Goal: Task Accomplishment & Management: Manage account settings

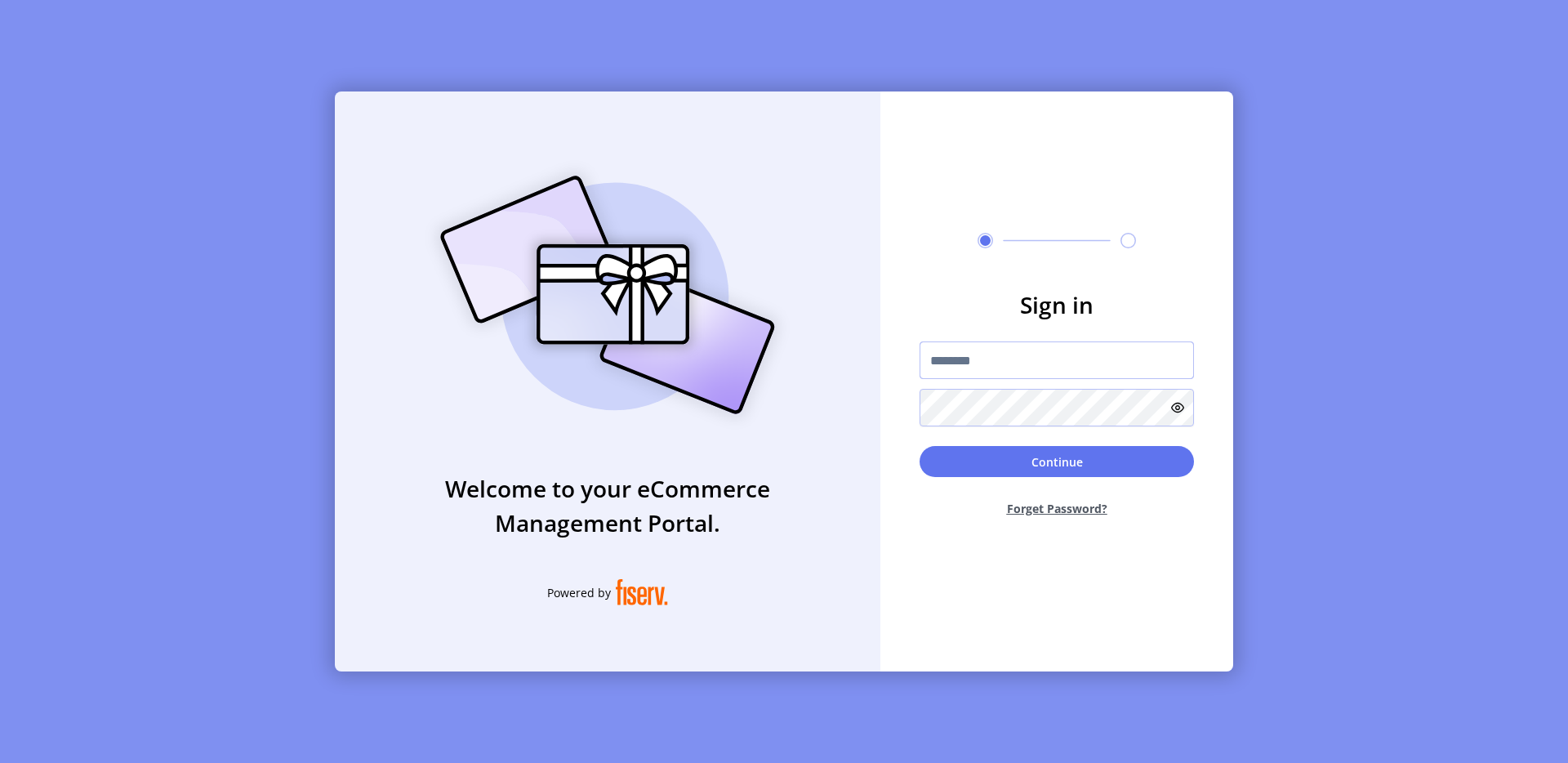
click at [990, 365] on input "text" at bounding box center [1056, 360] width 274 height 38
type input "**********"
click at [1102, 466] on button "Continue" at bounding box center [1056, 460] width 274 height 31
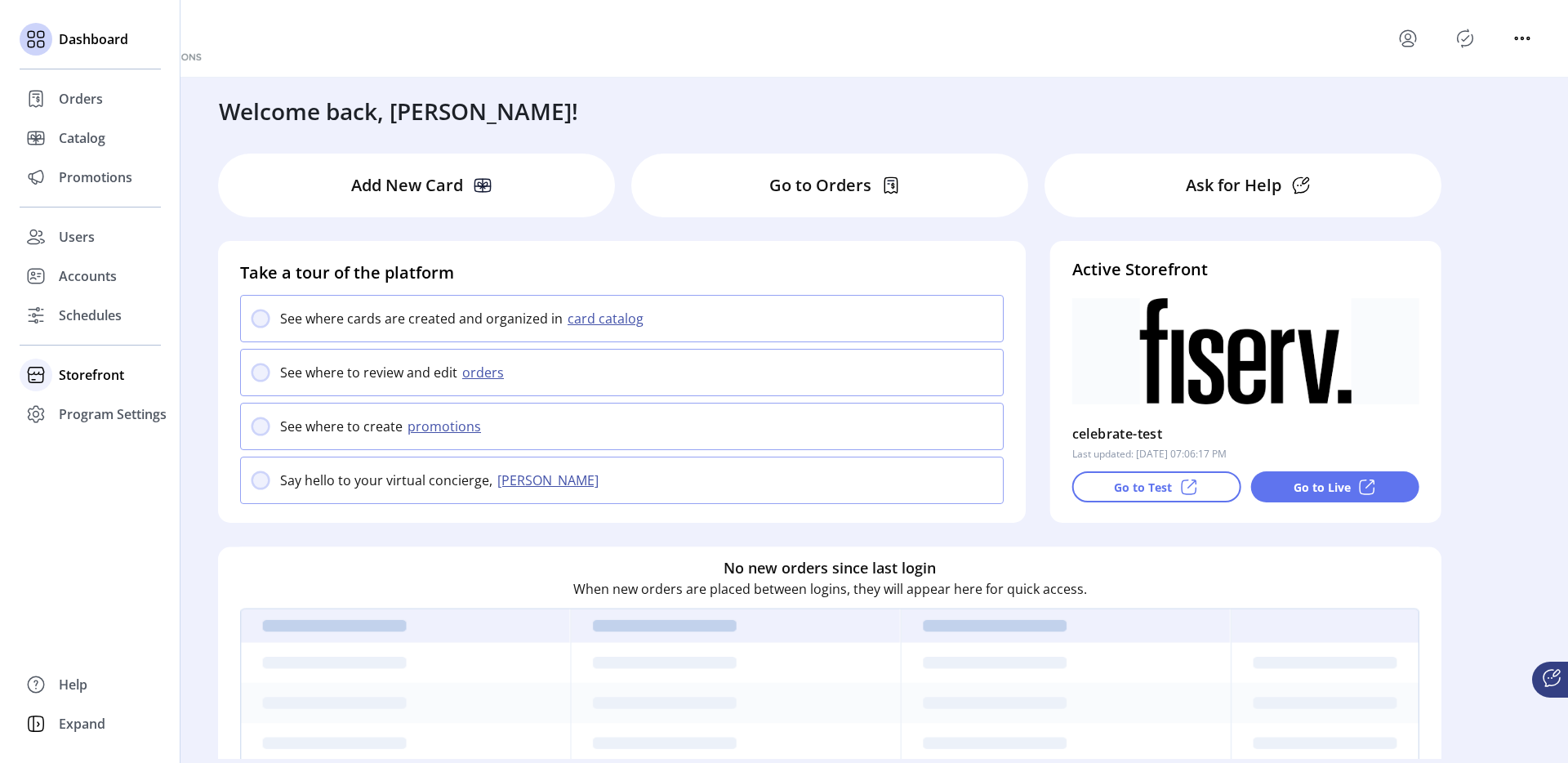
click at [82, 366] on span "Storefront" at bounding box center [91, 374] width 65 height 19
click at [103, 403] on span "Configuration" at bounding box center [102, 407] width 86 height 19
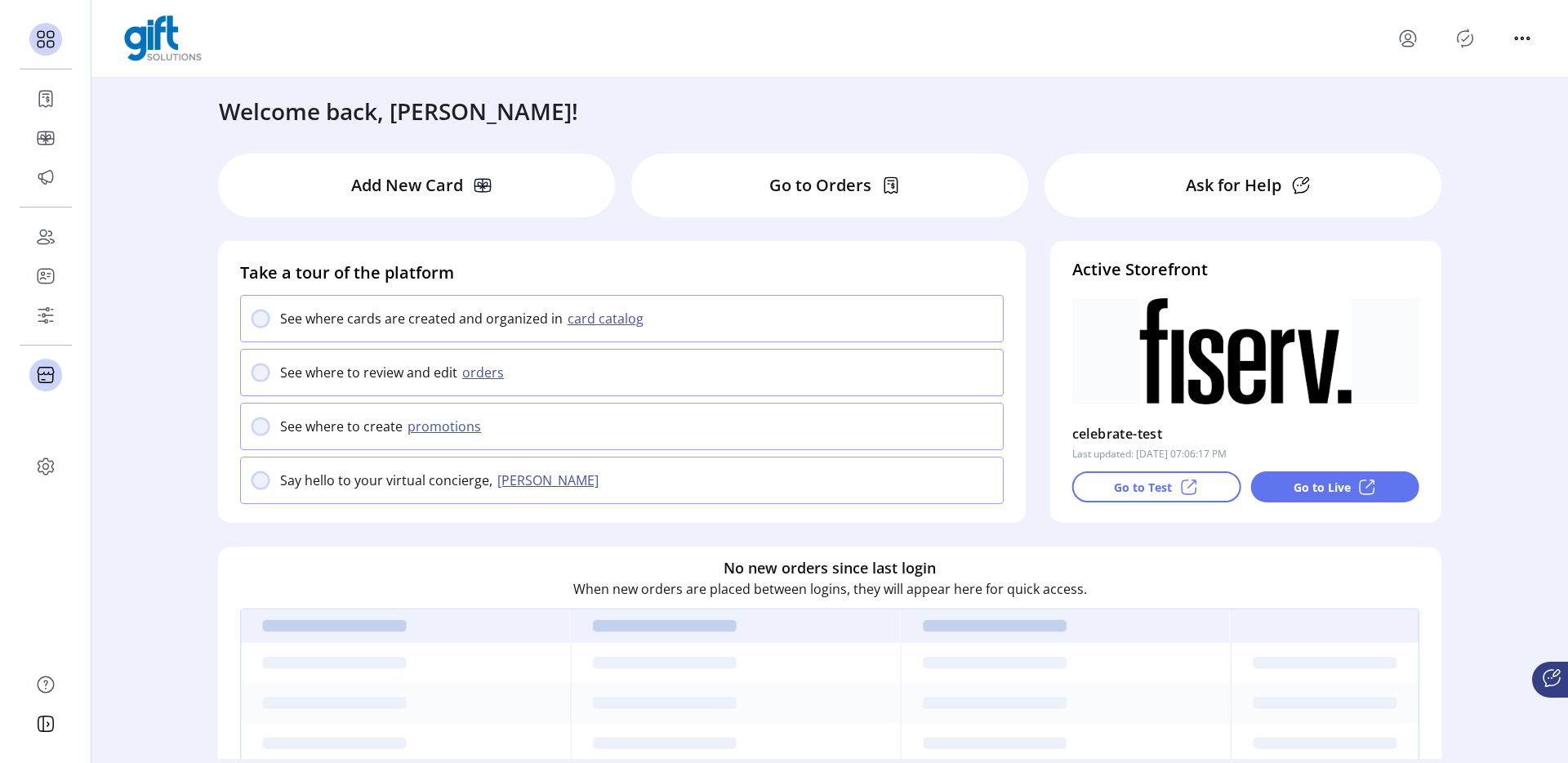
click at [1464, 51] on icon "Publisher Panel" at bounding box center [1465, 39] width 26 height 26
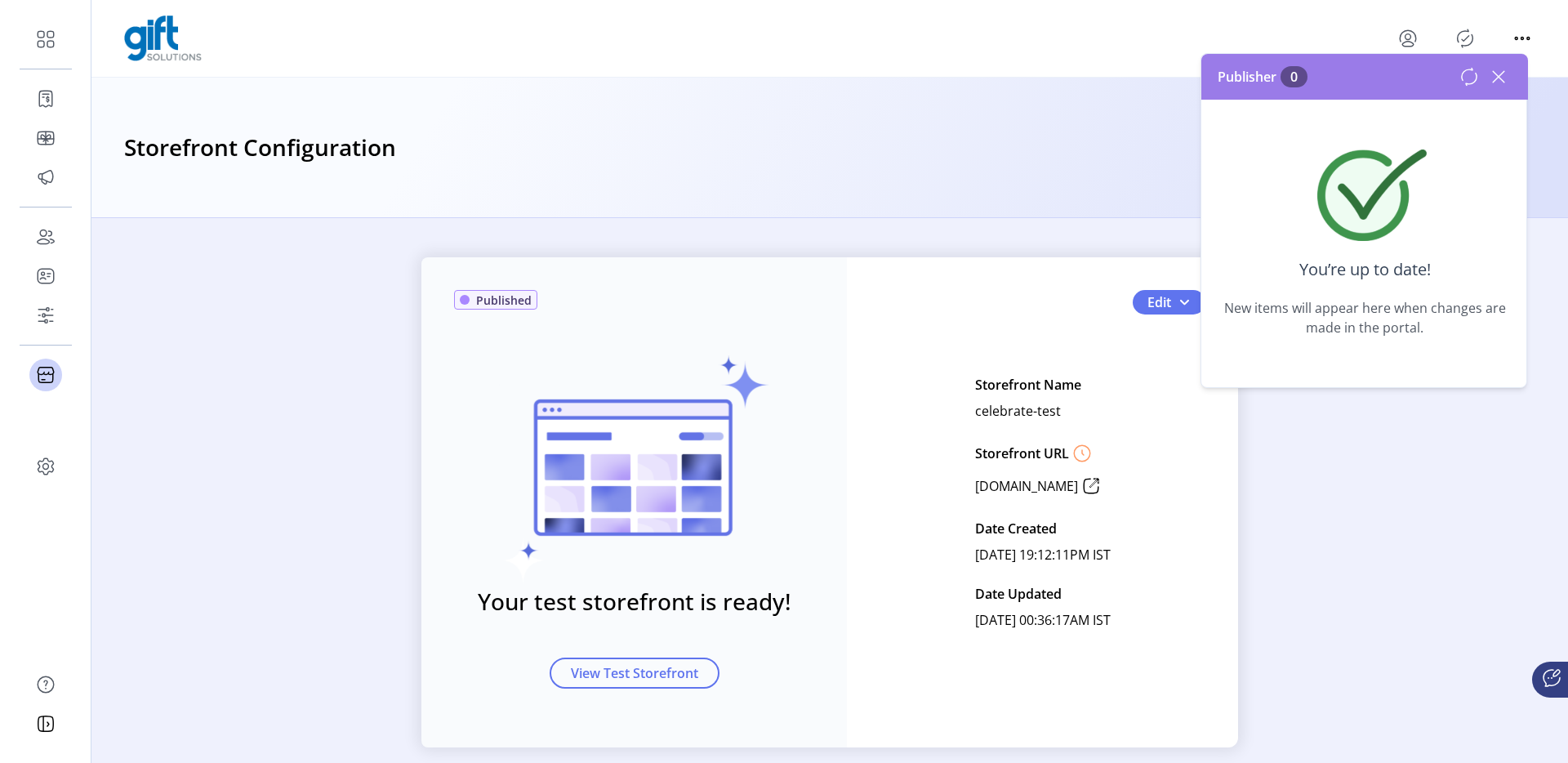
click at [1502, 80] on icon at bounding box center [1498, 76] width 11 height 11
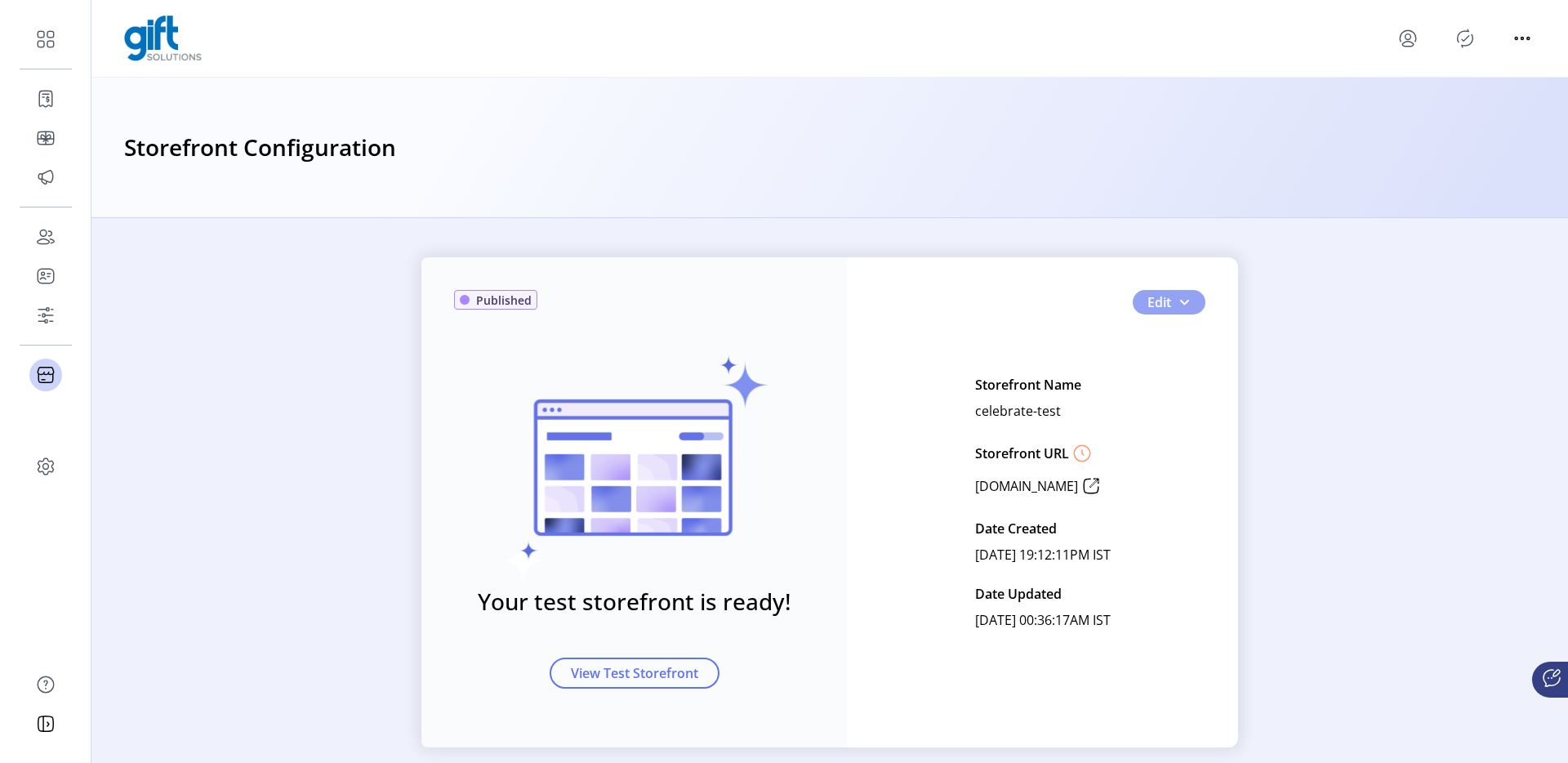
click at [1180, 298] on span "button" at bounding box center [1184, 302] width 13 height 13
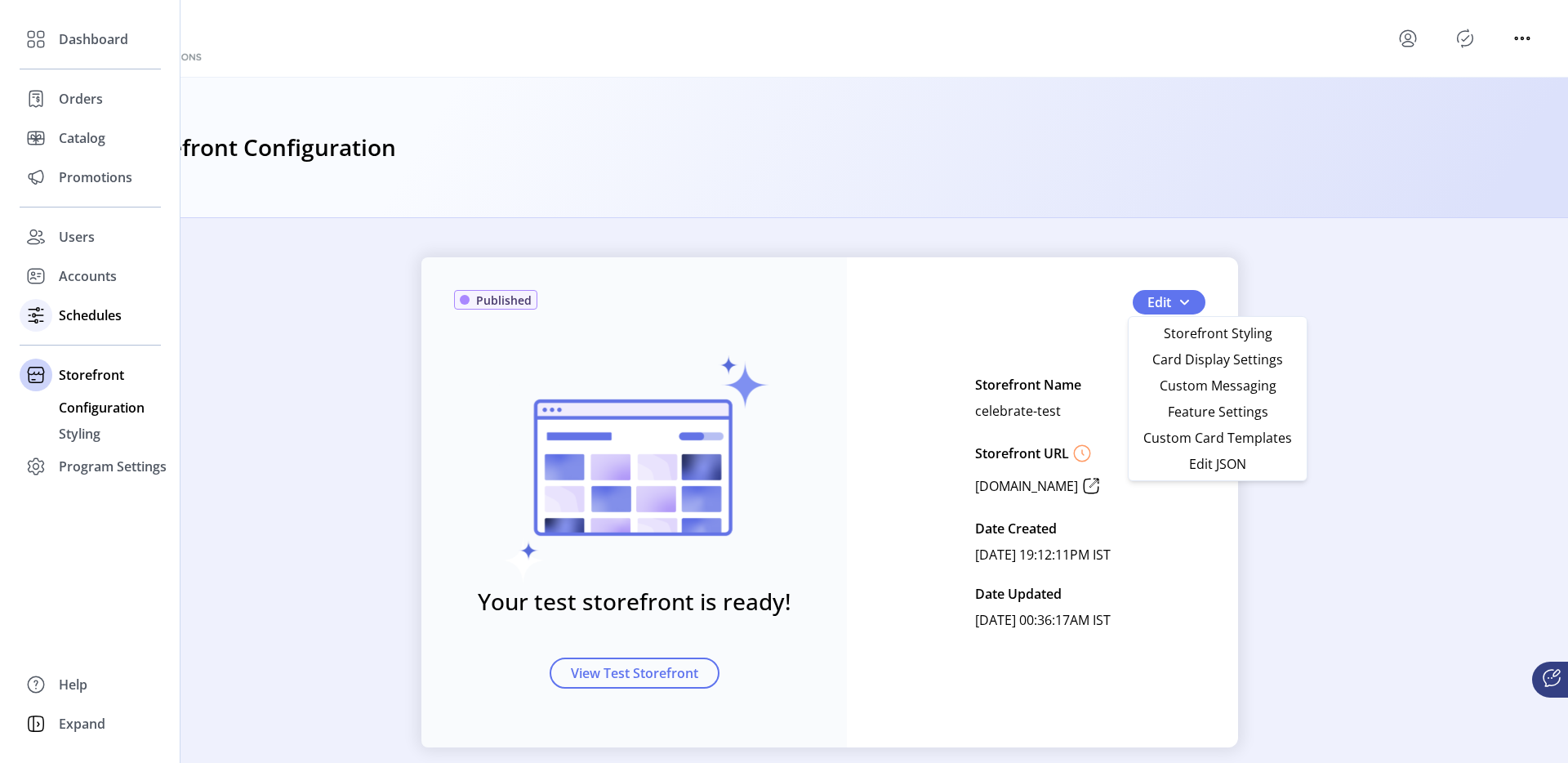
click at [54, 317] on div "Schedules" at bounding box center [89, 315] width 141 height 39
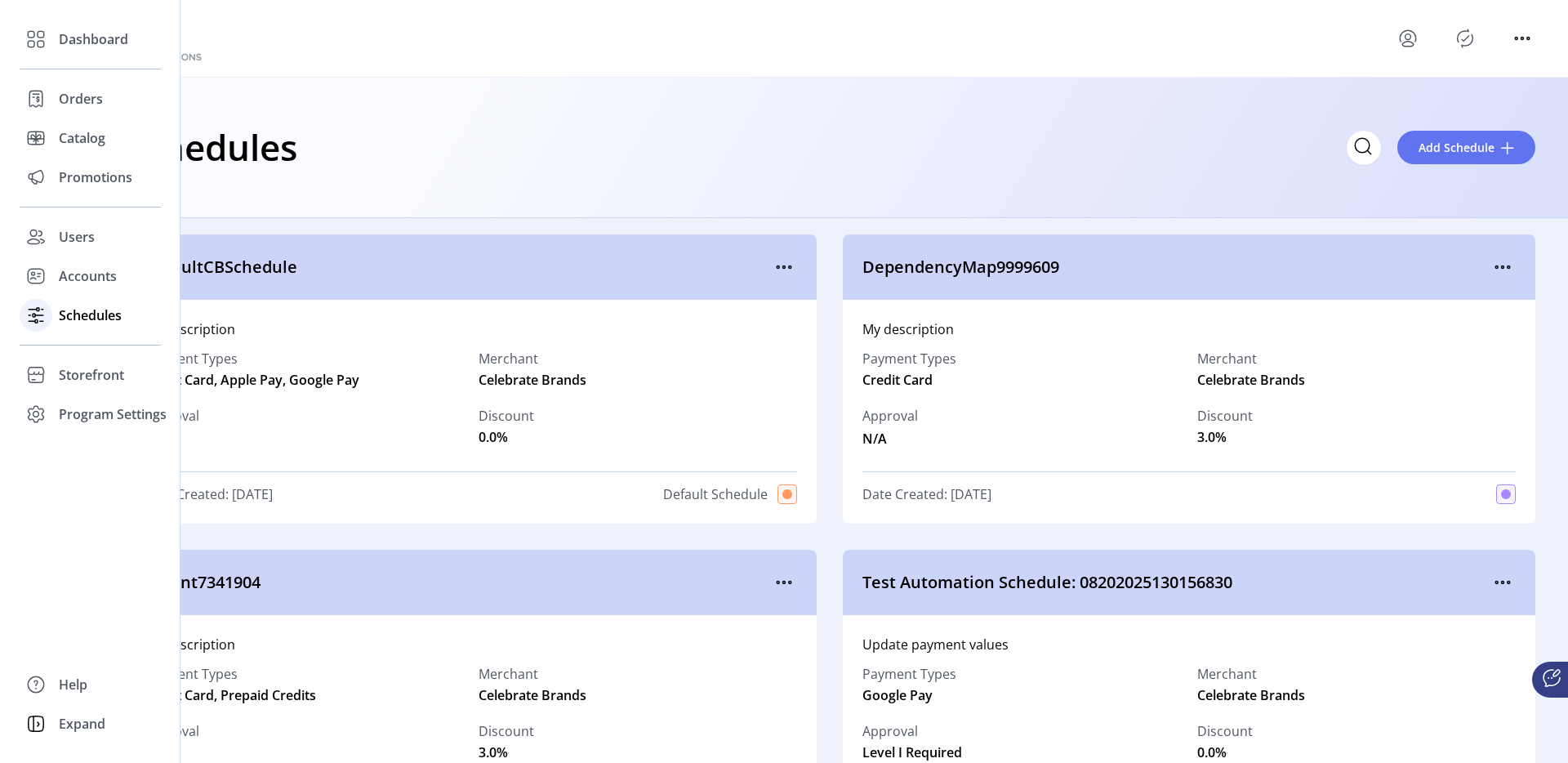
click at [64, 296] on div "Schedules" at bounding box center [89, 315] width 141 height 39
click at [85, 267] on span "Accounts" at bounding box center [88, 276] width 58 height 19
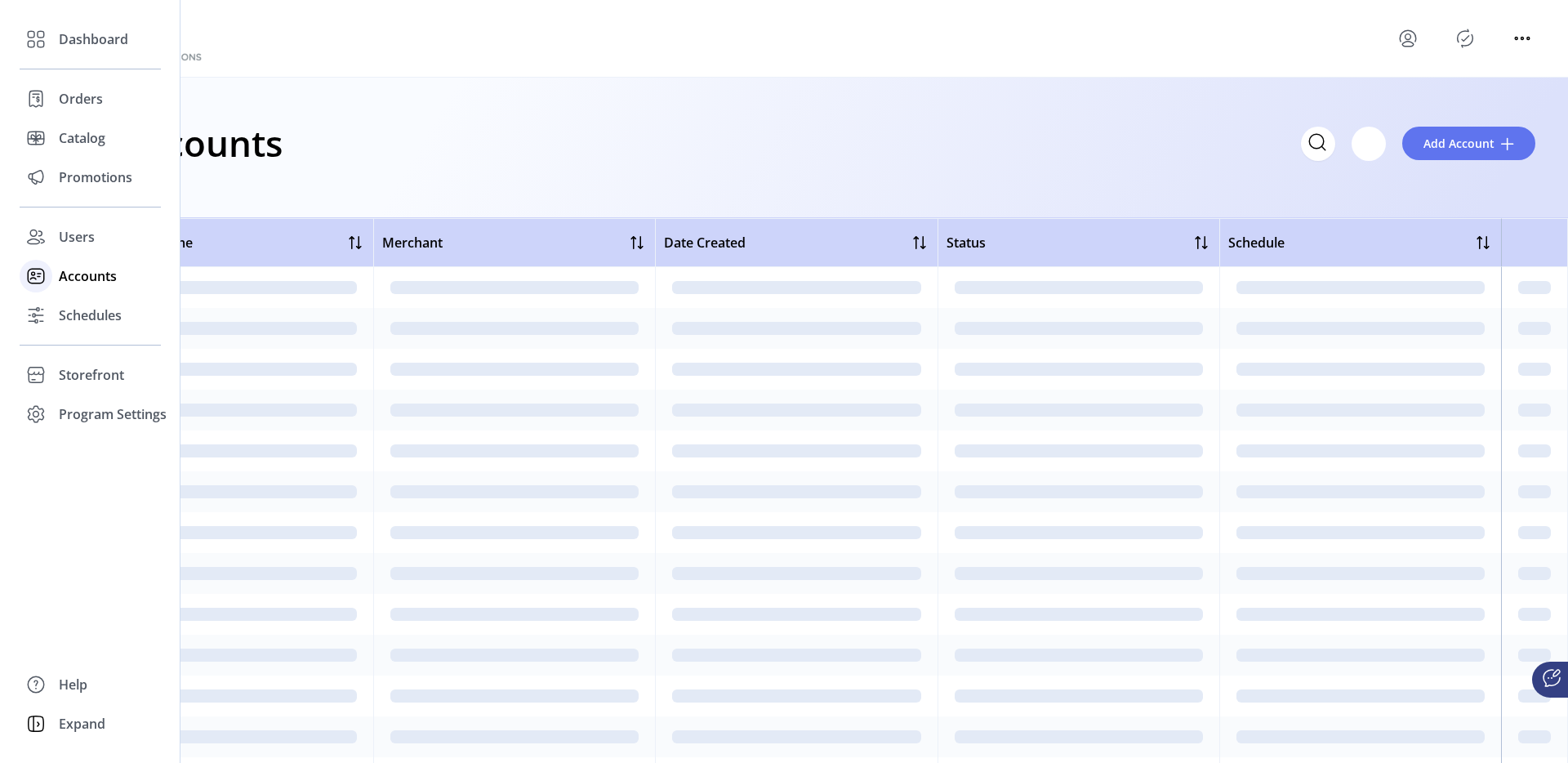
click at [43, 267] on icon at bounding box center [36, 276] width 26 height 26
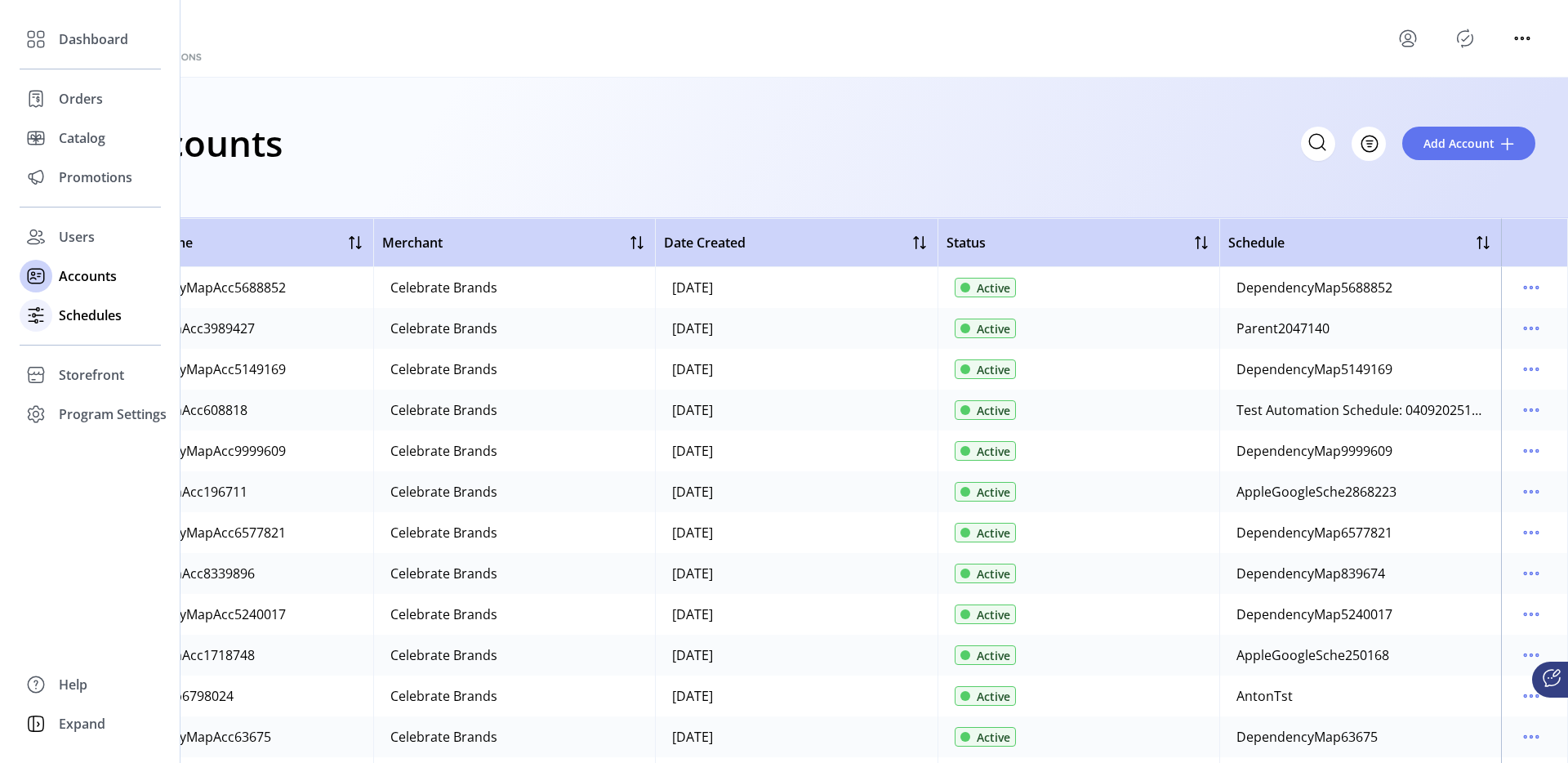
click at [75, 331] on div "Schedules" at bounding box center [89, 315] width 141 height 39
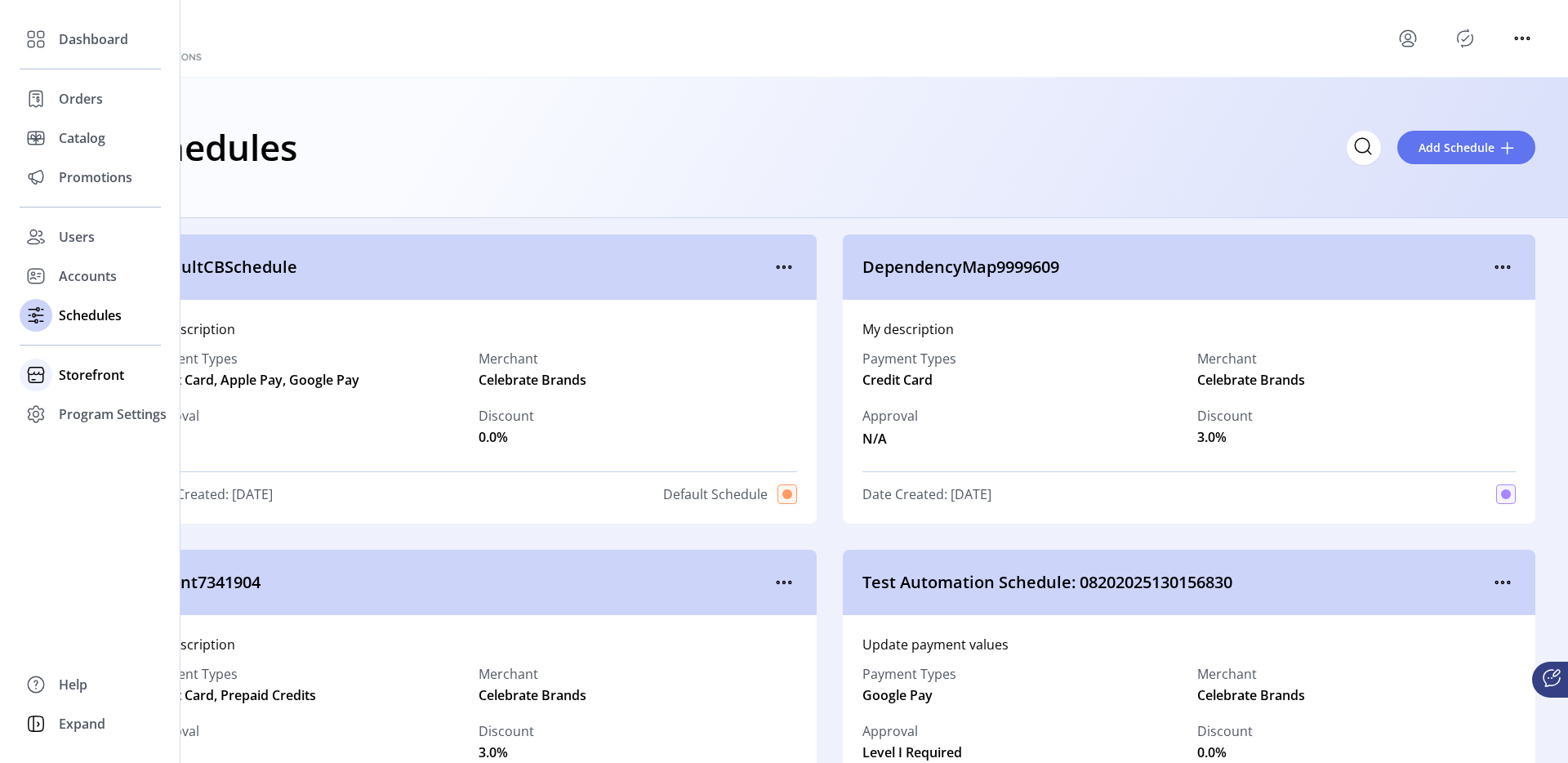
click at [72, 372] on span "Storefront" at bounding box center [91, 374] width 65 height 19
click at [104, 409] on span "Configuration" at bounding box center [102, 407] width 86 height 19
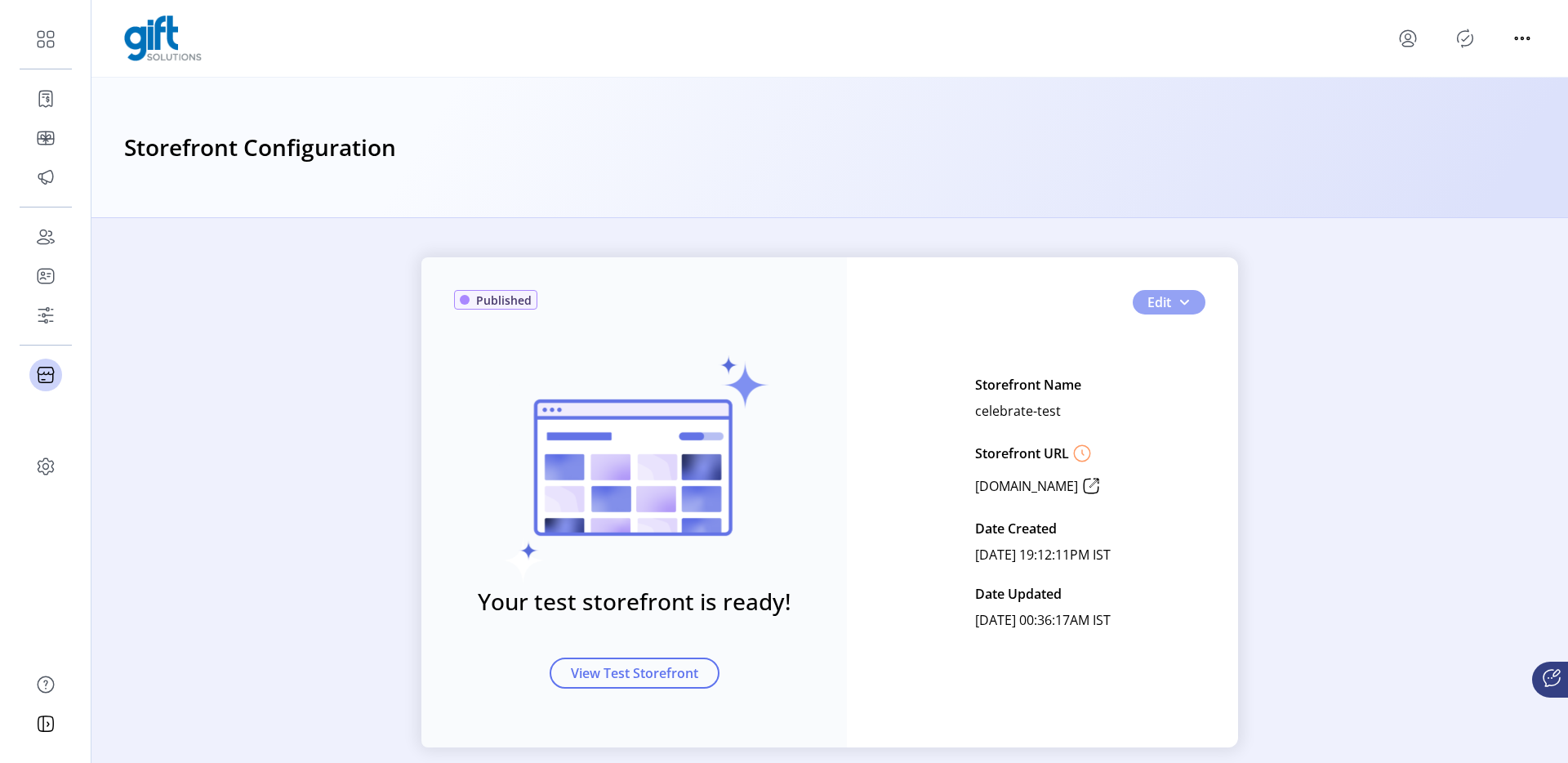
click at [1190, 295] on button "Edit" at bounding box center [1168, 303] width 73 height 25
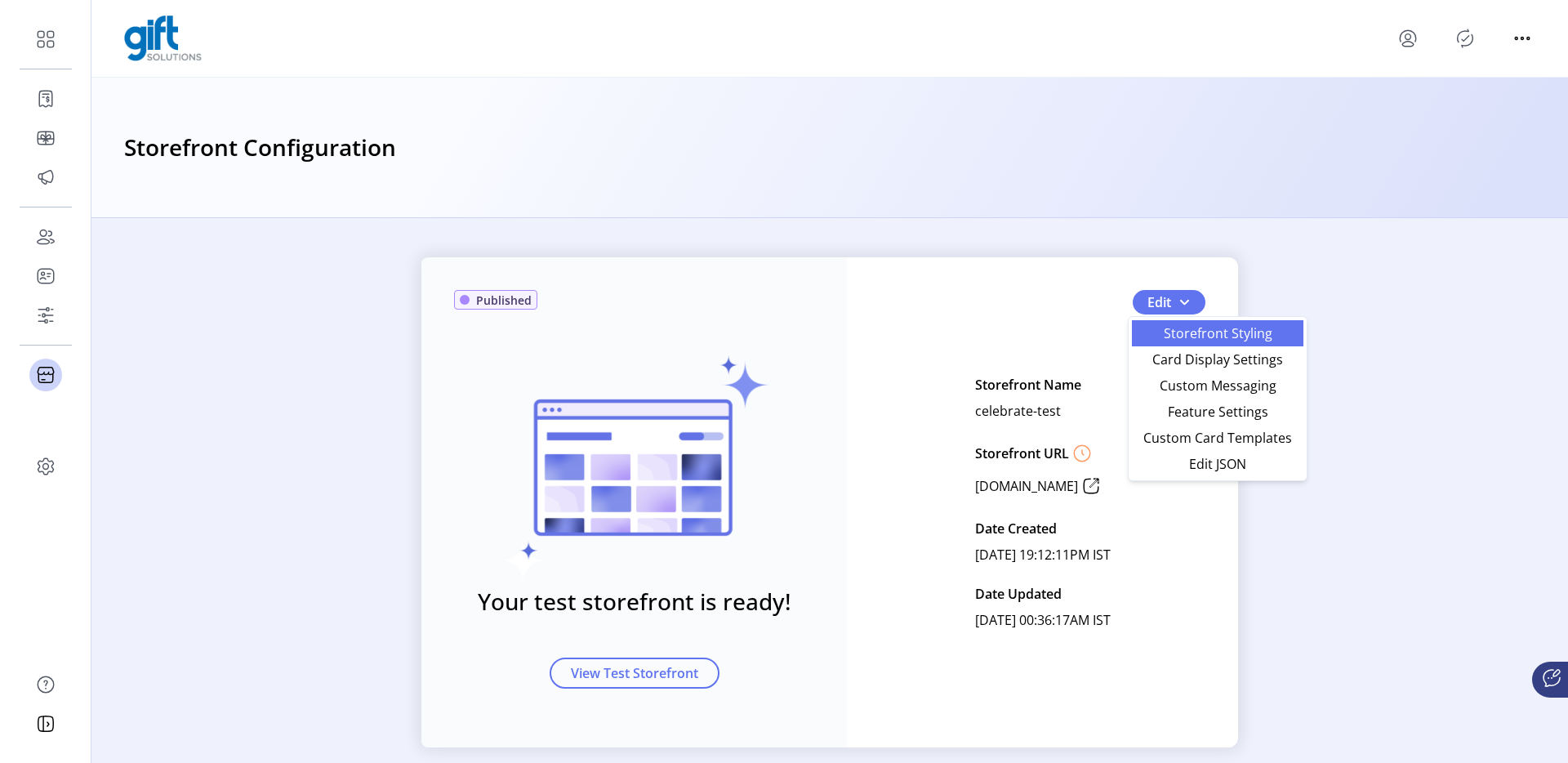
click at [1191, 342] on link "Storefront Styling" at bounding box center [1218, 333] width 172 height 26
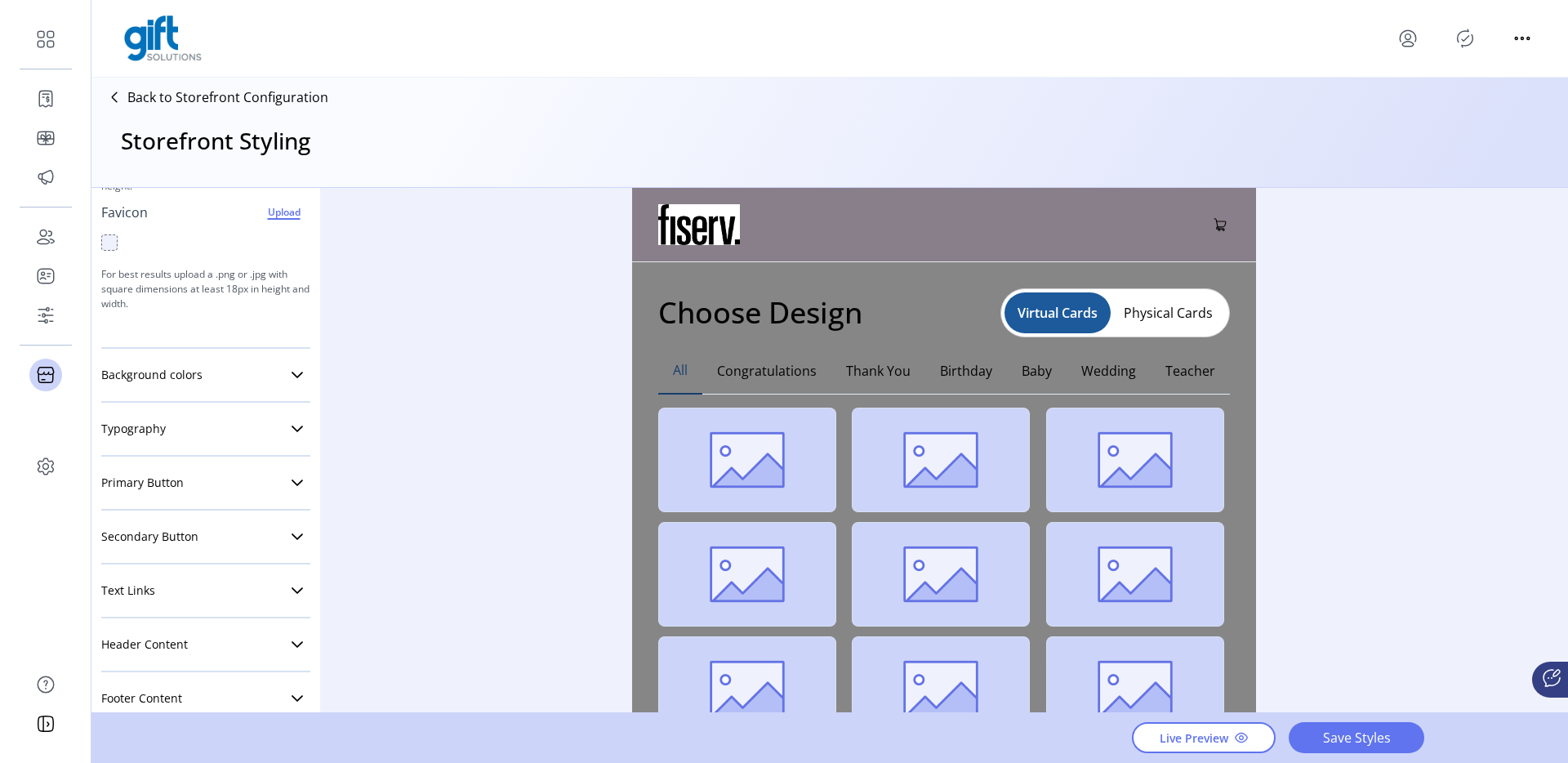
scroll to position [267, 0]
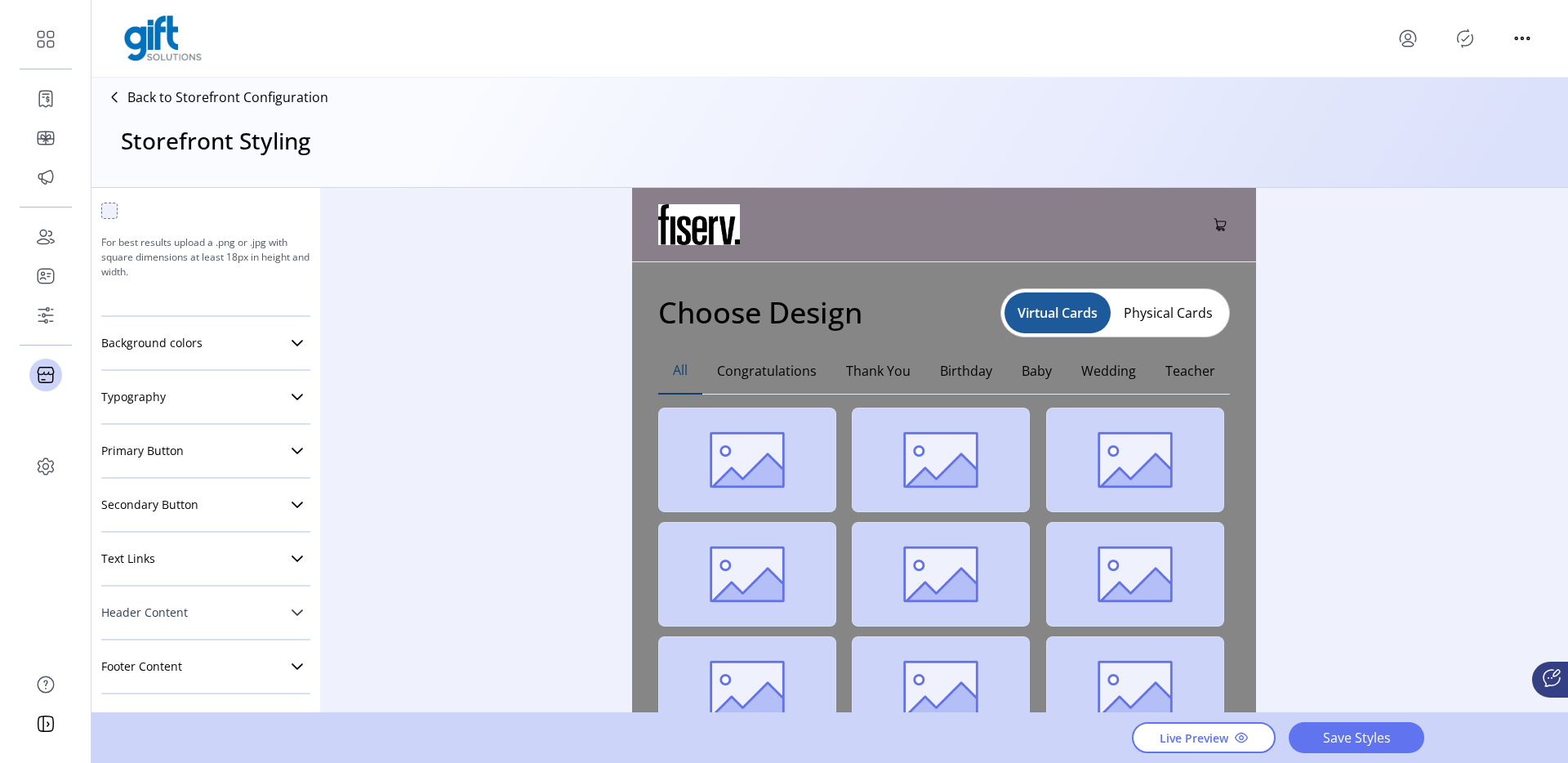
click at [217, 621] on link "Header Content" at bounding box center [205, 612] width 209 height 32
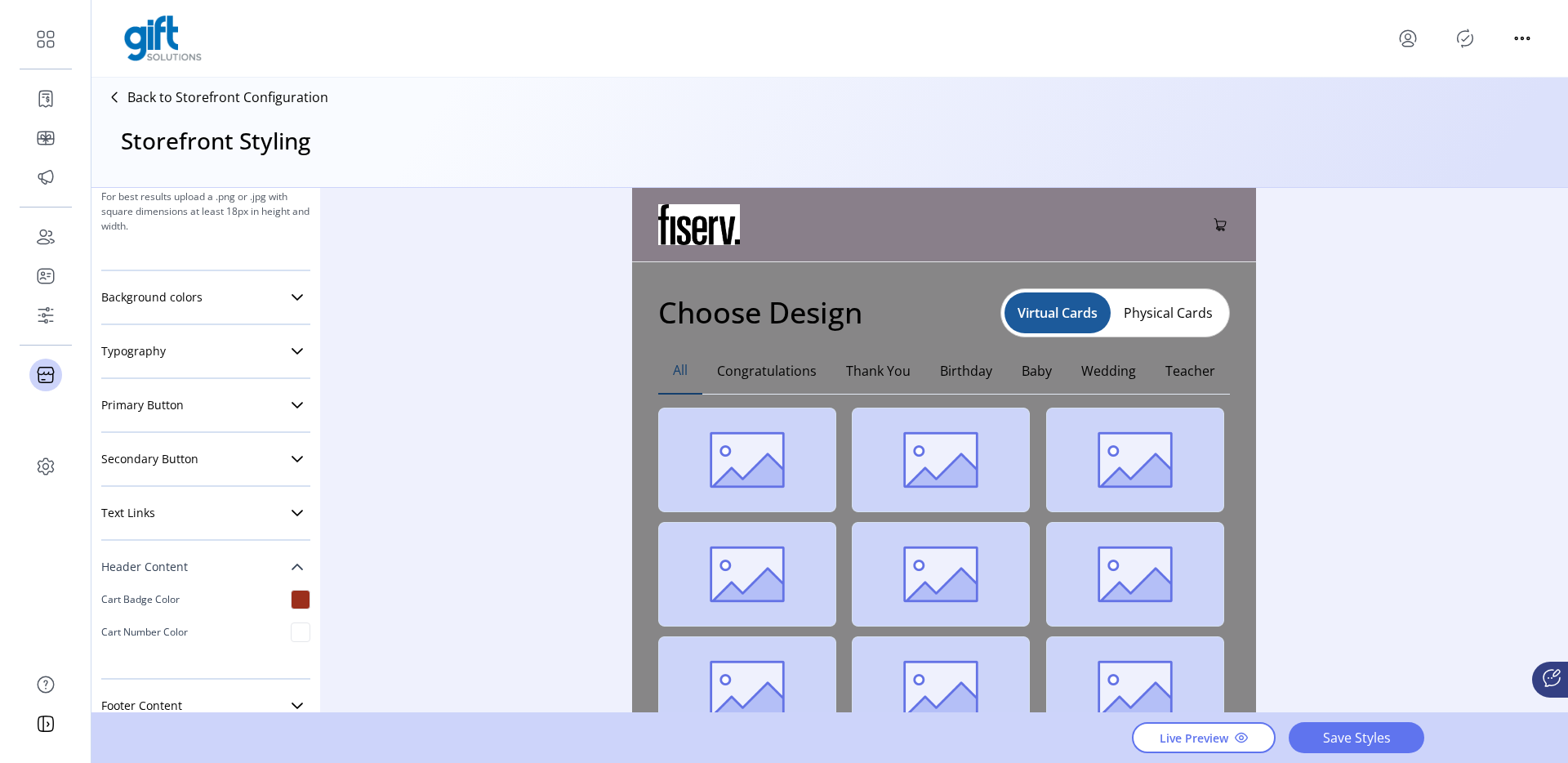
scroll to position [351, 0]
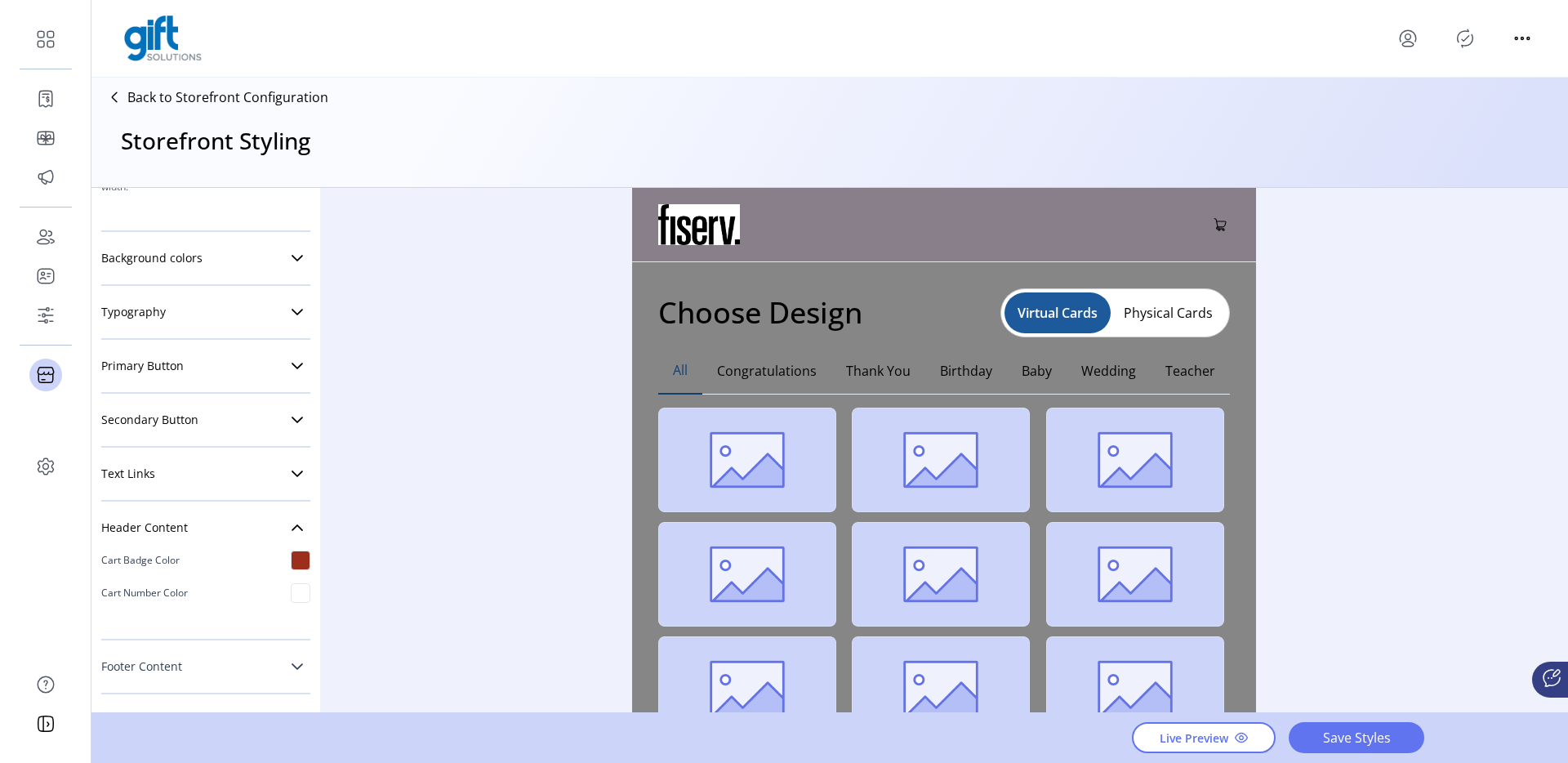
click at [213, 653] on link "Footer Content" at bounding box center [205, 666] width 209 height 32
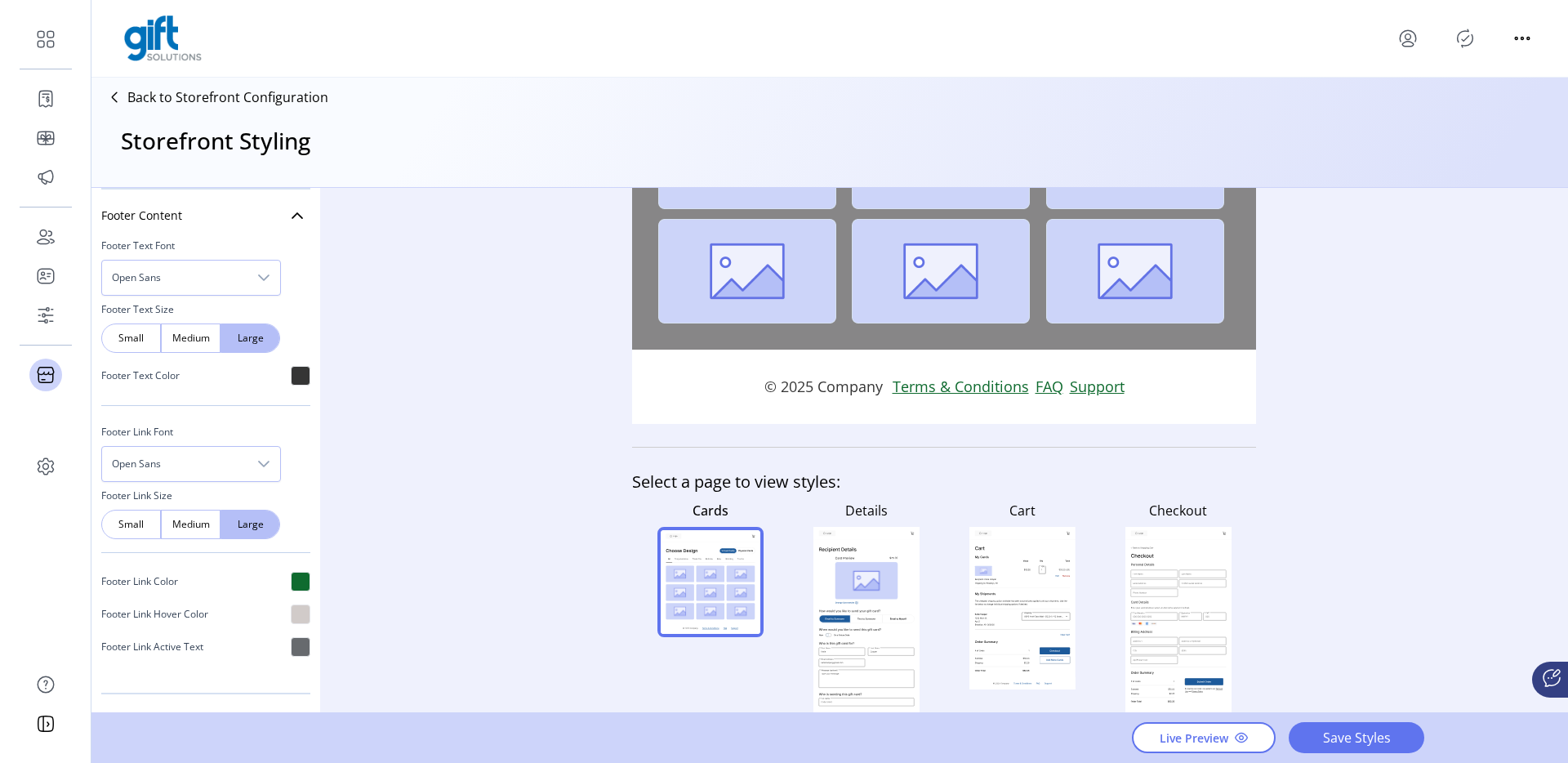
scroll to position [401, 0]
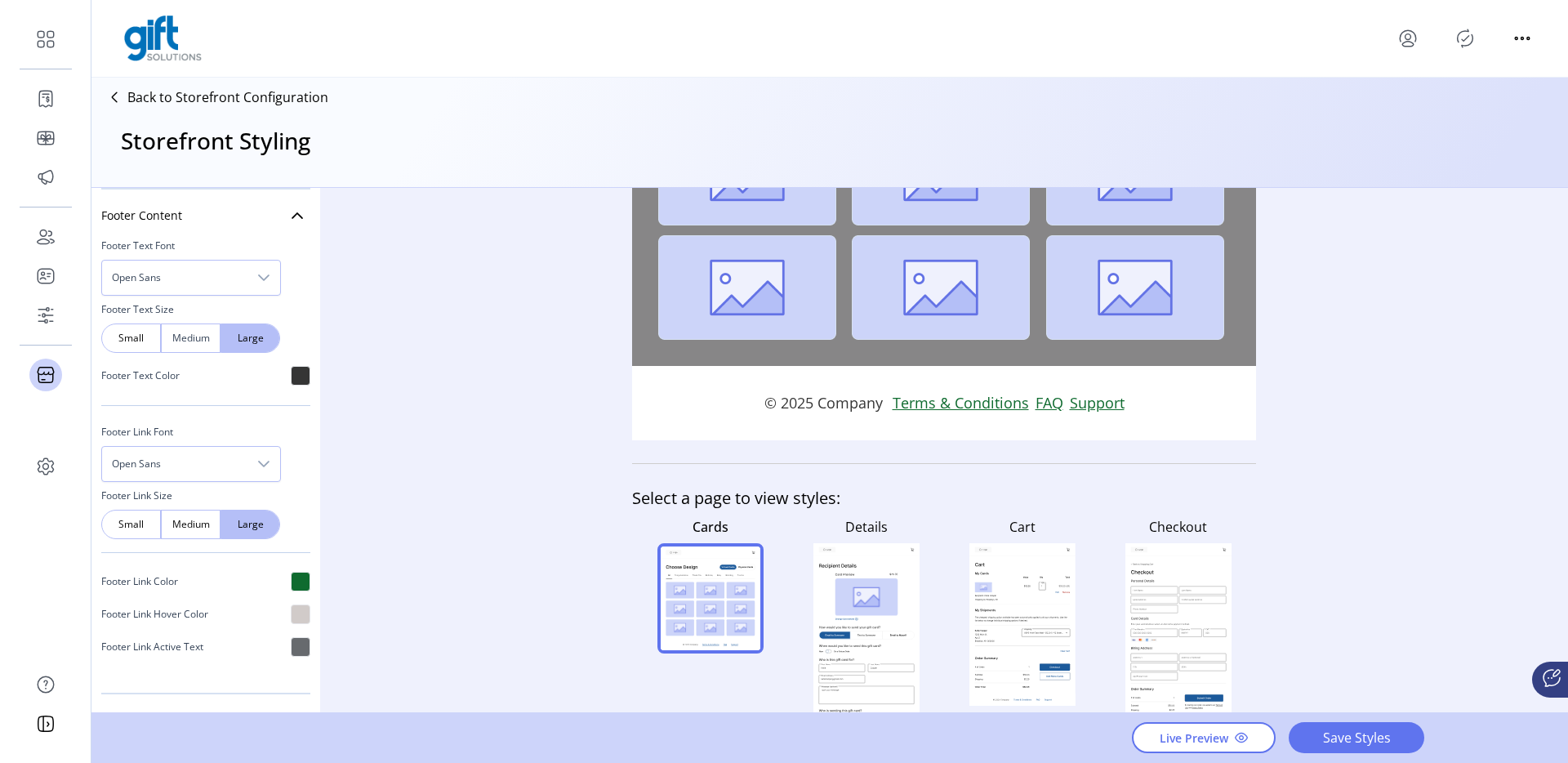
click at [182, 342] on span "Medium" at bounding box center [190, 338] width 18 height 15
click at [125, 335] on span "Small" at bounding box center [131, 338] width 18 height 15
click at [182, 343] on span "Medium" at bounding box center [190, 338] width 18 height 15
click at [136, 338] on span "Small" at bounding box center [131, 338] width 18 height 15
click at [185, 337] on span "Medium" at bounding box center [190, 338] width 18 height 15
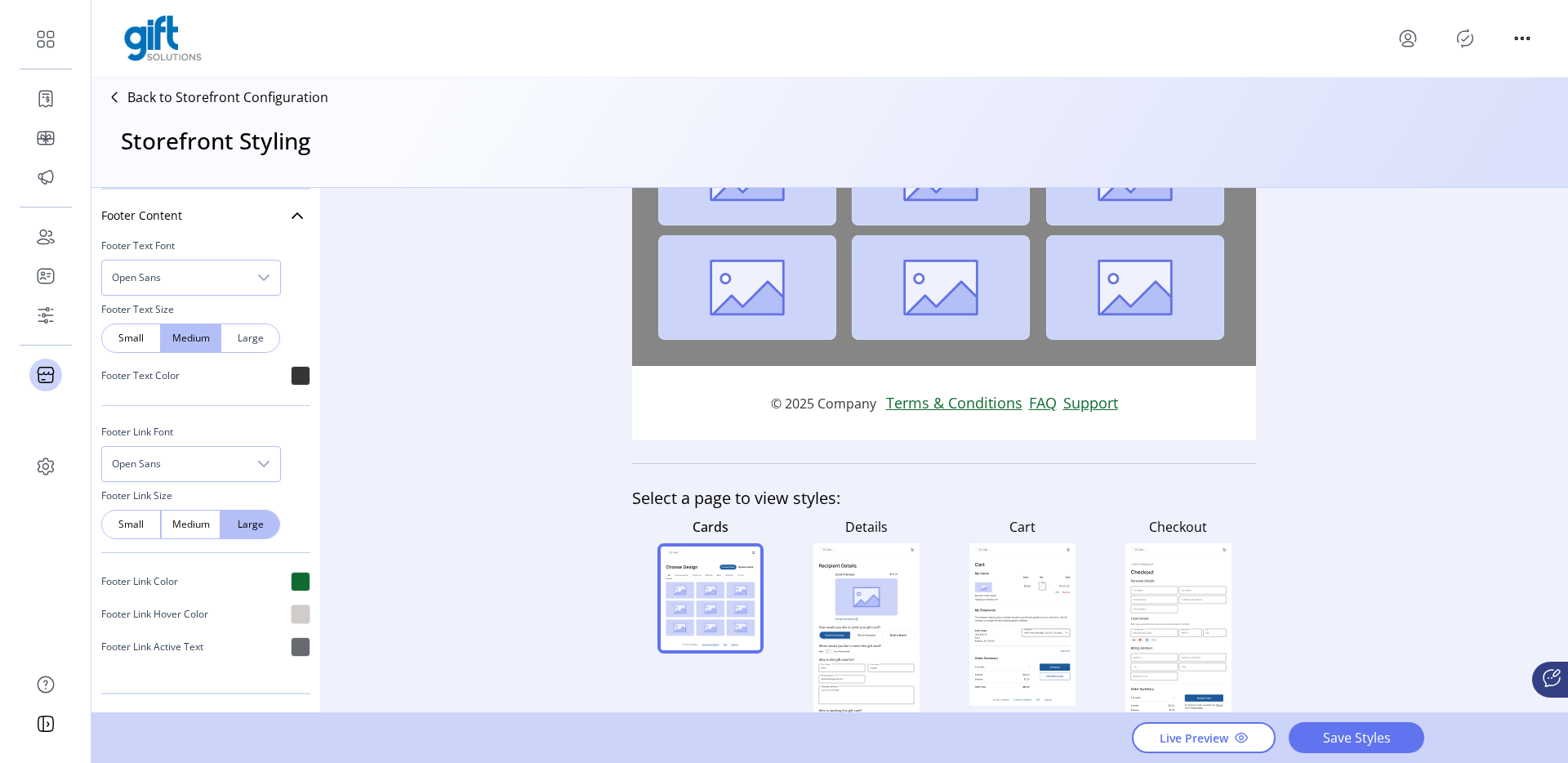
click at [264, 339] on div "Large" at bounding box center [250, 339] width 60 height 30
click at [187, 337] on span "Medium" at bounding box center [190, 338] width 18 height 15
click at [111, 337] on div "Small" at bounding box center [131, 339] width 60 height 30
click at [210, 279] on span "Open Sans" at bounding box center [175, 277] width 146 height 34
click at [184, 348] on li "Arial" at bounding box center [192, 353] width 172 height 32
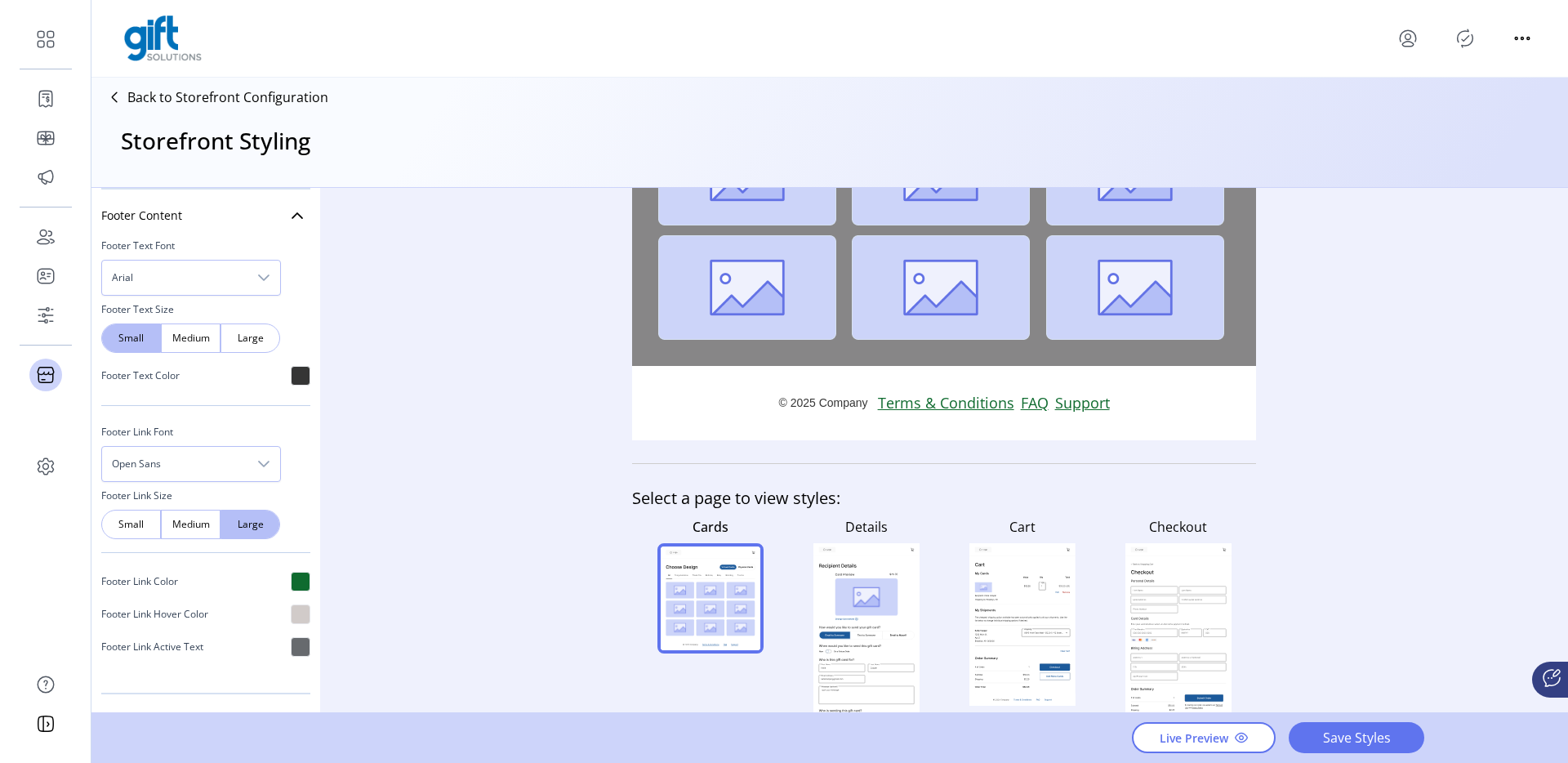
click at [193, 367] on div "Footer Text Color" at bounding box center [205, 375] width 209 height 32
click at [200, 345] on span "Medium" at bounding box center [190, 338] width 18 height 15
click at [252, 338] on span "Large" at bounding box center [250, 338] width 18 height 15
click at [182, 338] on span "Medium" at bounding box center [190, 338] width 18 height 15
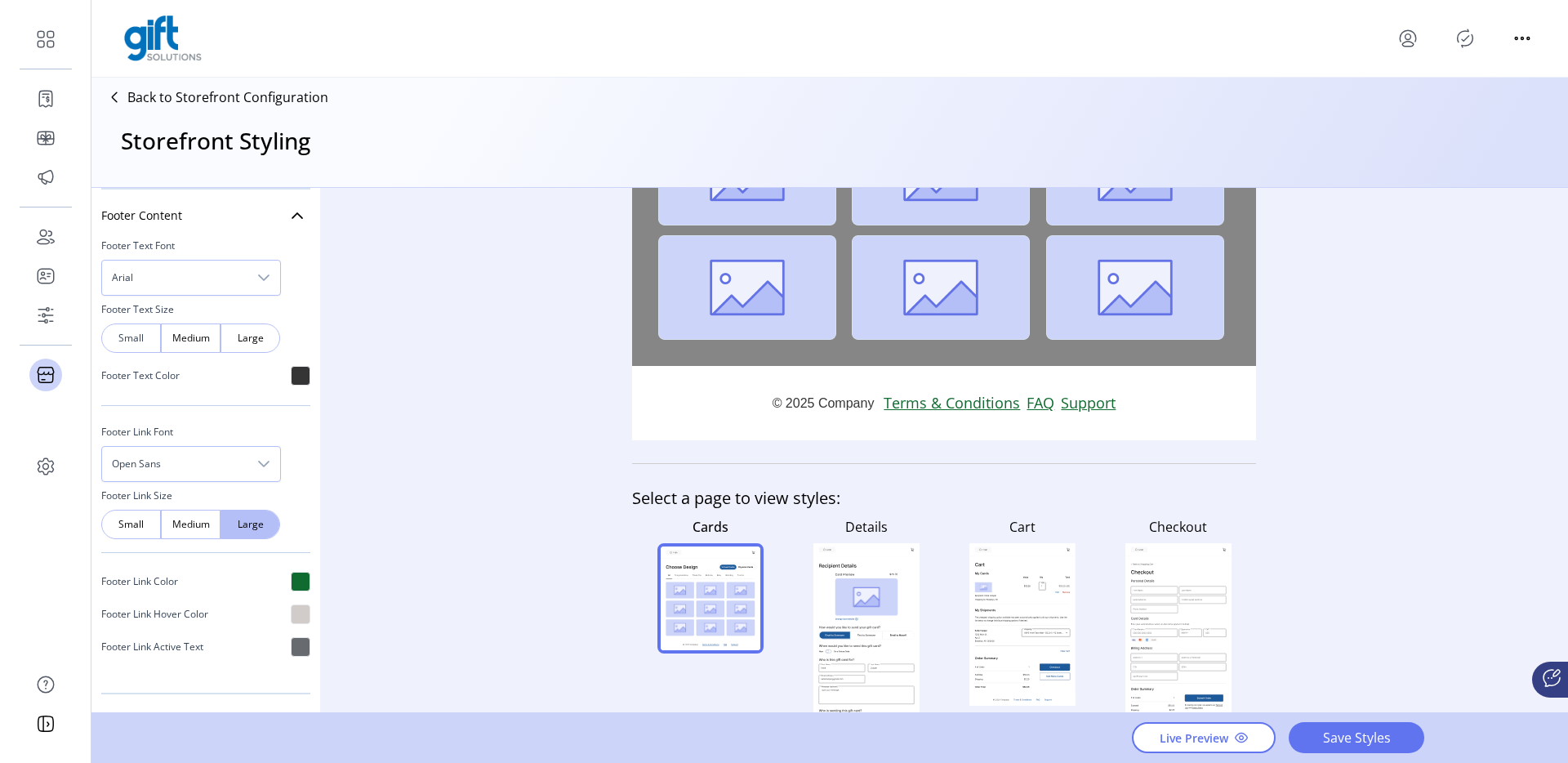
click at [139, 329] on div "Small" at bounding box center [131, 339] width 60 height 30
click at [148, 530] on div "Small" at bounding box center [131, 524] width 60 height 30
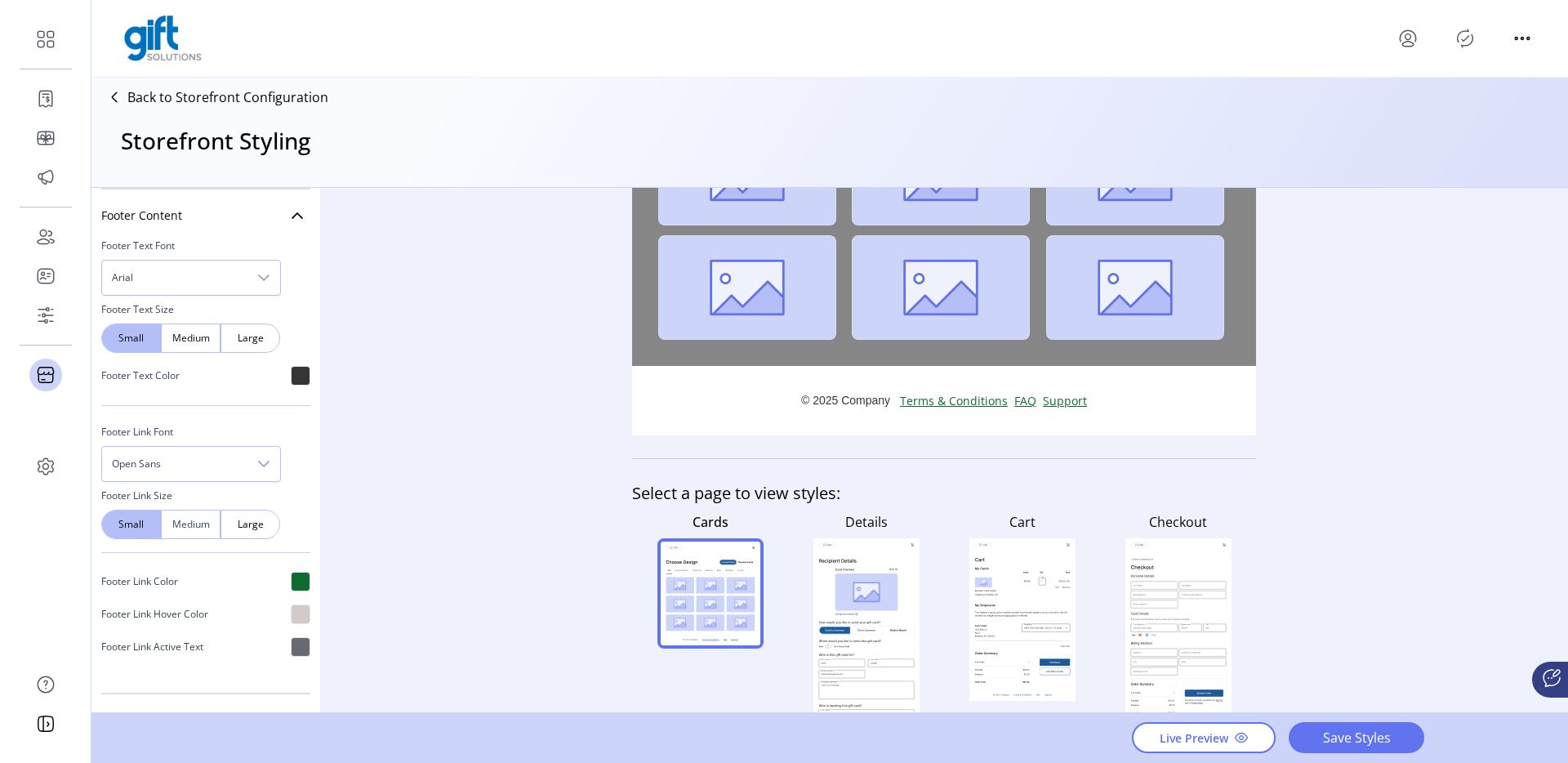
click at [200, 524] on span "Medium" at bounding box center [190, 524] width 18 height 15
click at [244, 526] on span "Large" at bounding box center [250, 524] width 18 height 15
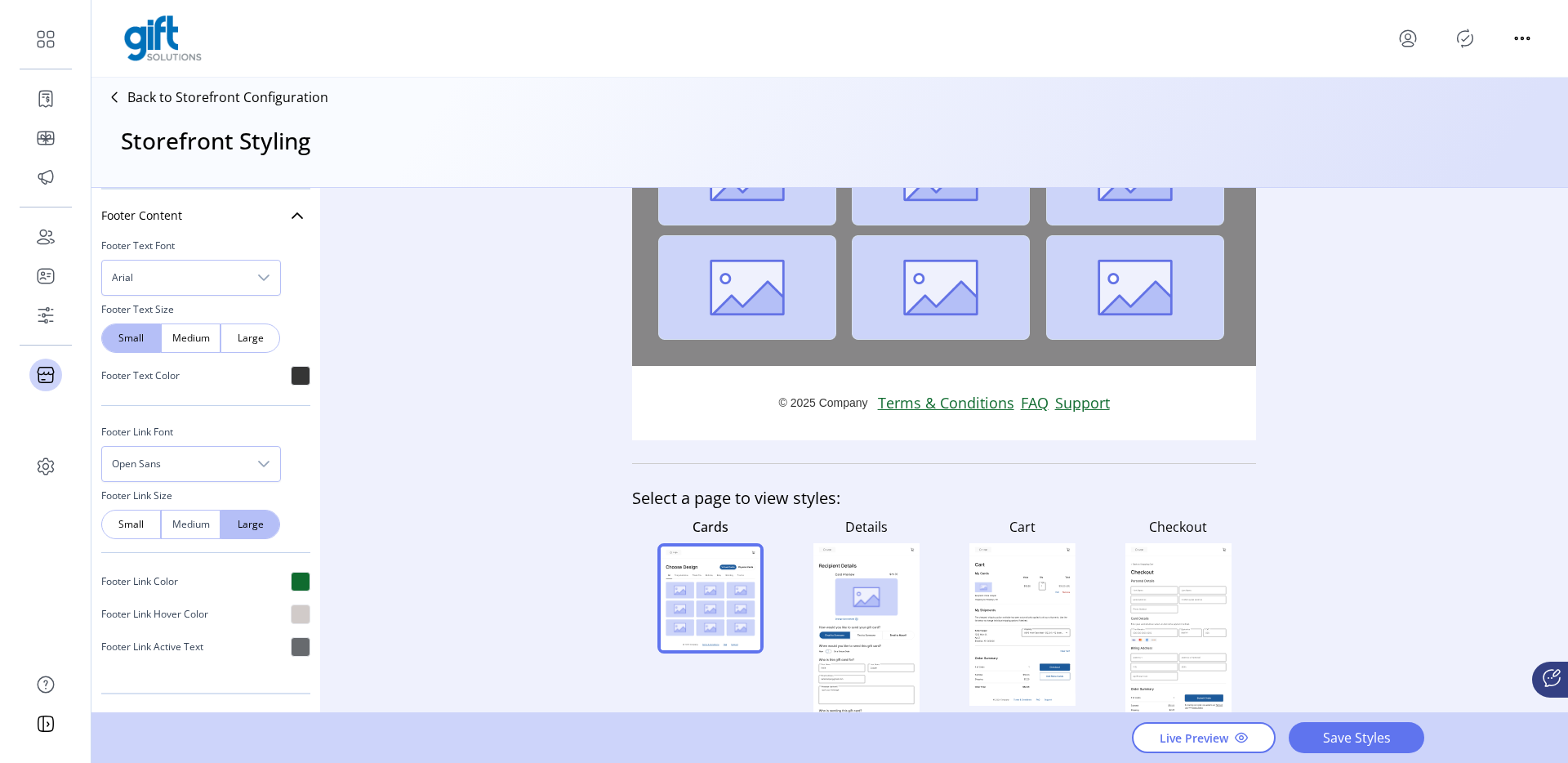
click at [162, 528] on div "Medium" at bounding box center [190, 524] width 60 height 30
click at [132, 516] on div "Small" at bounding box center [131, 524] width 60 height 30
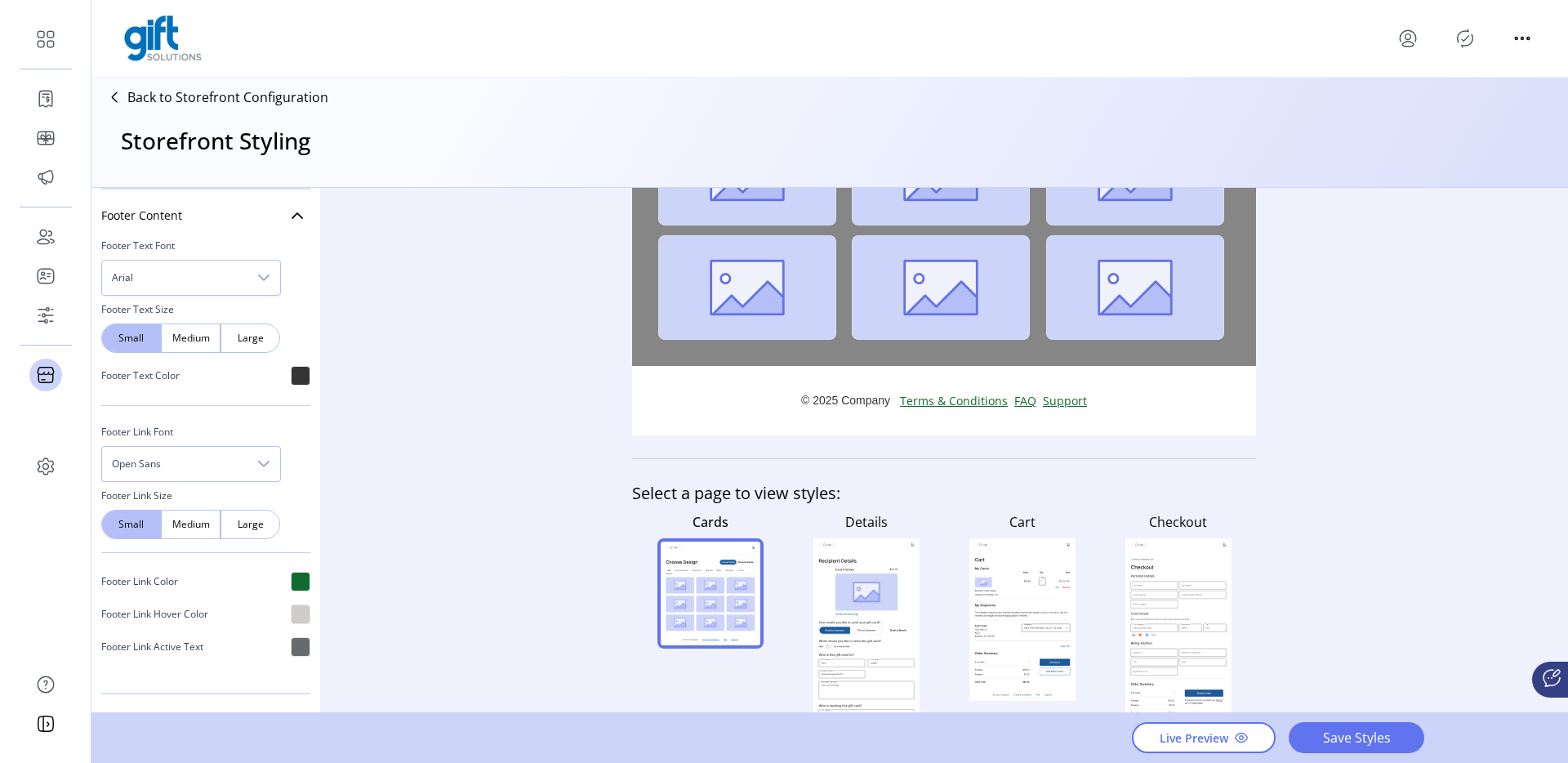
click at [895, 608] on rect at bounding box center [866, 645] width 95 height 155
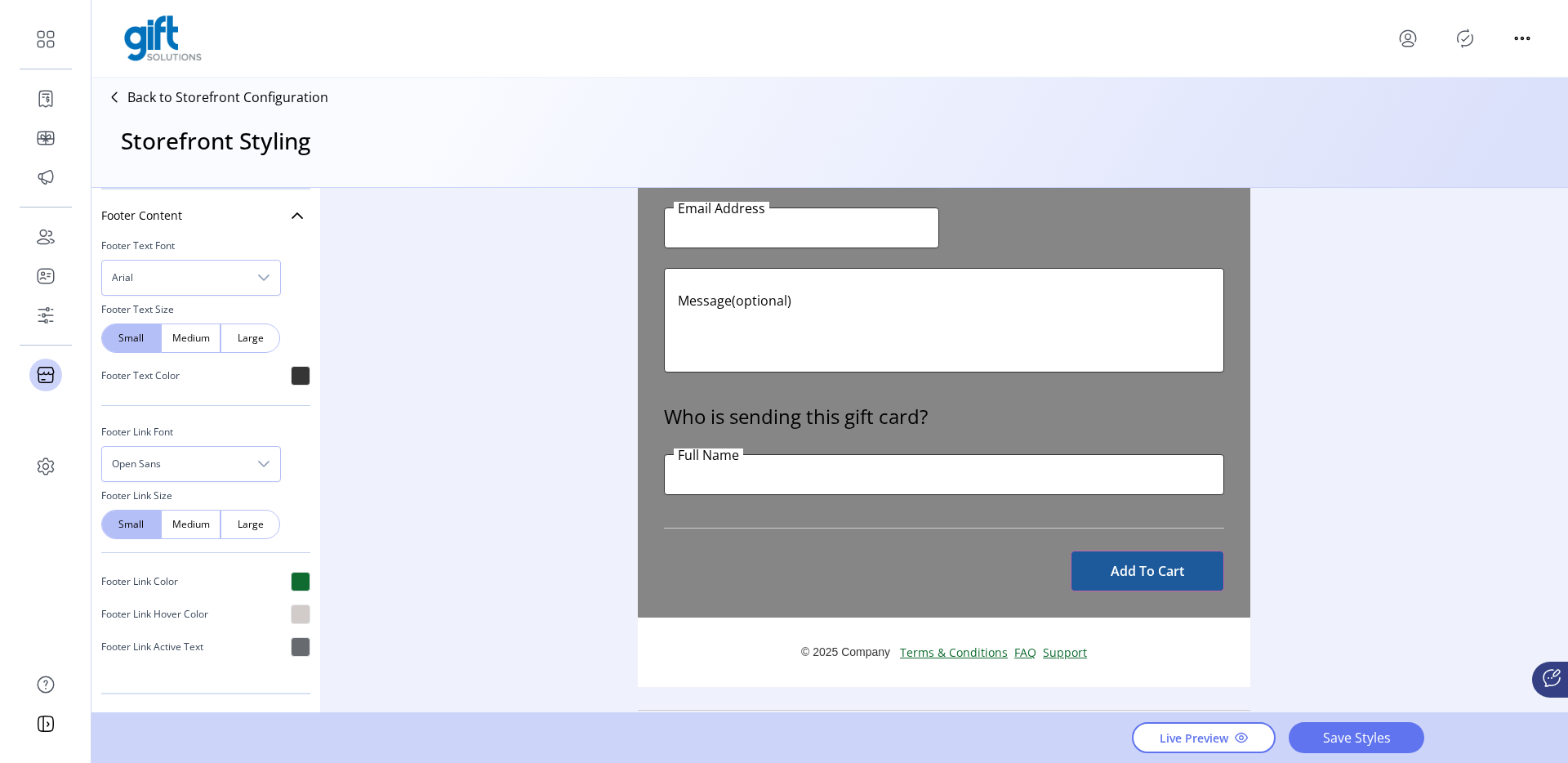
scroll to position [1005, 0]
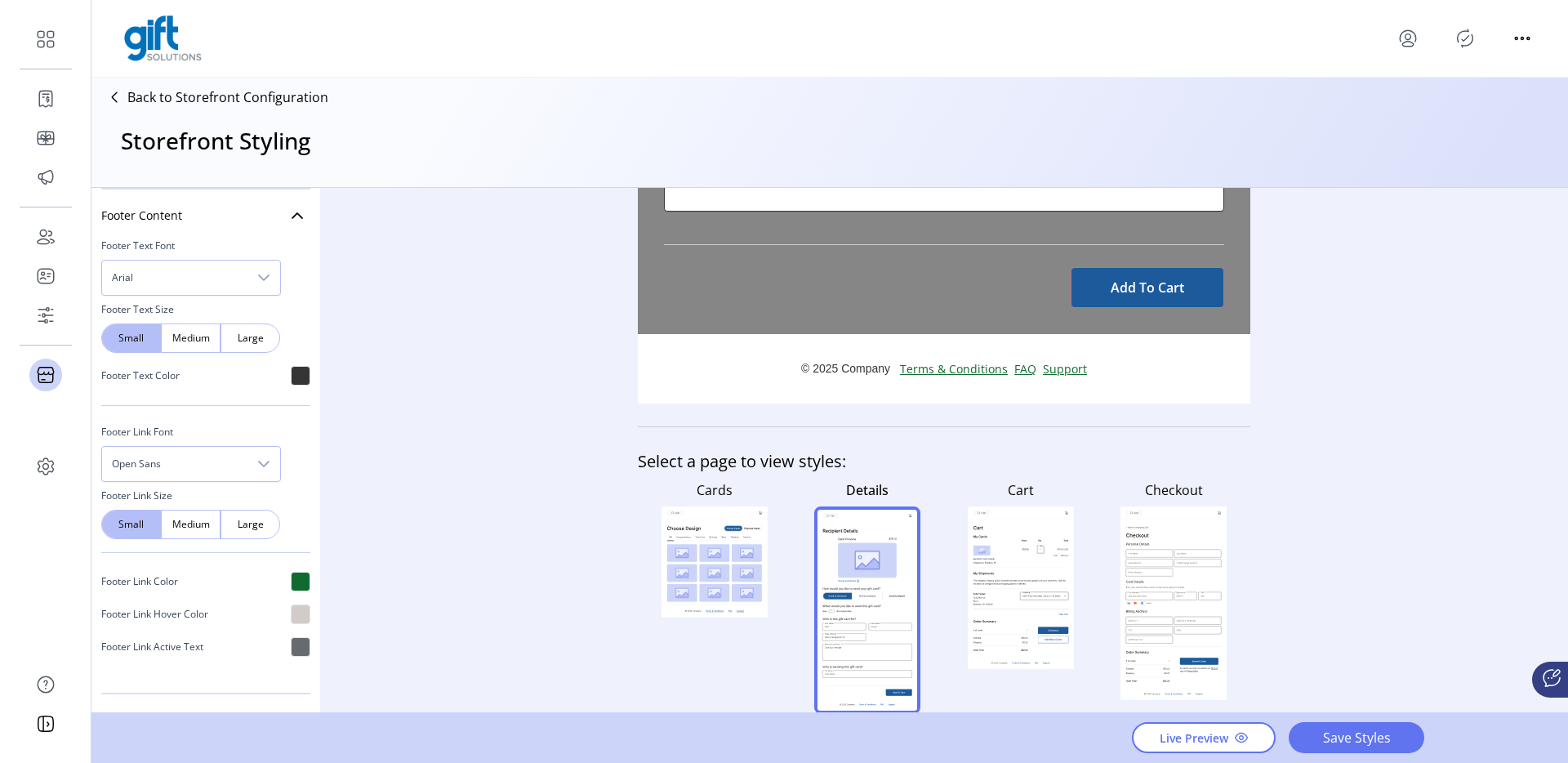
click at [721, 560] on rect at bounding box center [714, 553] width 30 height 18
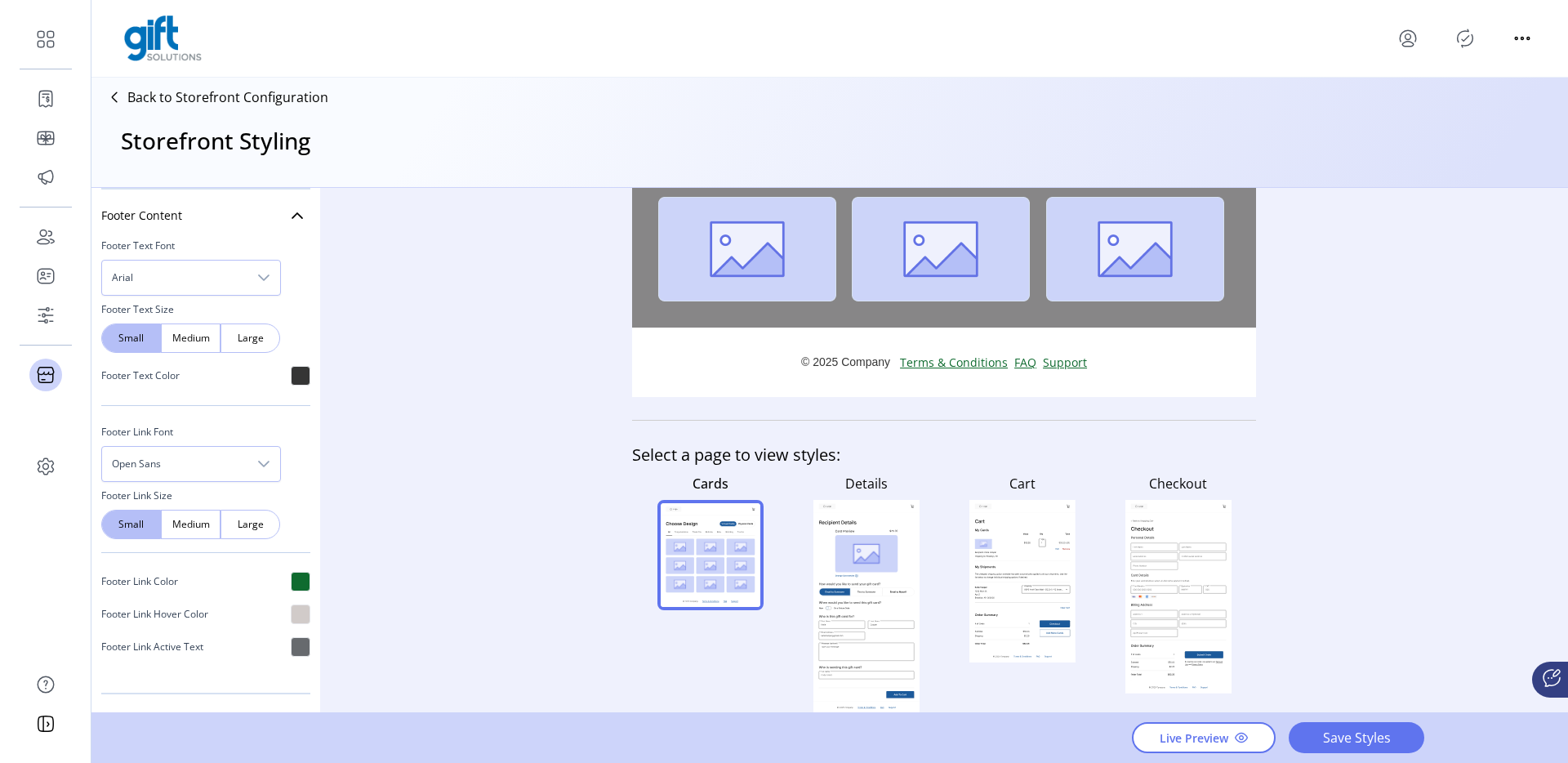
click at [869, 584] on icon at bounding box center [866, 607] width 106 height 214
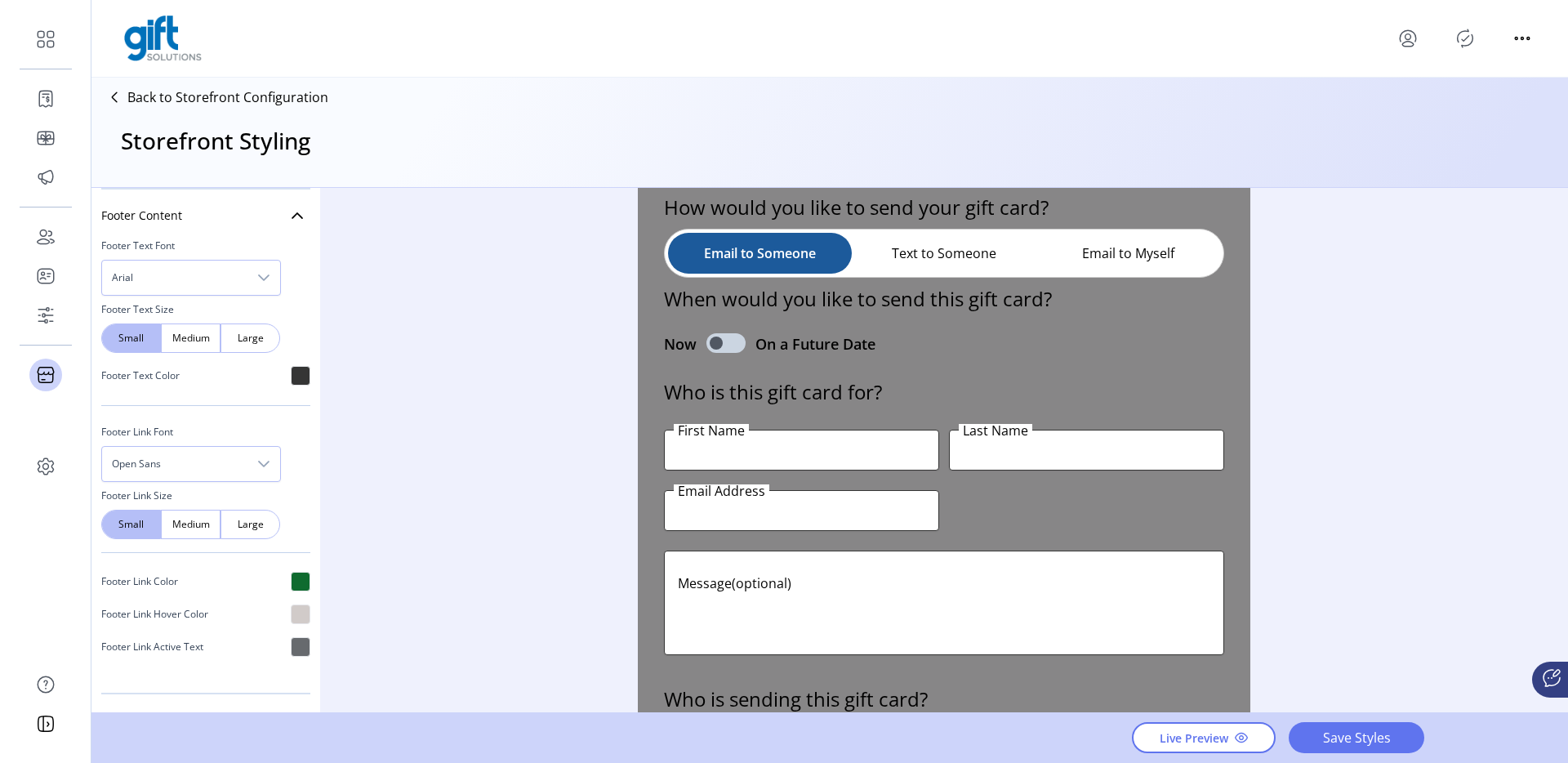
scroll to position [1005, 0]
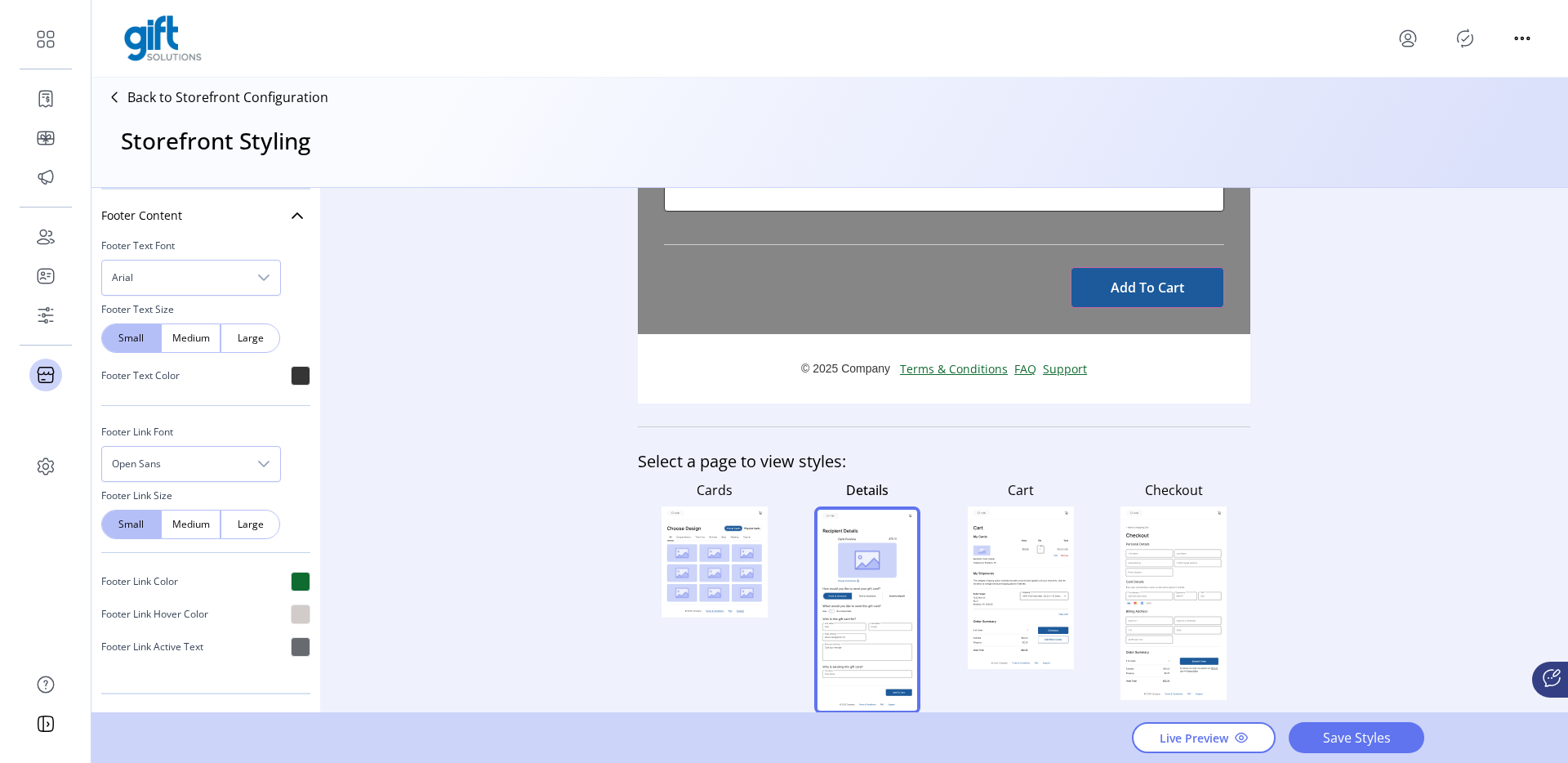
click at [691, 560] on rect at bounding box center [682, 553] width 30 height 18
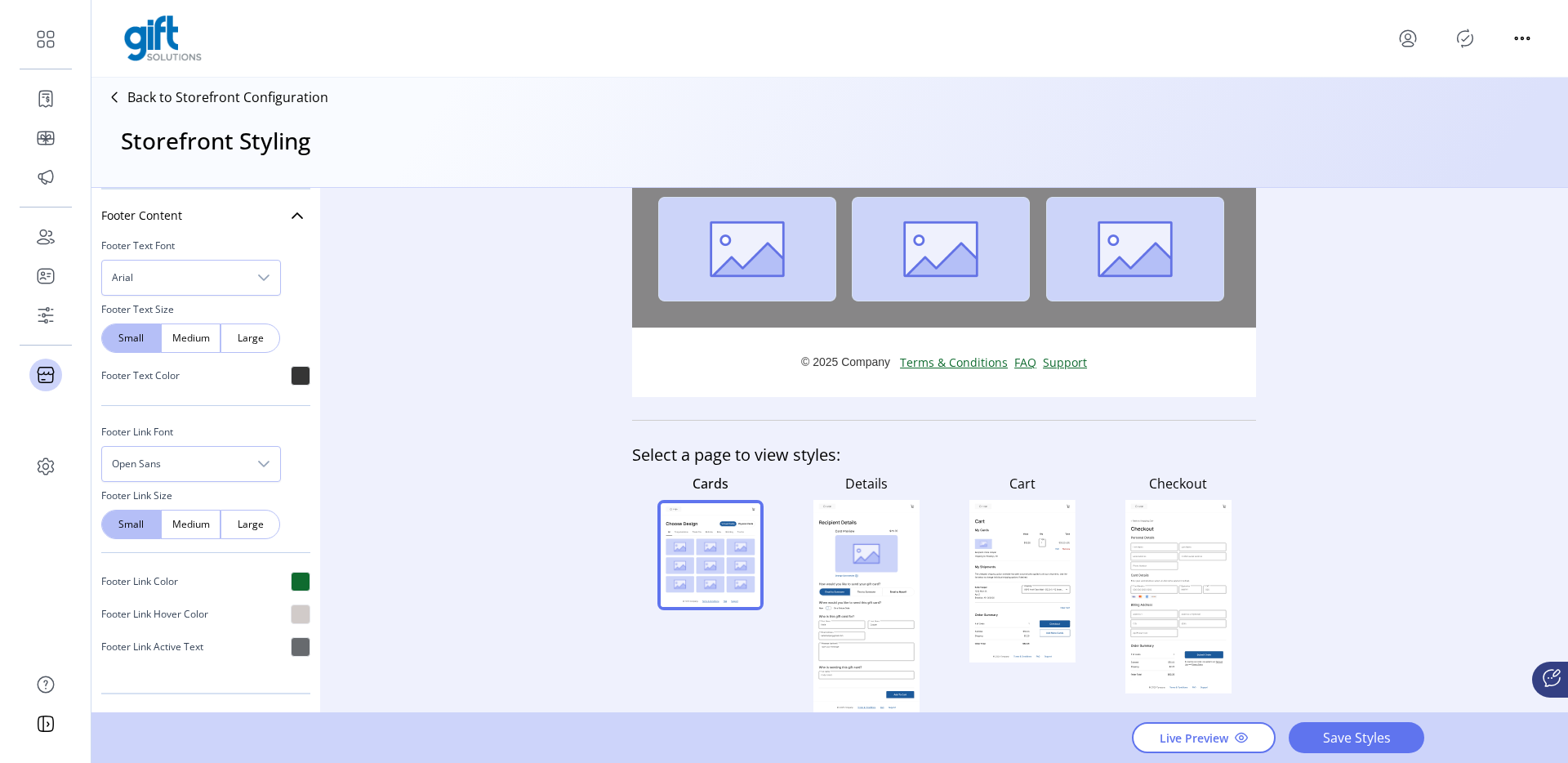
click at [1004, 586] on icon at bounding box center [1022, 592] width 95 height 20
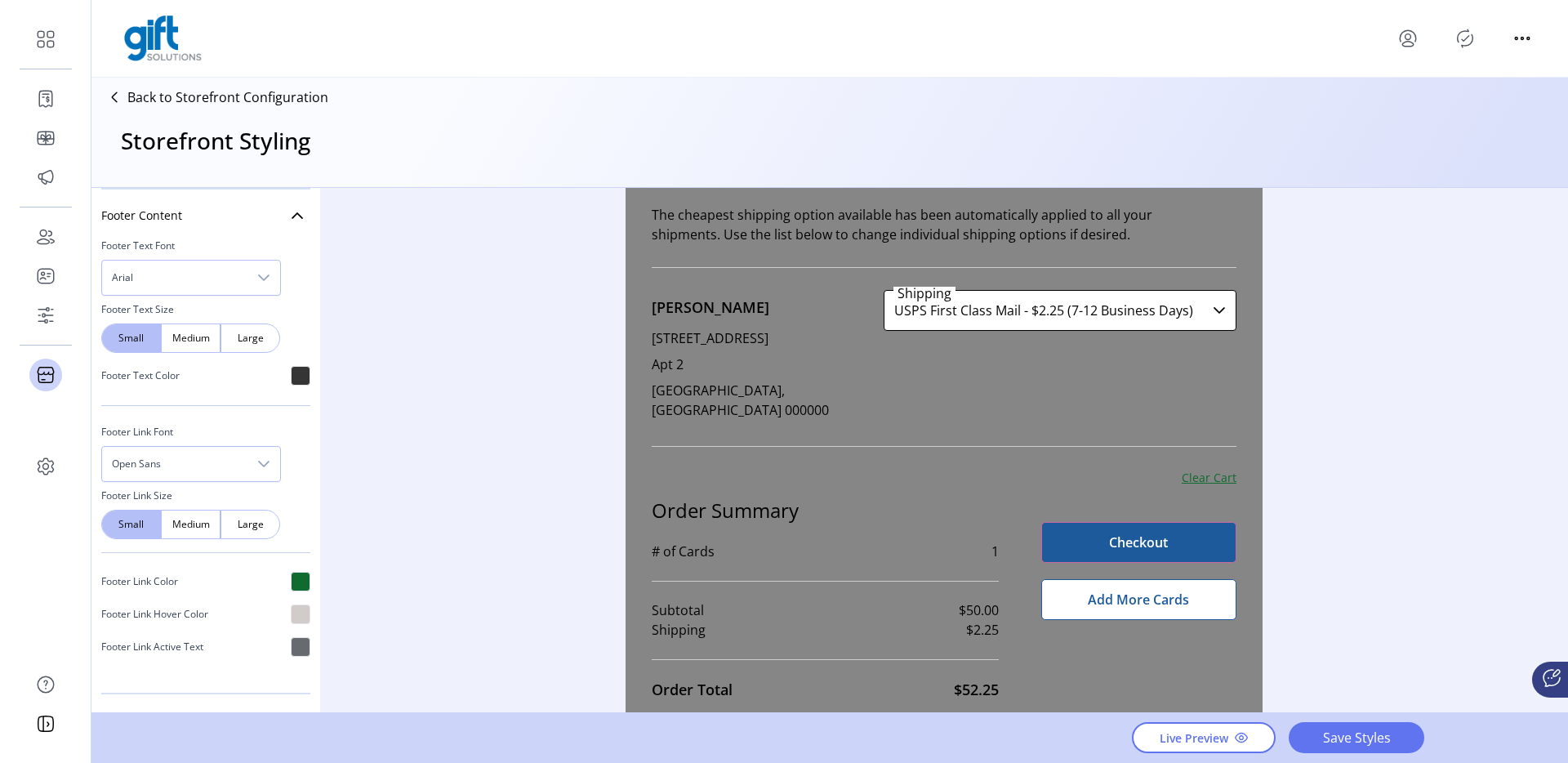
scroll to position [819, 0]
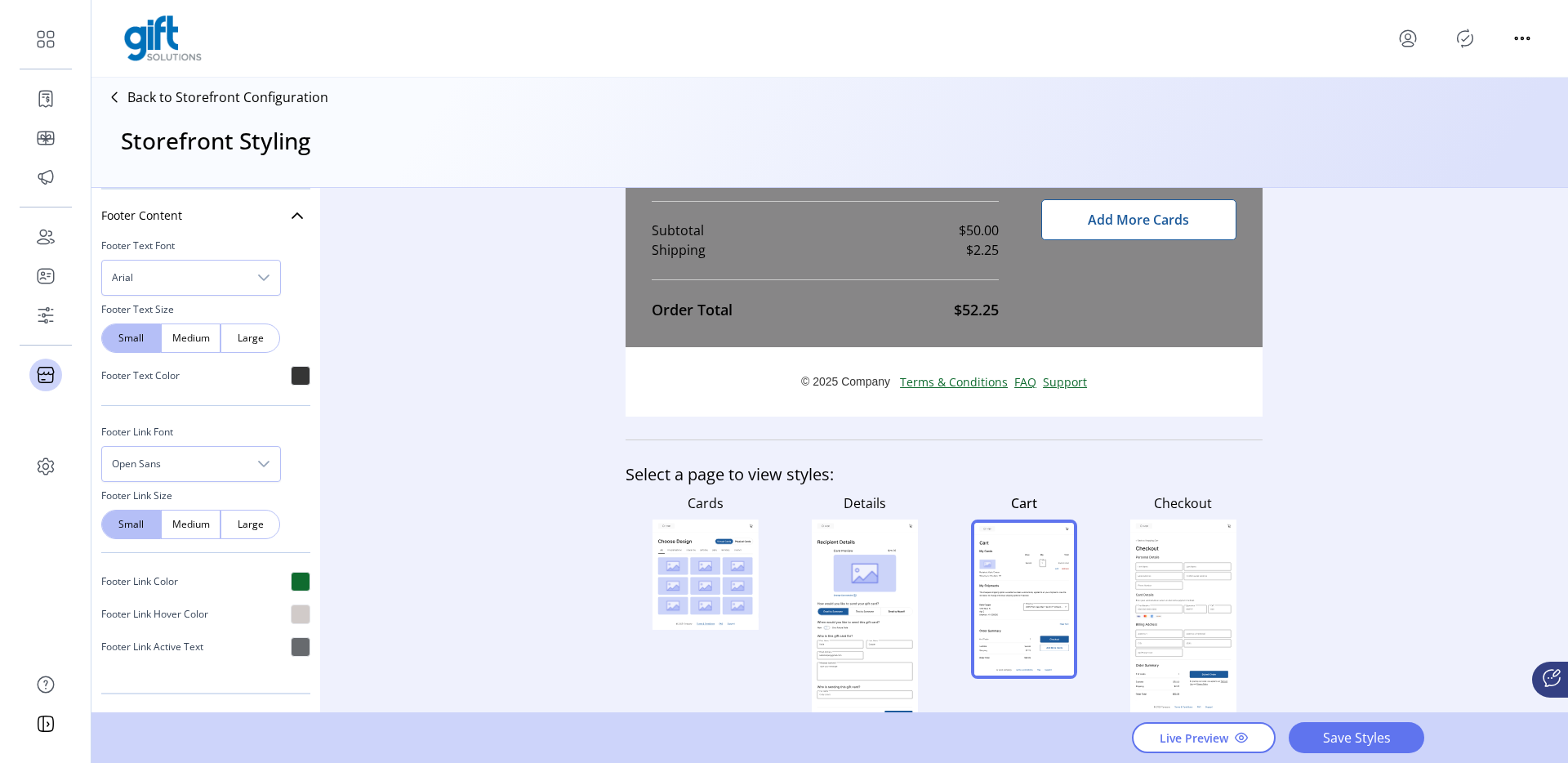
click at [1167, 570] on rect at bounding box center [1183, 616] width 106 height 194
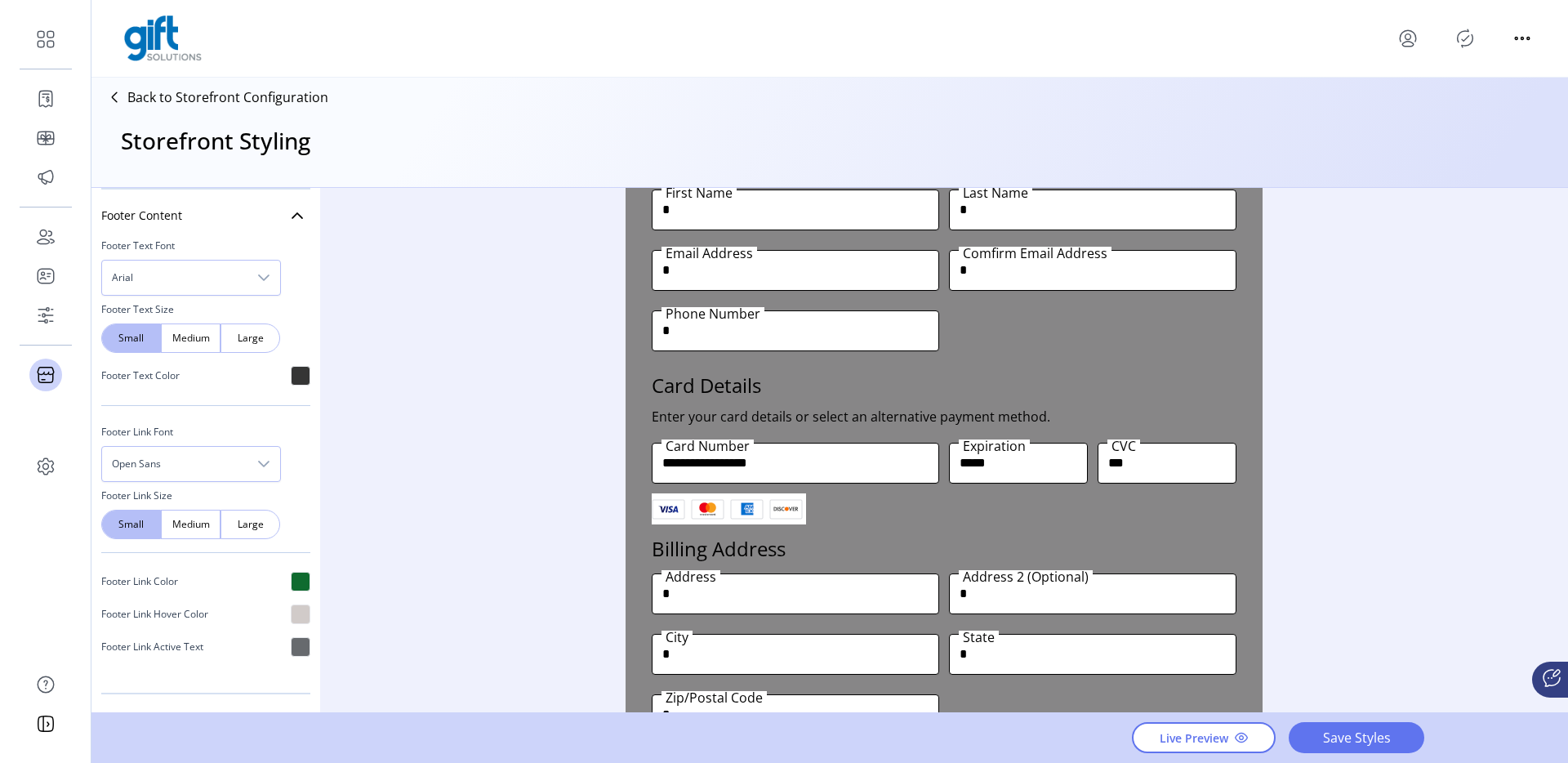
scroll to position [439, 0]
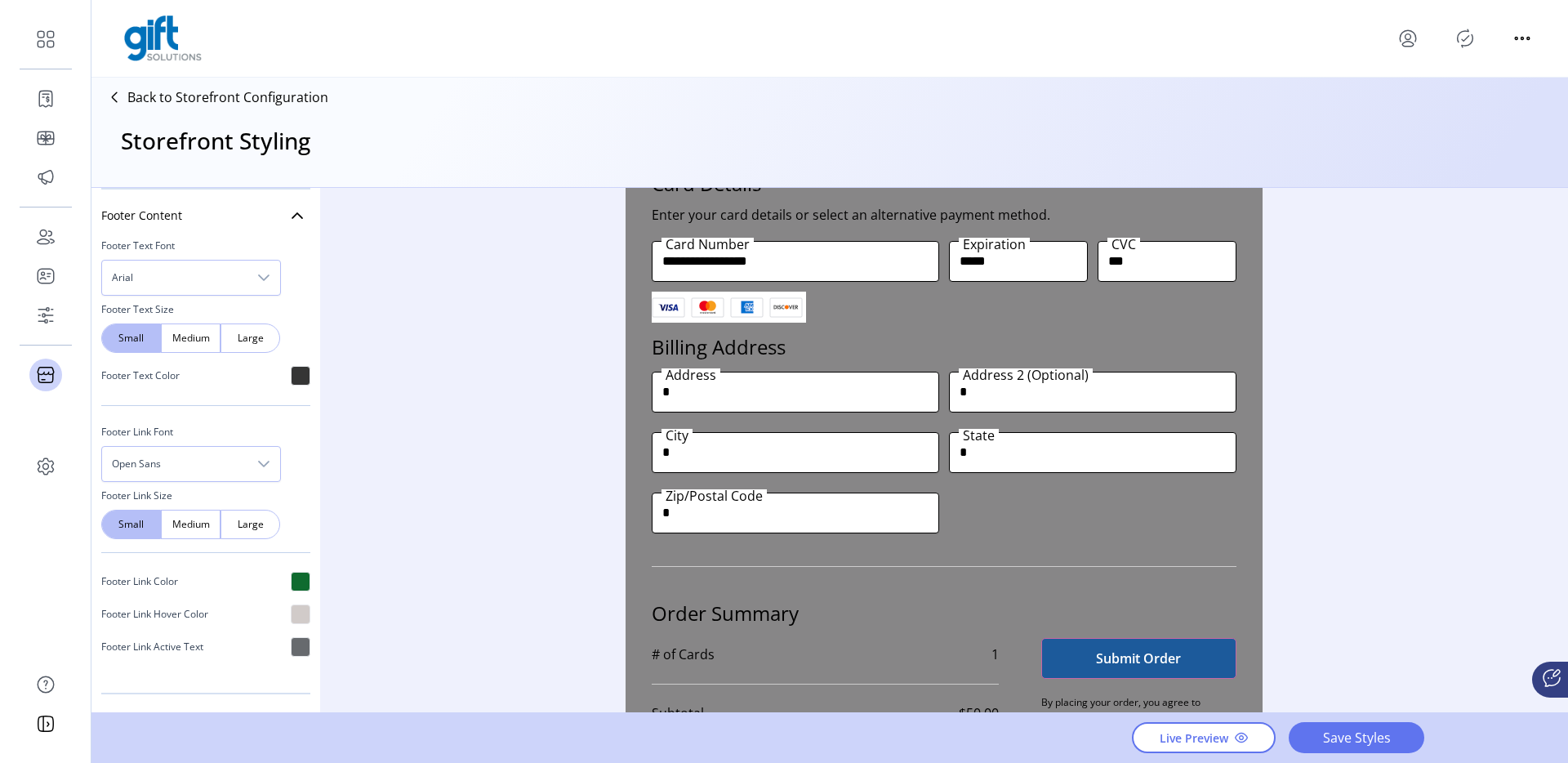
click at [291, 368] on div at bounding box center [300, 375] width 19 height 19
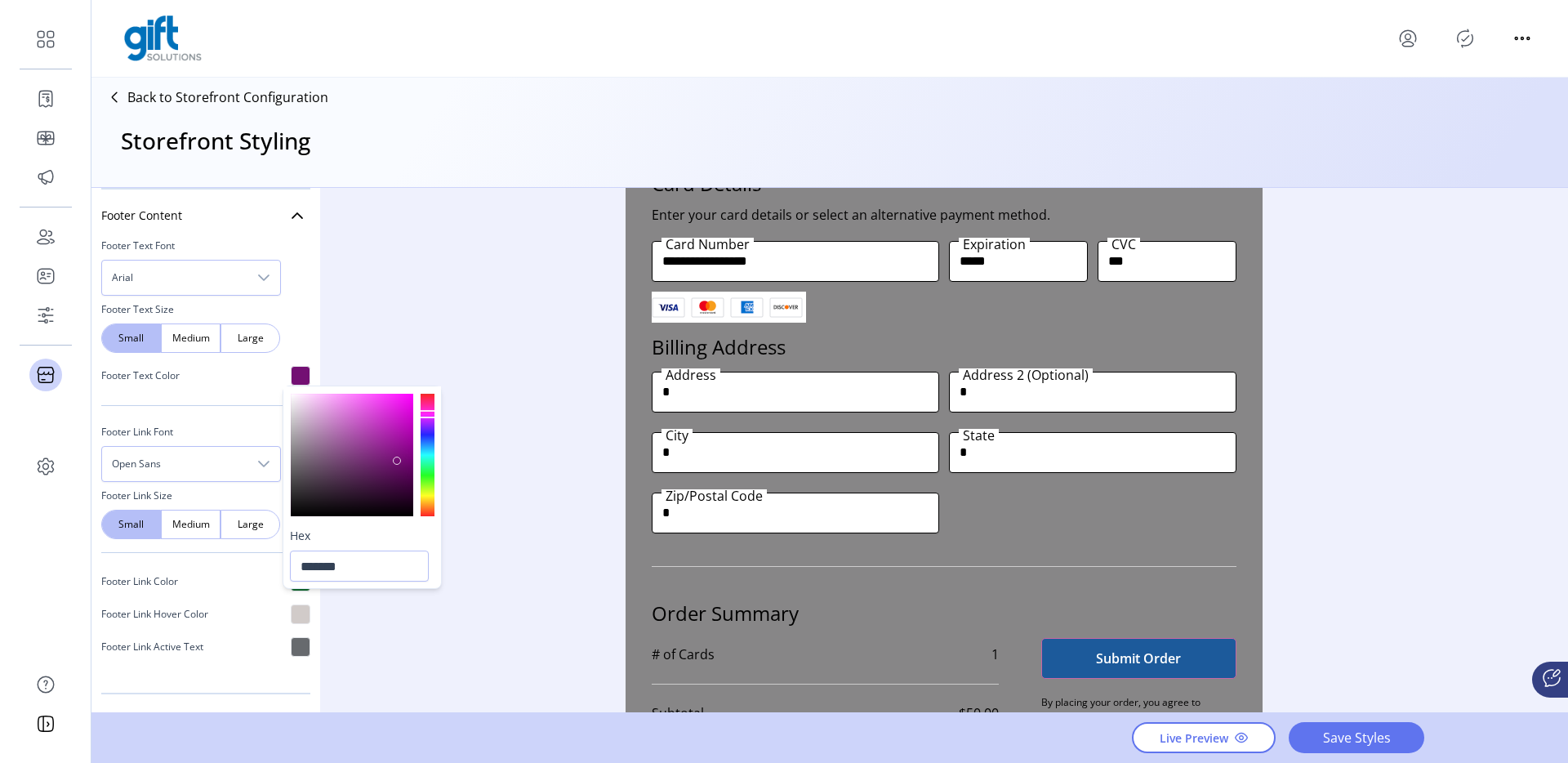
drag, startPoint x: 325, startPoint y: 496, endPoint x: 397, endPoint y: 460, distance: 80.5
click at [397, 460] on div at bounding box center [352, 455] width 123 height 123
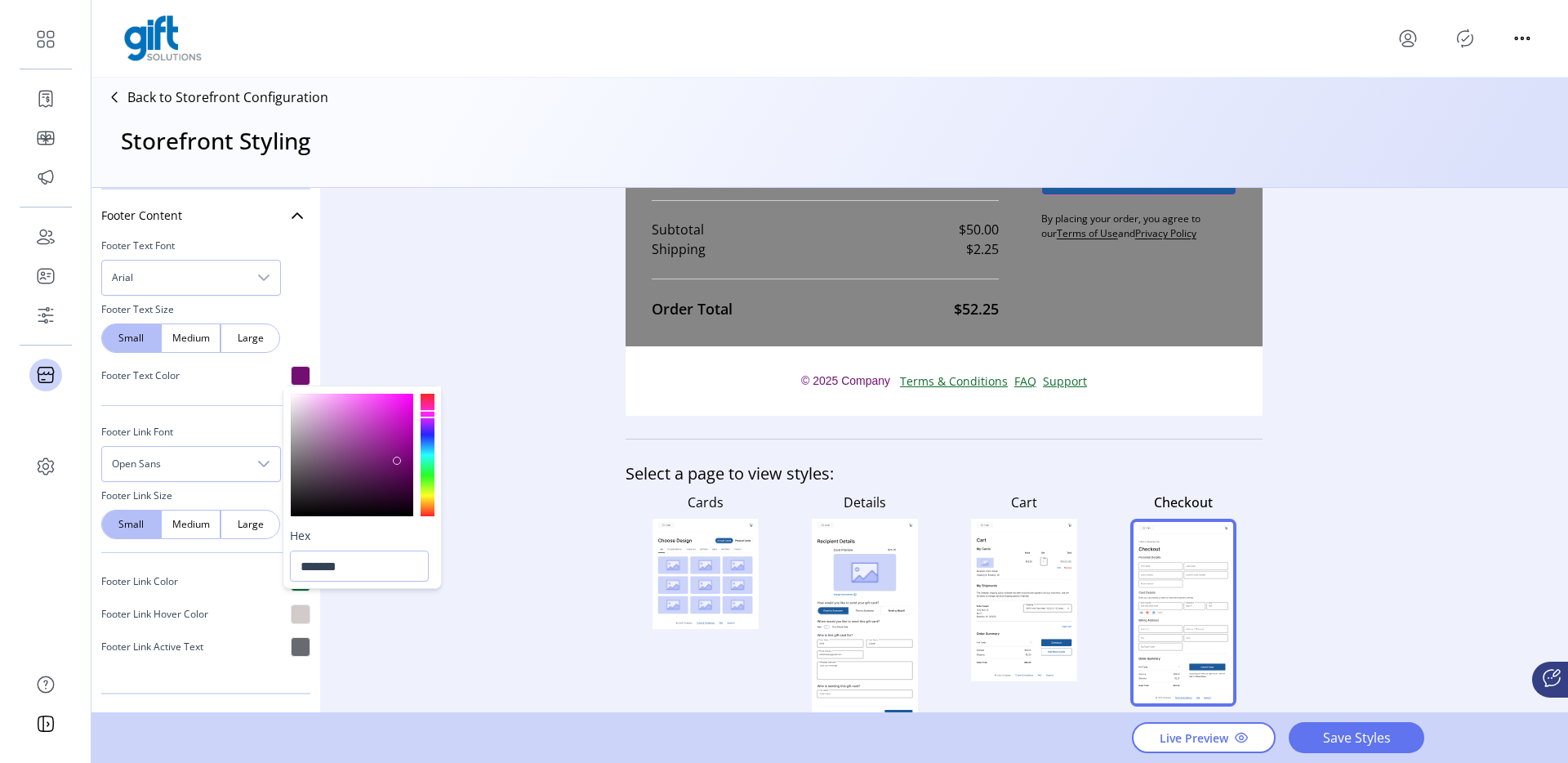
scroll to position [942, 0]
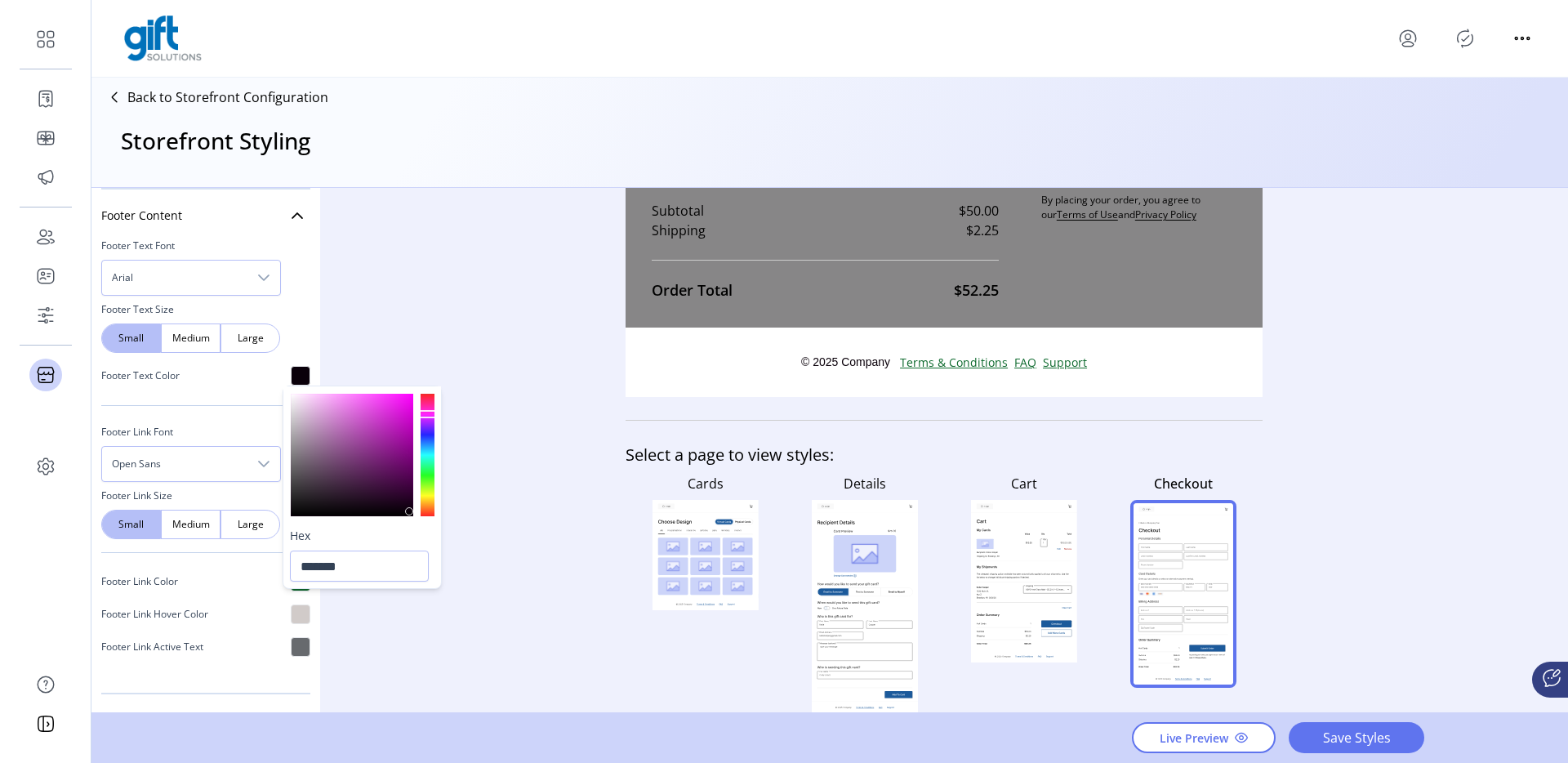
type input "*******"
drag, startPoint x: 357, startPoint y: 440, endPoint x: 407, endPoint y: 528, distance: 101.2
click at [407, 528] on div "Hex *******" at bounding box center [362, 487] width 158 height 202
click at [470, 306] on div "Styling Toolbar Brand Logo Upload For best results upload a .png with a transpa…" at bounding box center [829, 451] width 1476 height 526
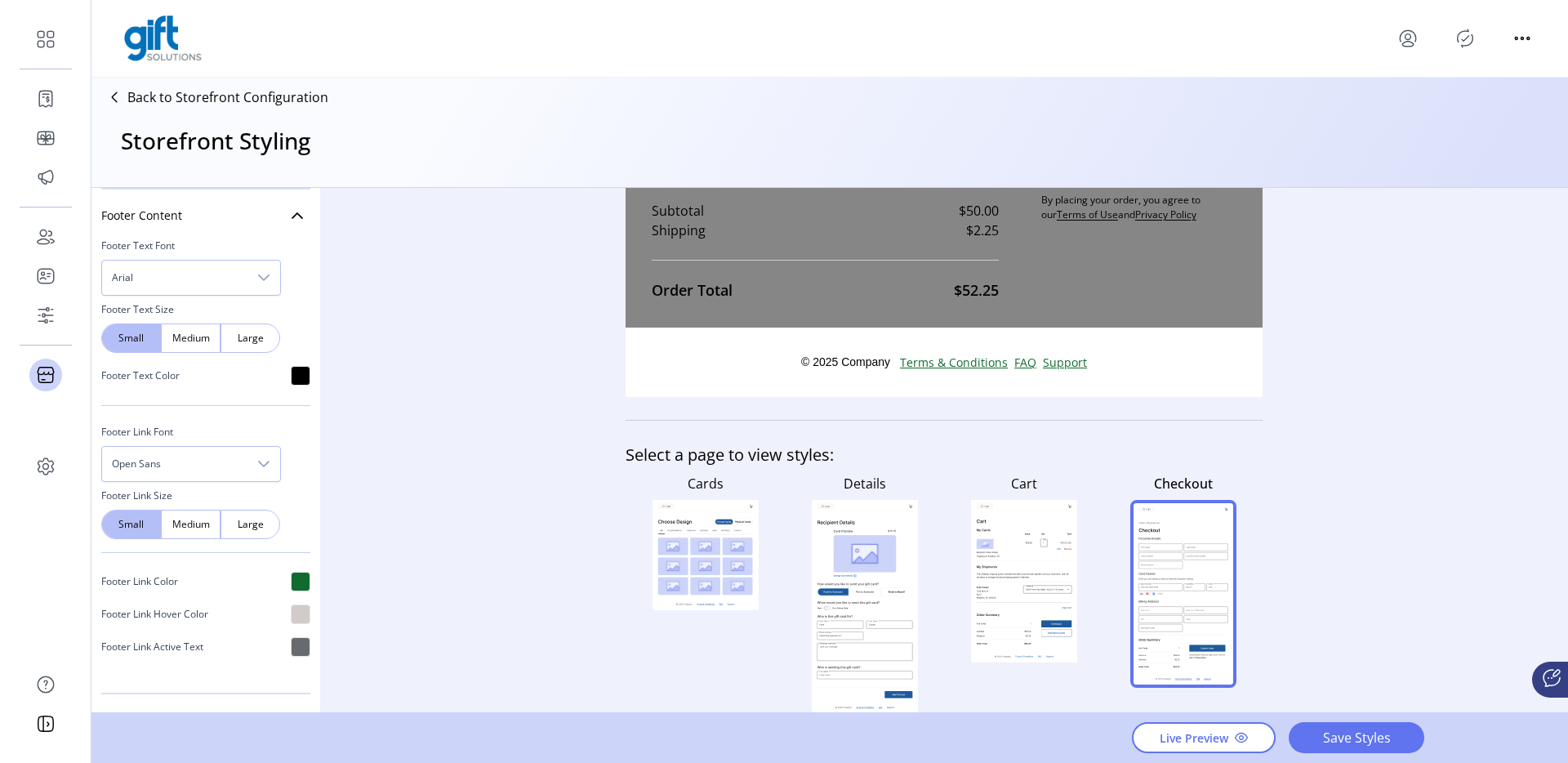
click at [291, 587] on div at bounding box center [300, 581] width 19 height 19
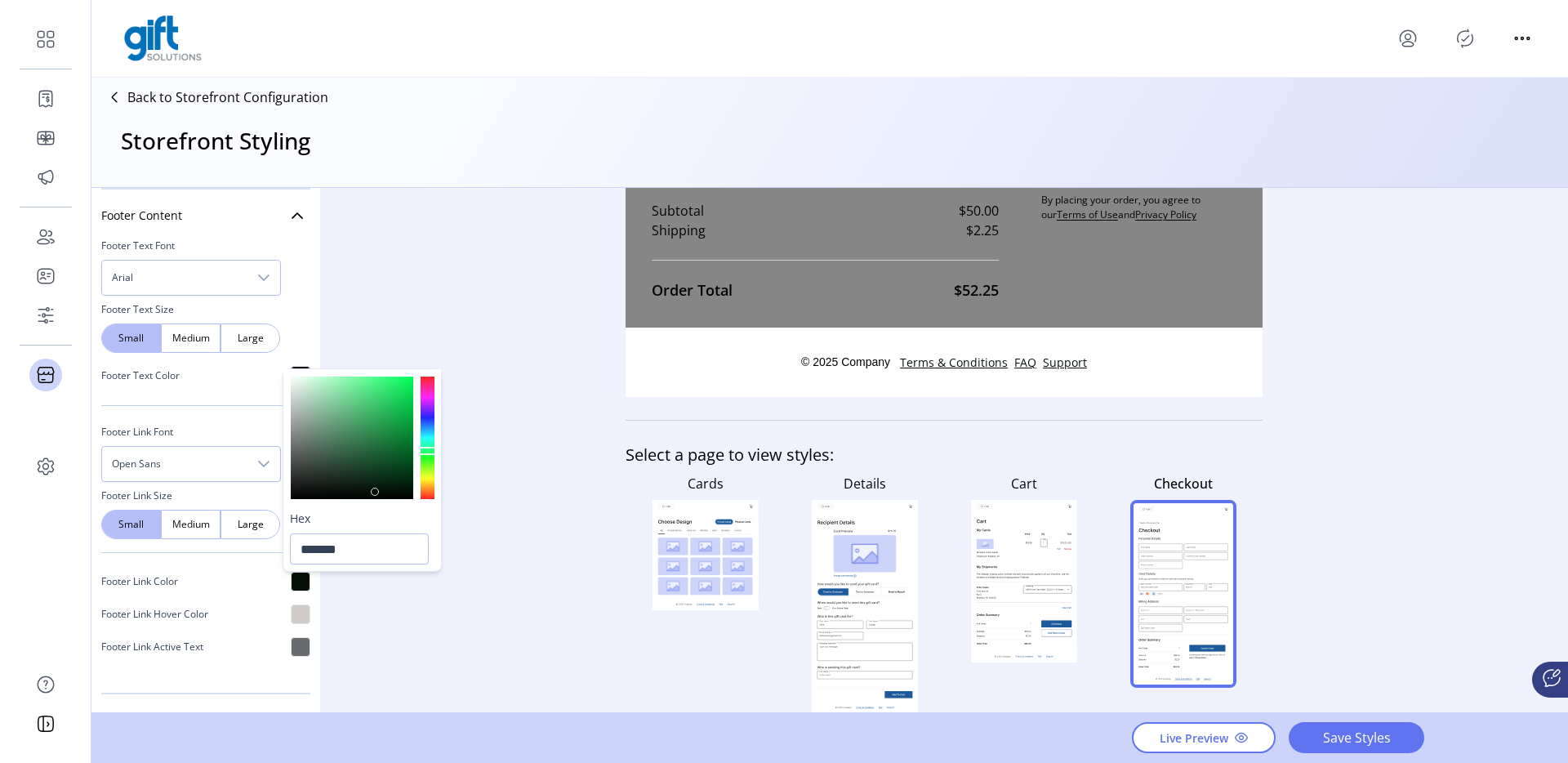
type input "*******"
drag, startPoint x: 397, startPoint y: 448, endPoint x: 415, endPoint y: 500, distance: 55.0
click at [415, 500] on div at bounding box center [412, 498] width 8 height 8
click at [502, 445] on div "Styling Toolbar Brand Logo Upload For best results upload a .png with a transpa…" at bounding box center [829, 451] width 1476 height 526
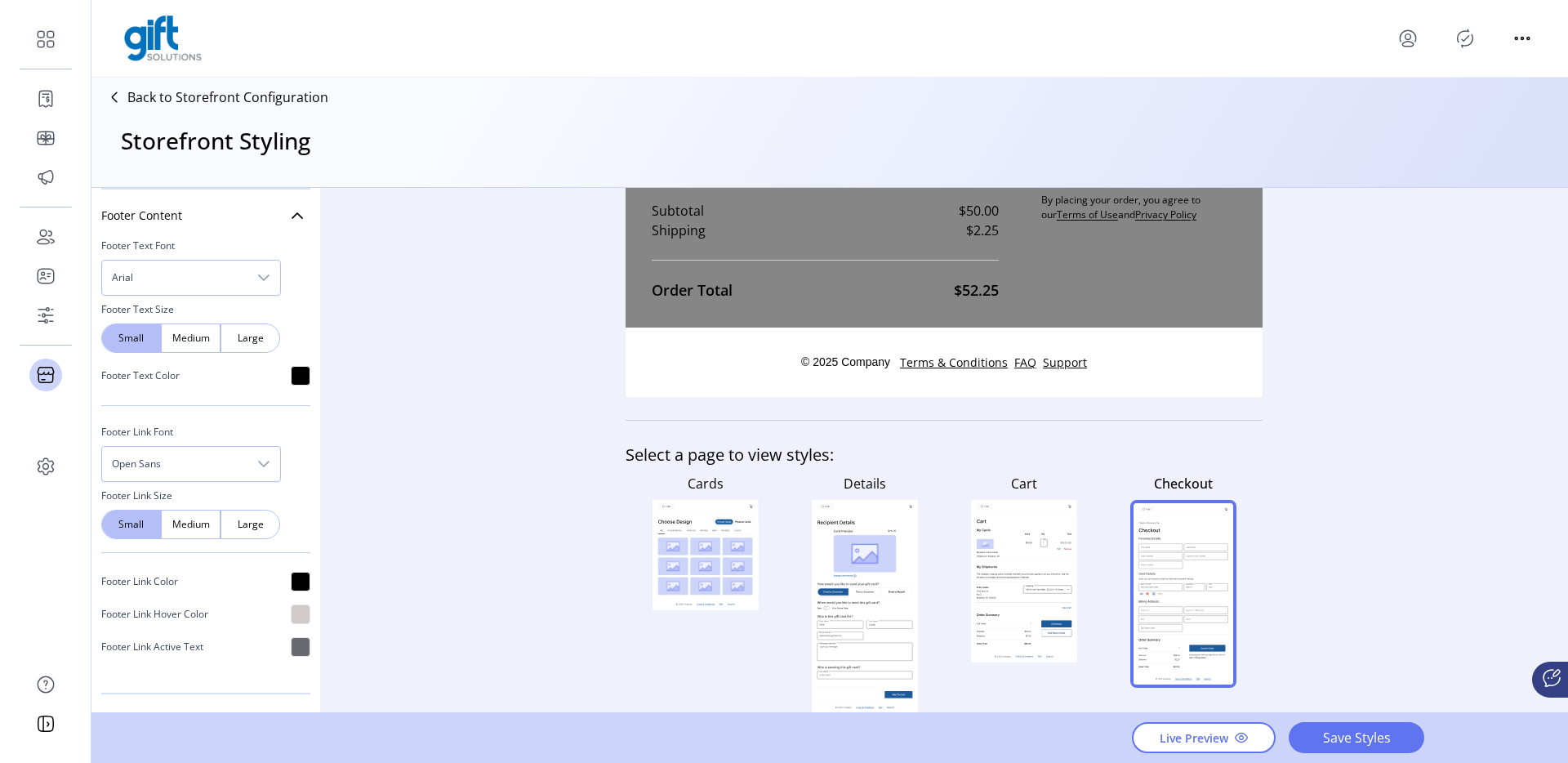
click at [211, 455] on span "Open Sans" at bounding box center [175, 463] width 146 height 34
click at [172, 532] on li "Arial" at bounding box center [192, 538] width 172 height 32
click at [294, 617] on div at bounding box center [300, 614] width 19 height 19
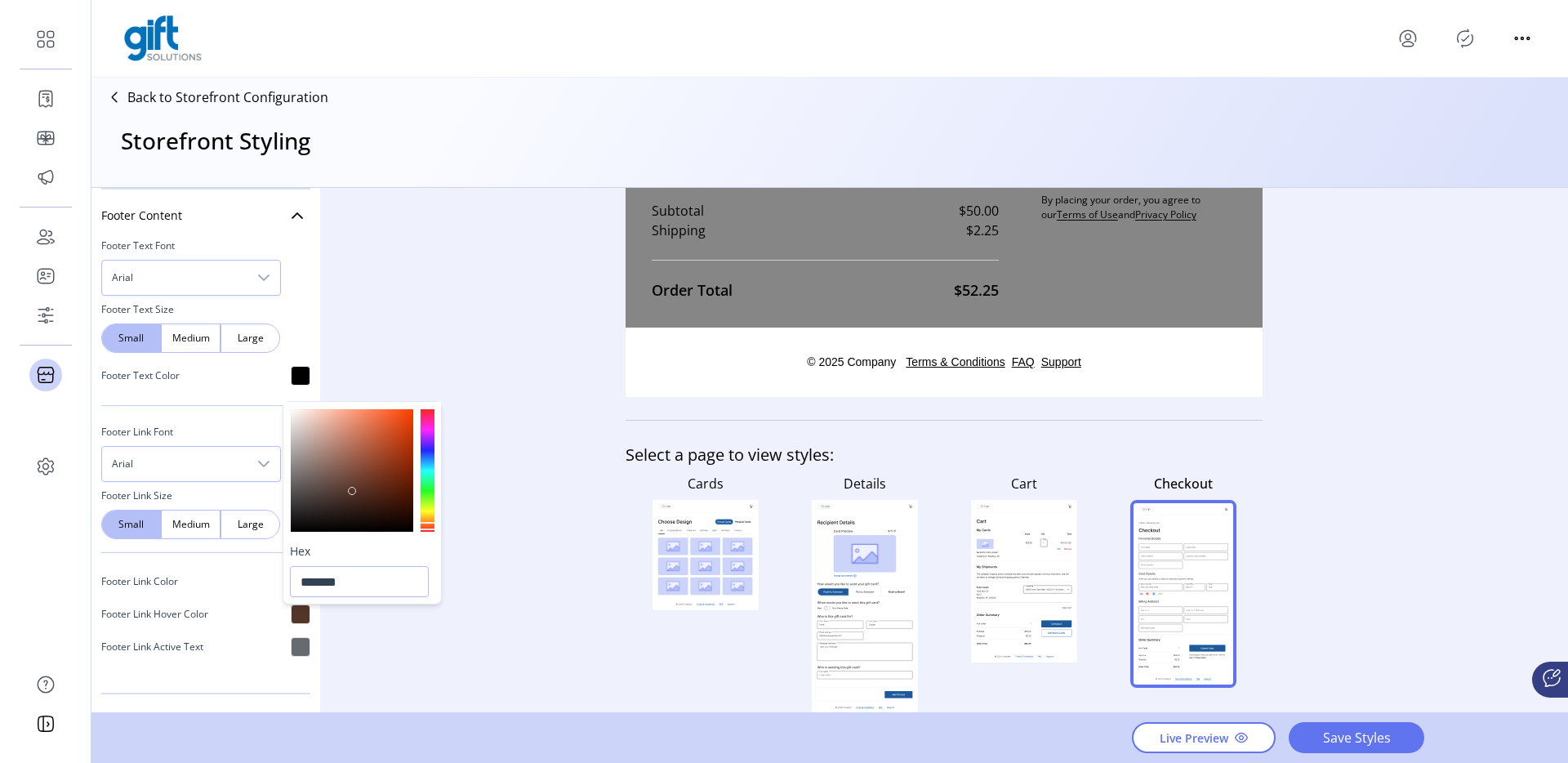
click at [353, 491] on div at bounding box center [352, 470] width 123 height 123
click at [353, 491] on div at bounding box center [352, 490] width 8 height 8
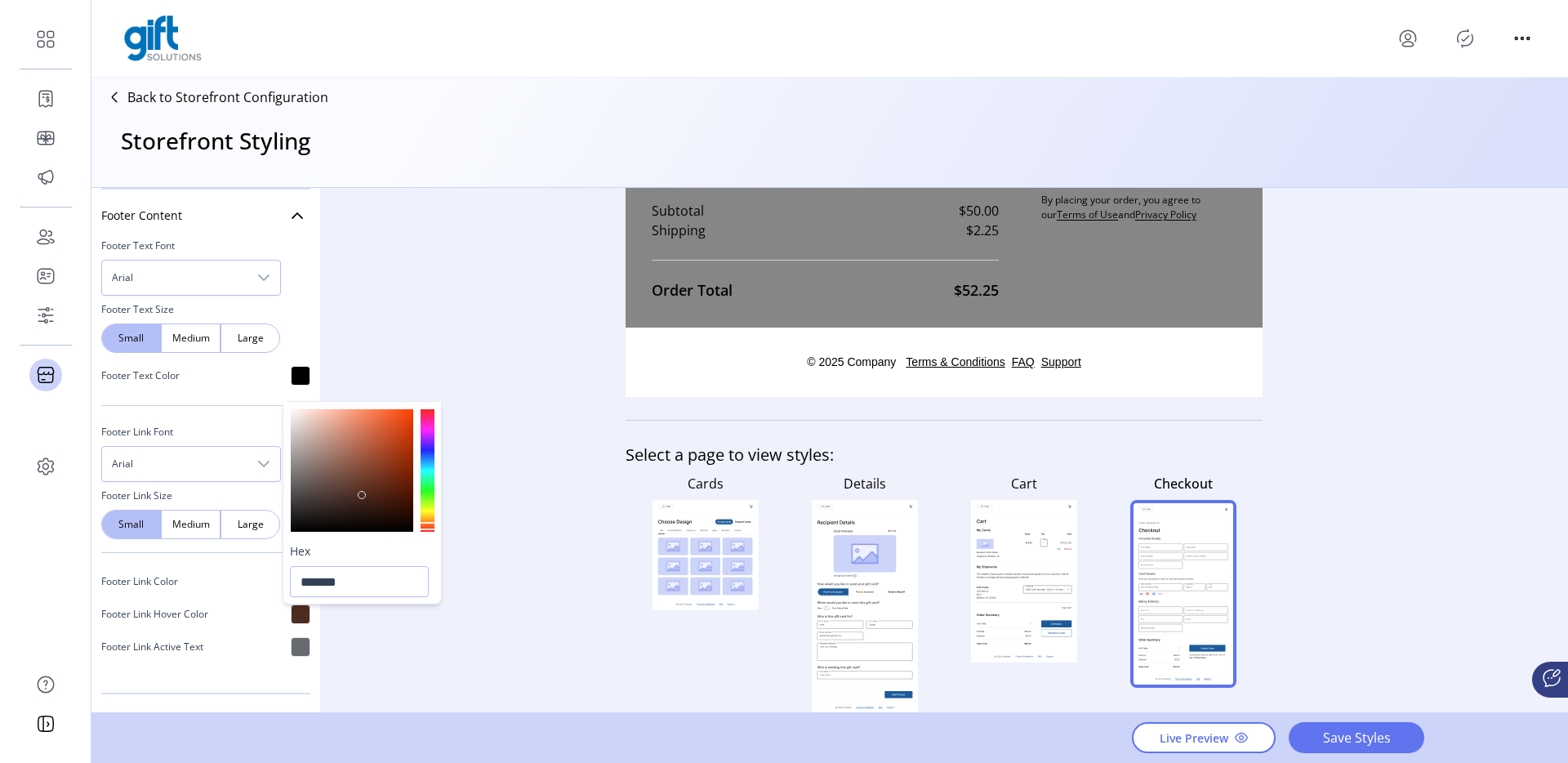
drag, startPoint x: 353, startPoint y: 491, endPoint x: 362, endPoint y: 494, distance: 9.5
click at [362, 494] on div at bounding box center [361, 495] width 8 height 8
click at [432, 415] on div at bounding box center [428, 470] width 14 height 123
drag, startPoint x: 363, startPoint y: 497, endPoint x: 409, endPoint y: 408, distance: 100.2
click at [409, 408] on div at bounding box center [408, 409] width 8 height 8
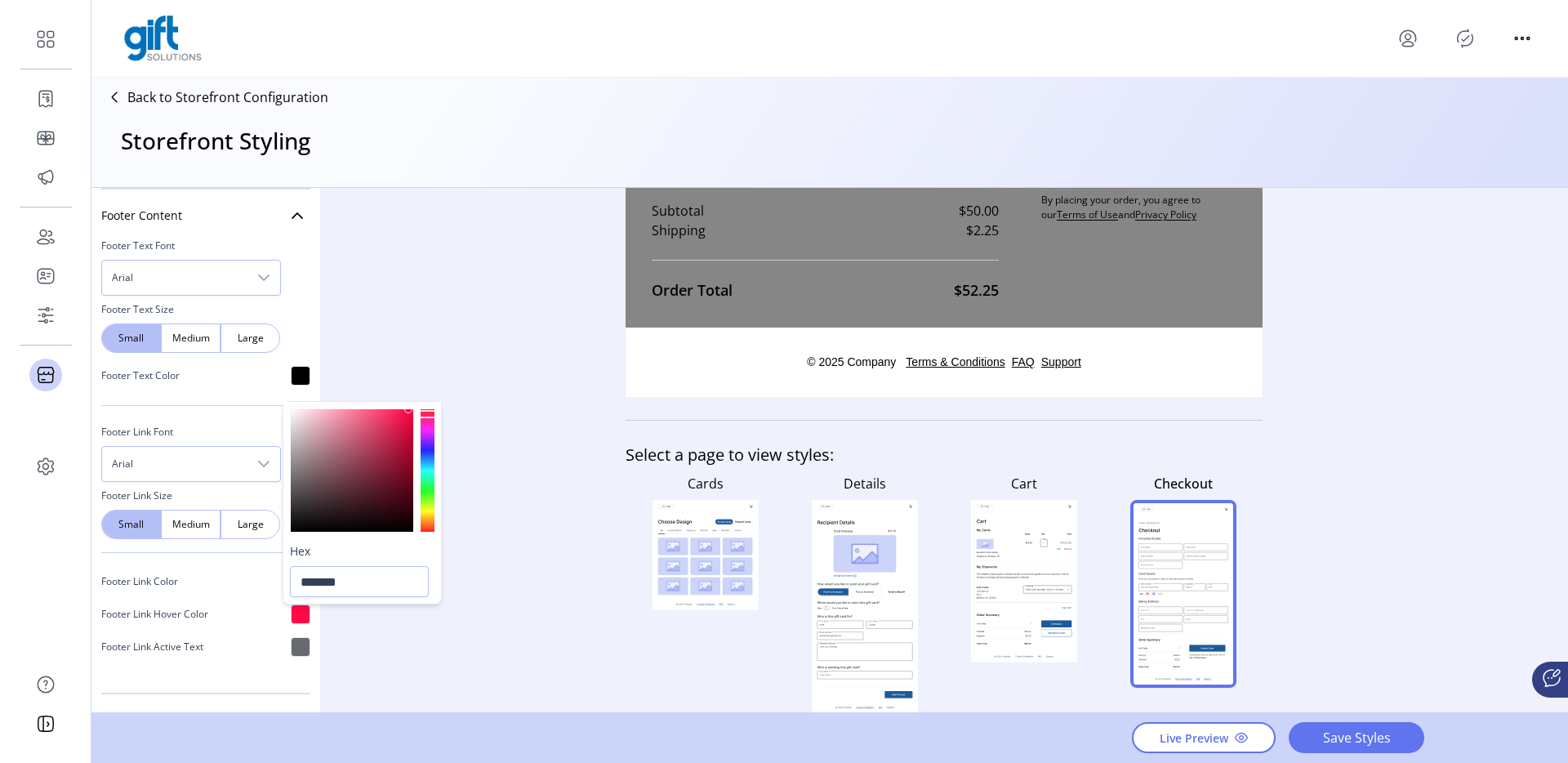
click at [429, 414] on div at bounding box center [428, 413] width 18 height 8
click at [434, 403] on div at bounding box center [362, 469] width 158 height 136
type input "*******"
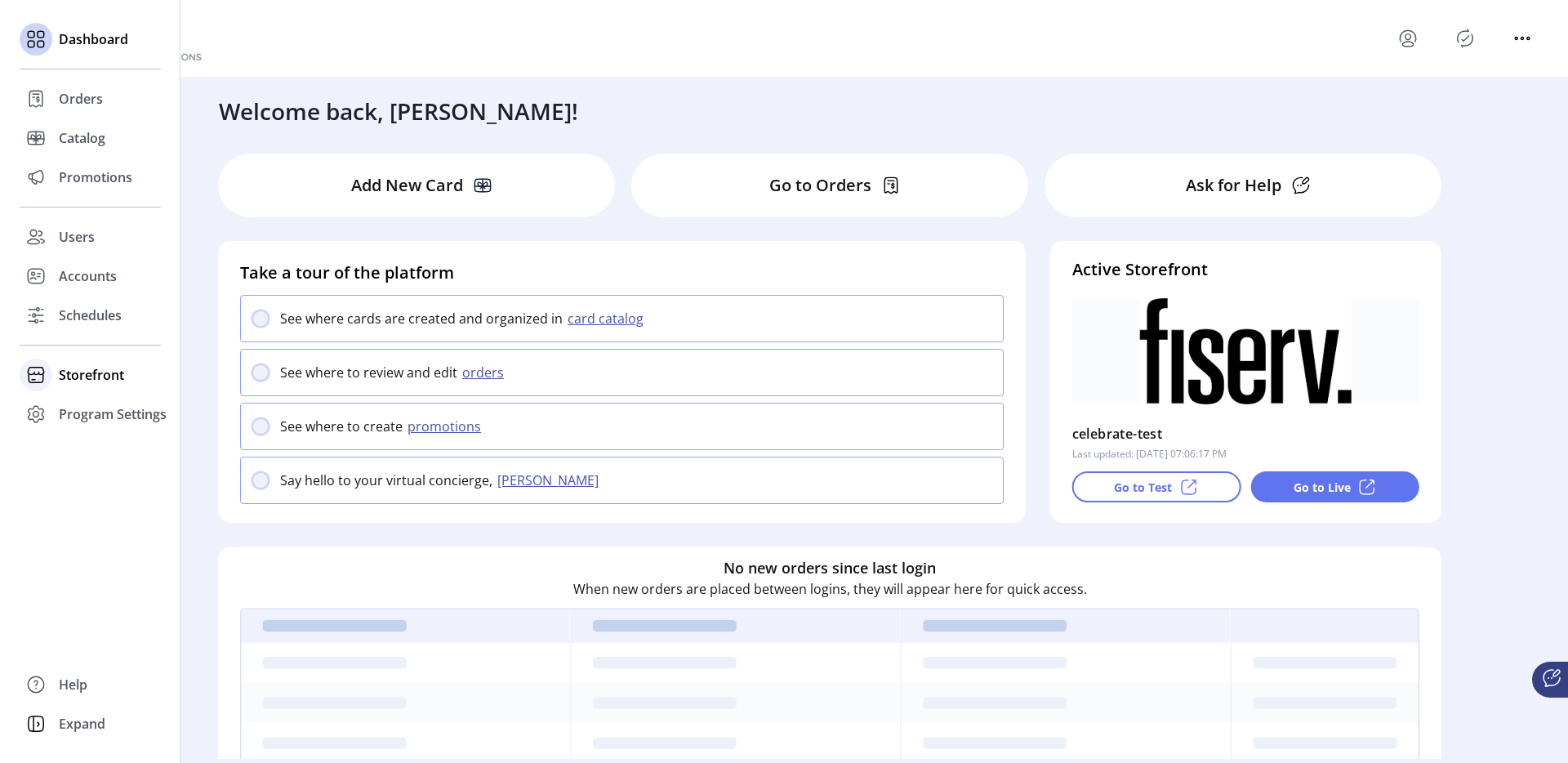
click at [83, 385] on div "Storefront" at bounding box center [89, 374] width 141 height 39
click at [105, 401] on span "Configuration" at bounding box center [102, 407] width 86 height 19
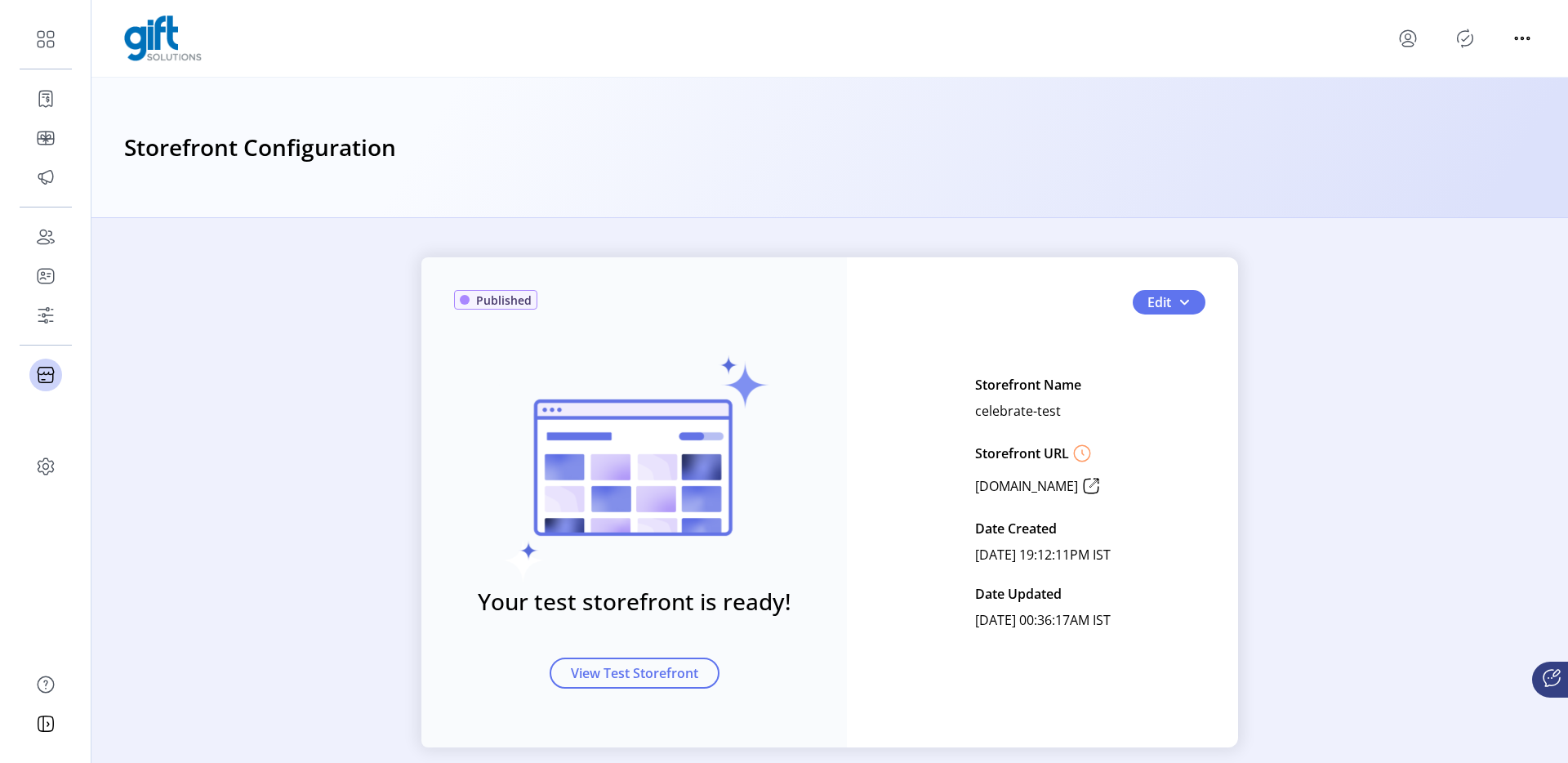
scroll to position [24, 0]
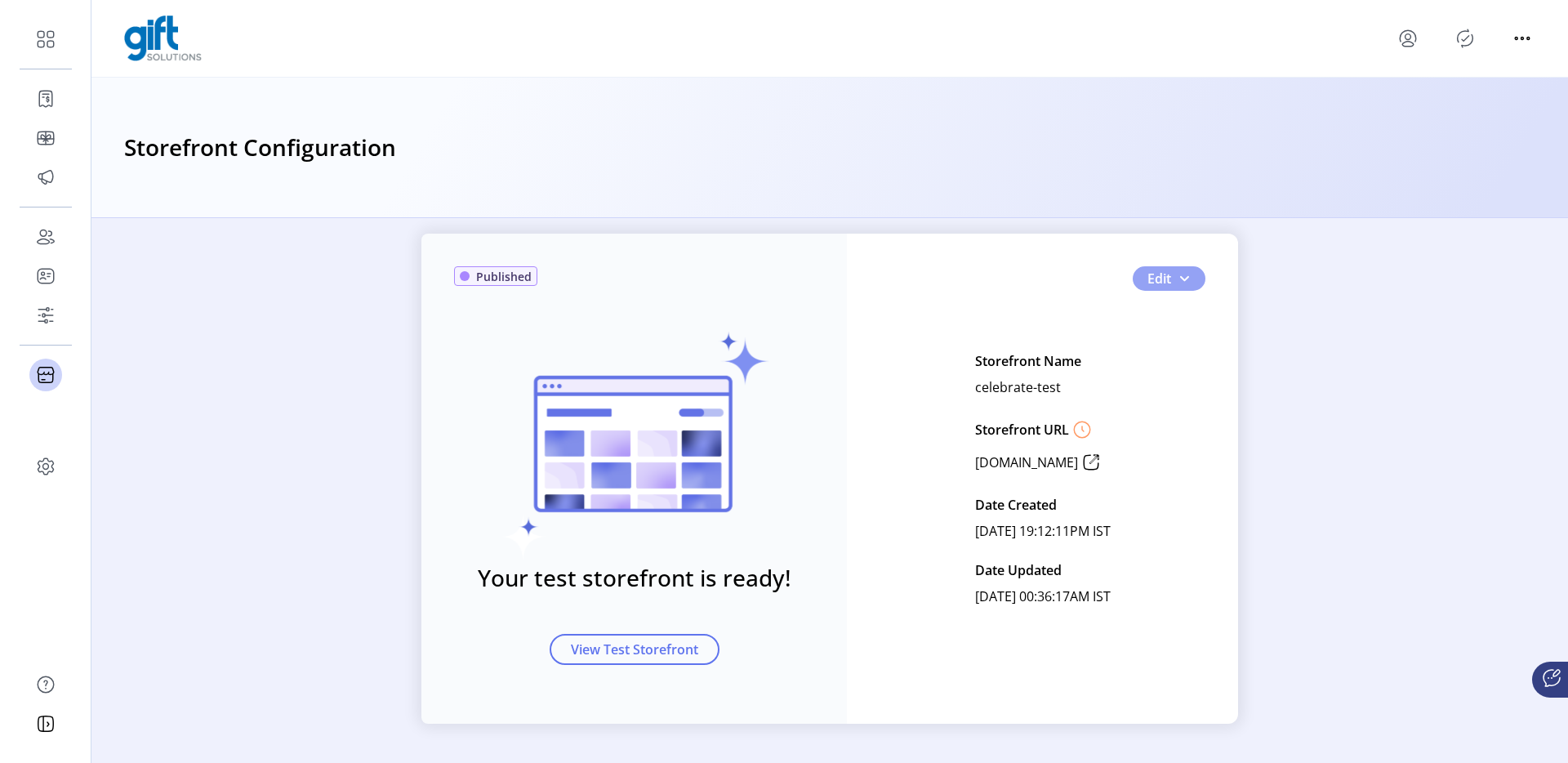
click at [1172, 282] on button "Edit" at bounding box center [1168, 279] width 73 height 25
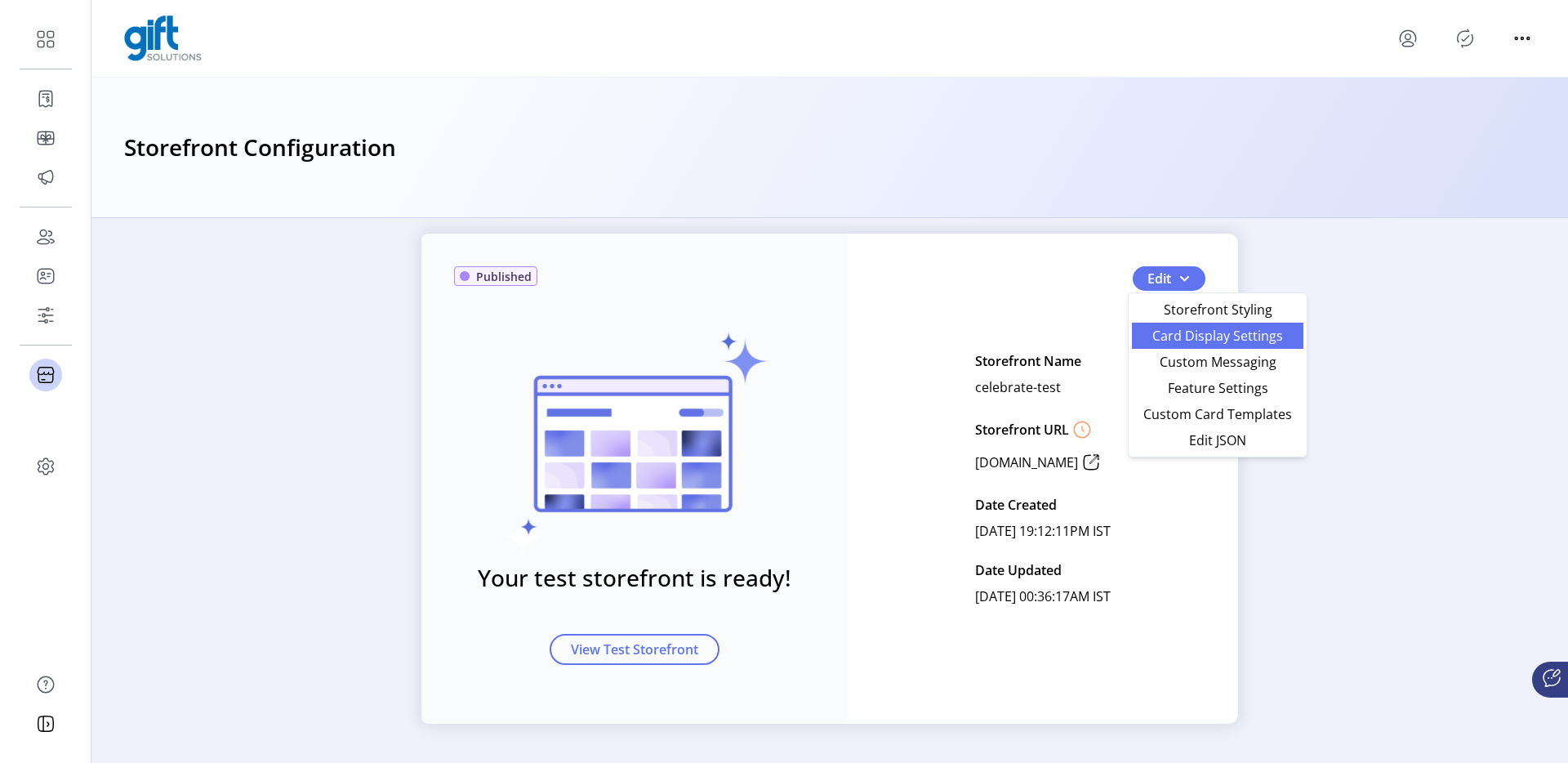
click at [1169, 334] on span "Card Display Settings" at bounding box center [1217, 335] width 152 height 13
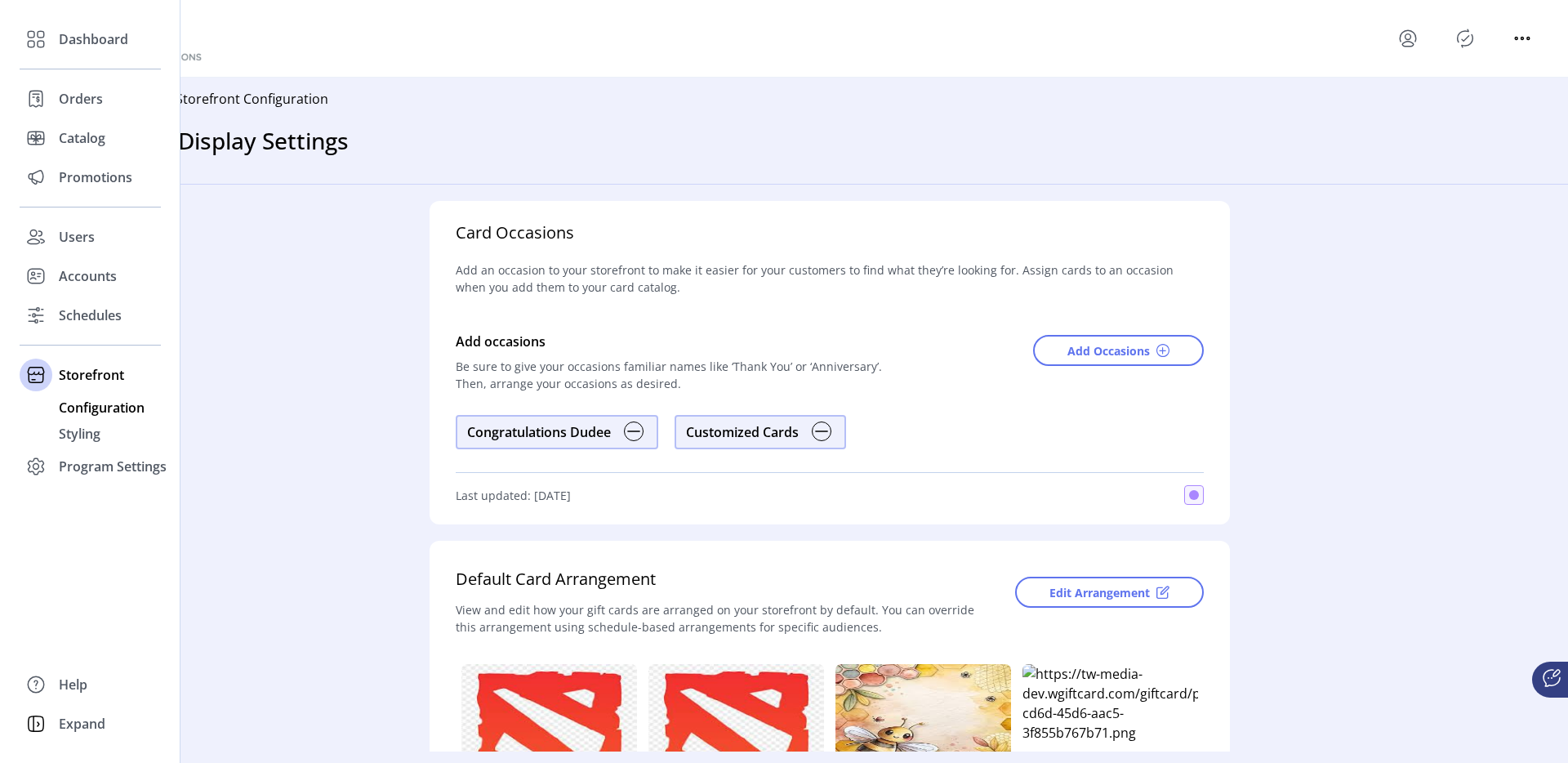
click at [97, 403] on span "Configuration" at bounding box center [102, 407] width 86 height 19
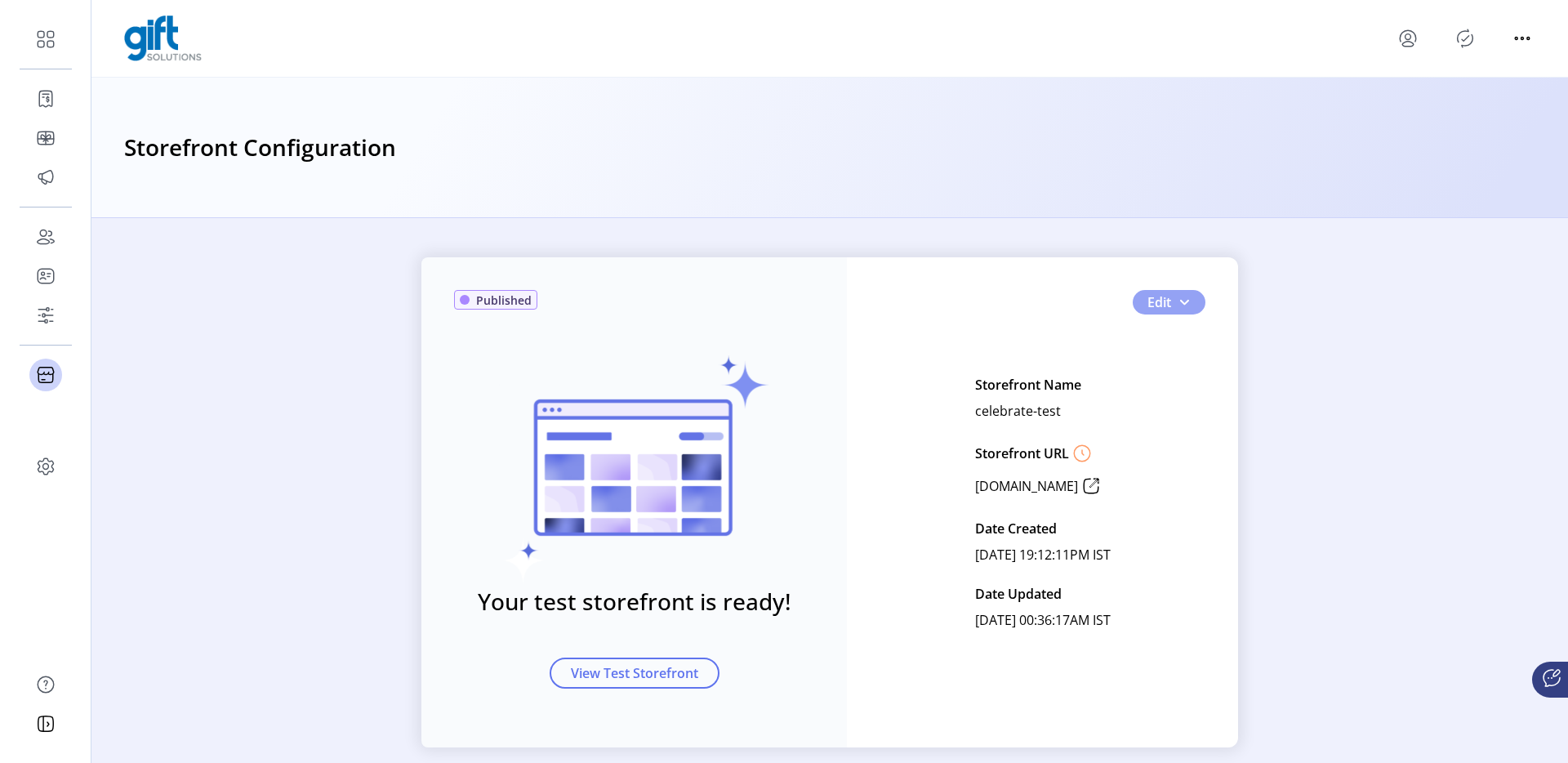
click at [1179, 303] on span "button" at bounding box center [1184, 302] width 13 height 13
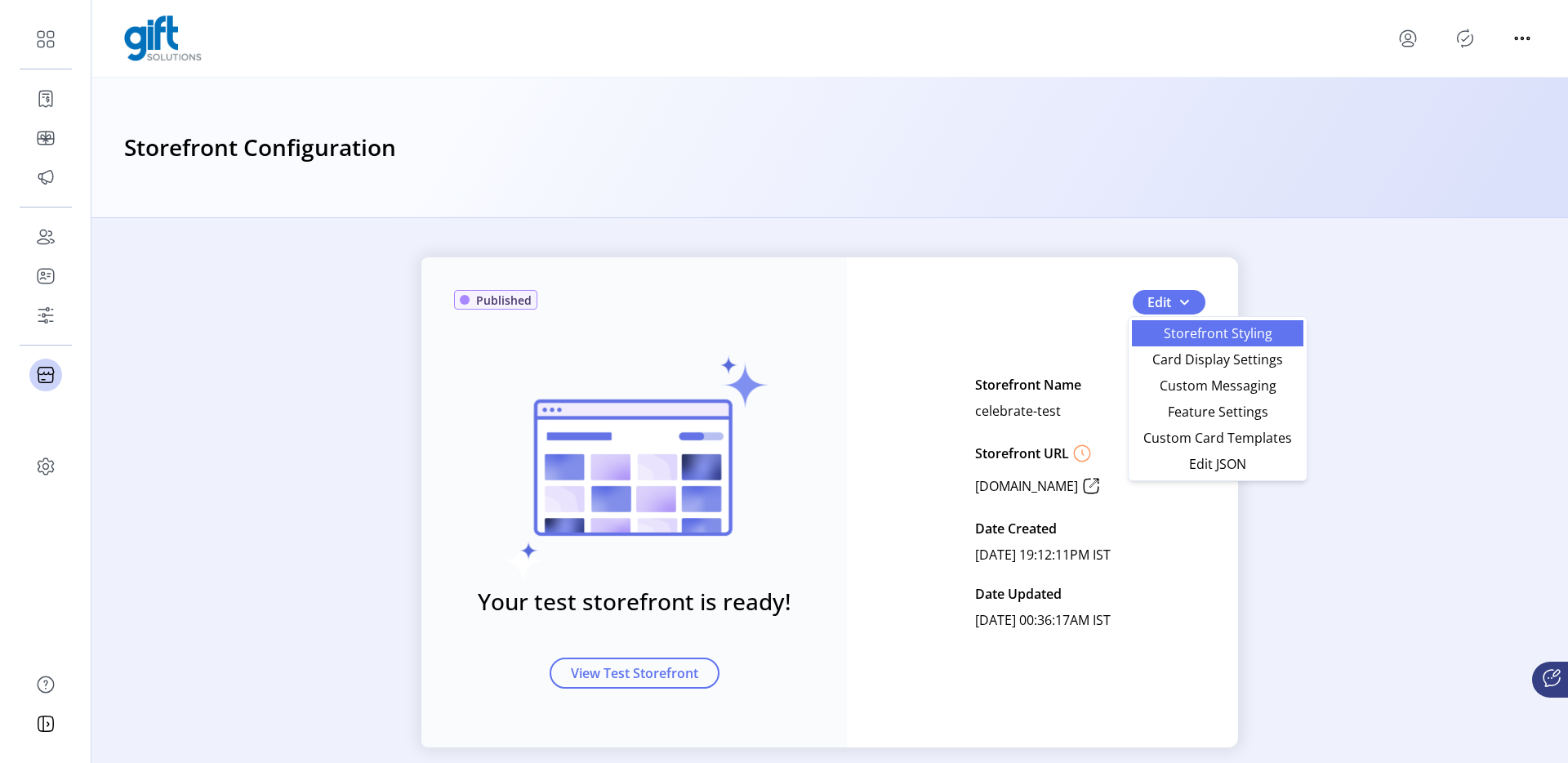
click at [1185, 335] on span "Storefront Styling" at bounding box center [1217, 332] width 152 height 13
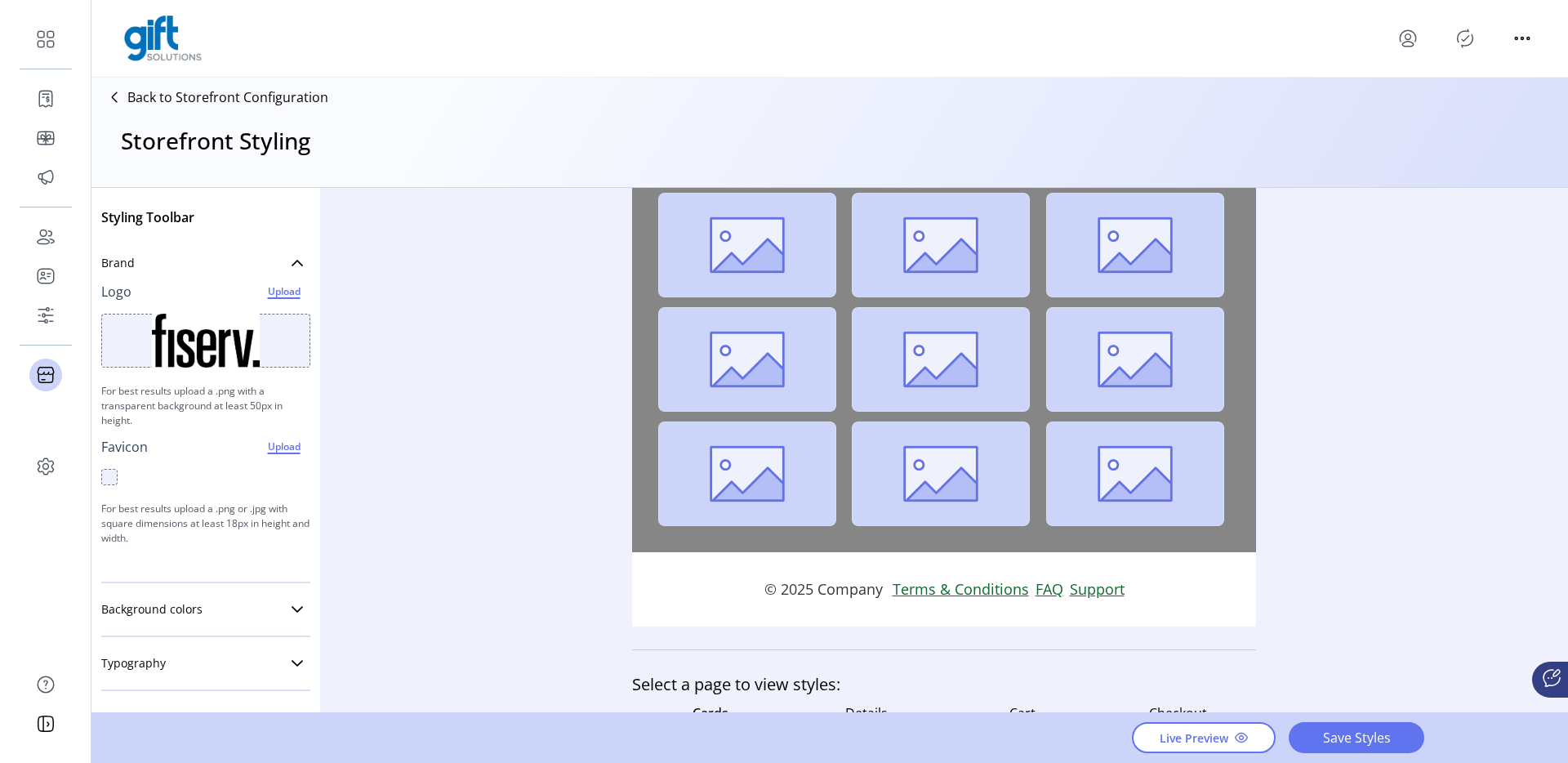
scroll to position [445, 0]
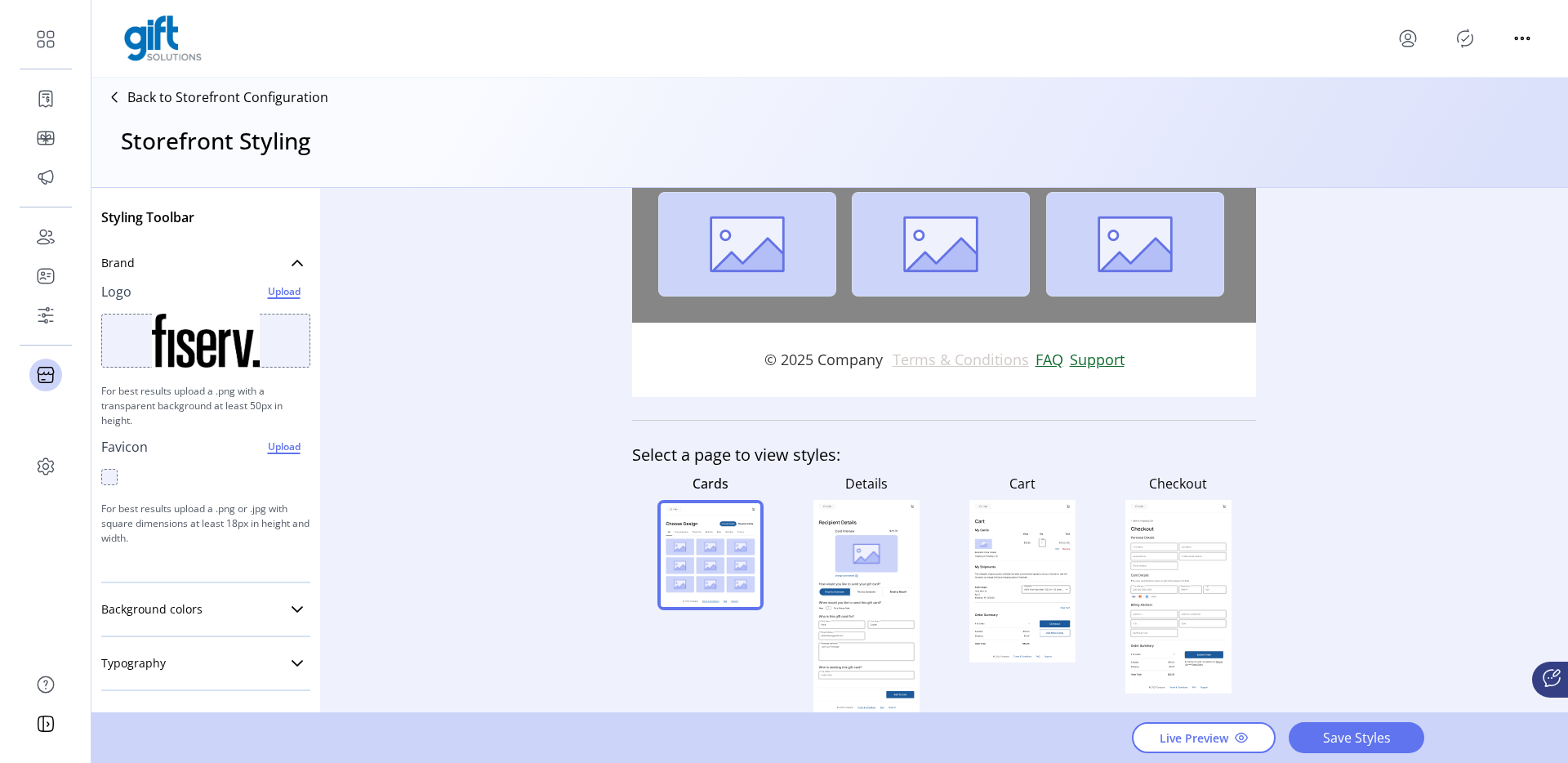
click at [952, 361] on link "Terms & Conditions" at bounding box center [964, 360] width 143 height 22
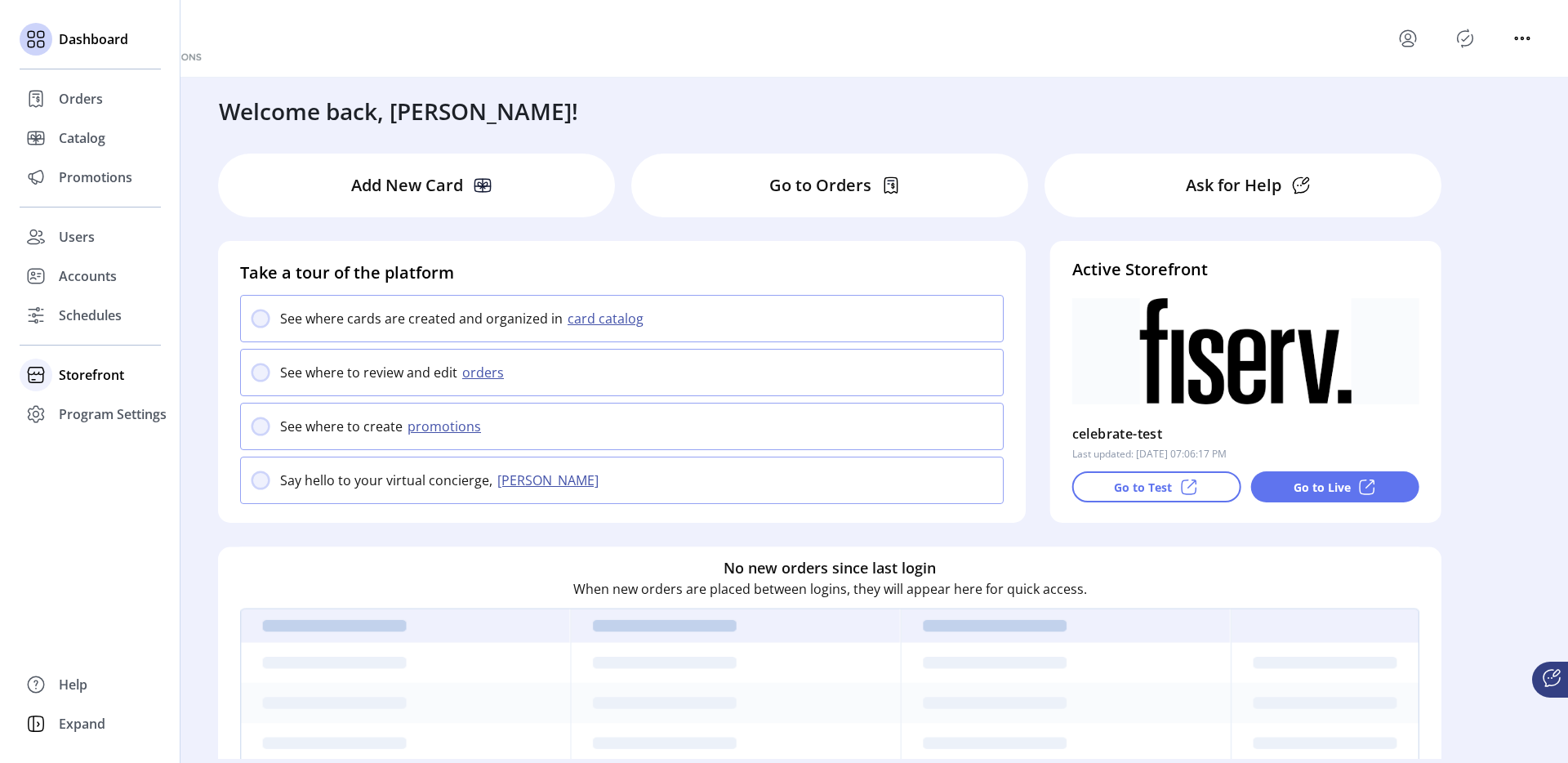
click at [73, 376] on span "Storefront" at bounding box center [91, 374] width 65 height 19
click at [101, 416] on span "Configuration" at bounding box center [102, 407] width 86 height 19
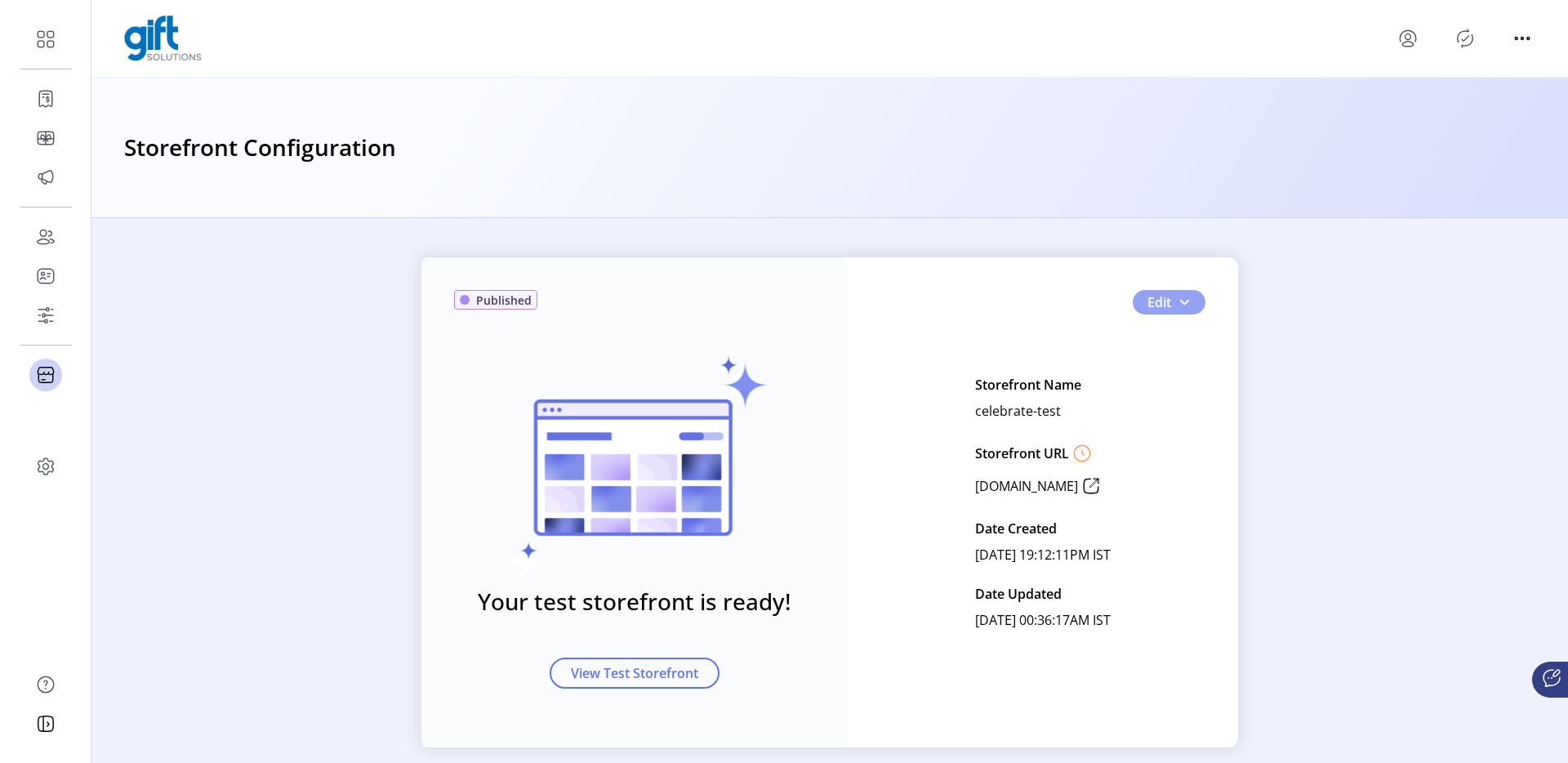
click at [1182, 310] on button "Edit" at bounding box center [1168, 303] width 73 height 25
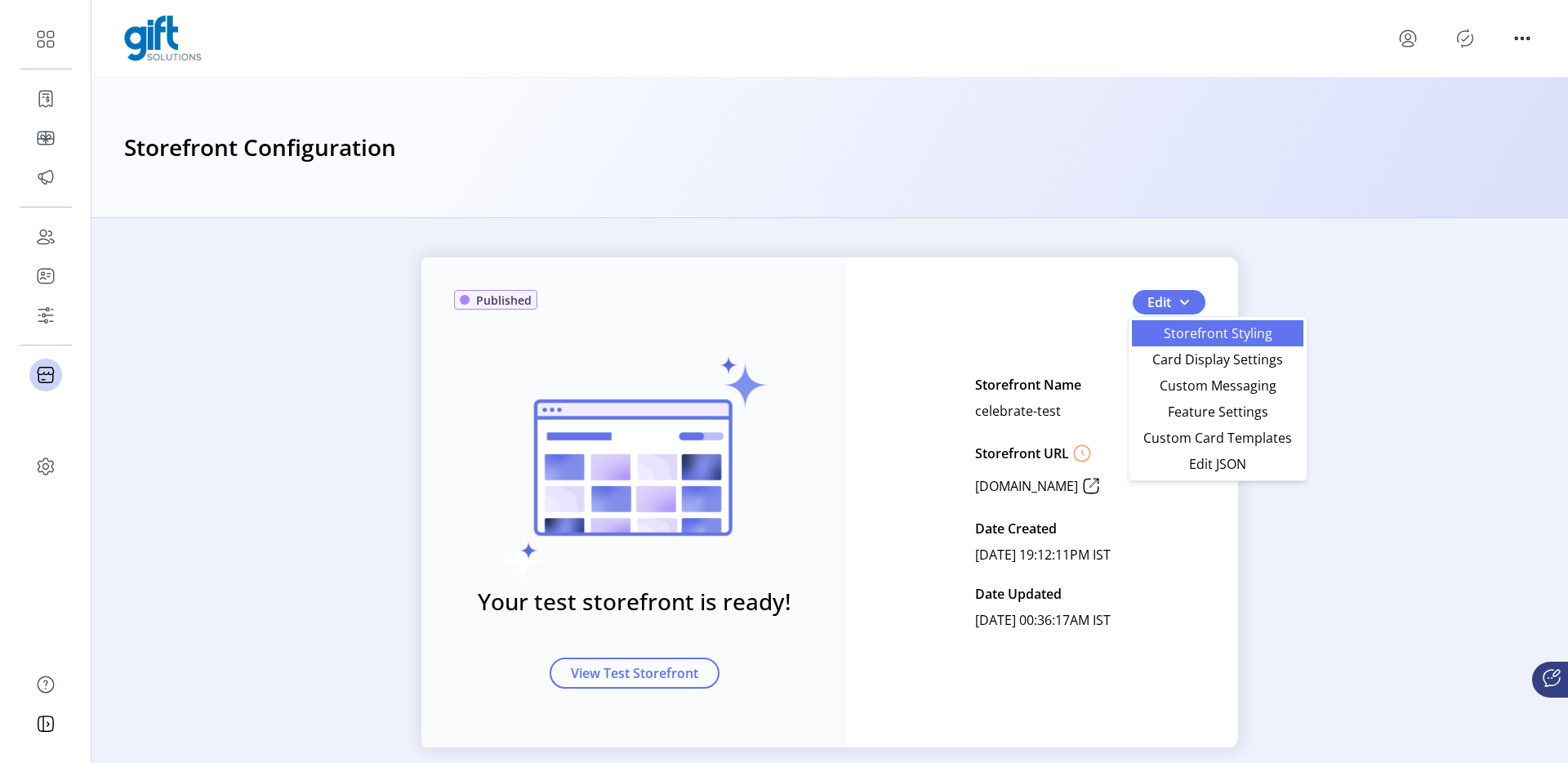
click at [1160, 322] on link "Storefront Styling" at bounding box center [1218, 333] width 172 height 26
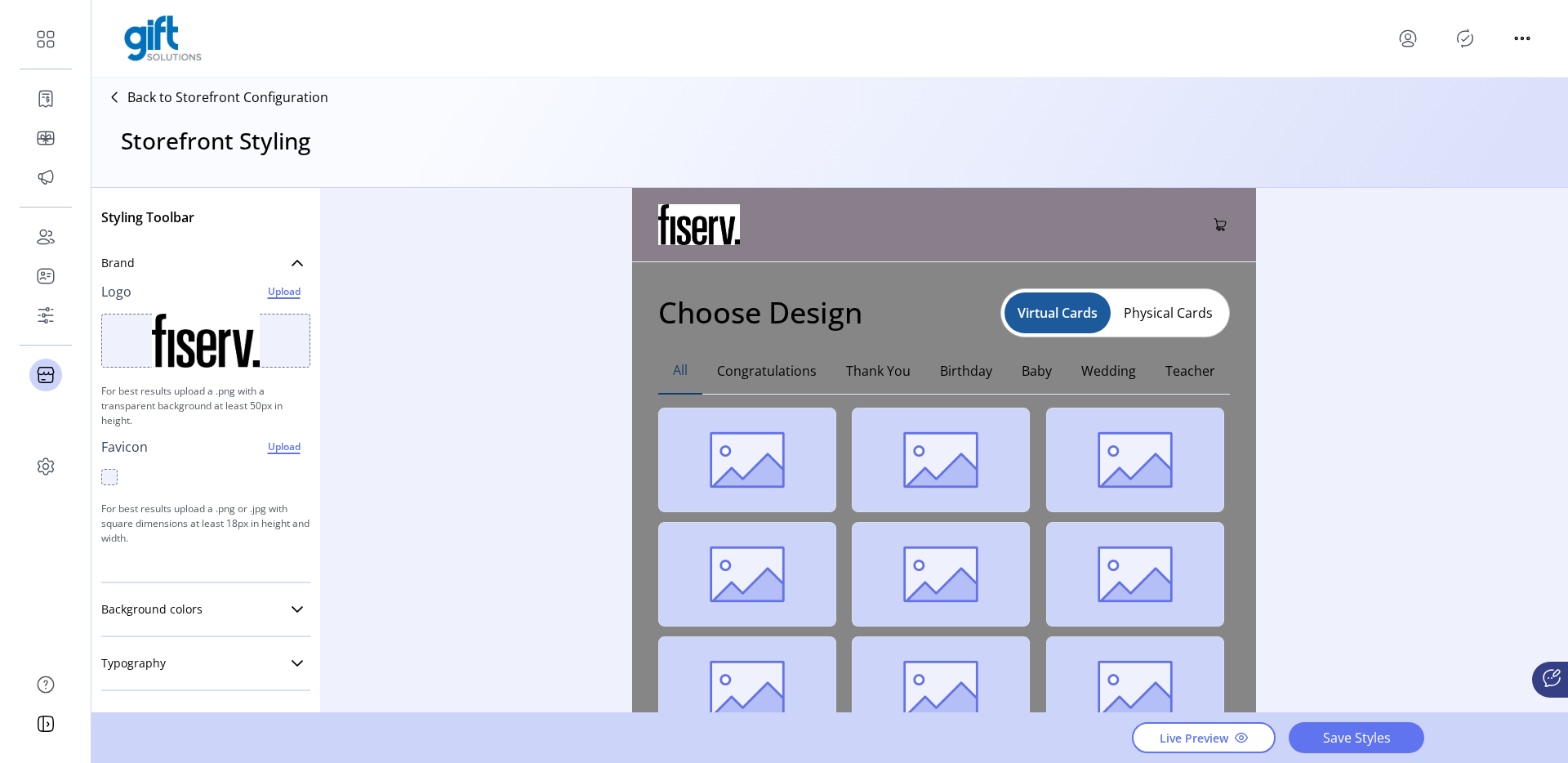
scroll to position [267, 0]
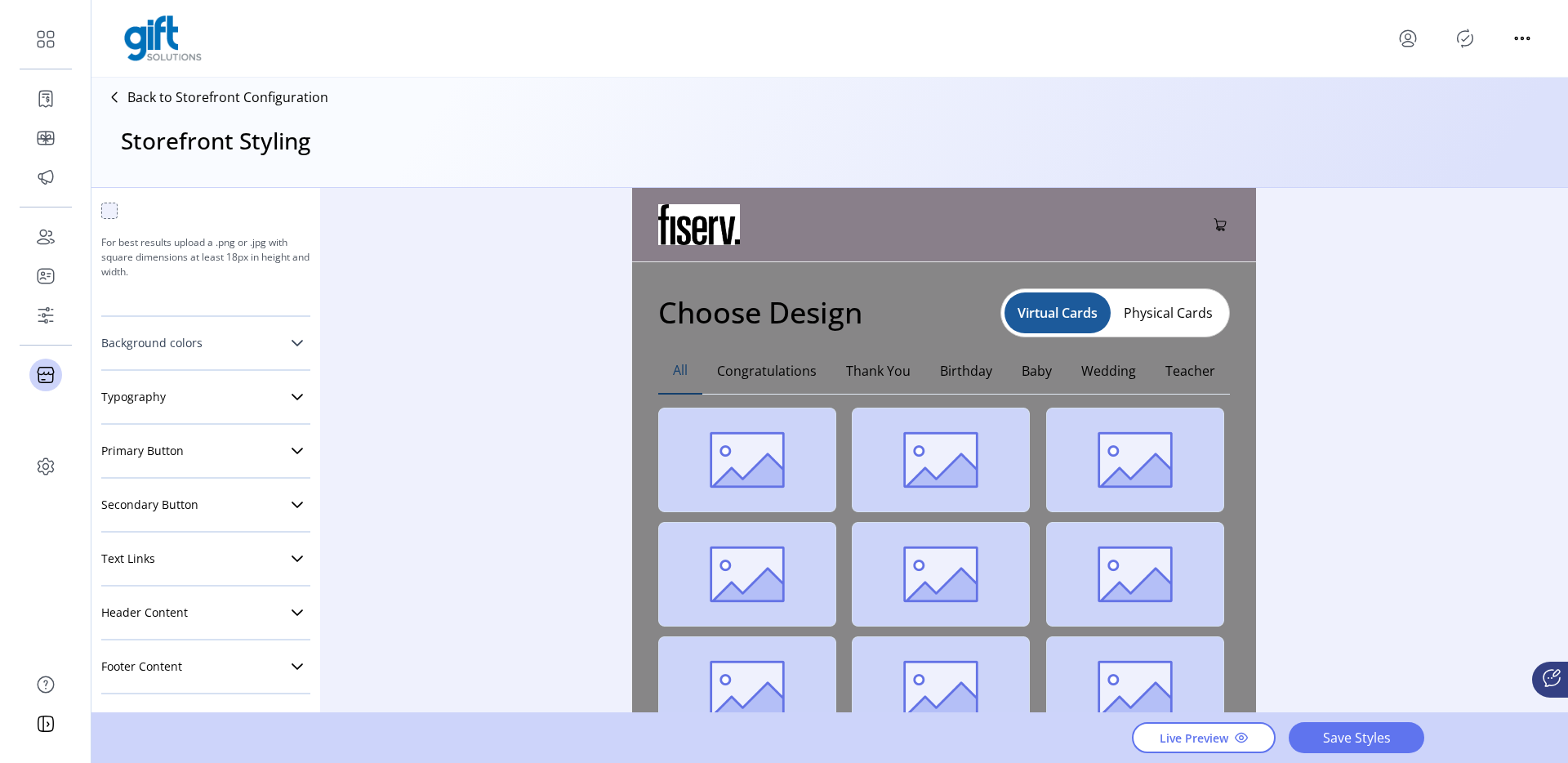
click at [237, 346] on link "Background colors" at bounding box center [205, 342] width 209 height 32
click at [165, 652] on link "Footer Content" at bounding box center [205, 666] width 209 height 32
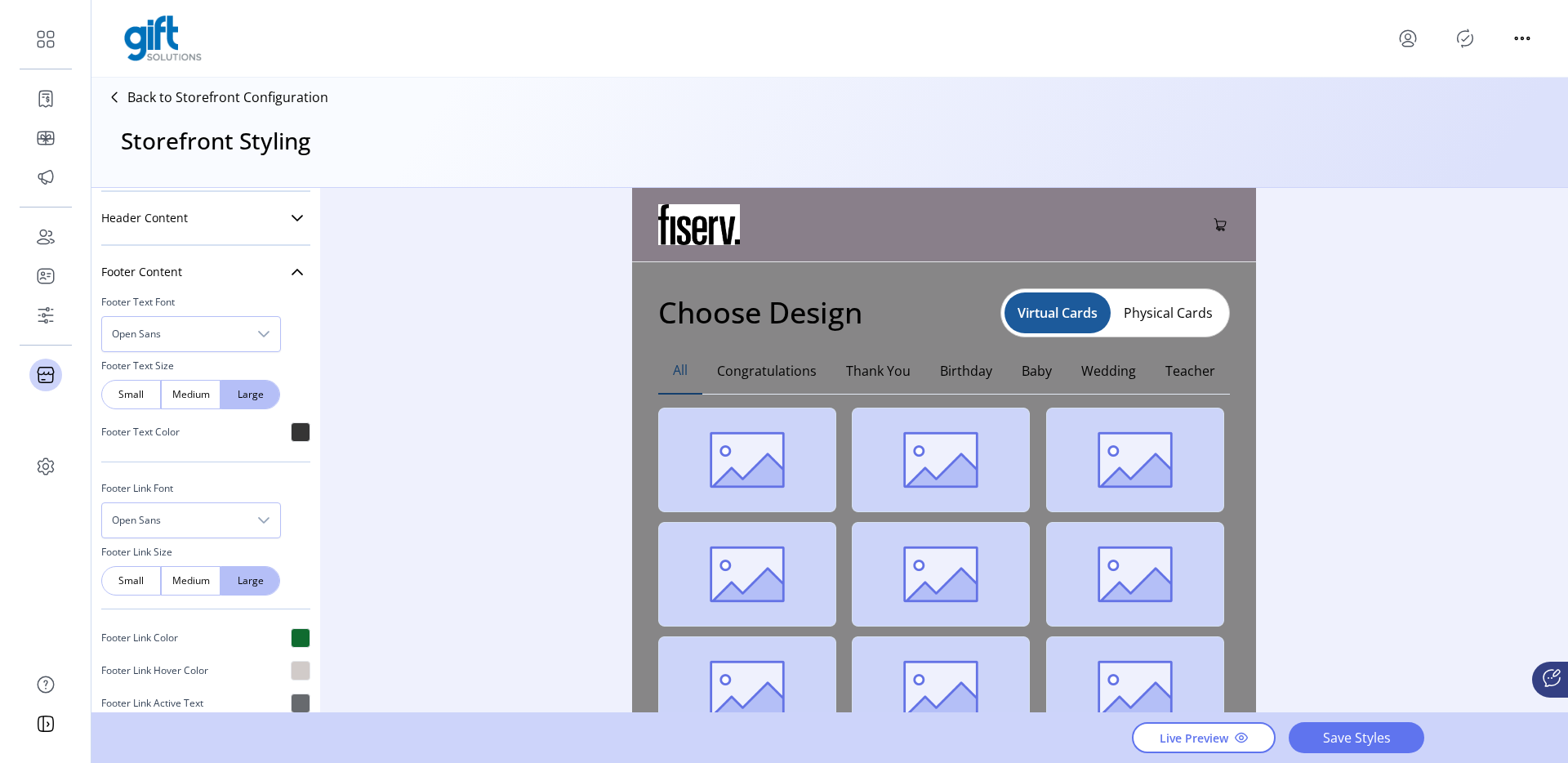
scroll to position [835, 0]
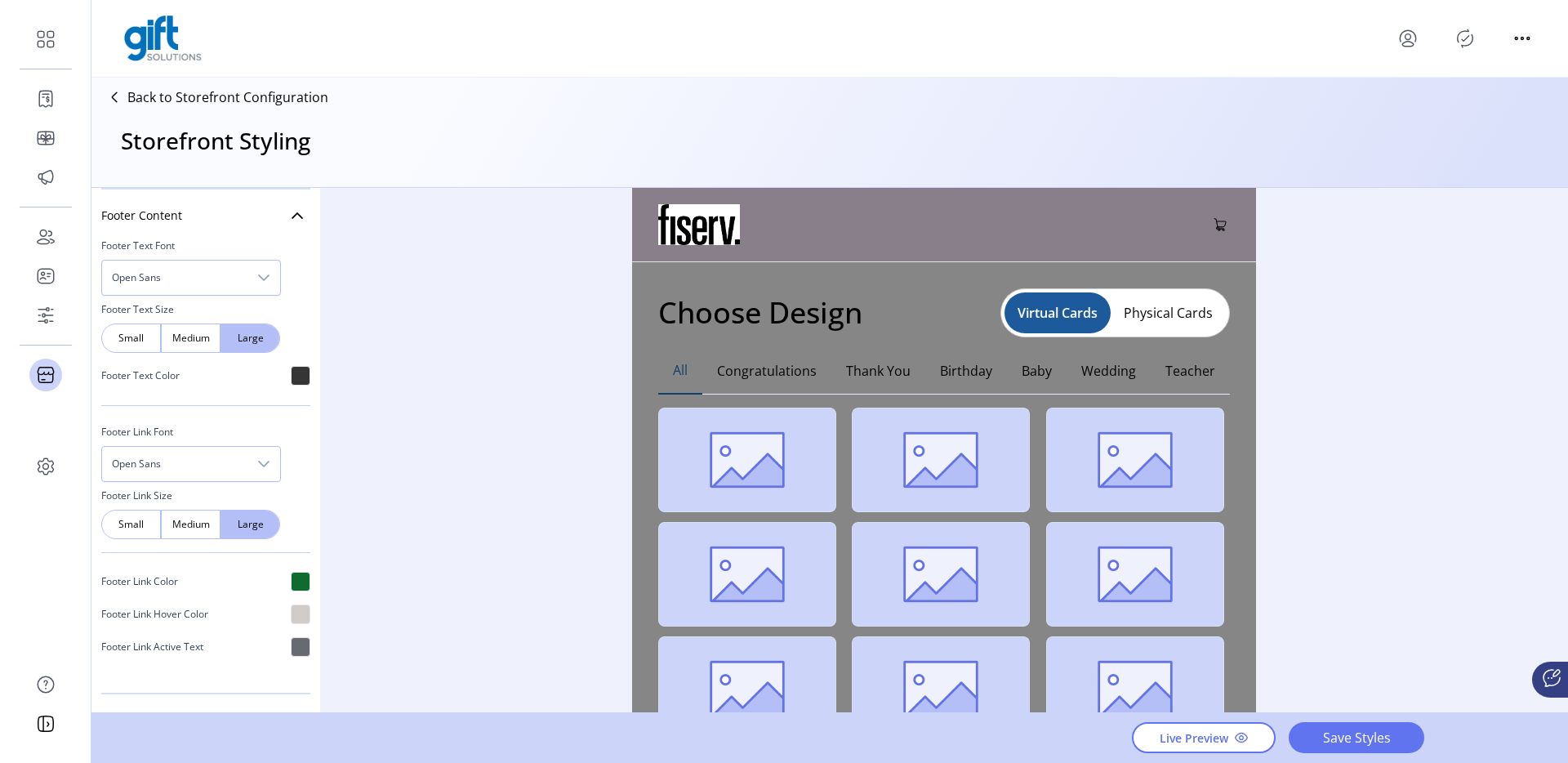
drag, startPoint x: 701, startPoint y: 233, endPoint x: 709, endPoint y: 233, distance: 8.0
click at [1219, 224] on icon at bounding box center [1220, 225] width 19 height 19
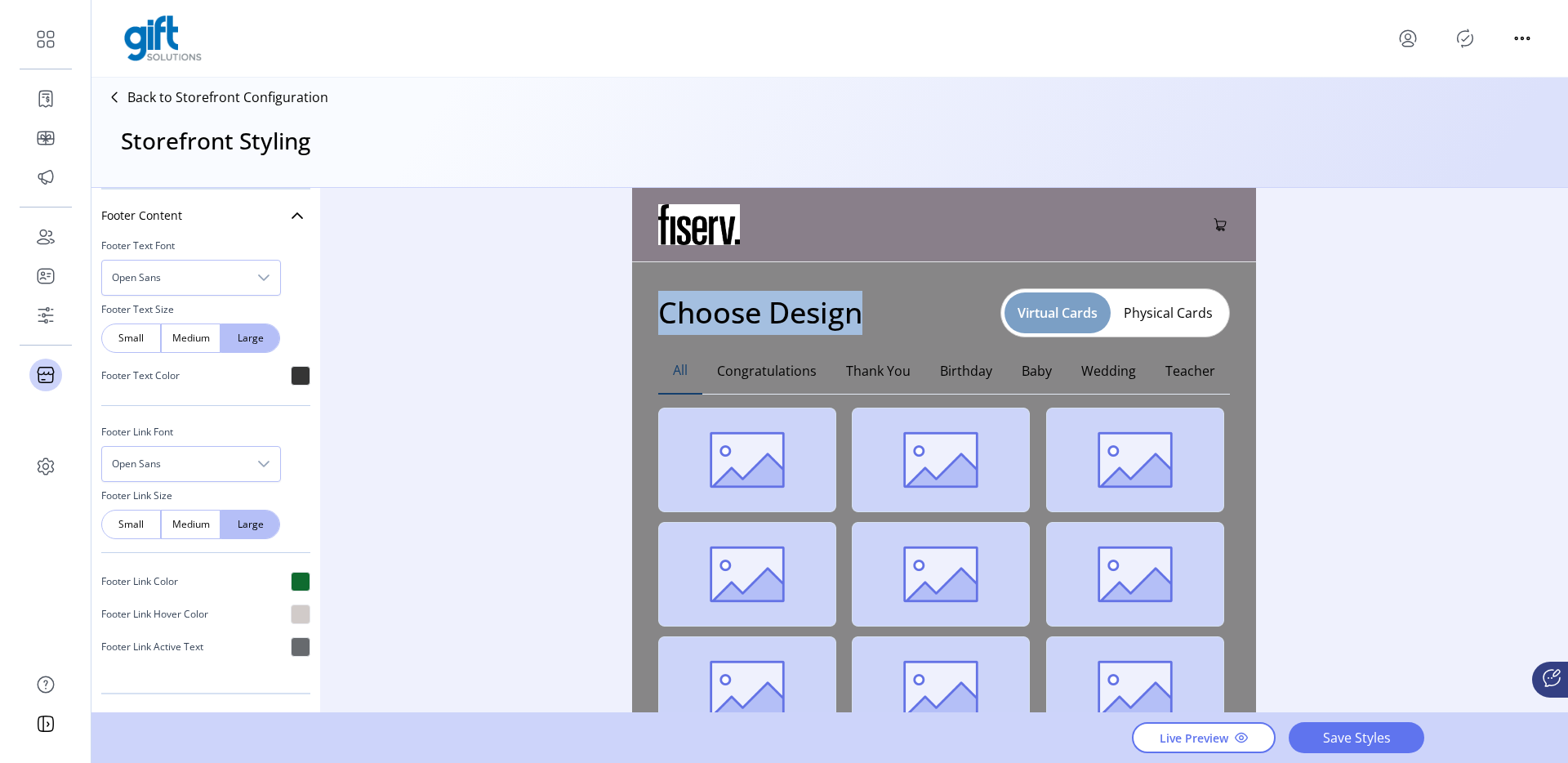
click at [1062, 320] on button "Virtual Cards" at bounding box center [1057, 312] width 106 height 41
click at [1149, 318] on button "Physical Cards" at bounding box center [1167, 313] width 115 height 26
click at [1149, 318] on button "Physical Cards" at bounding box center [1167, 312] width 116 height 41
click at [1066, 305] on button "Virtual Cards" at bounding box center [1056, 313] width 106 height 26
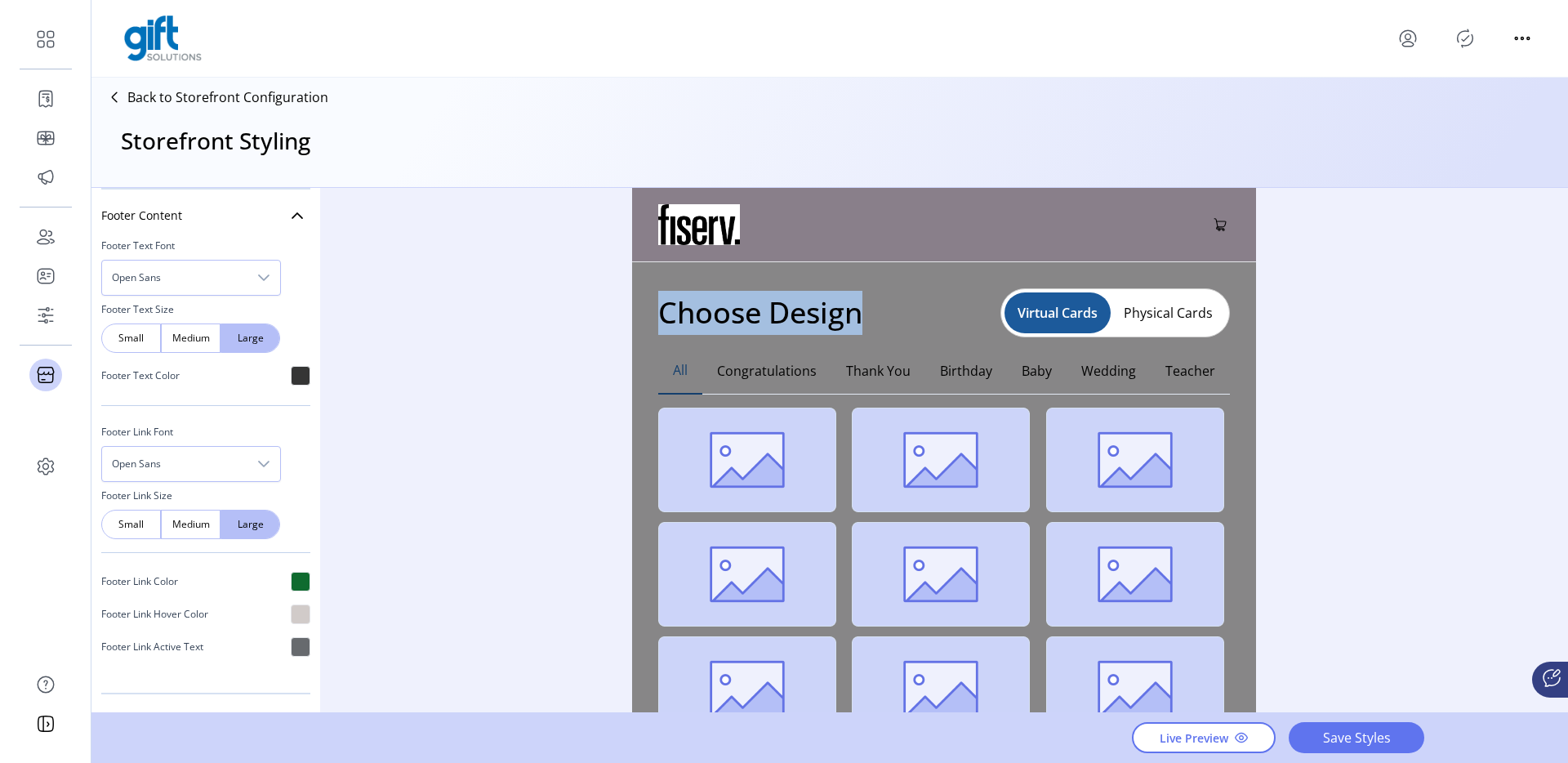
click at [1156, 310] on button "Physical Cards" at bounding box center [1167, 313] width 115 height 26
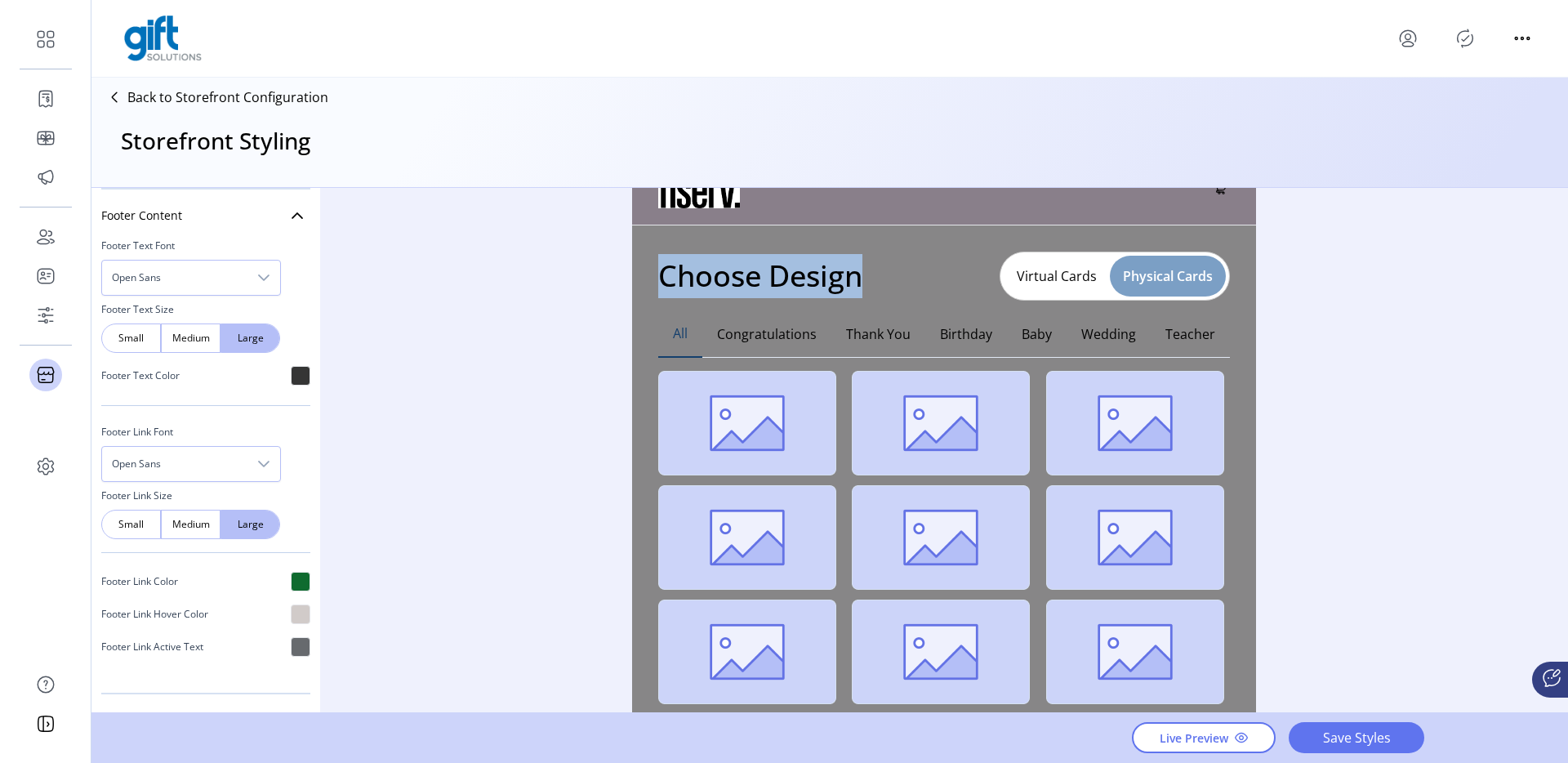
scroll to position [43, 0]
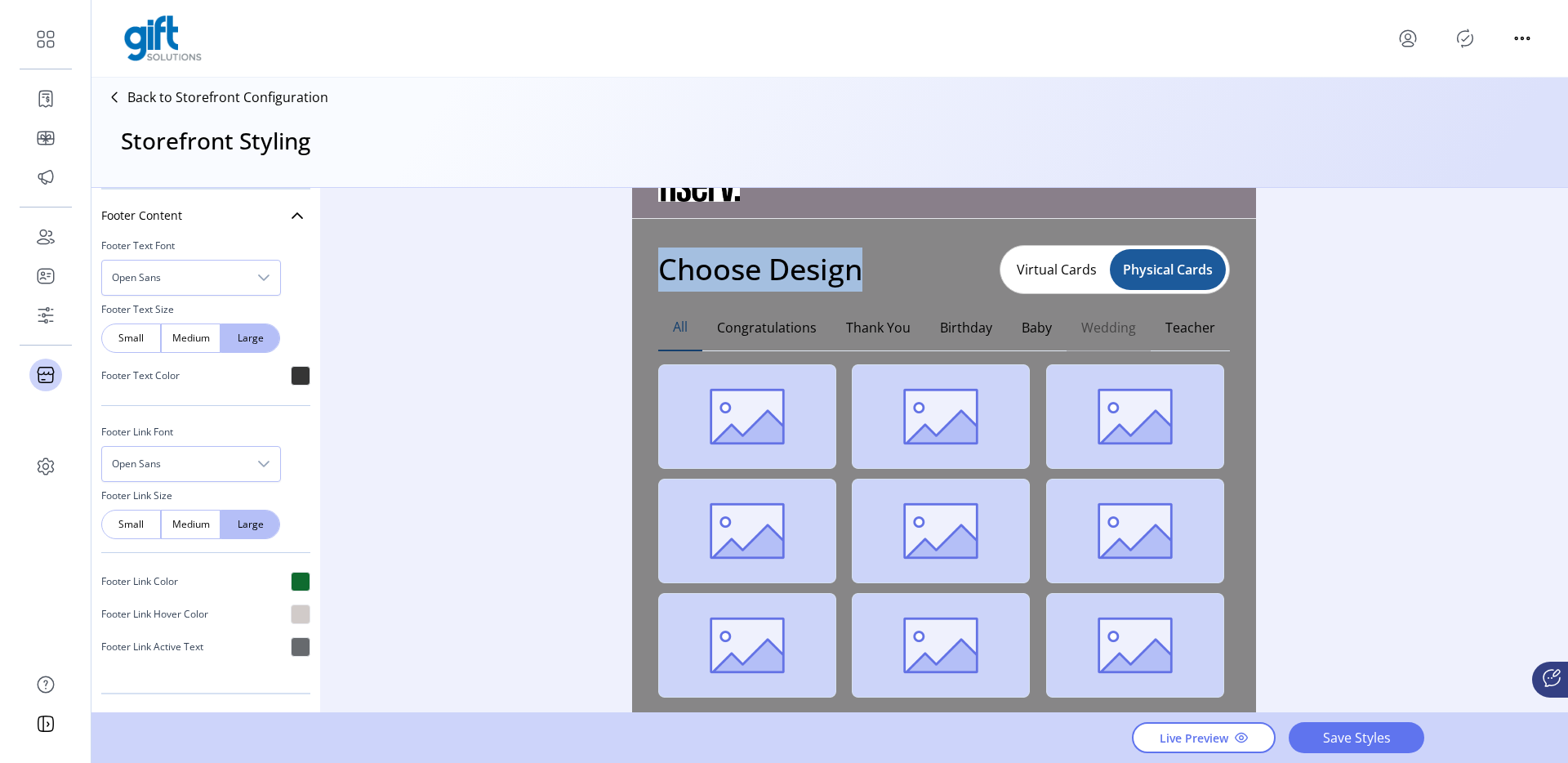
click at [1132, 331] on button "Wedding" at bounding box center [1108, 327] width 84 height 47
click at [1163, 328] on button "Teacher" at bounding box center [1190, 327] width 79 height 47
click at [860, 330] on button "Thank You" at bounding box center [878, 327] width 94 height 47
click at [768, 326] on button "Congratulations" at bounding box center [766, 327] width 129 height 47
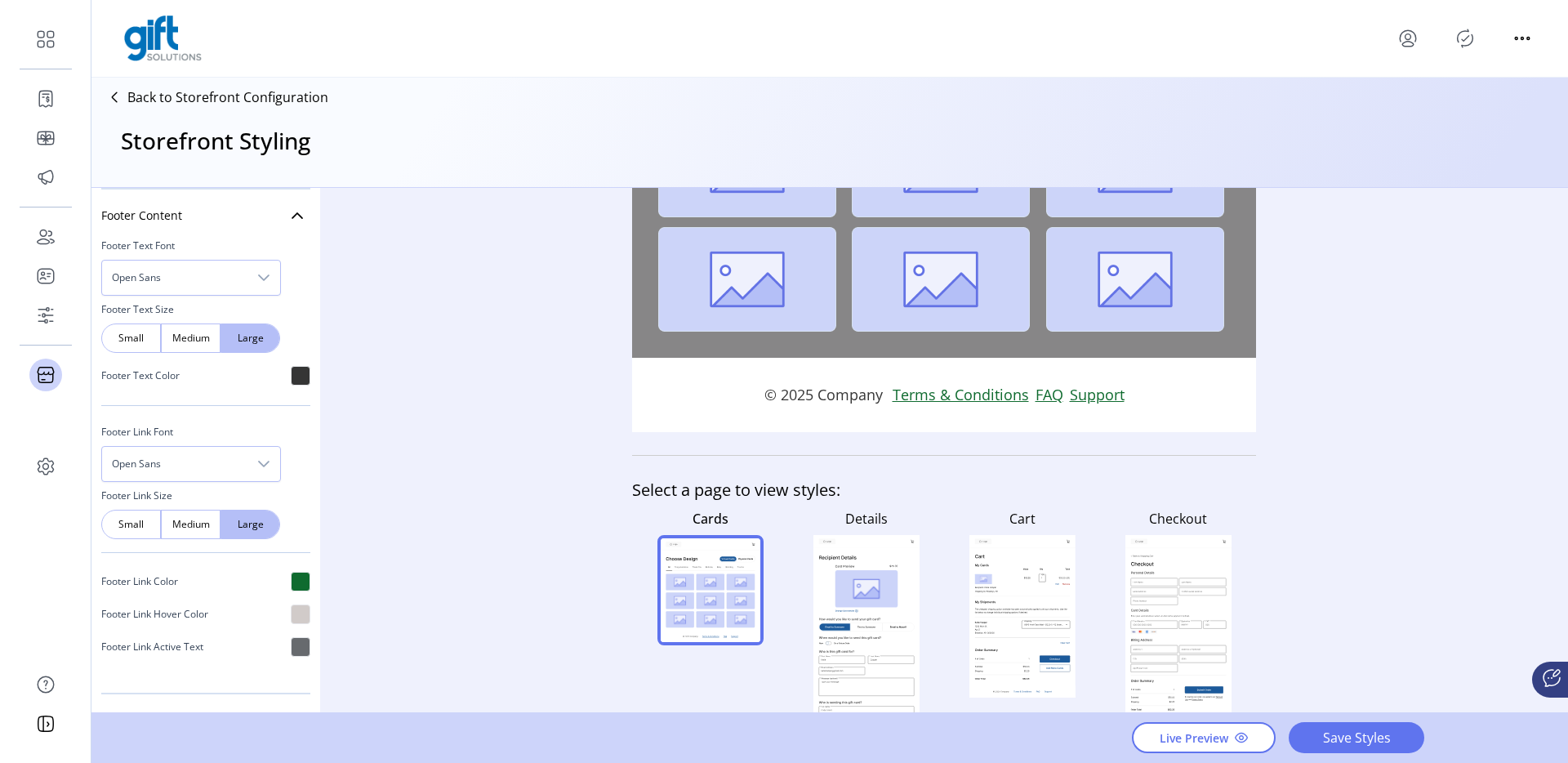
scroll to position [445, 0]
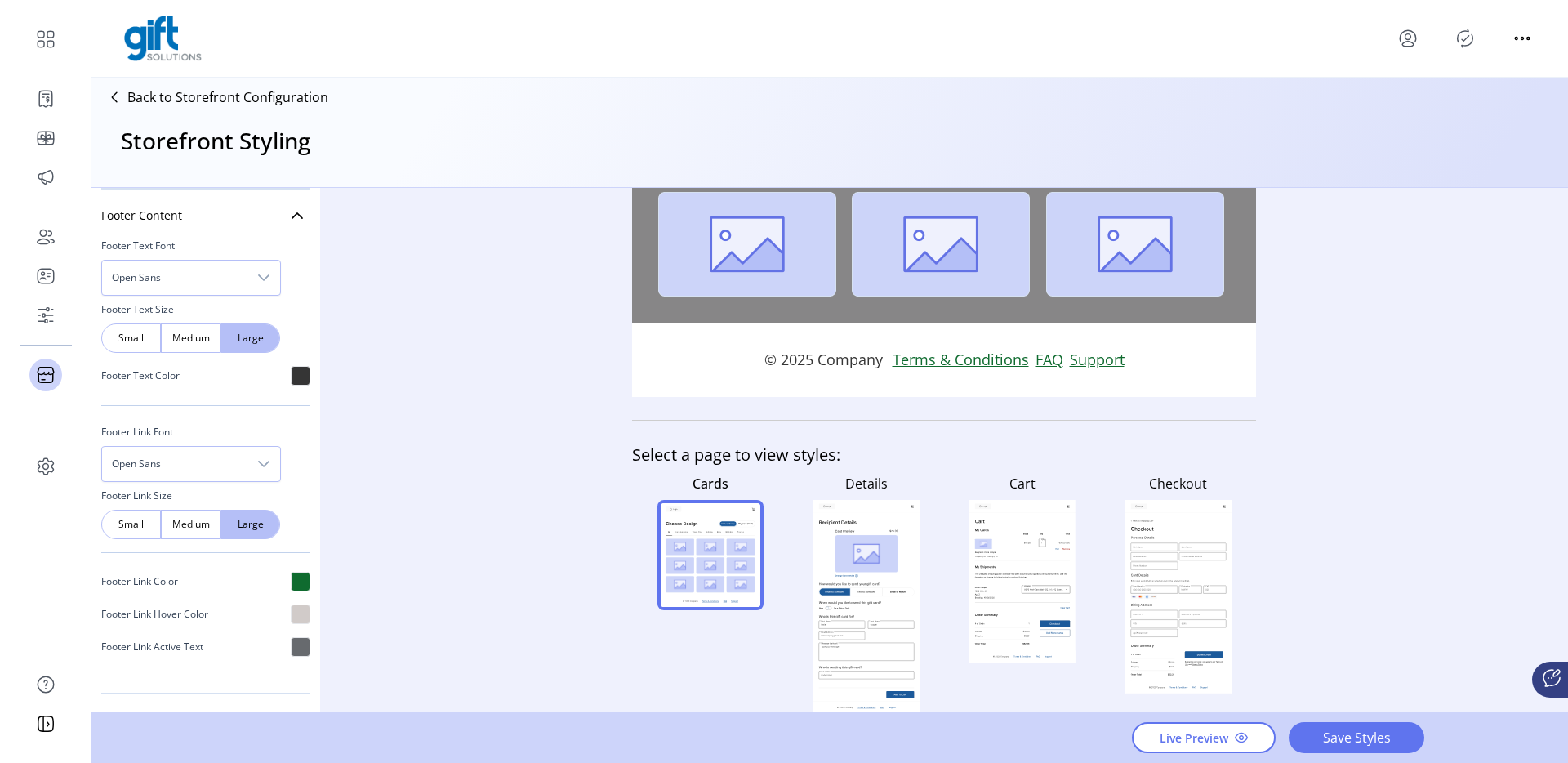
click at [886, 524] on rect at bounding box center [866, 522] width 95 height 6
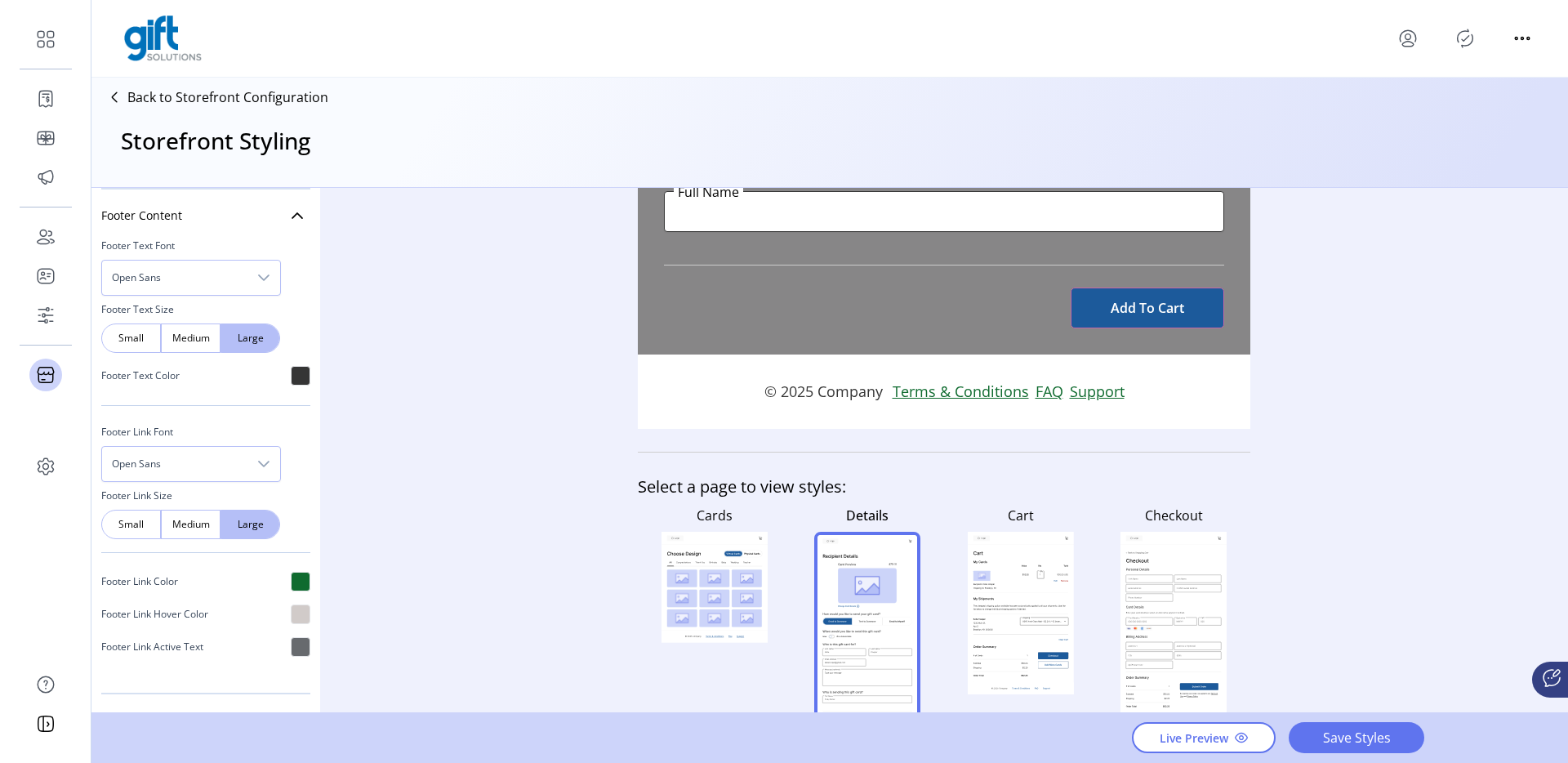
scroll to position [1010, 0]
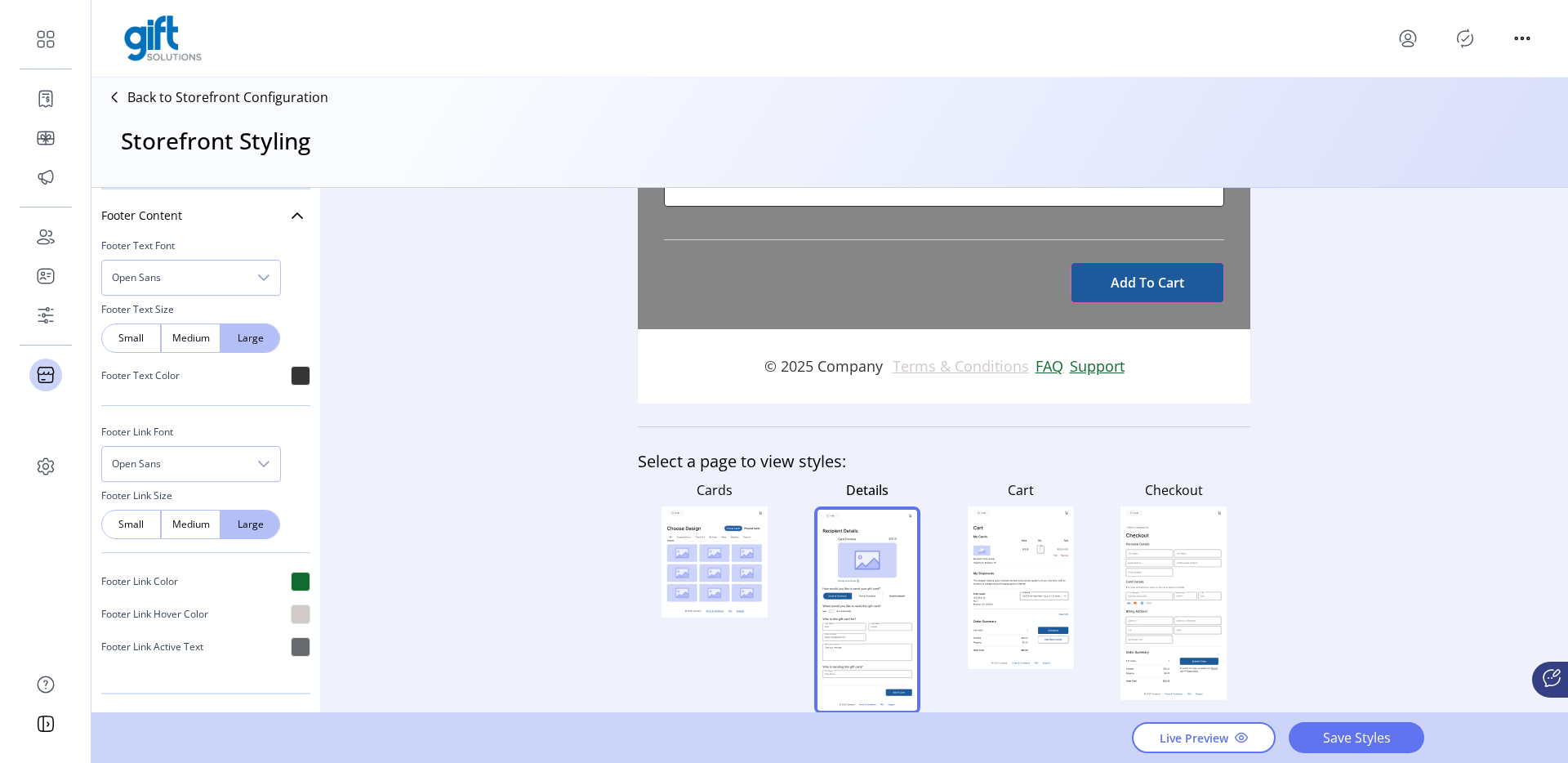
click at [934, 375] on link "Terms & Conditions" at bounding box center [964, 366] width 143 height 22
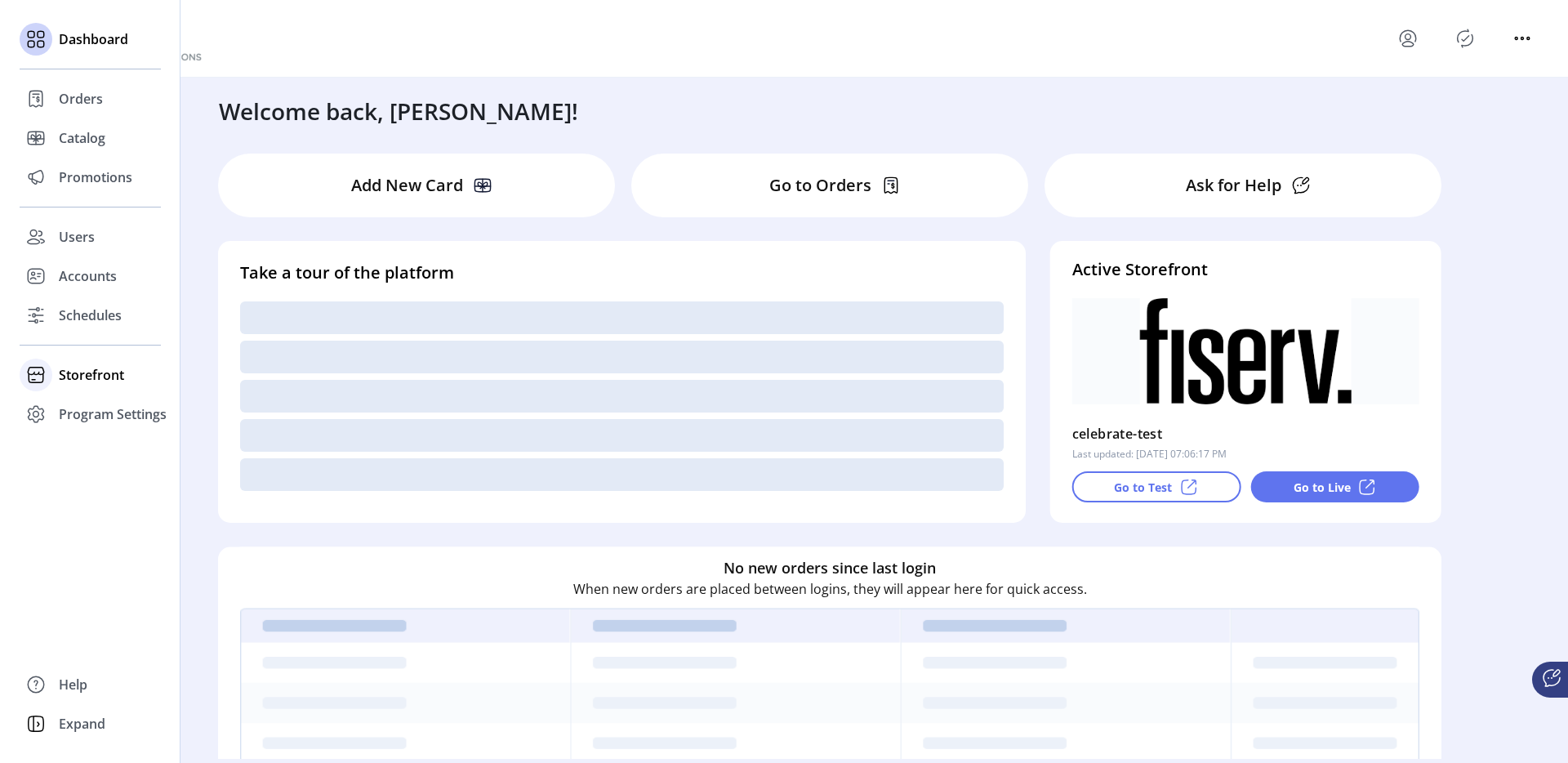
click at [106, 369] on span "Storefront" at bounding box center [91, 374] width 65 height 19
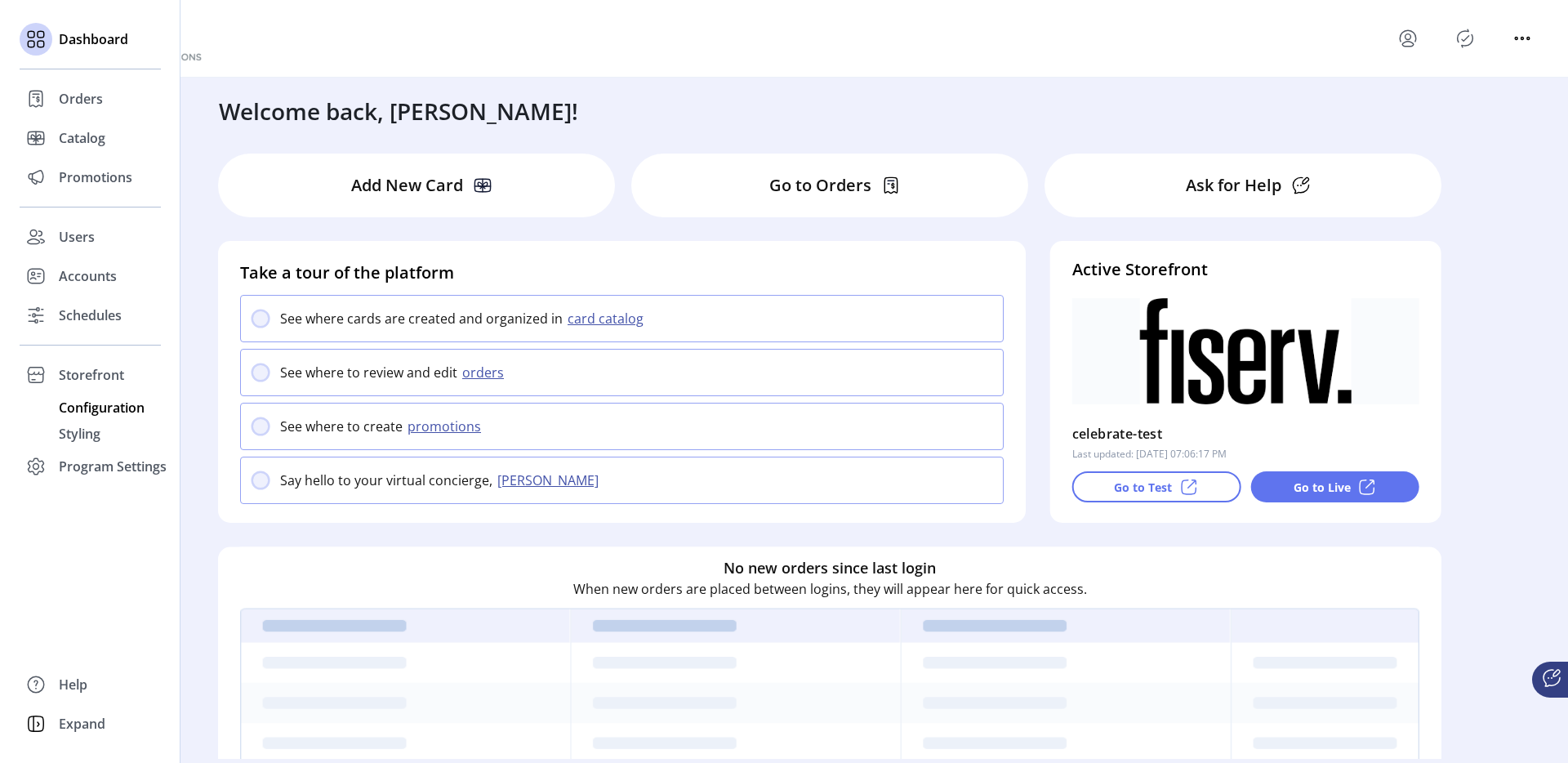
click at [126, 400] on span "Configuration" at bounding box center [102, 407] width 86 height 19
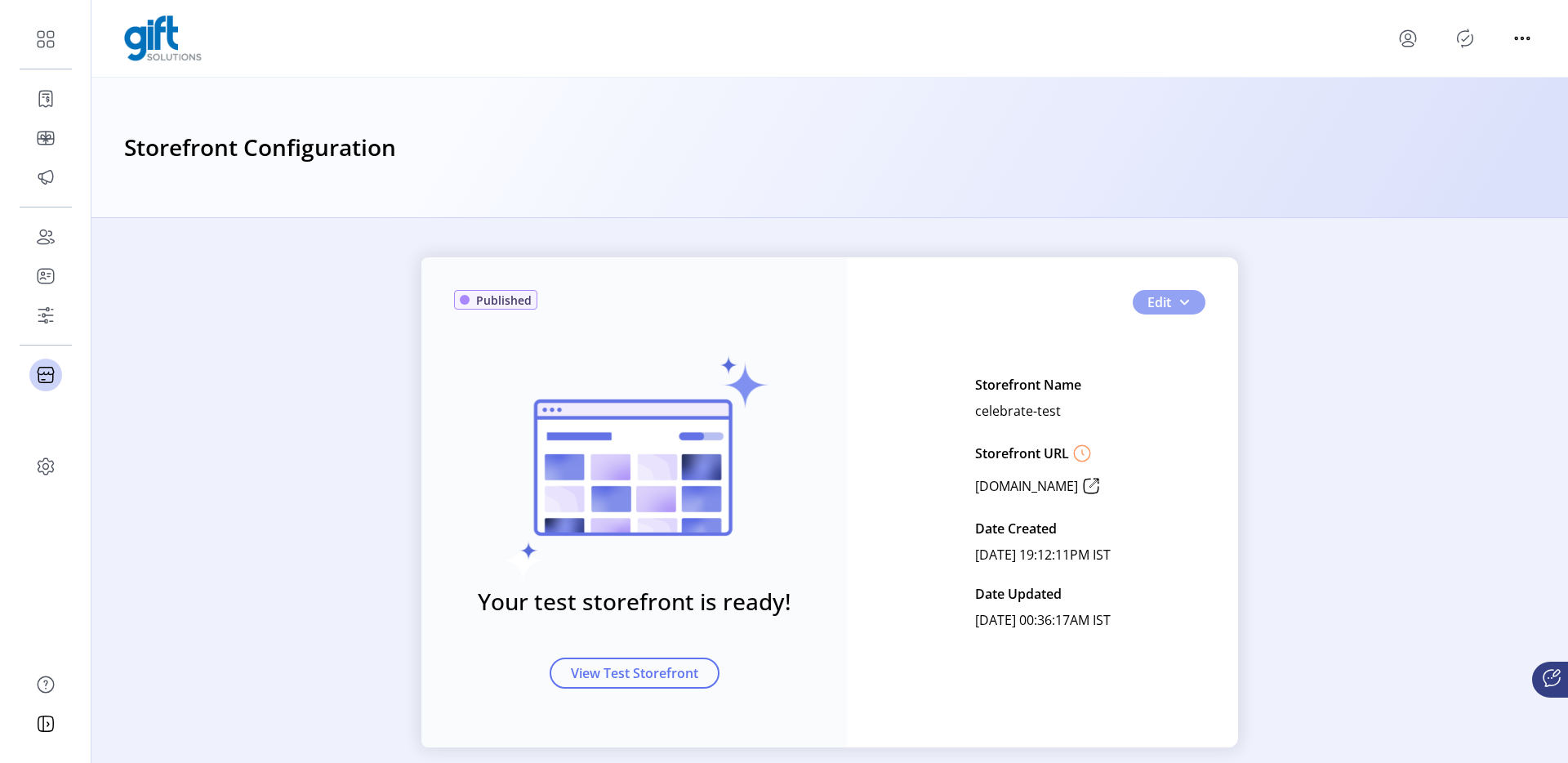
click at [1198, 305] on button "Edit" at bounding box center [1168, 303] width 73 height 25
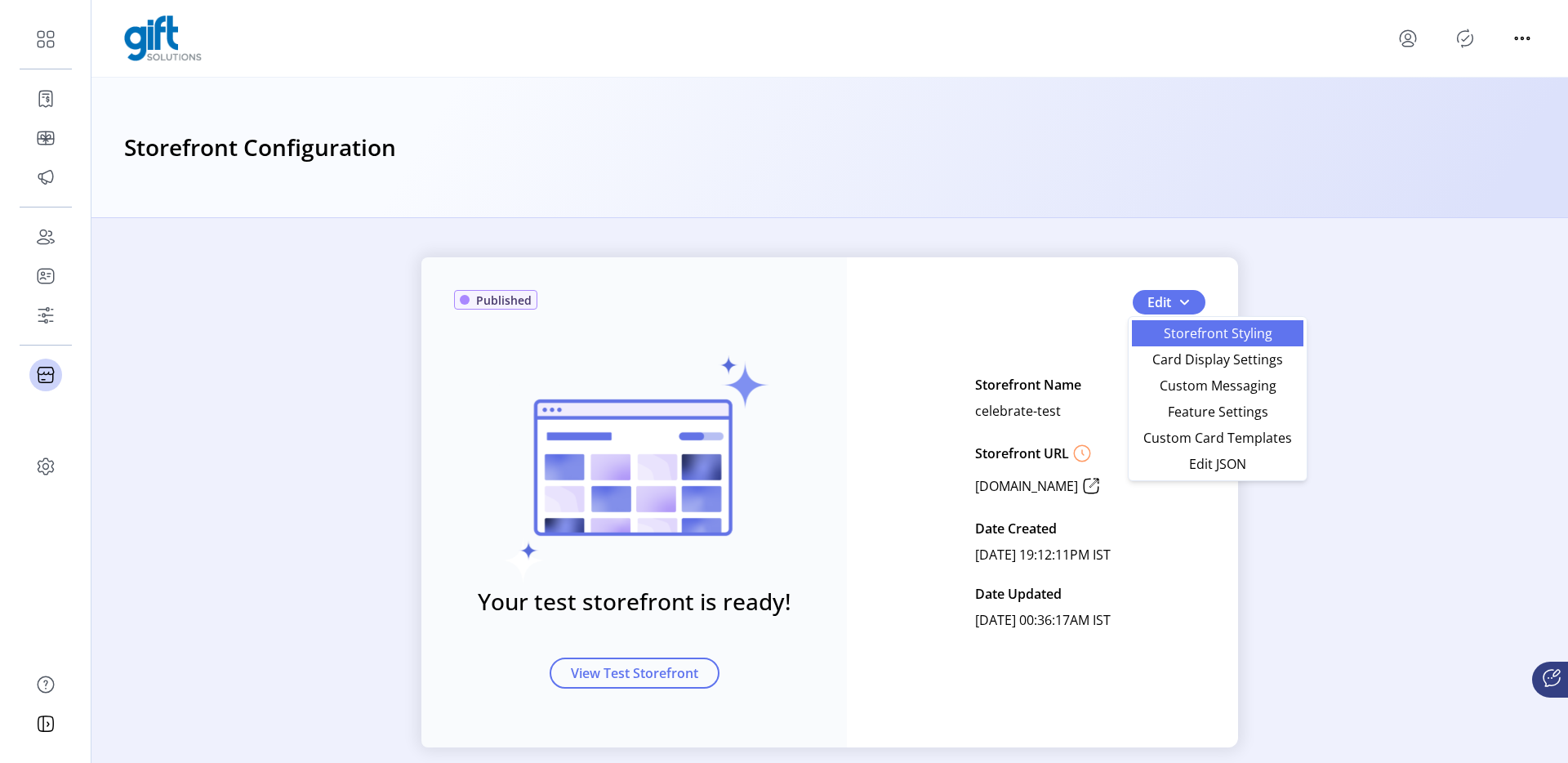
click at [1187, 332] on span "Storefront Styling" at bounding box center [1217, 332] width 152 height 13
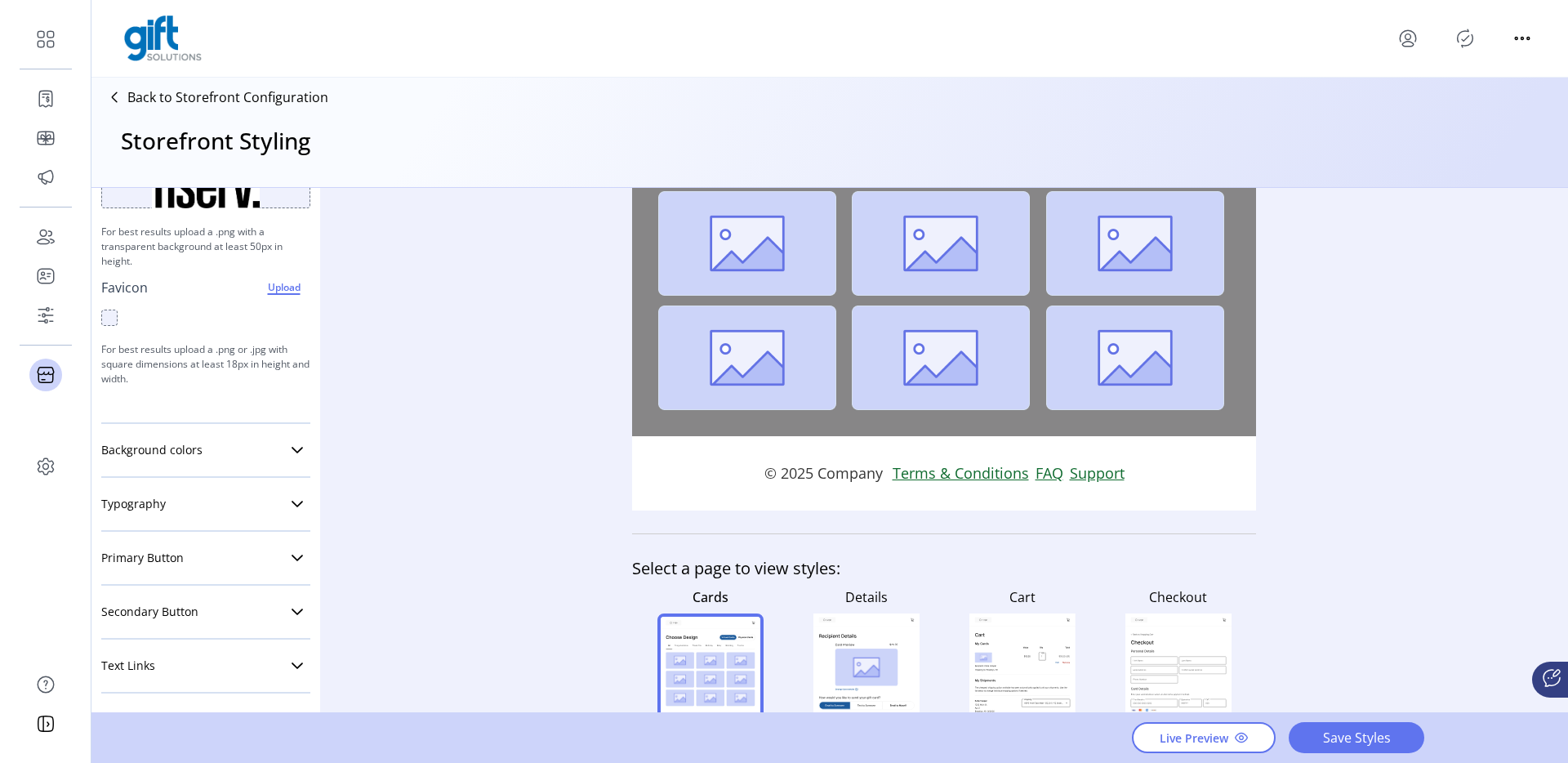
scroll to position [267, 0]
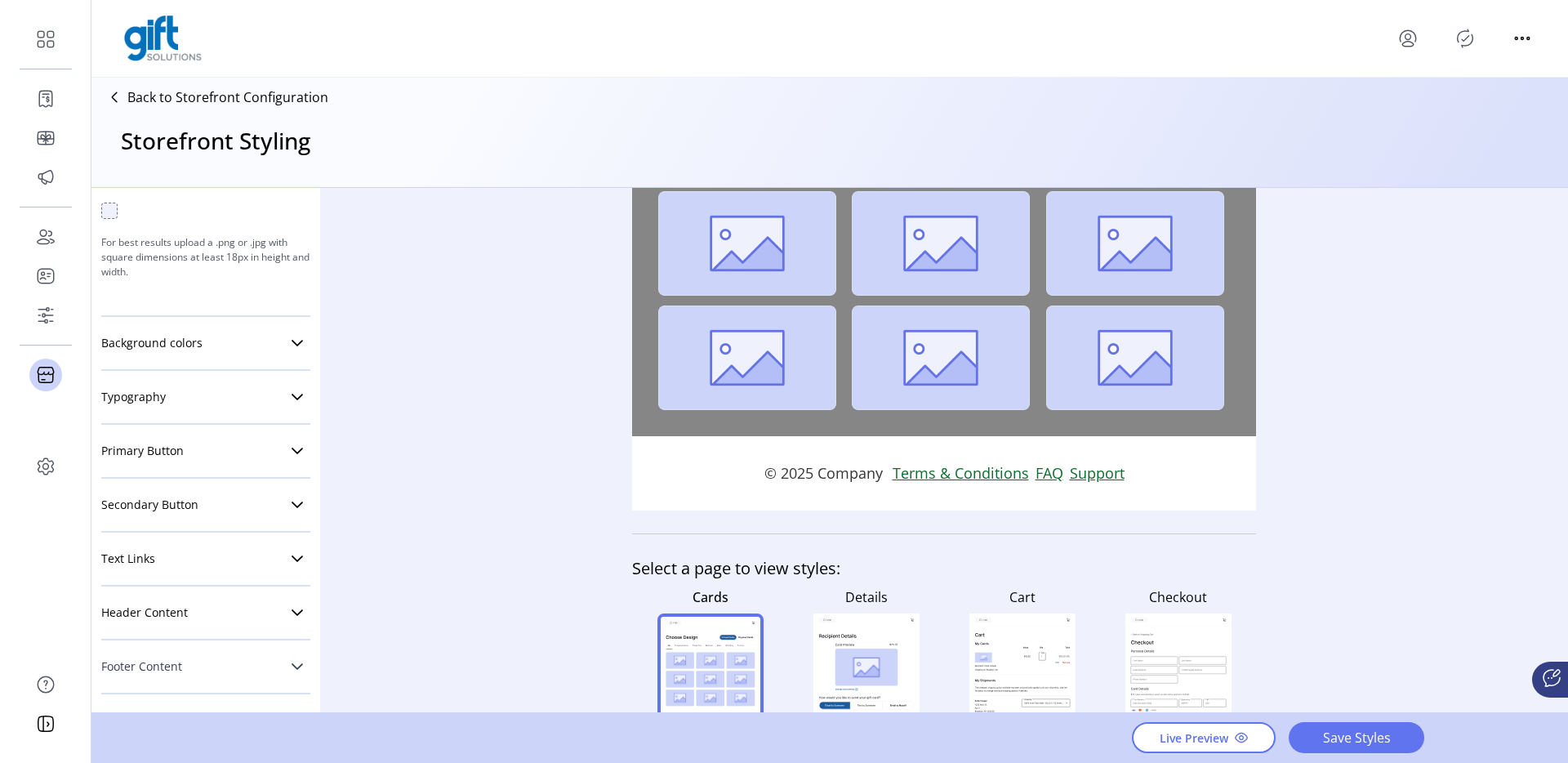
click at [178, 650] on link "Footer Content" at bounding box center [205, 666] width 209 height 32
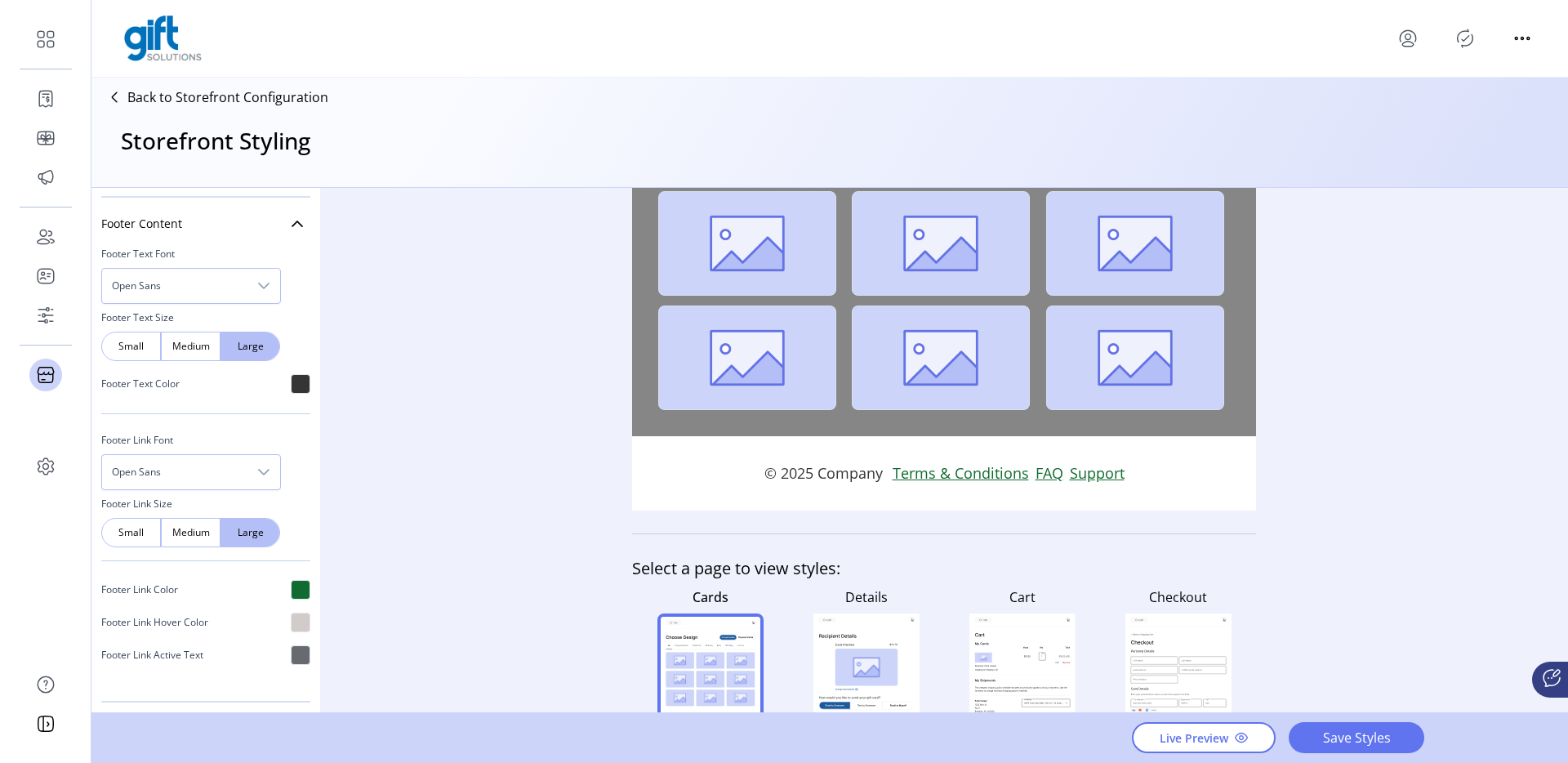
scroll to position [717, 0]
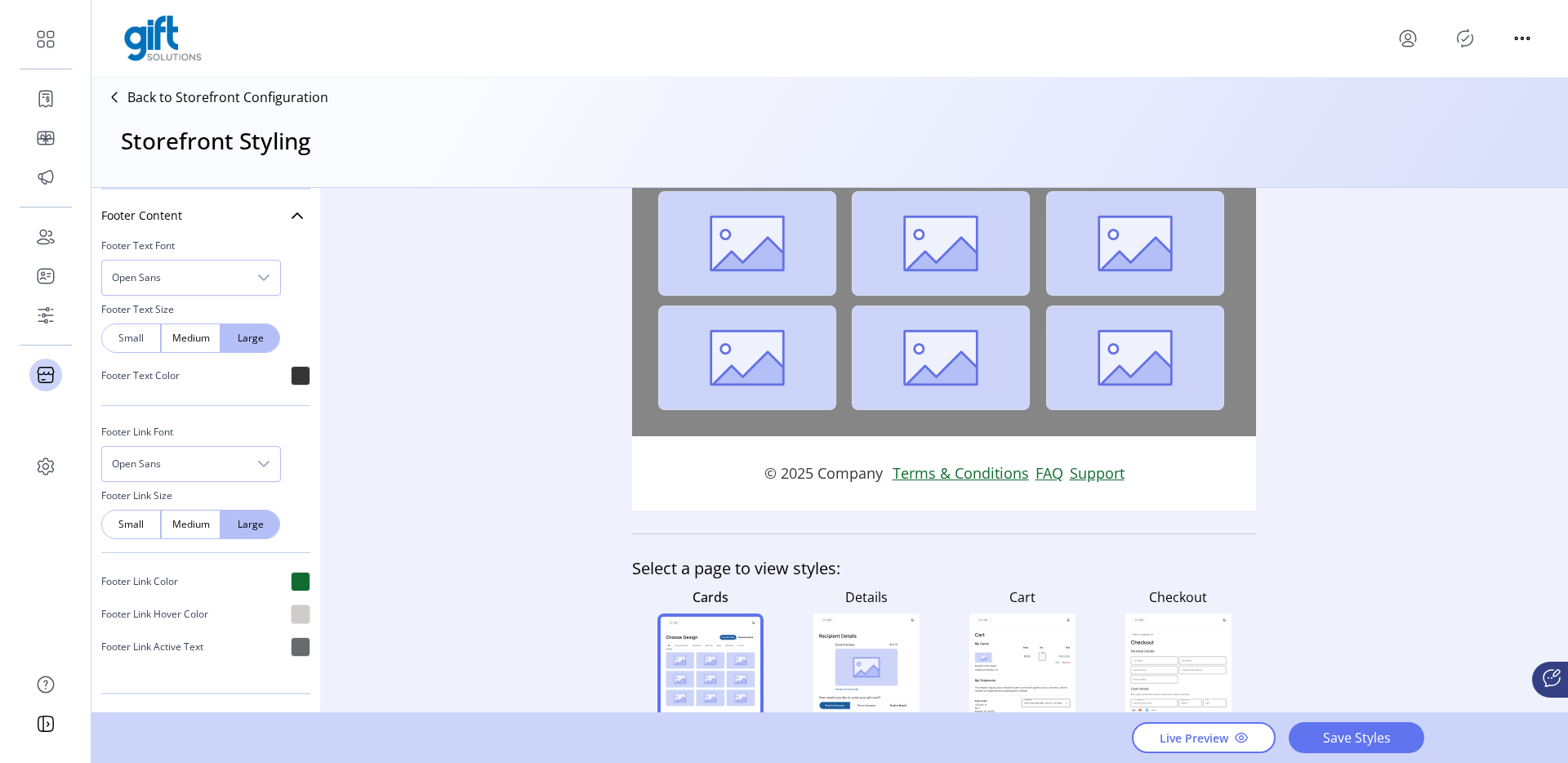
click at [144, 340] on div "Small" at bounding box center [131, 339] width 60 height 30
click at [130, 534] on div "Small" at bounding box center [131, 524] width 60 height 30
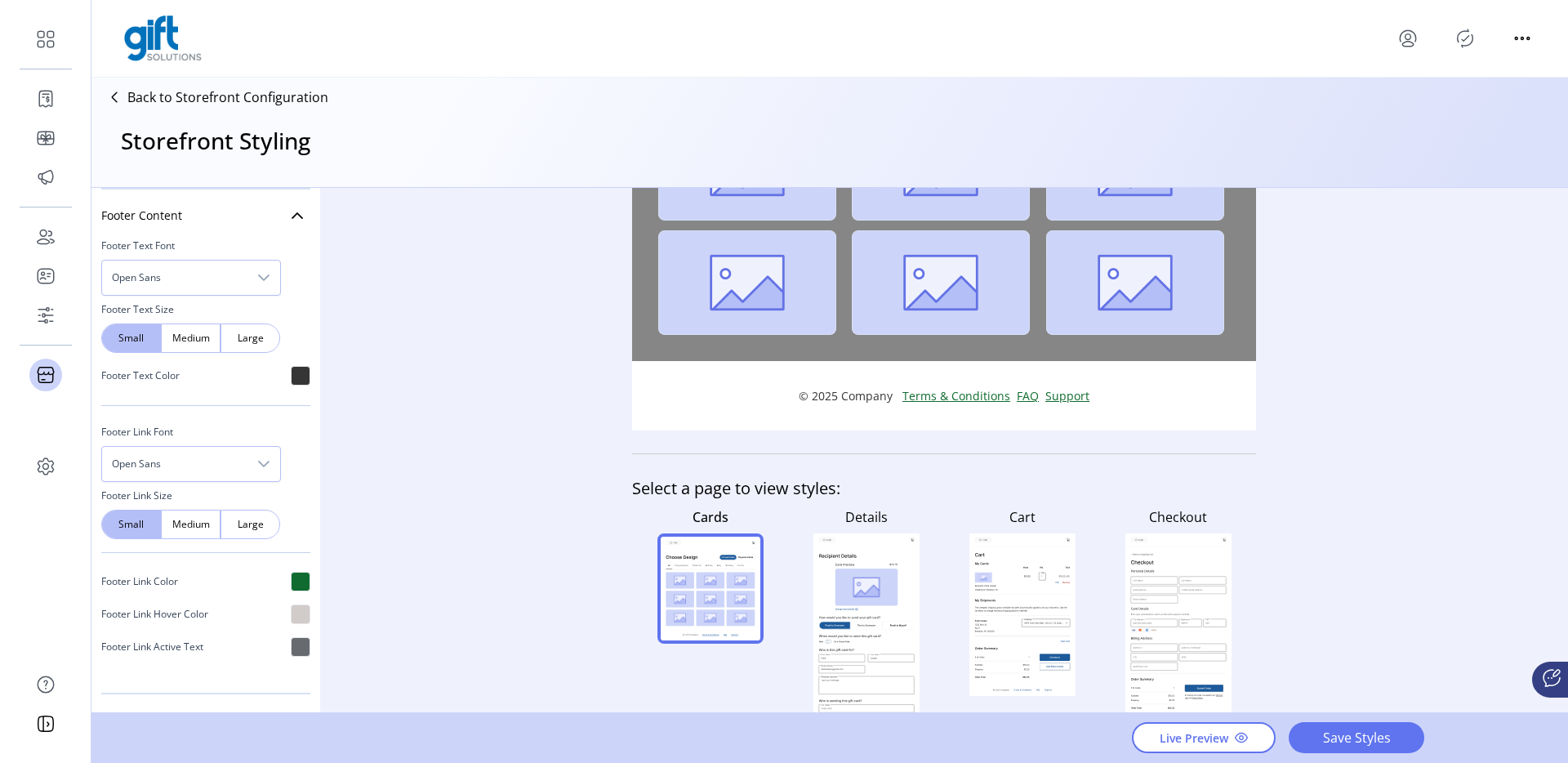
scroll to position [439, 0]
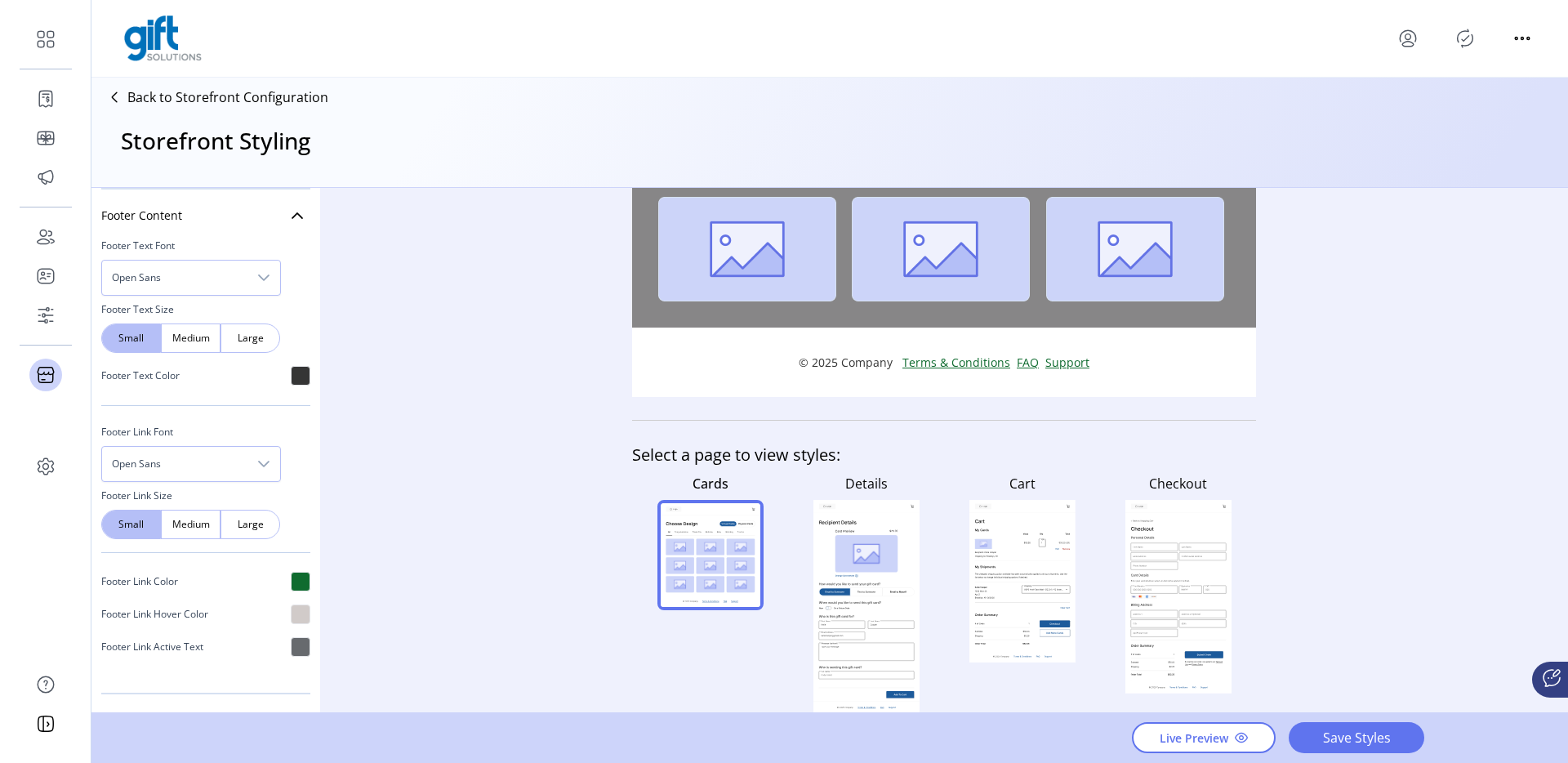
click at [865, 507] on rect at bounding box center [866, 607] width 106 height 214
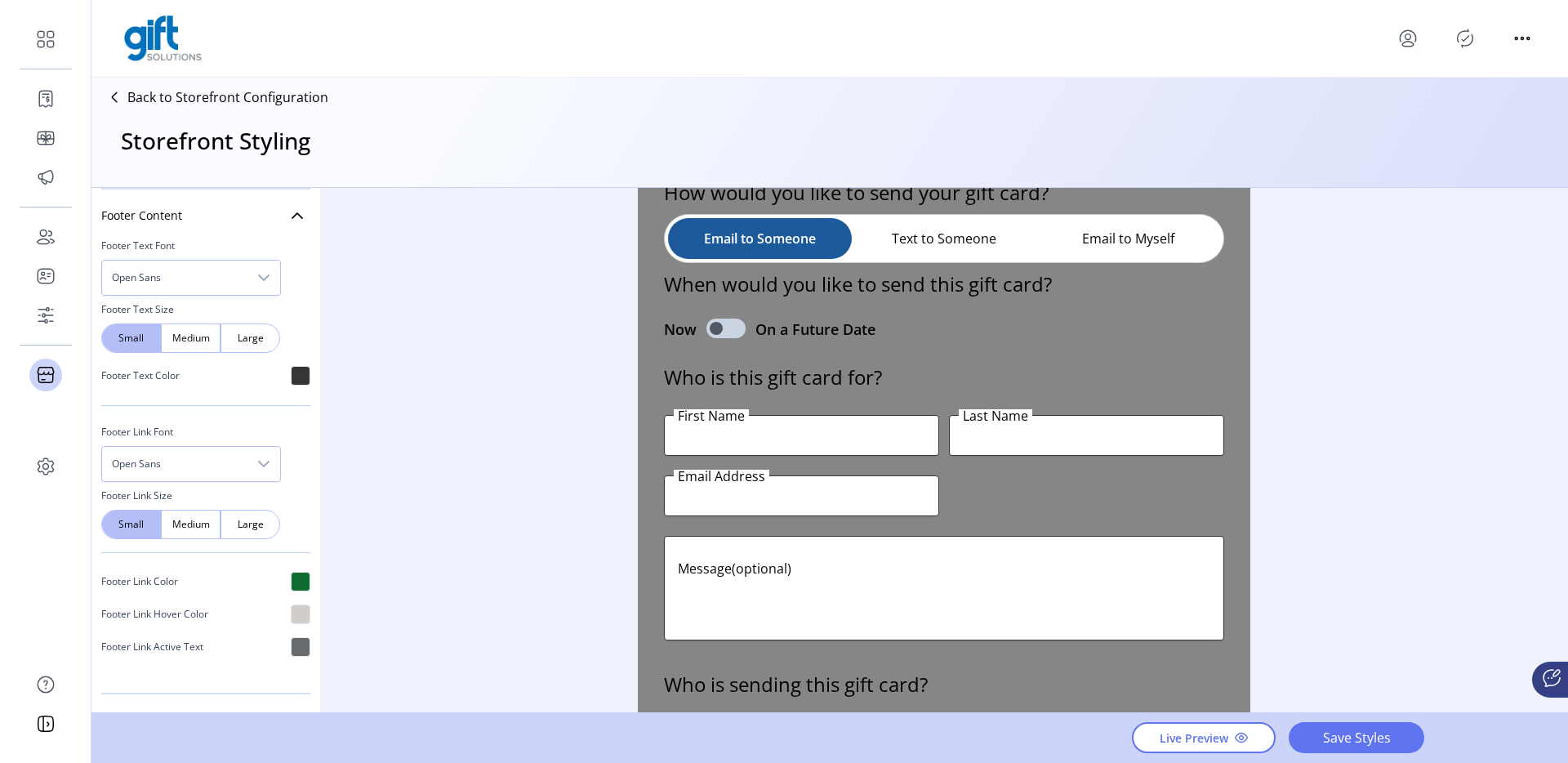
scroll to position [1005, 0]
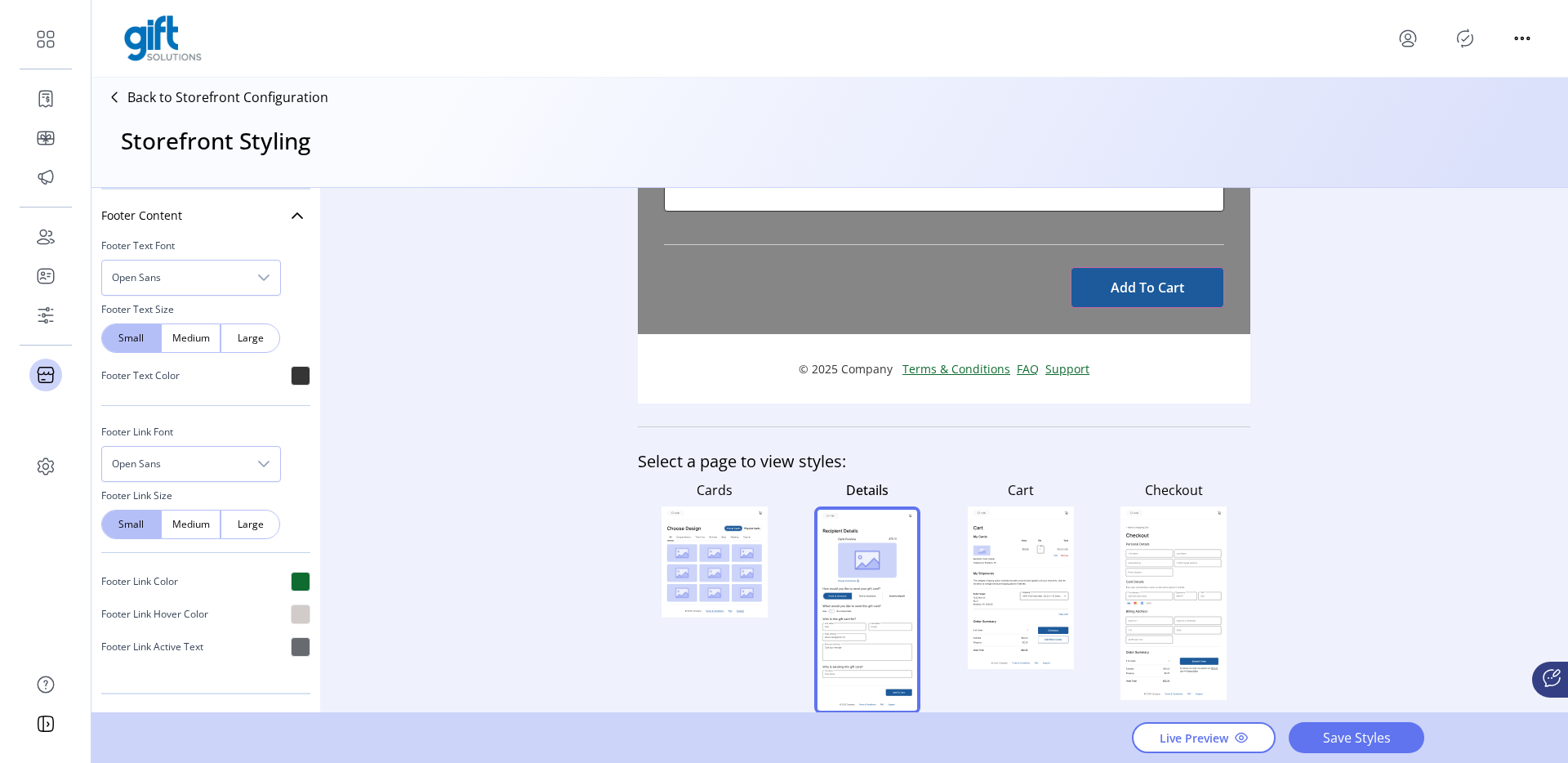
click at [1051, 562] on icon at bounding box center [1021, 554] width 95 height 25
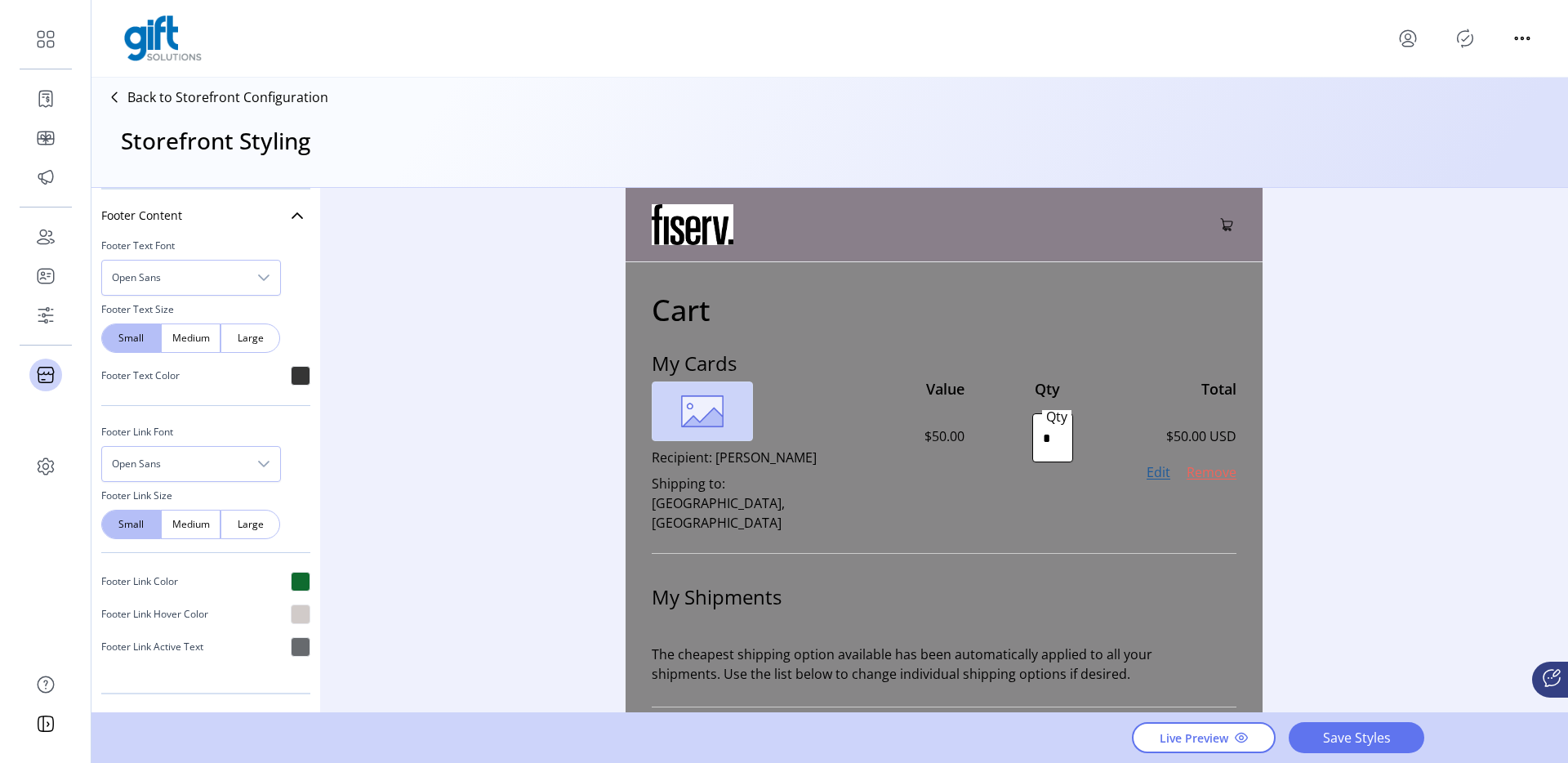
scroll to position [819, 0]
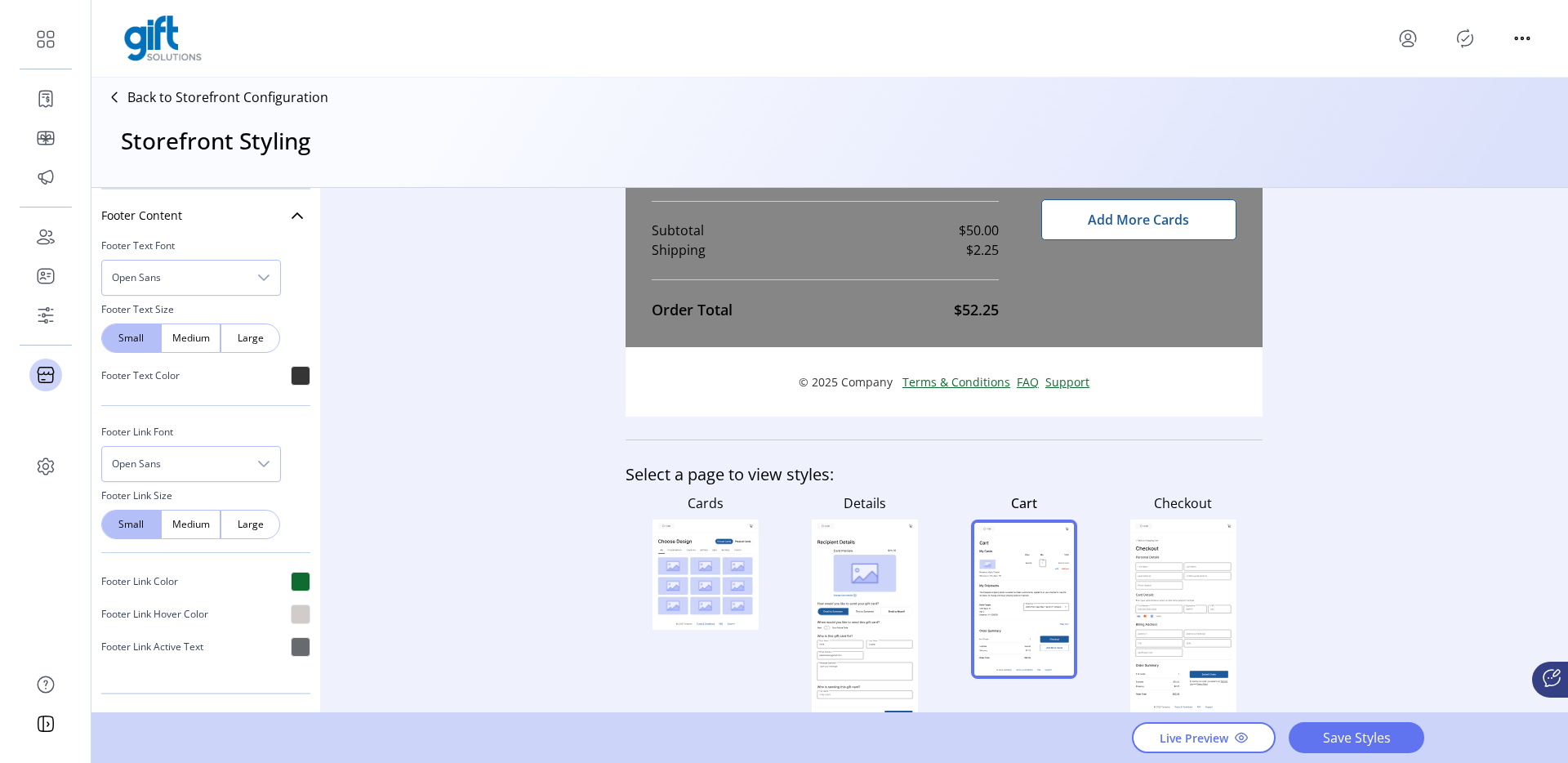
click at [1167, 581] on rect at bounding box center [1158, 585] width 46 height 7
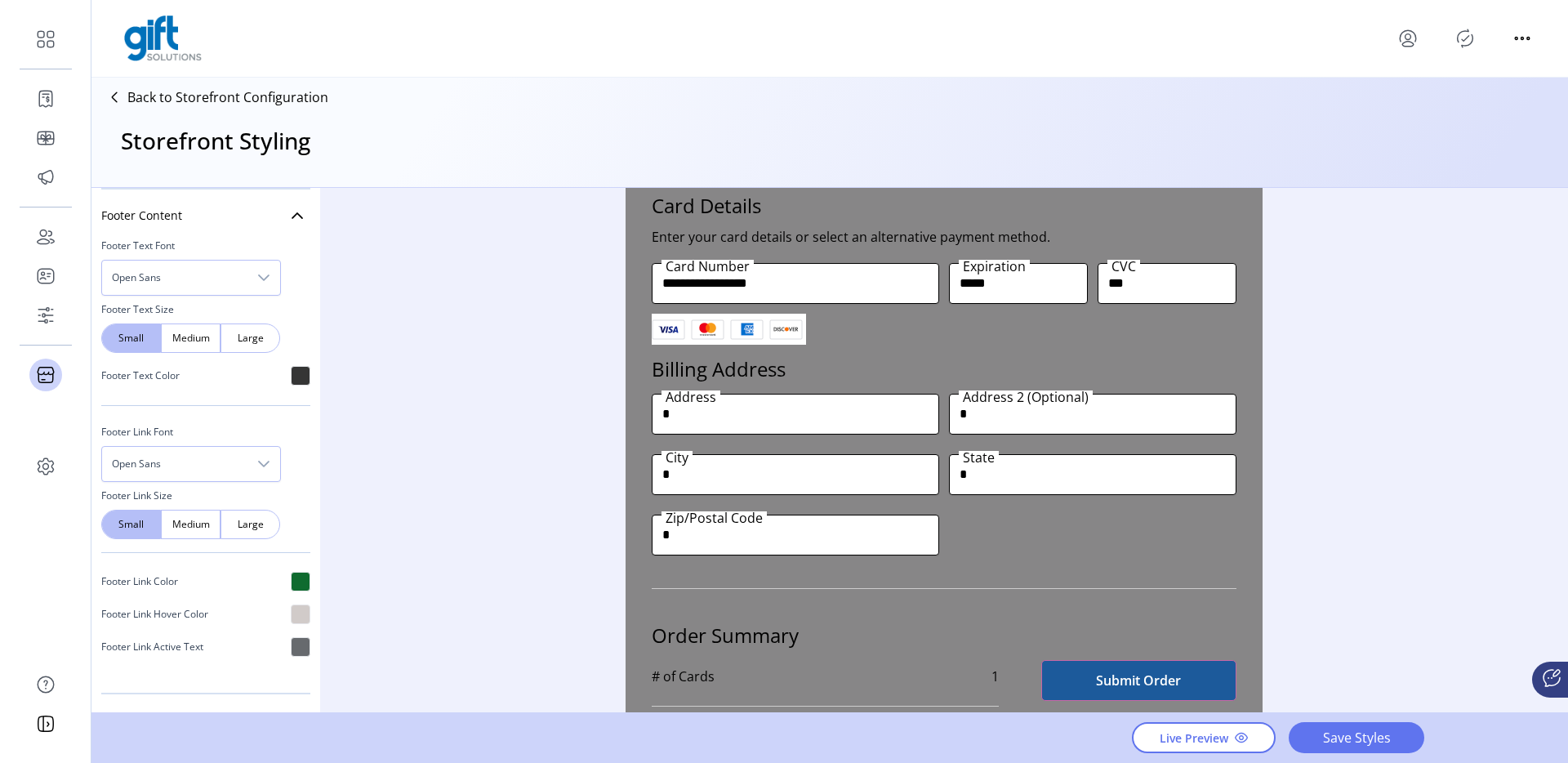
scroll to position [942, 0]
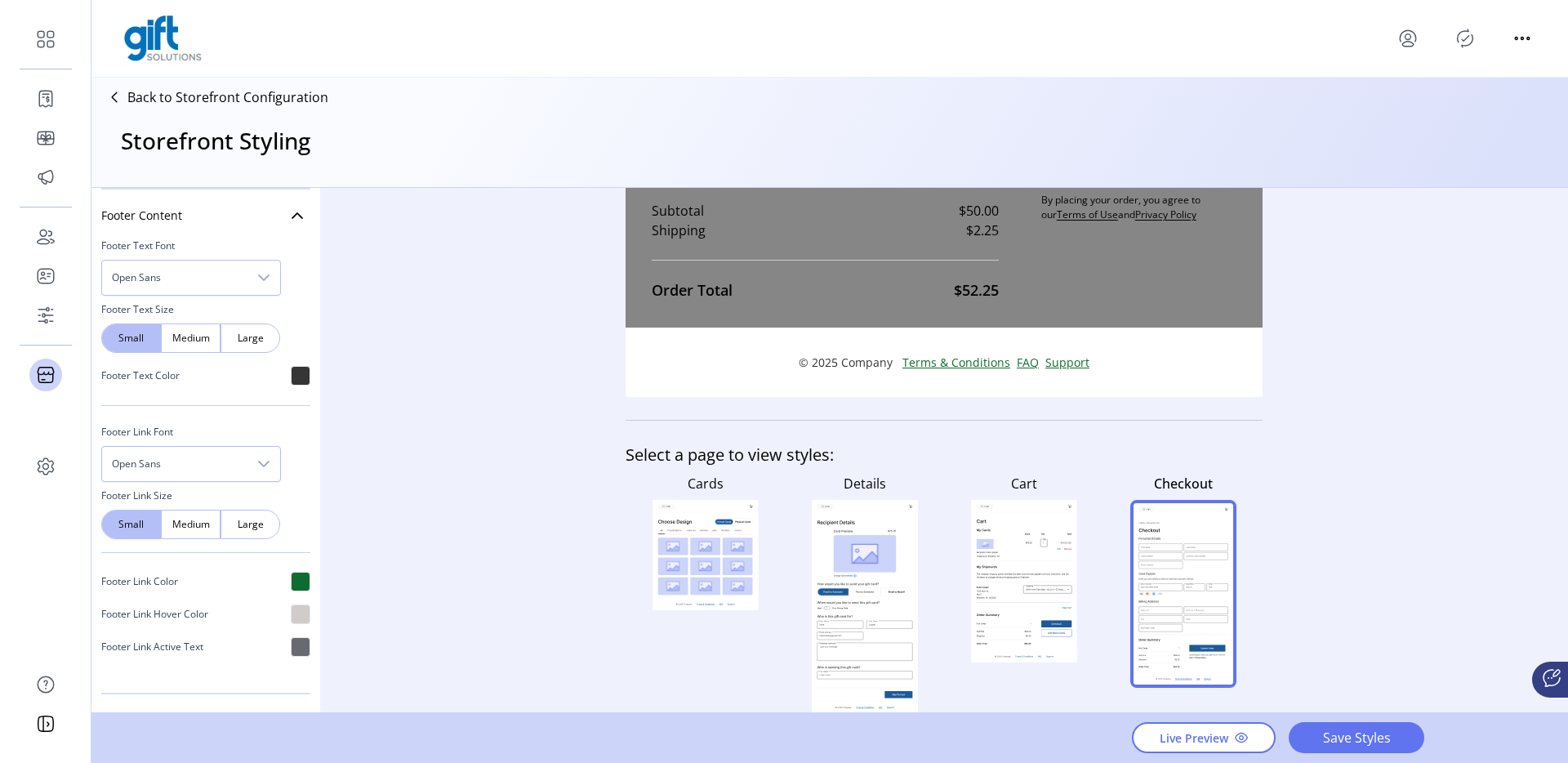
click at [1021, 599] on icon at bounding box center [1023, 592] width 95 height 20
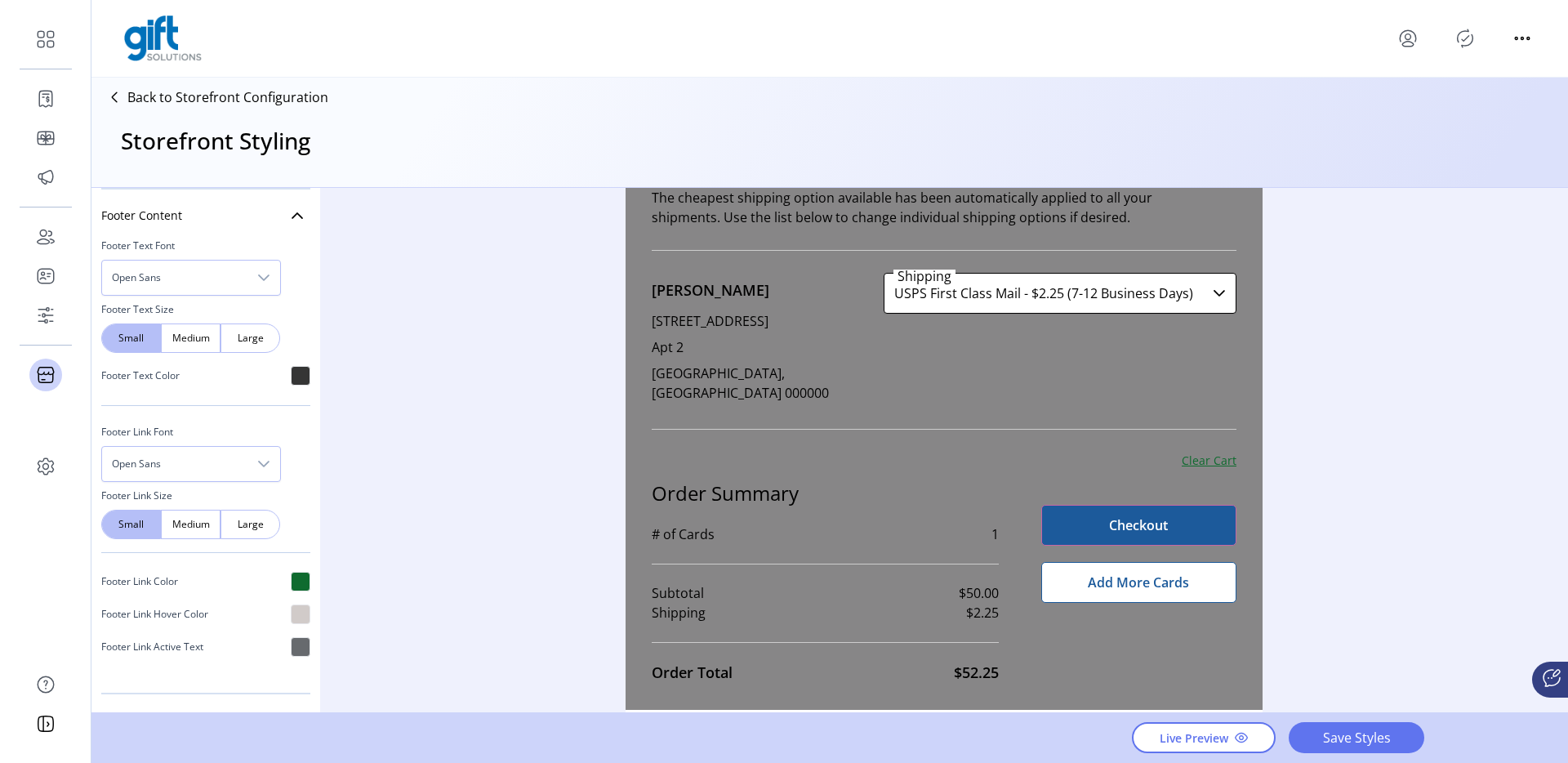
scroll to position [0, 0]
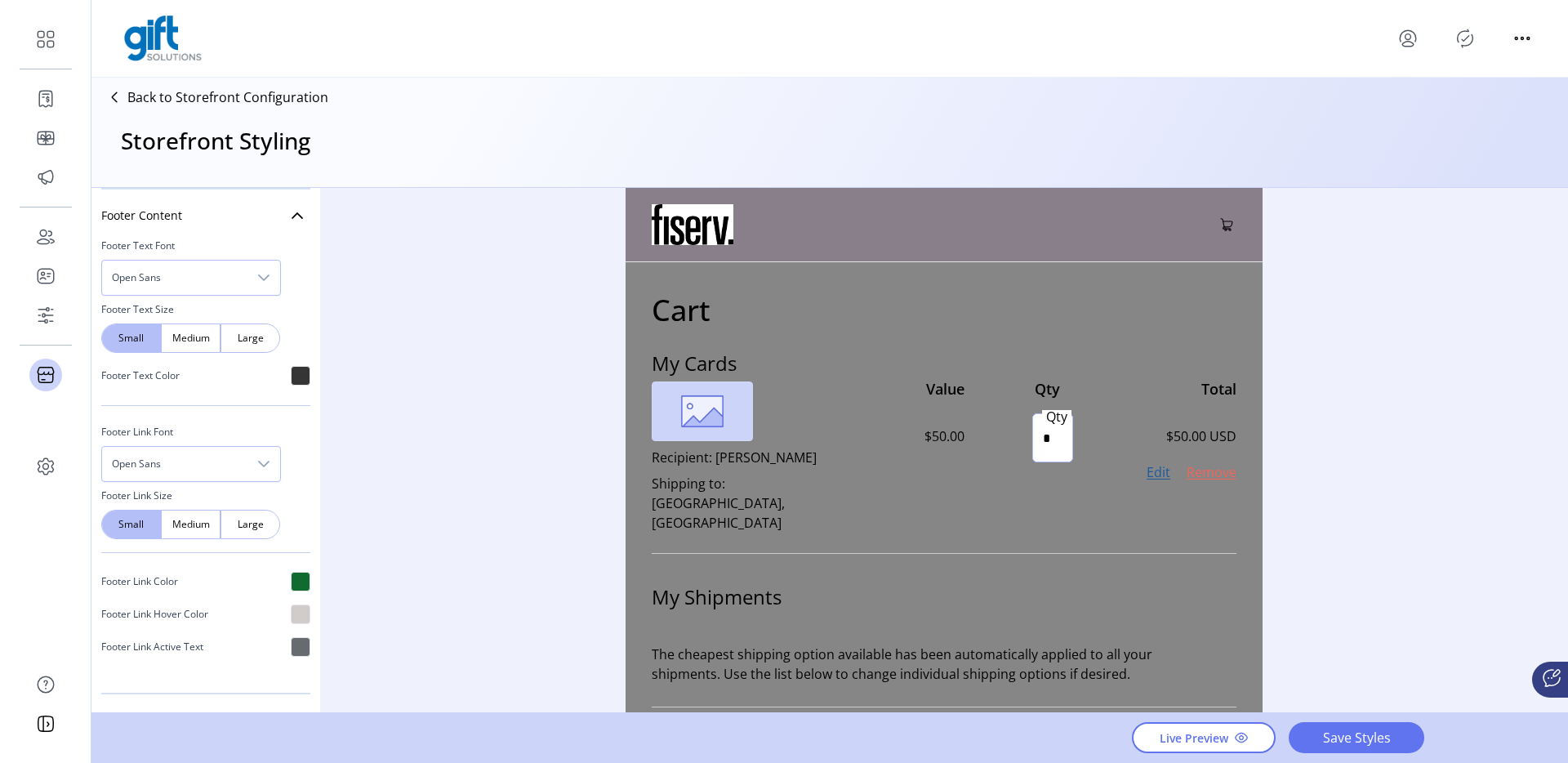
click at [1058, 420] on input "*" at bounding box center [1052, 438] width 41 height 49
click at [1240, 404] on div "Cart My Cards Recipient: Katie Cooper Shipping to: Brooklyn, NY Value $50.00 Qt…" at bounding box center [944, 714] width 637 height 904
click at [1365, 388] on div "Styling Toolbar Brand Logo Upload For best results upload a .png with a transpa…" at bounding box center [829, 451] width 1476 height 526
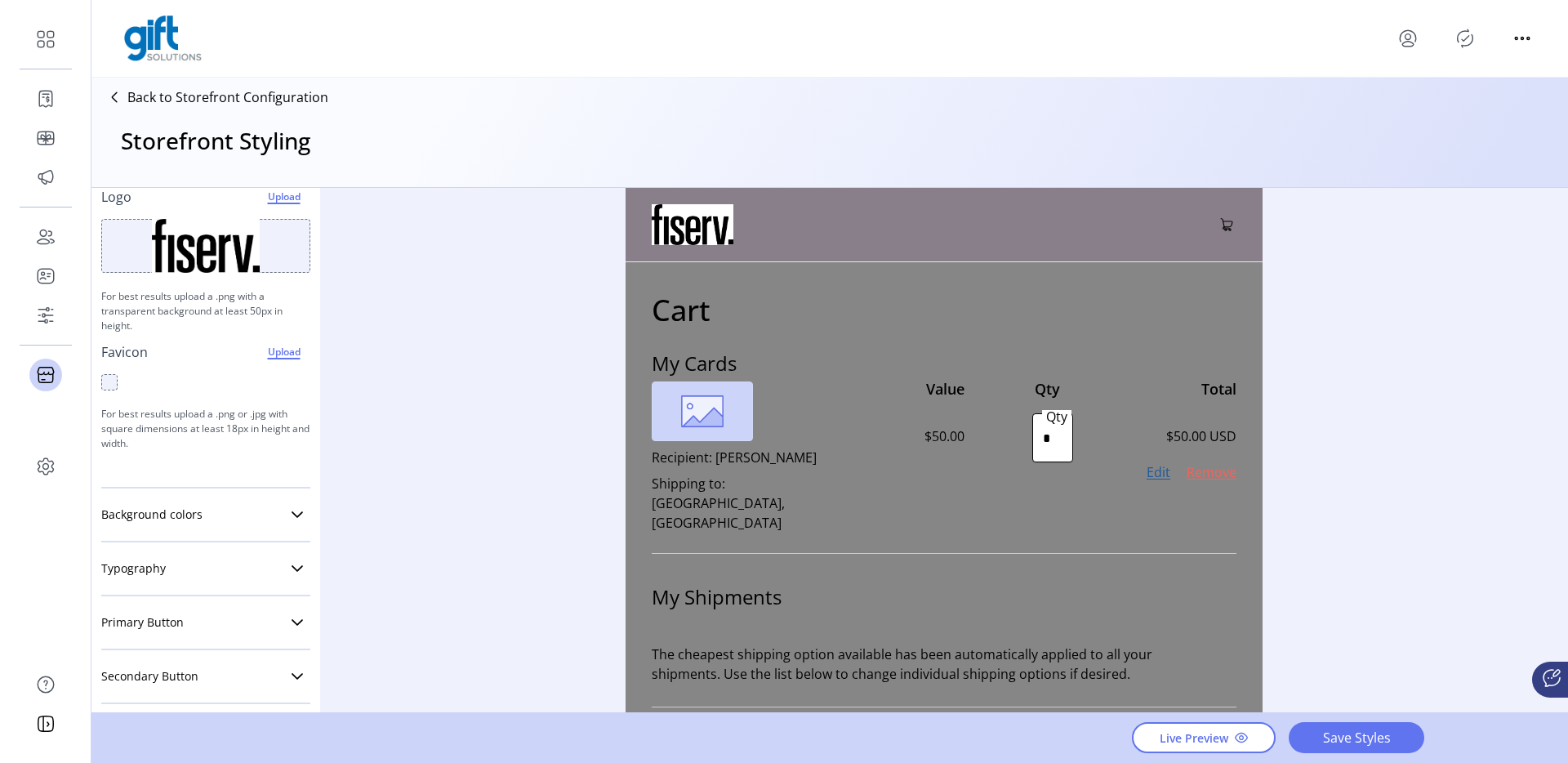
scroll to position [125, 0]
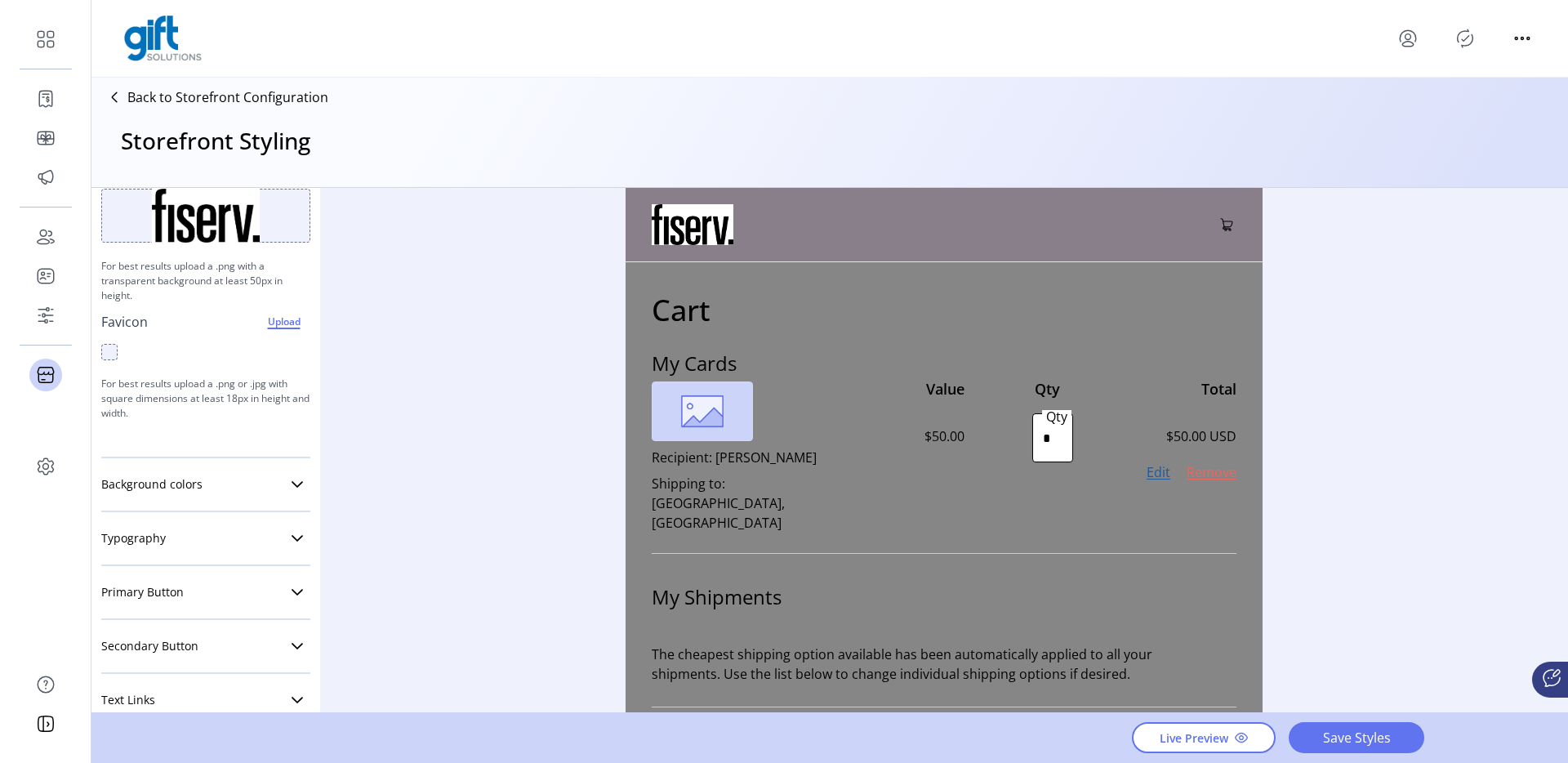
click at [233, 501] on div "Background colors Background Header background Footer background" at bounding box center [205, 484] width 209 height 53
click at [268, 490] on link "Background colors" at bounding box center [205, 484] width 209 height 32
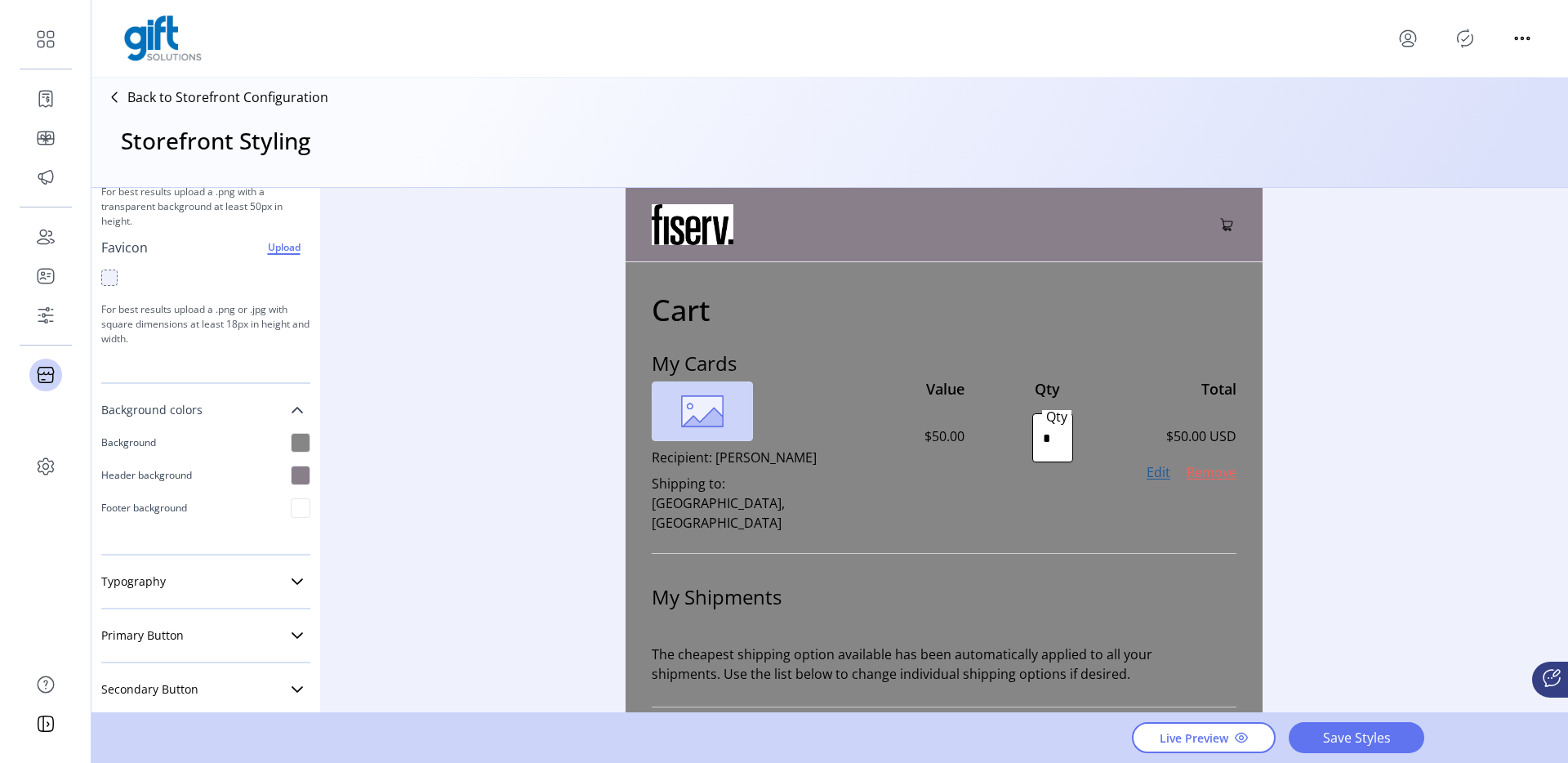
scroll to position [226, 0]
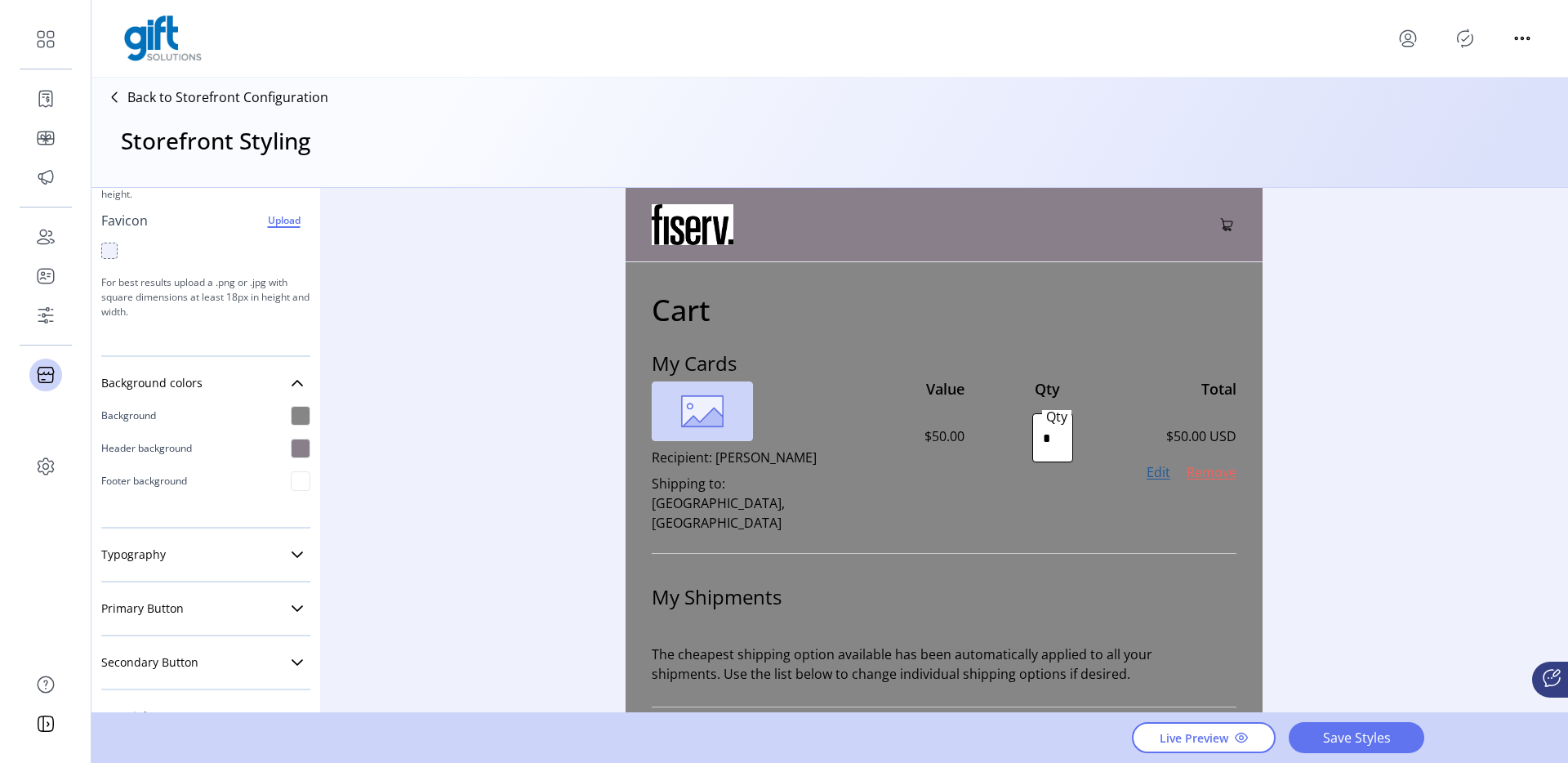
click at [299, 412] on div at bounding box center [300, 416] width 19 height 19
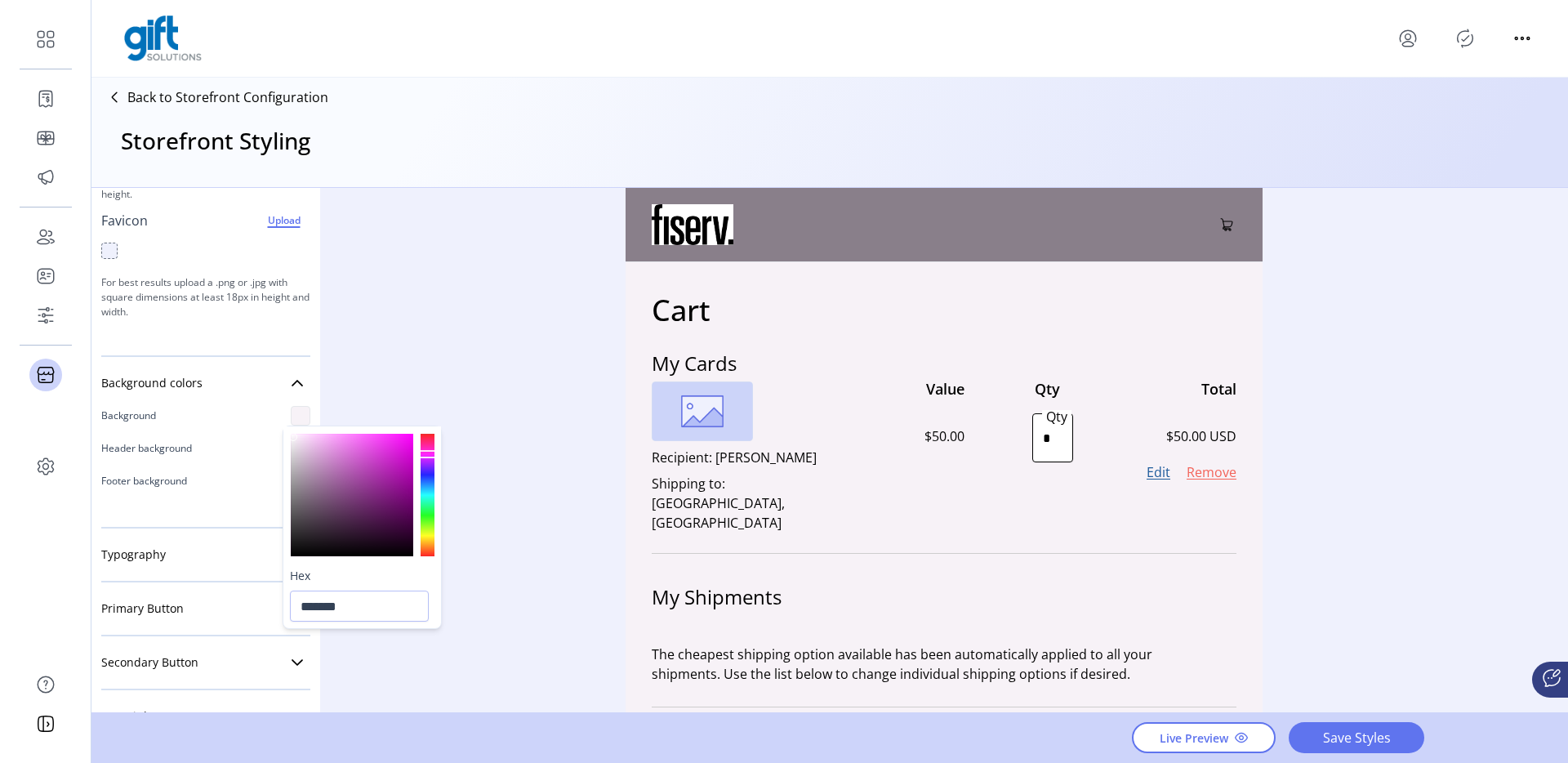
type input "*******"
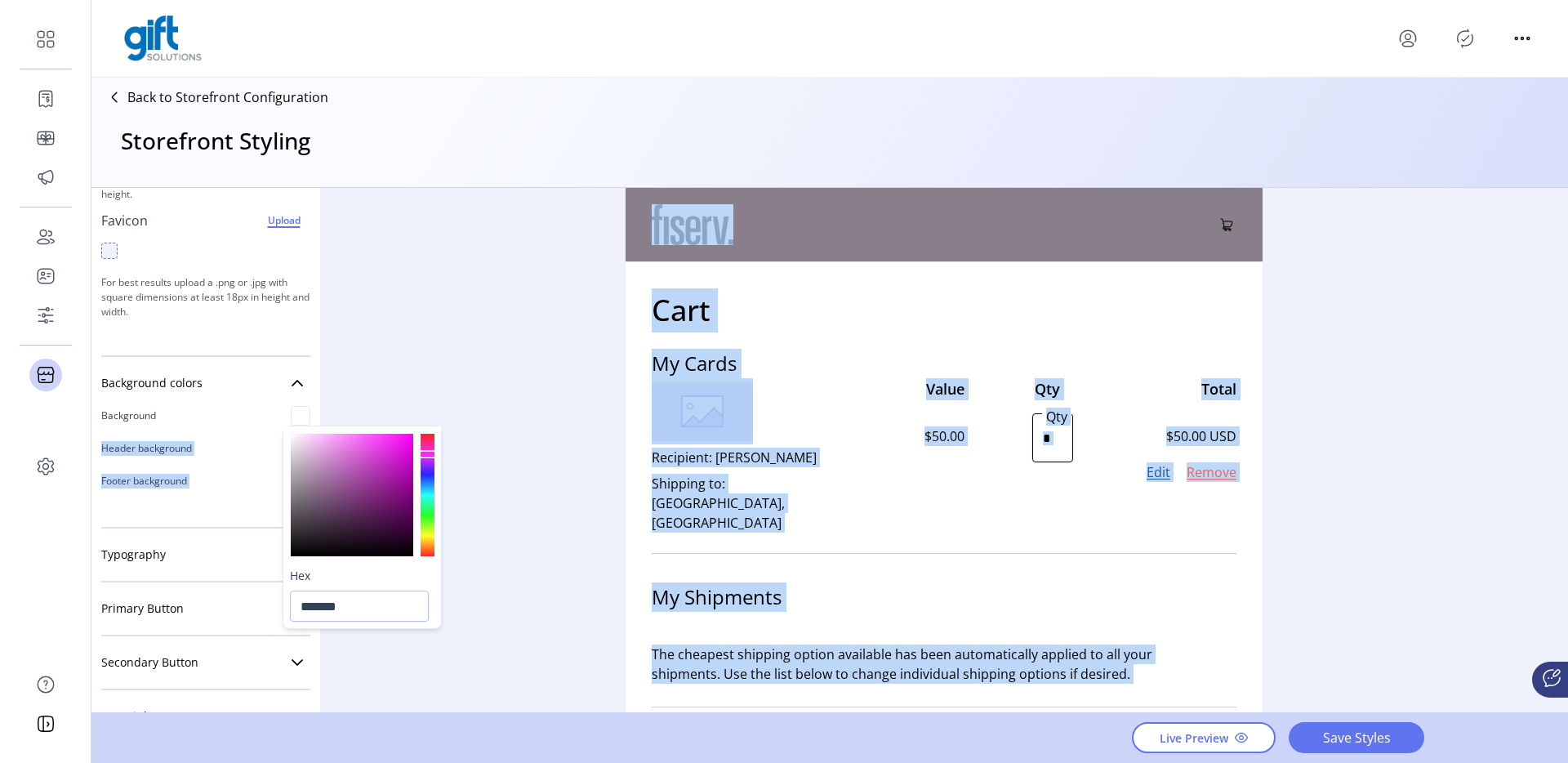
drag, startPoint x: 293, startPoint y: 438, endPoint x: 286, endPoint y: 406, distance: 32.8
click at [286, 406] on body "Dashboard Orders Catalog Promotions Users Accounts Schedules Storefront Configu…" at bounding box center [784, 382] width 1568 height 763
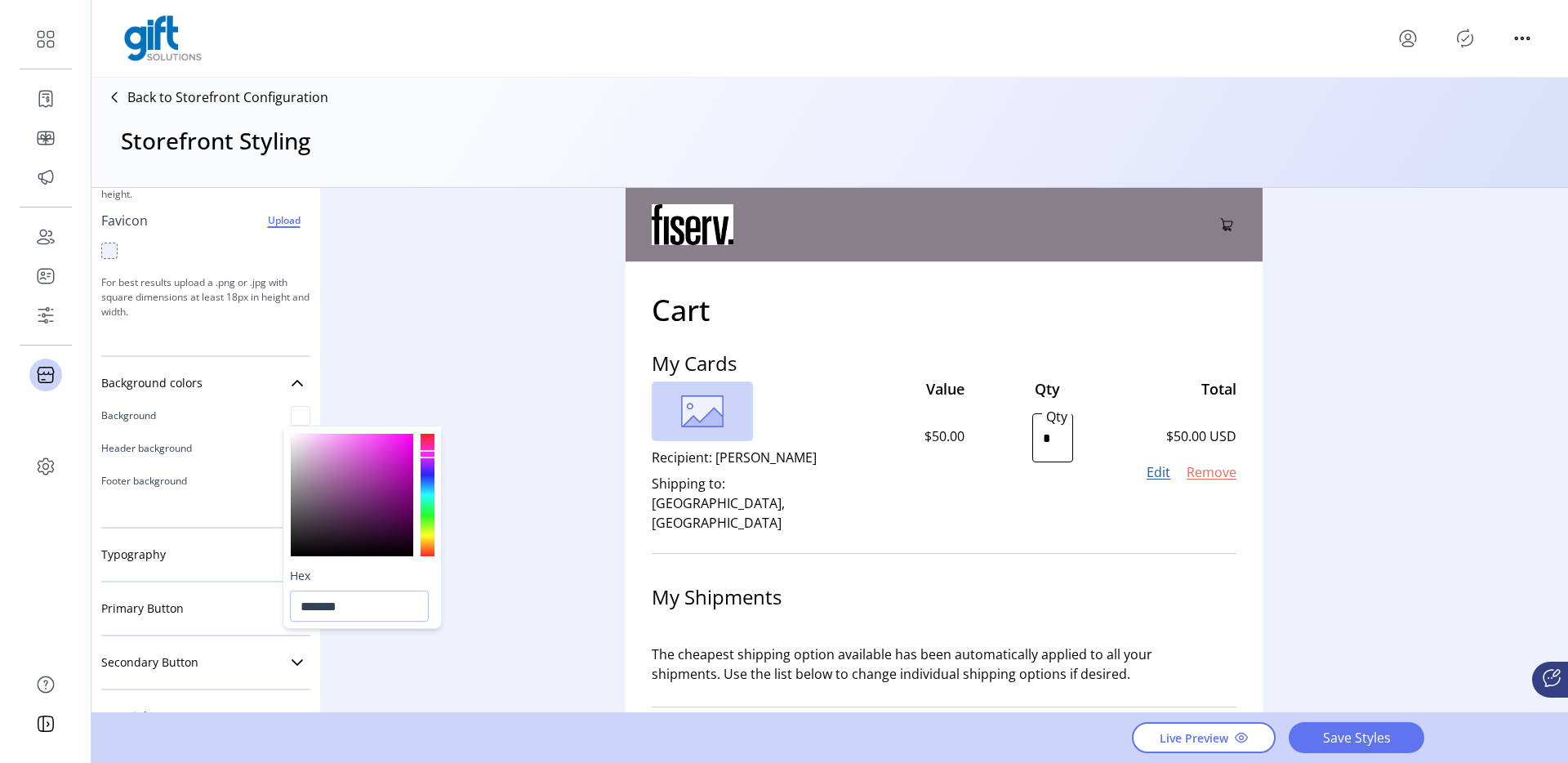
click at [413, 372] on div "Styling Toolbar Brand Logo Upload For best results upload a .png with a transpa…" at bounding box center [829, 451] width 1476 height 526
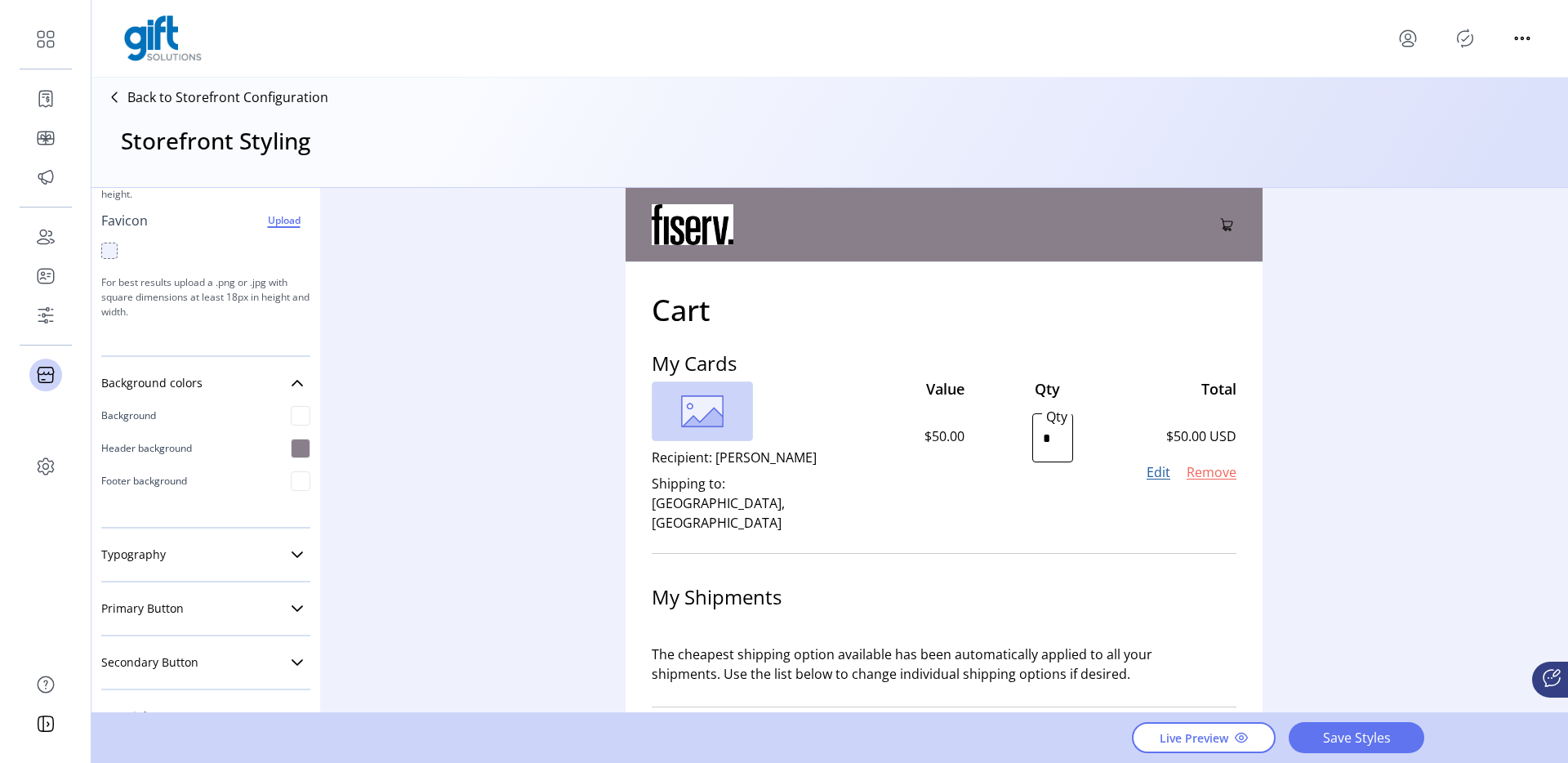
click at [303, 454] on div "Styling Toolbar Brand Logo Upload For best results upload a .png with a transpa…" at bounding box center [205, 451] width 229 height 526
click at [300, 453] on div at bounding box center [300, 448] width 19 height 19
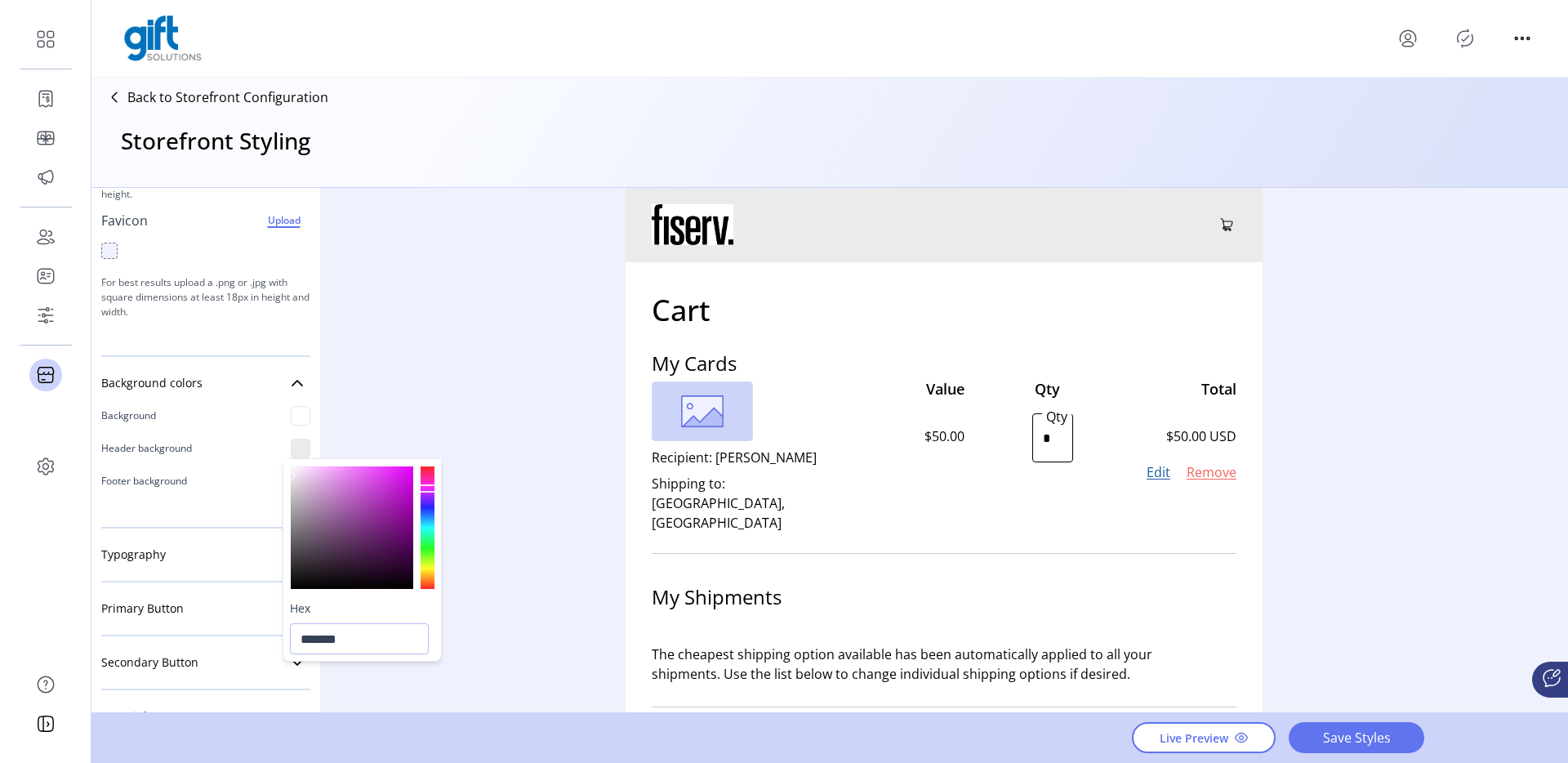
drag, startPoint x: 307, startPoint y: 482, endPoint x: 288, endPoint y: 475, distance: 20.2
click at [290, 475] on div at bounding box center [352, 528] width 123 height 123
click at [296, 474] on div at bounding box center [352, 528] width 123 height 123
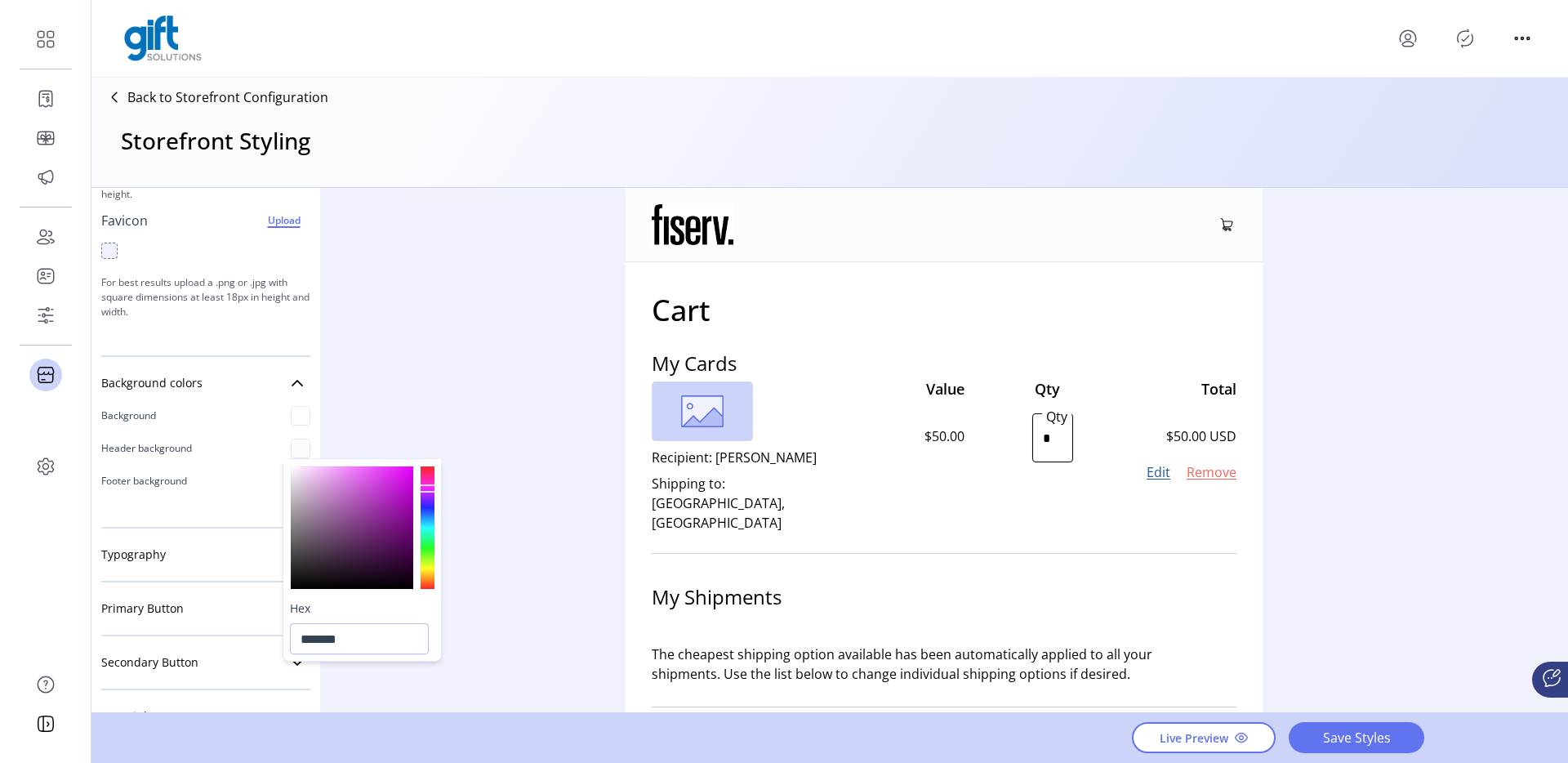
type input "*******"
drag, startPoint x: 296, startPoint y: 474, endPoint x: 283, endPoint y: 467, distance: 14.8
click at [283, 467] on div at bounding box center [362, 526] width 158 height 136
click at [517, 388] on div "Styling Toolbar Brand Logo Upload For best results upload a .png with a transpa…" at bounding box center [829, 451] width 1476 height 526
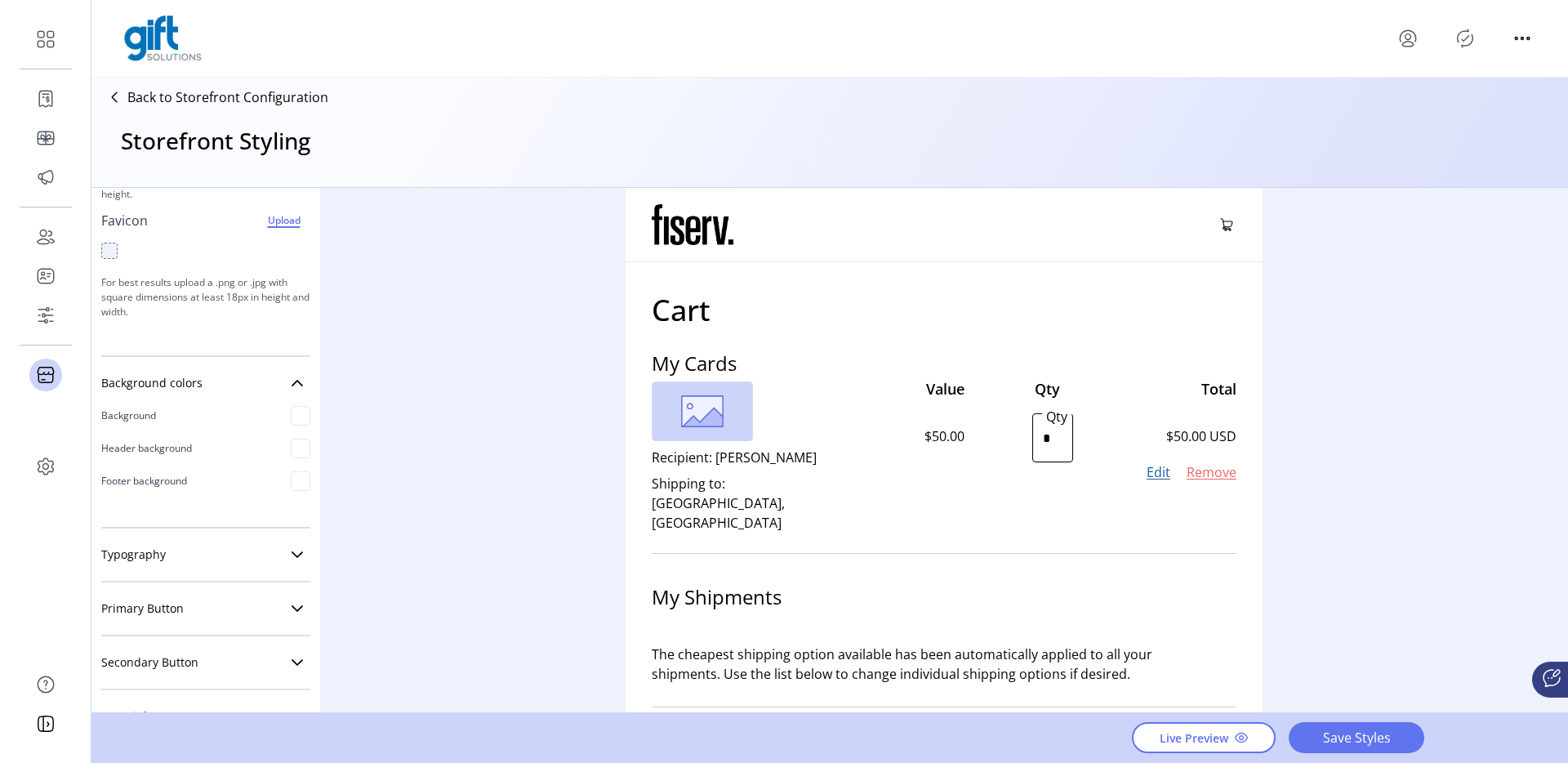
click at [436, 306] on div "Styling Toolbar Brand Logo Upload For best results upload a .png with a transpa…" at bounding box center [829, 451] width 1476 height 526
click at [1452, 298] on div "Styling Toolbar Brand Logo Upload For best results upload a .png with a transpa…" at bounding box center [829, 451] width 1476 height 526
click at [1408, 314] on div "Styling Toolbar Brand Logo Upload For best results upload a .png with a transpa…" at bounding box center [829, 451] width 1476 height 526
click at [1353, 368] on div "Styling Toolbar Brand Logo Upload For best results upload a .png with a transpa…" at bounding box center [829, 451] width 1476 height 526
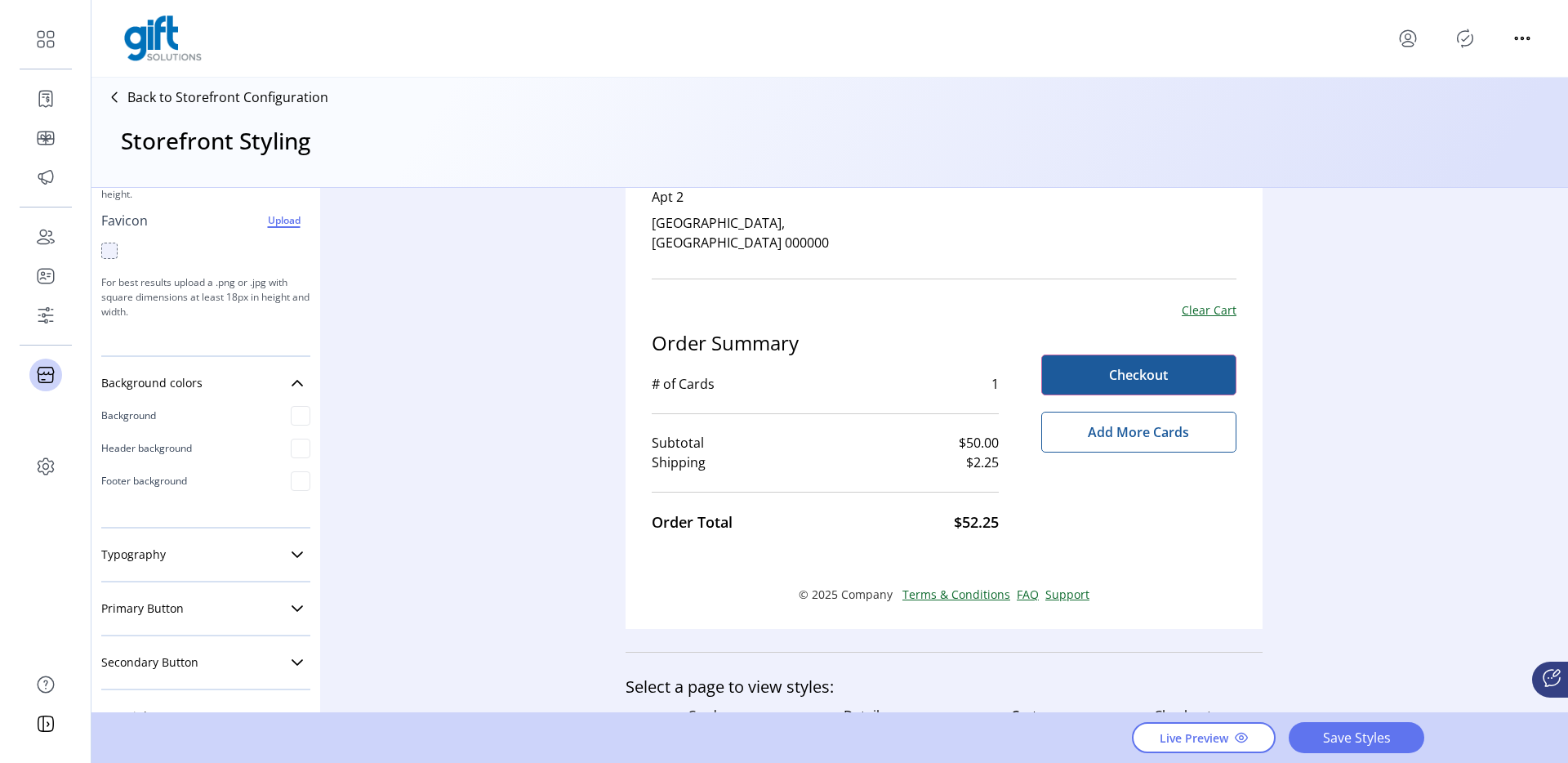
scroll to position [610, 0]
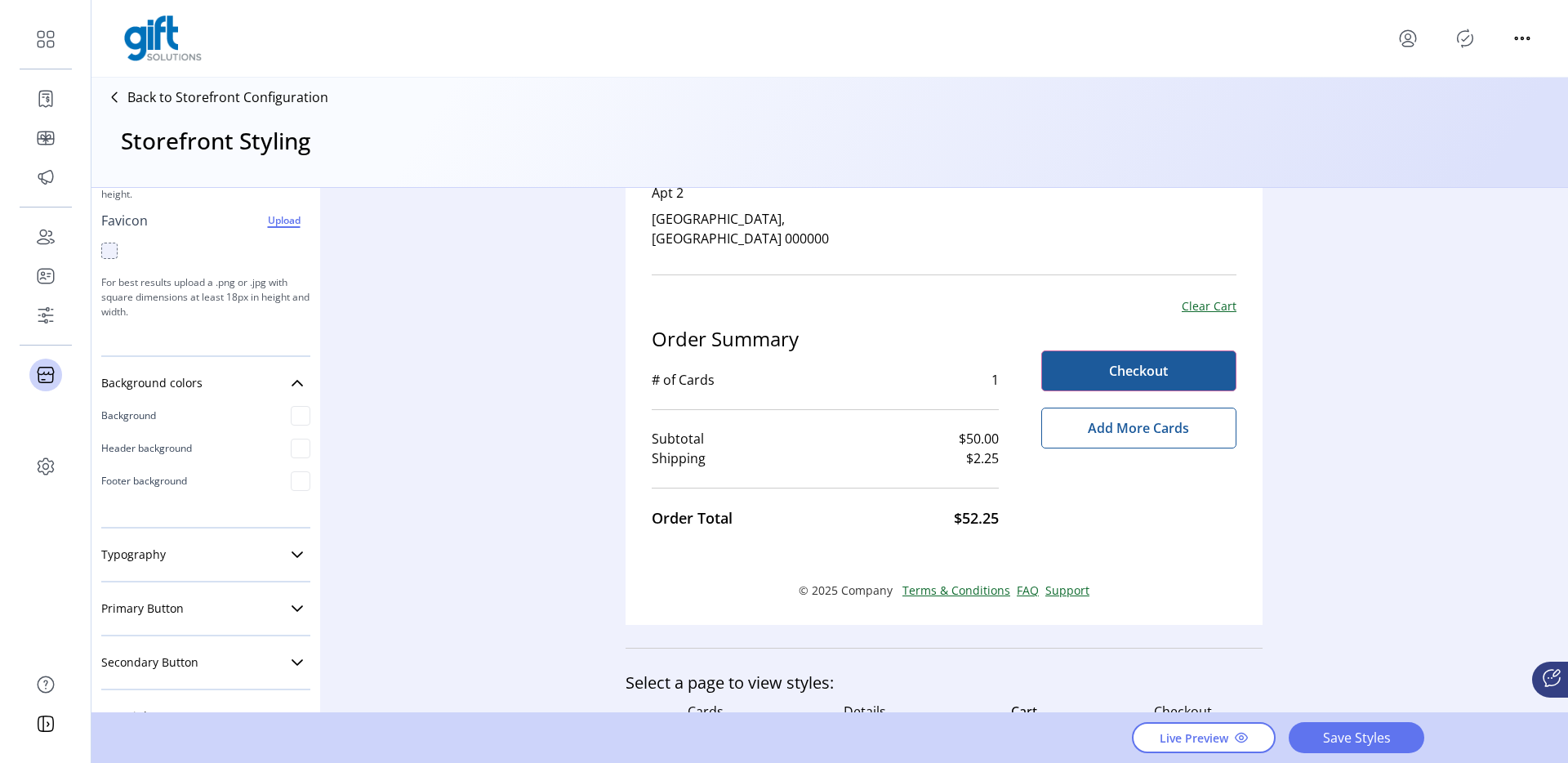
click at [374, 413] on div "Styling Toolbar Brand Logo Upload For best results upload a .png with a transpa…" at bounding box center [829, 451] width 1476 height 526
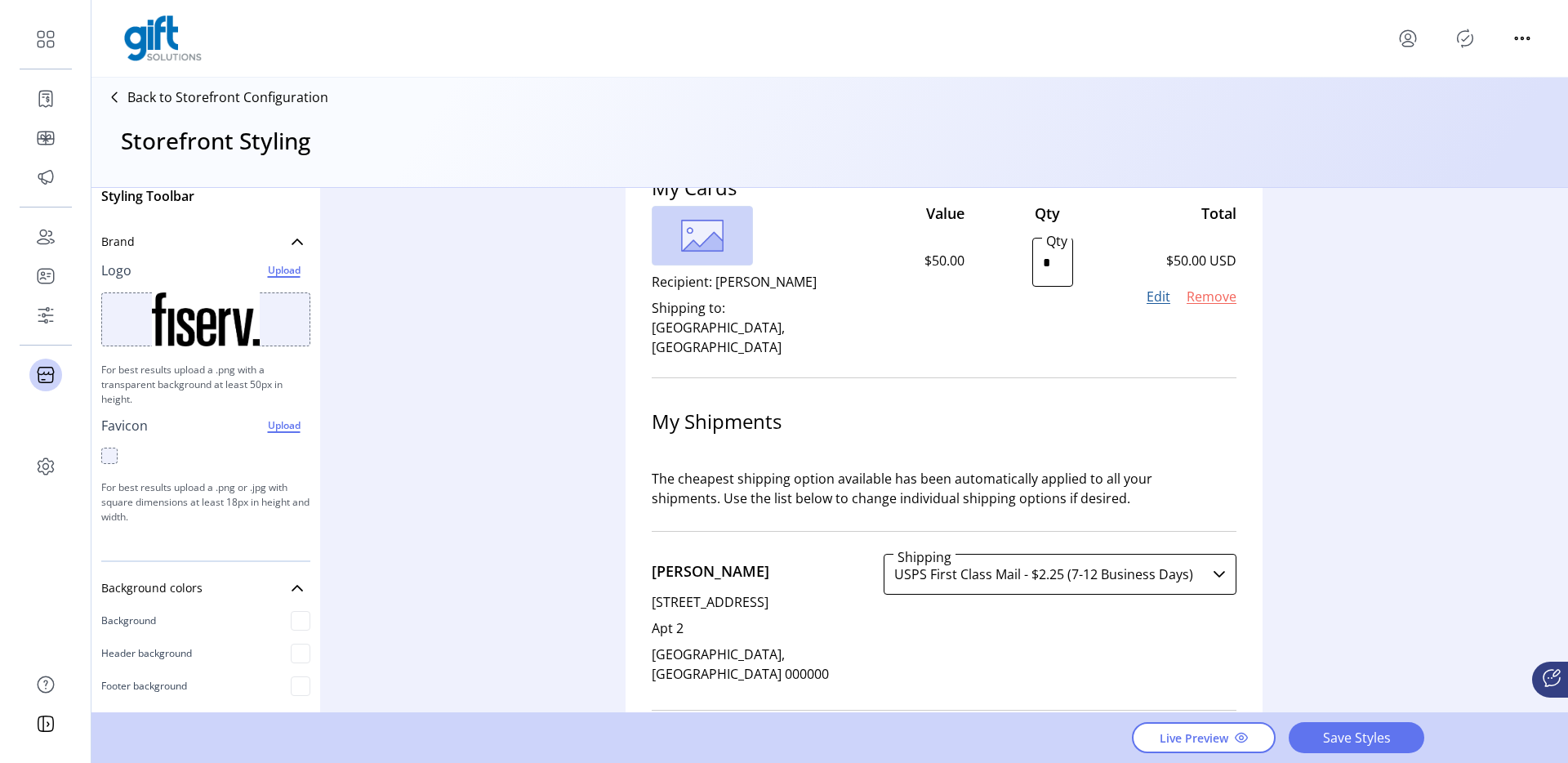
scroll to position [122, 0]
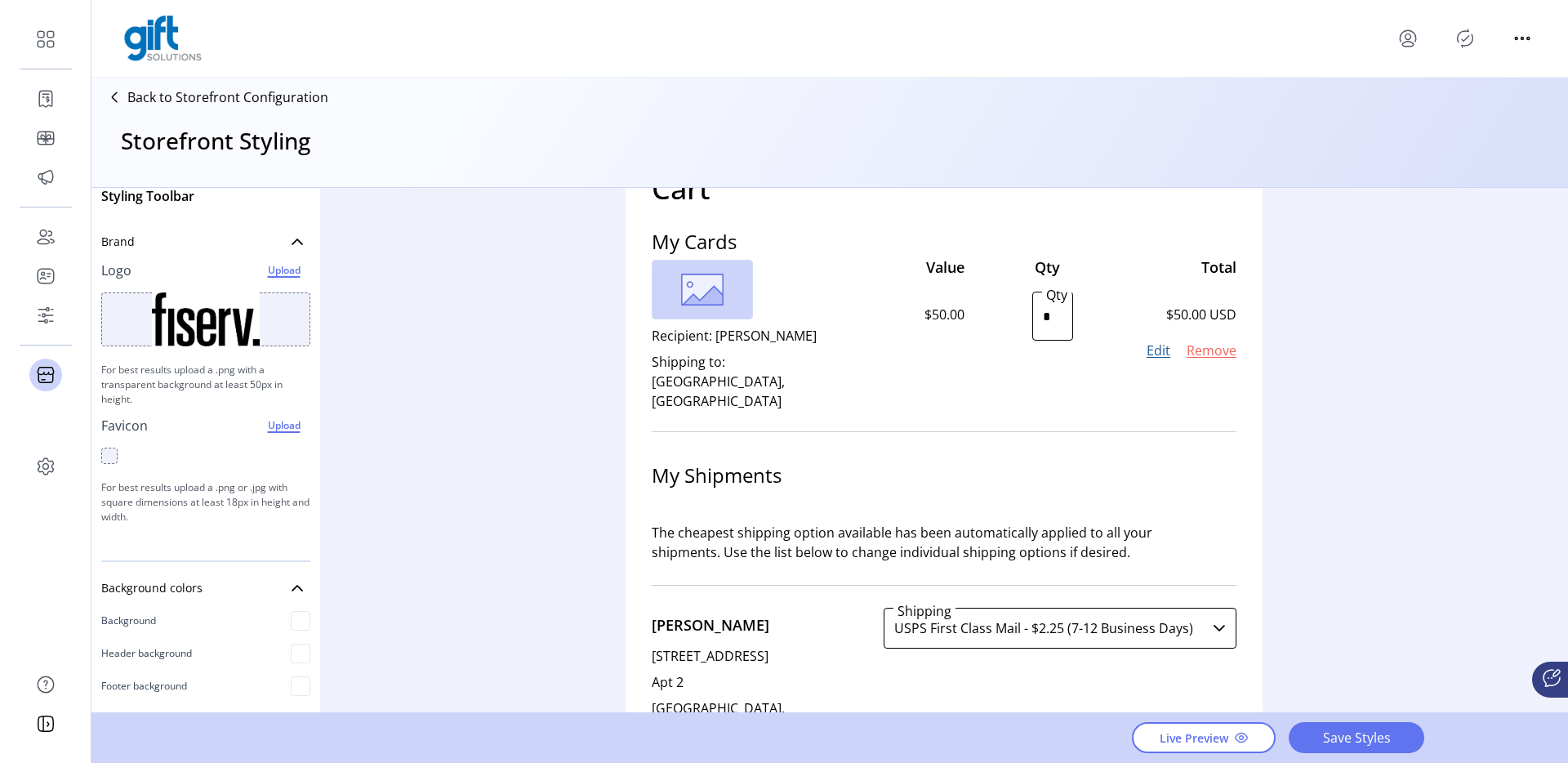
click at [192, 105] on p "Back to Storefront Configuration" at bounding box center [227, 97] width 201 height 19
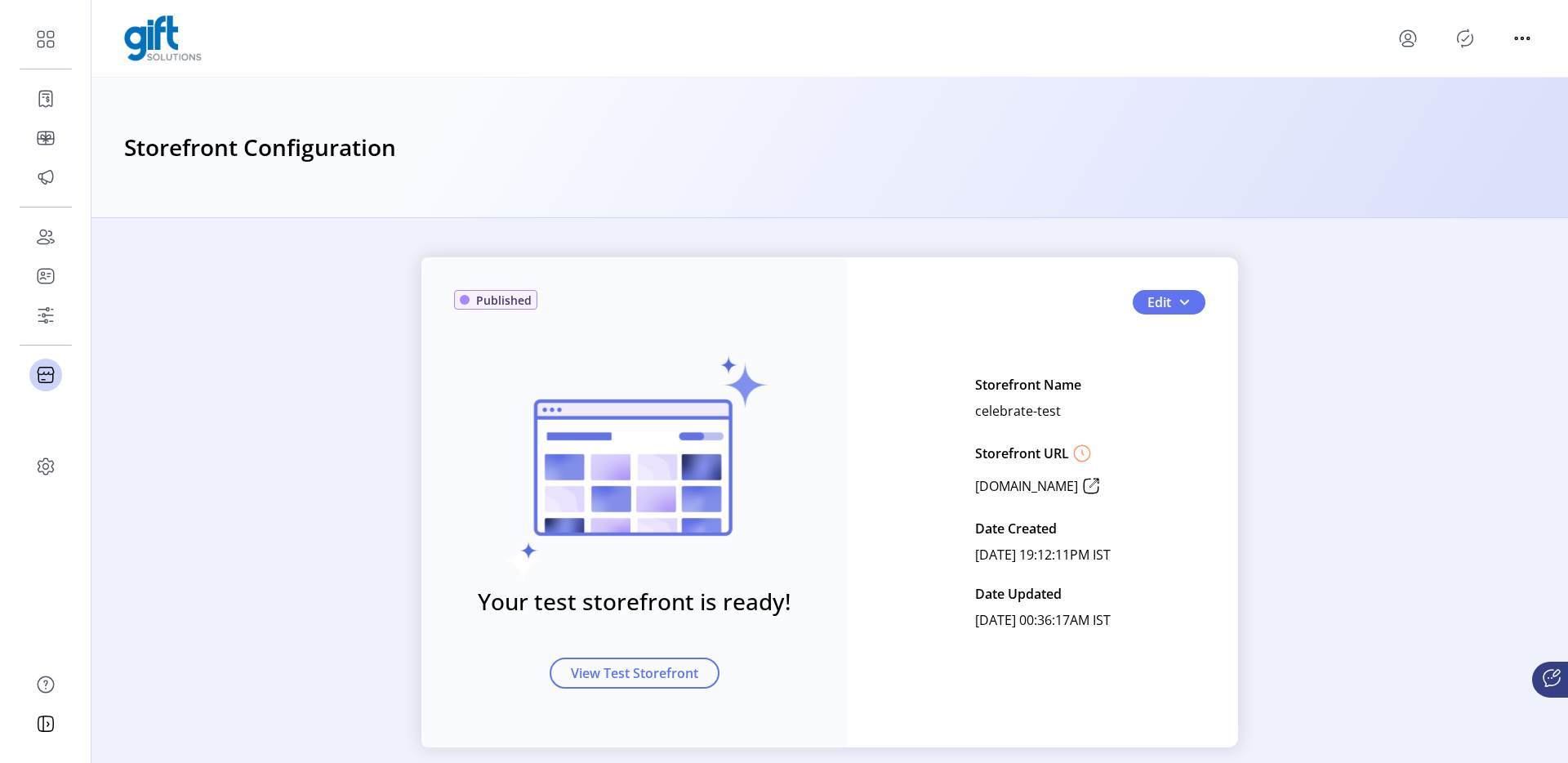
click at [1404, 33] on icon "menu" at bounding box center [1408, 39] width 26 height 26
click at [1441, 104] on span "Sign Out" at bounding box center [1466, 103] width 123 height 13
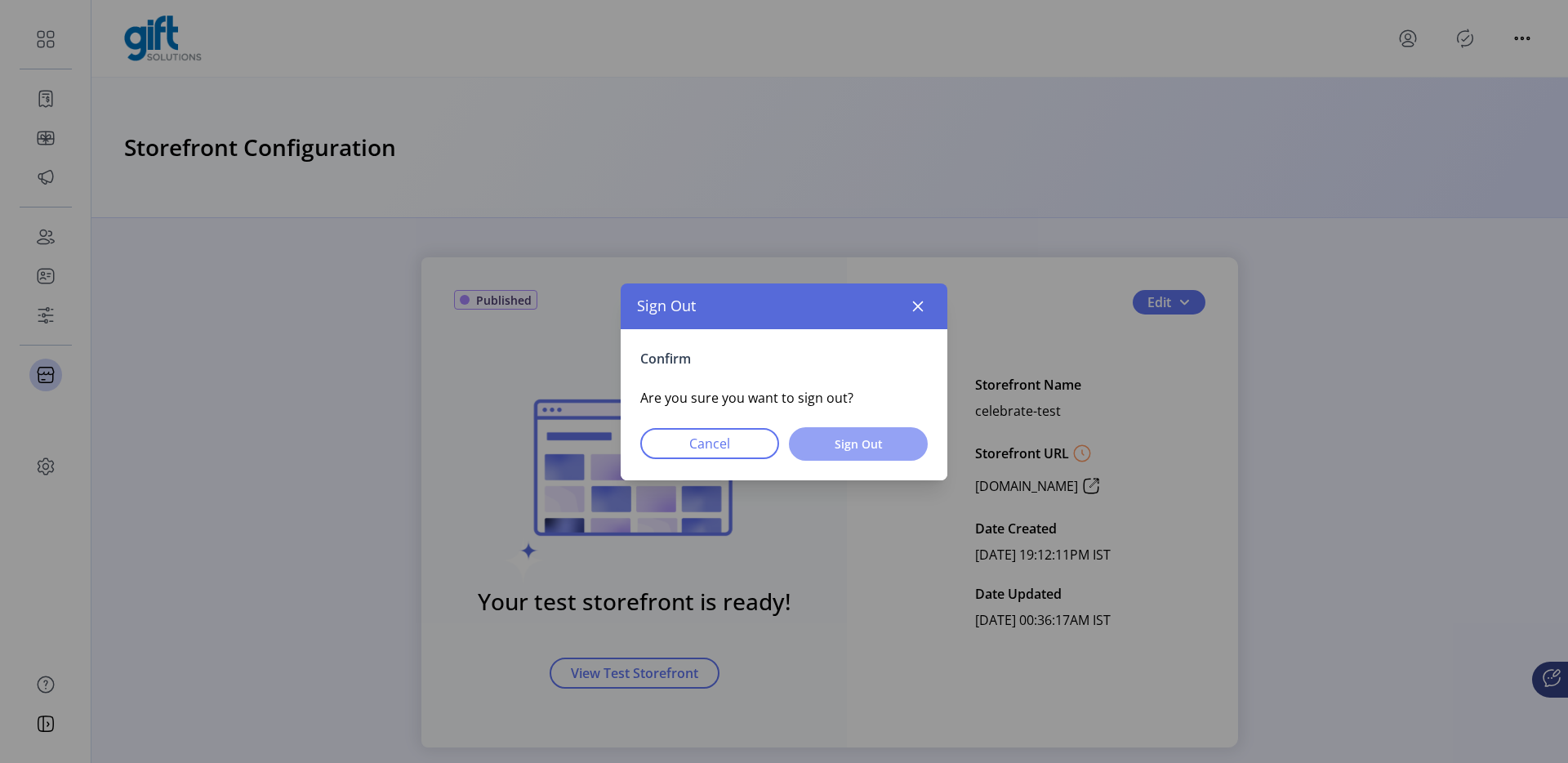
click at [885, 440] on span "Sign Out" at bounding box center [859, 444] width 96 height 18
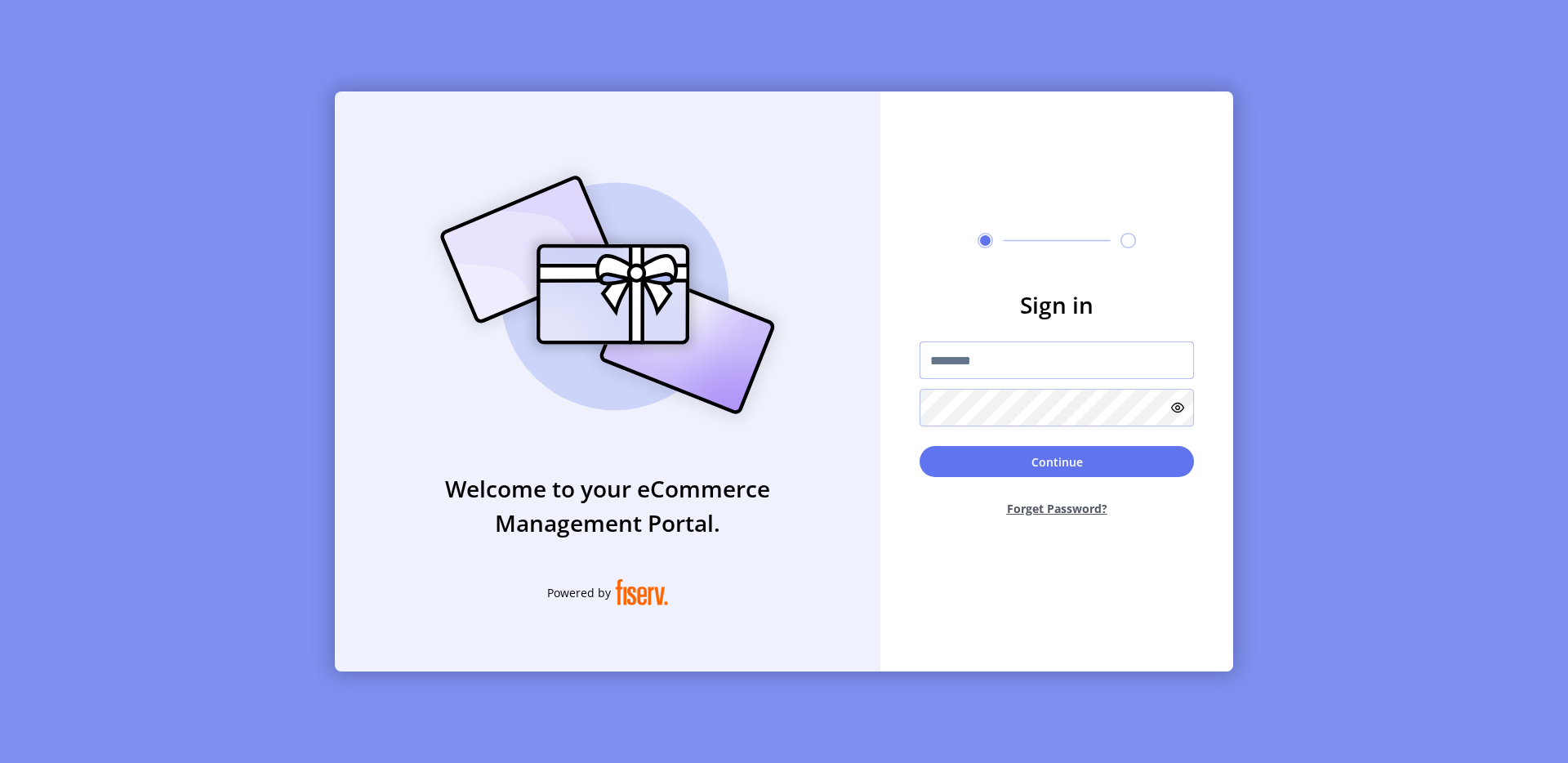
click at [951, 341] on input "text" at bounding box center [1056, 360] width 274 height 38
click at [221, 251] on div "Welcome to your eCommerce Management Portal. Powered by Sign in Continue Forget…" at bounding box center [784, 382] width 1568 height 763
click at [951, 356] on input "text" at bounding box center [1056, 360] width 274 height 38
type input "**********"
click at [1037, 468] on button "Continue" at bounding box center [1056, 460] width 274 height 31
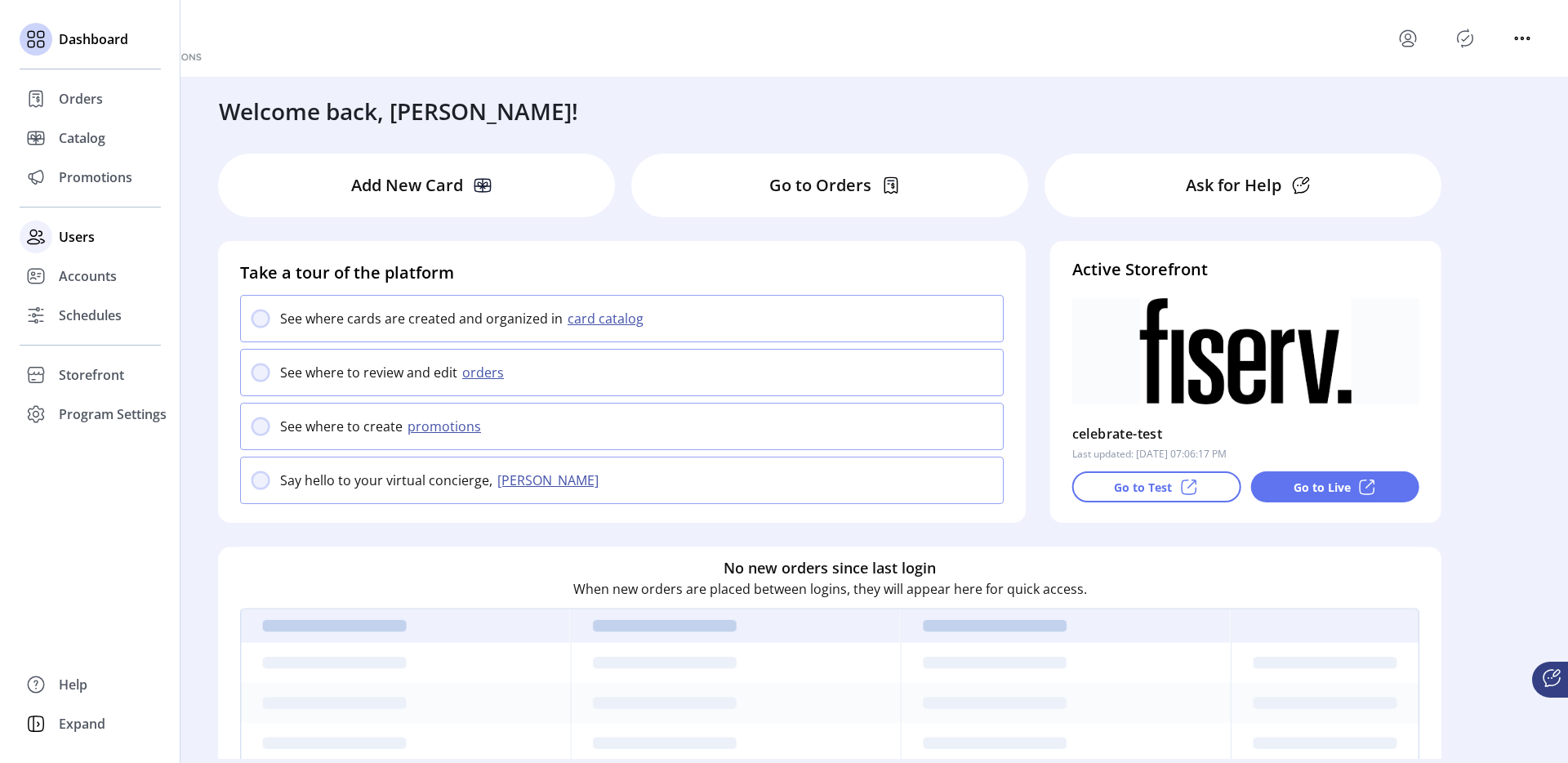
click at [61, 243] on span "Users" at bounding box center [76, 237] width 36 height 19
click at [99, 355] on div "Storefront" at bounding box center [89, 374] width 141 height 39
click at [88, 411] on span "Configuration" at bounding box center [102, 407] width 86 height 19
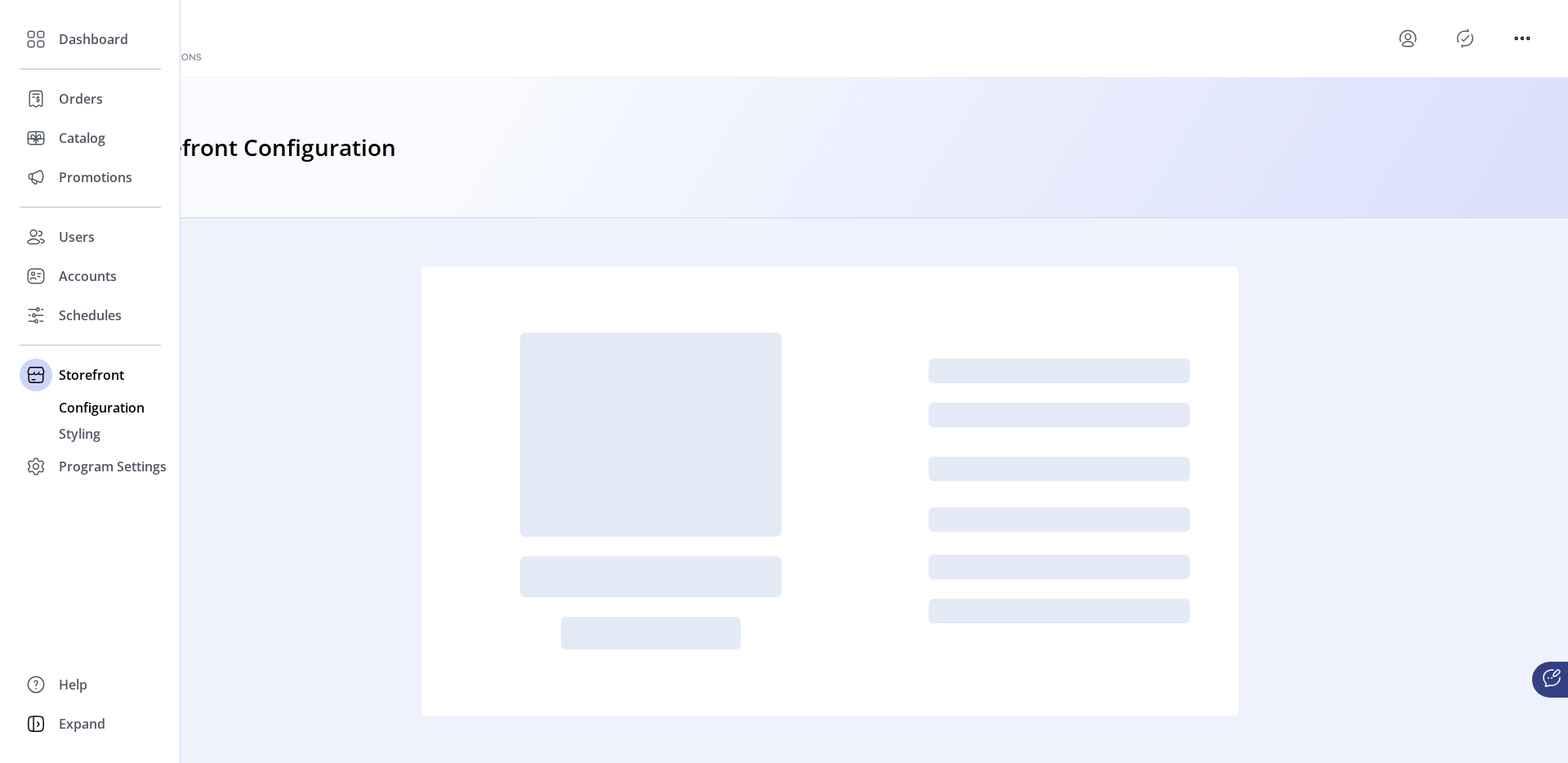
click at [89, 401] on span "Configuration" at bounding box center [102, 407] width 86 height 19
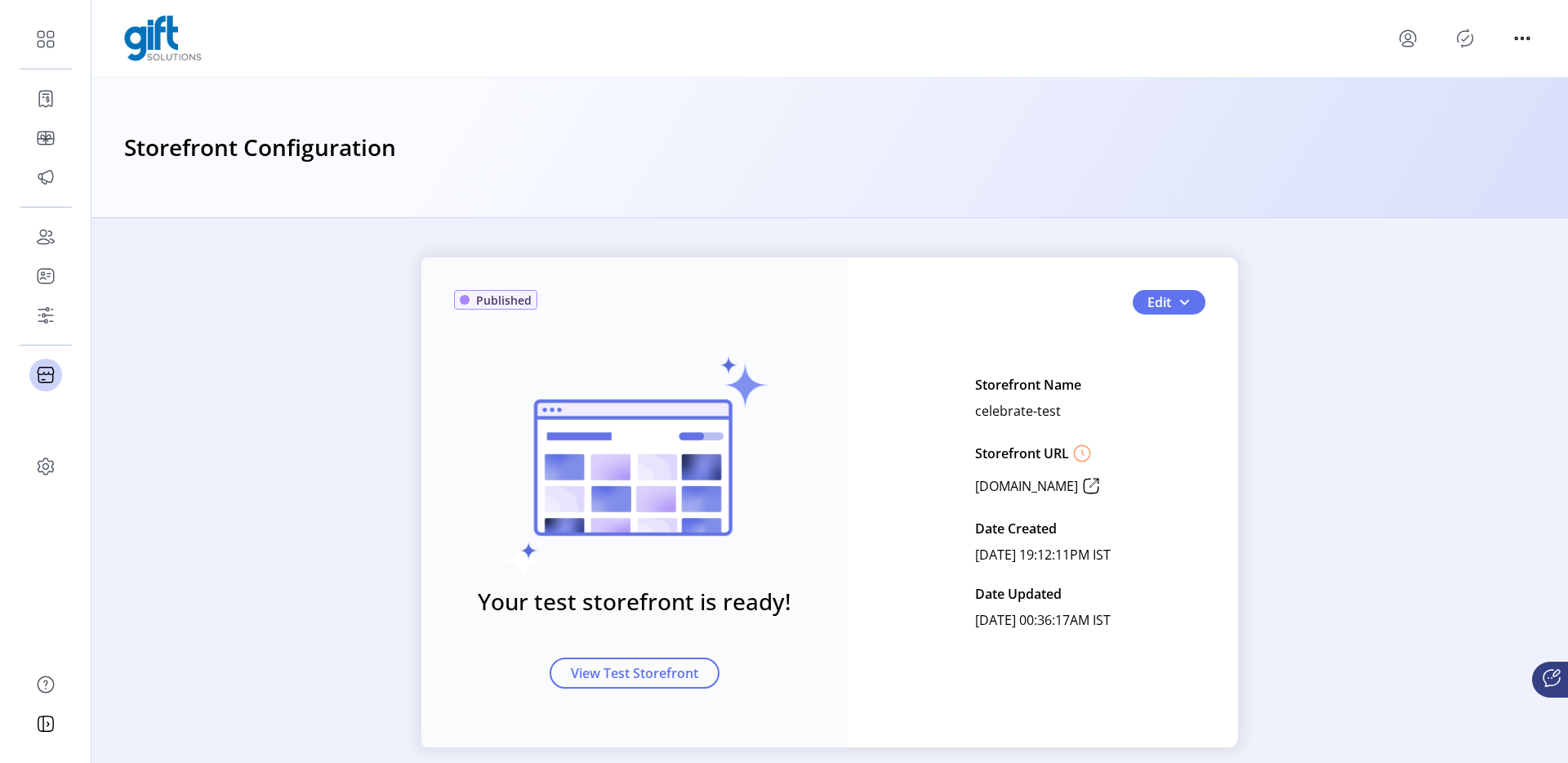
scroll to position [24, 0]
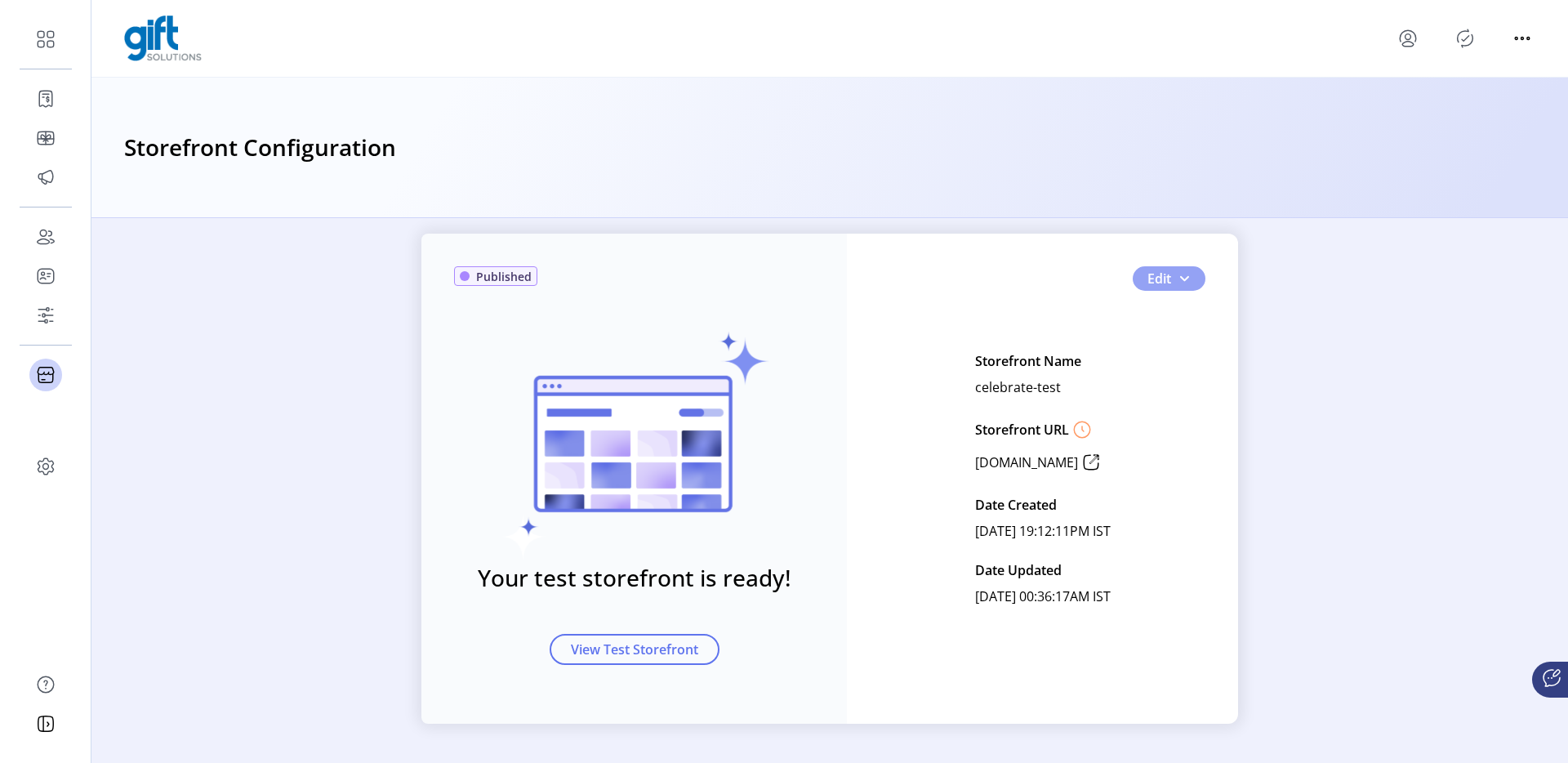
click at [1187, 282] on button "Edit" at bounding box center [1168, 279] width 73 height 25
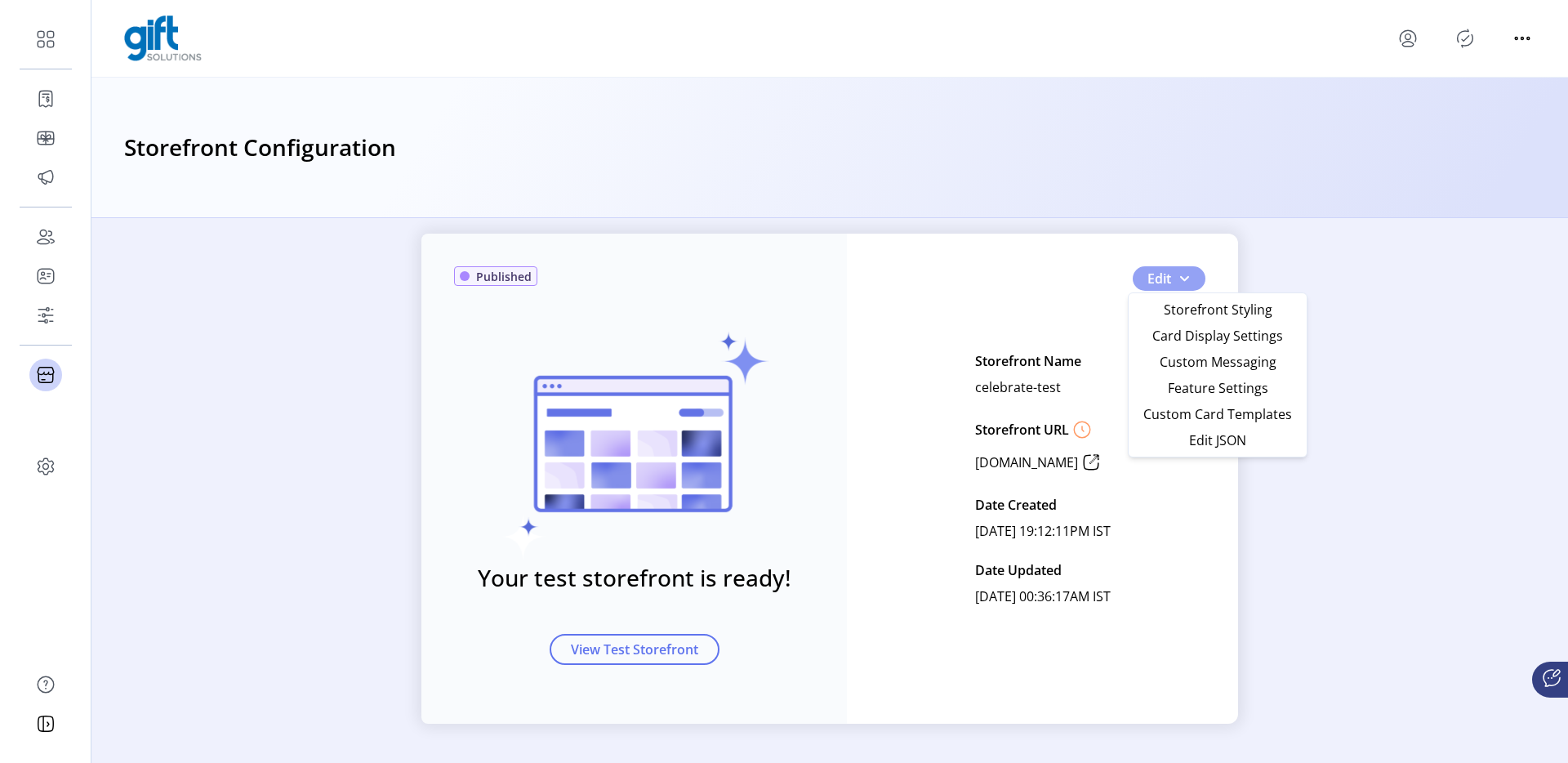
click at [1187, 282] on button "Edit" at bounding box center [1168, 279] width 73 height 25
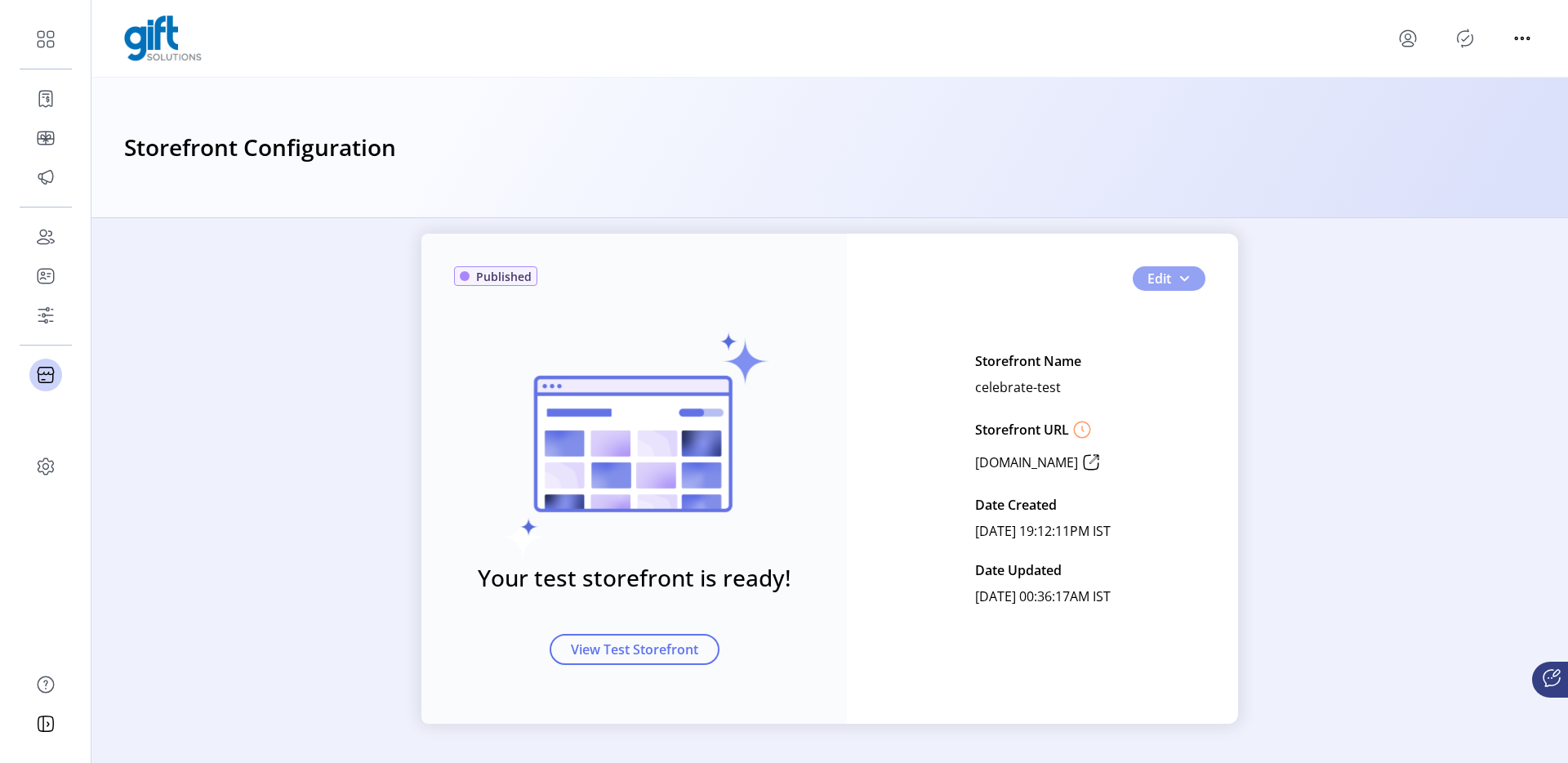
click at [1189, 283] on button "Edit" at bounding box center [1168, 279] width 73 height 25
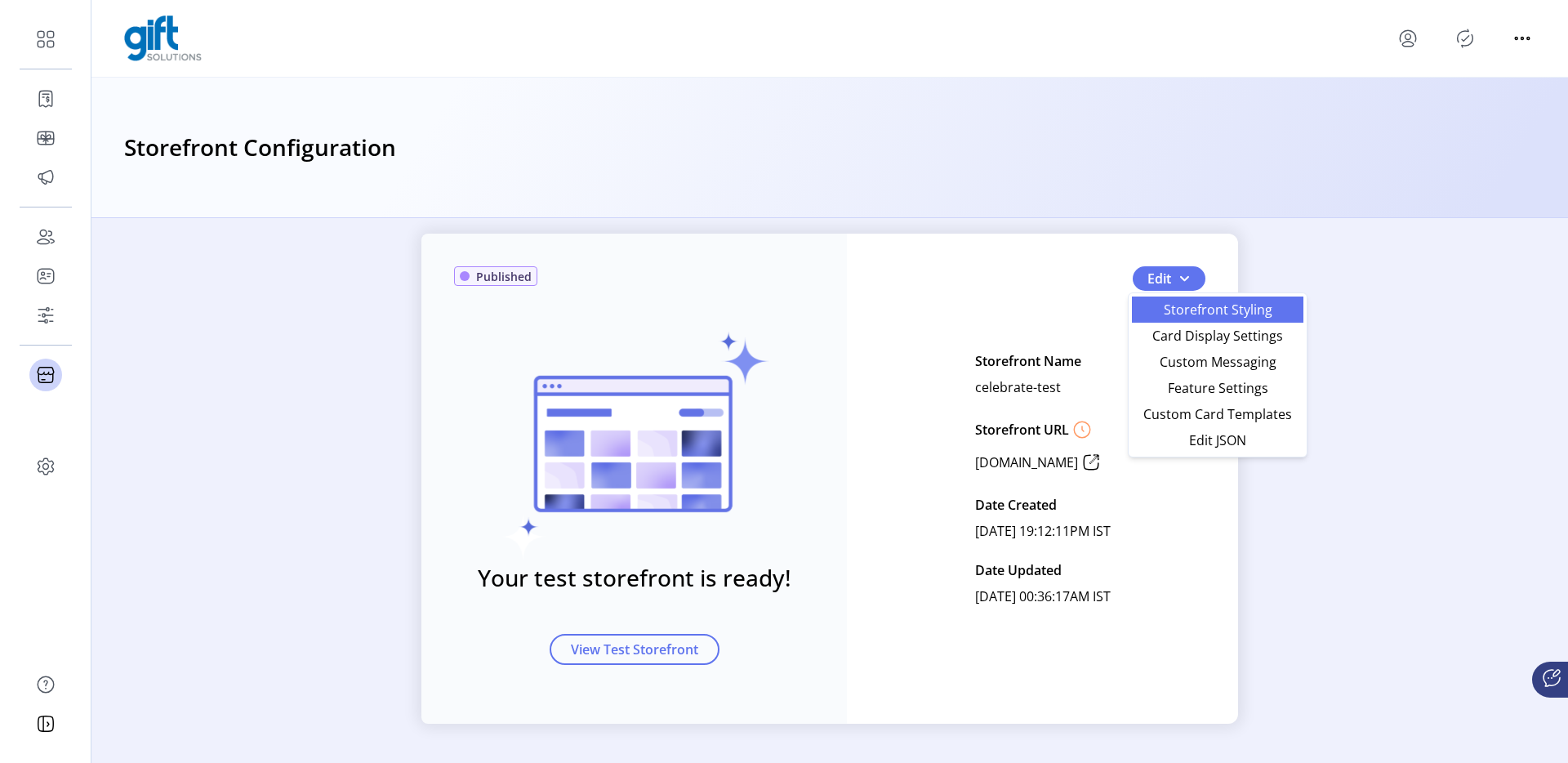
click at [1190, 303] on span "Storefront Styling" at bounding box center [1217, 309] width 152 height 13
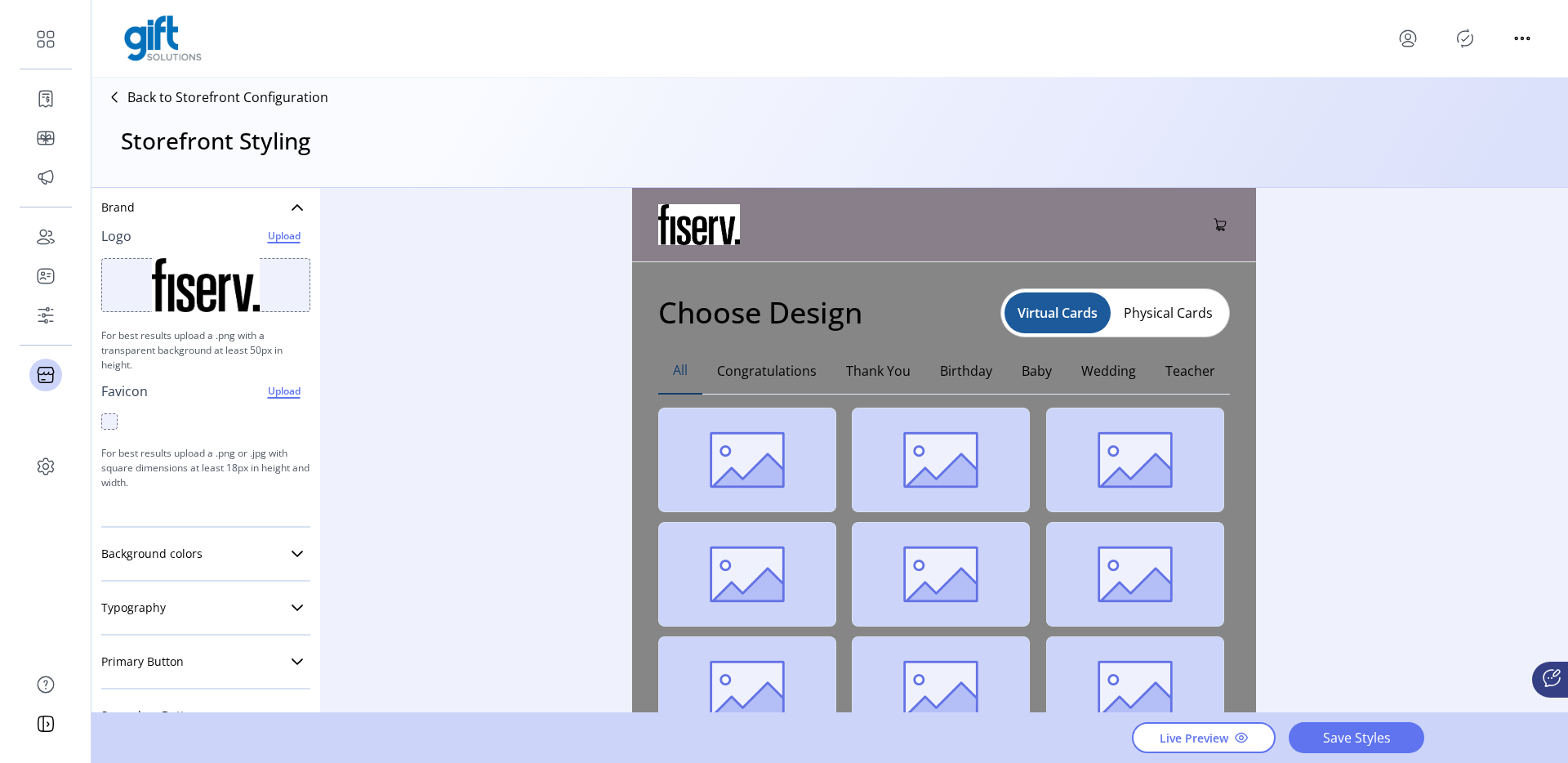
scroll to position [64, 0]
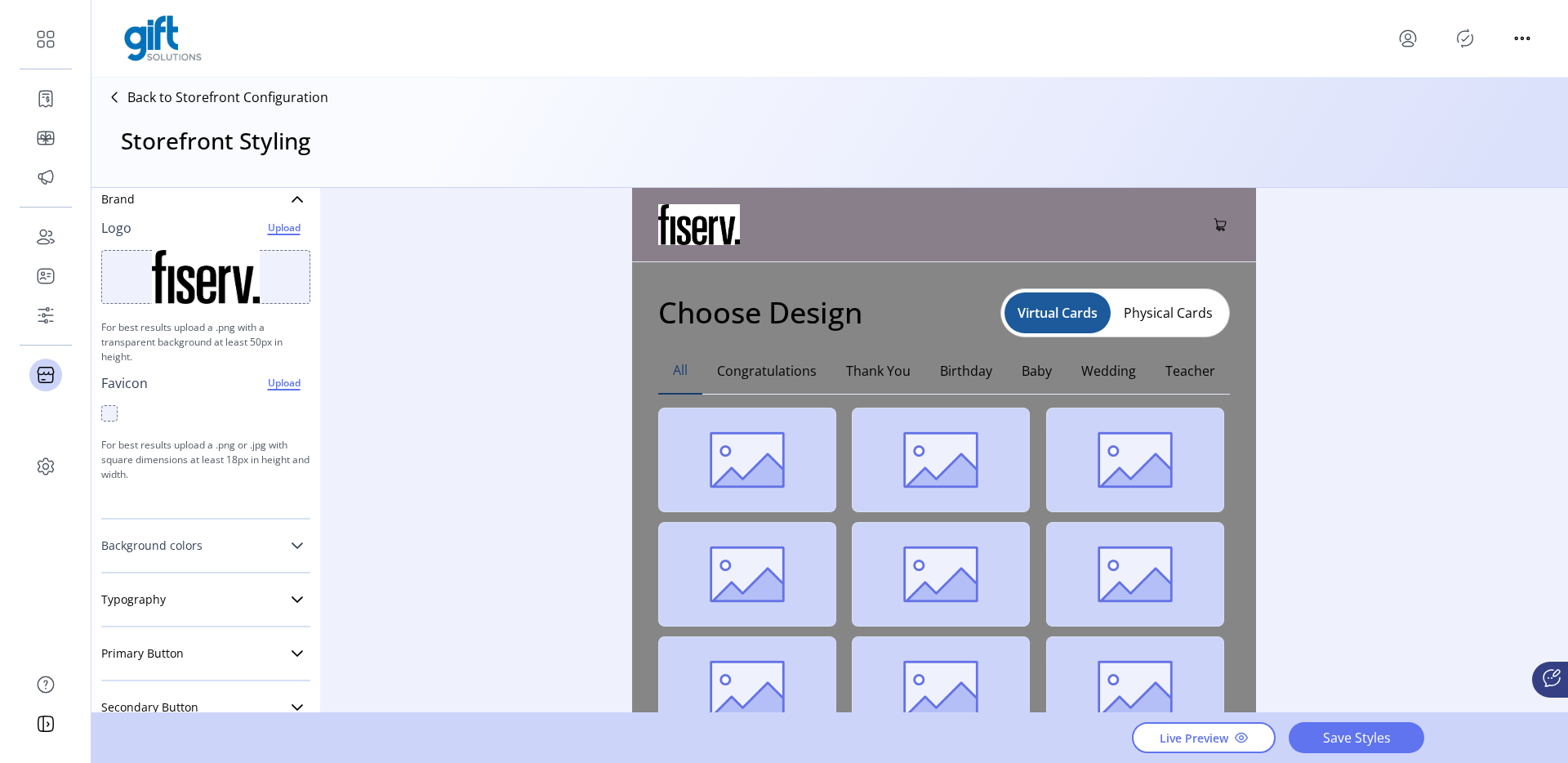
click at [236, 538] on link "Background colors" at bounding box center [205, 545] width 209 height 32
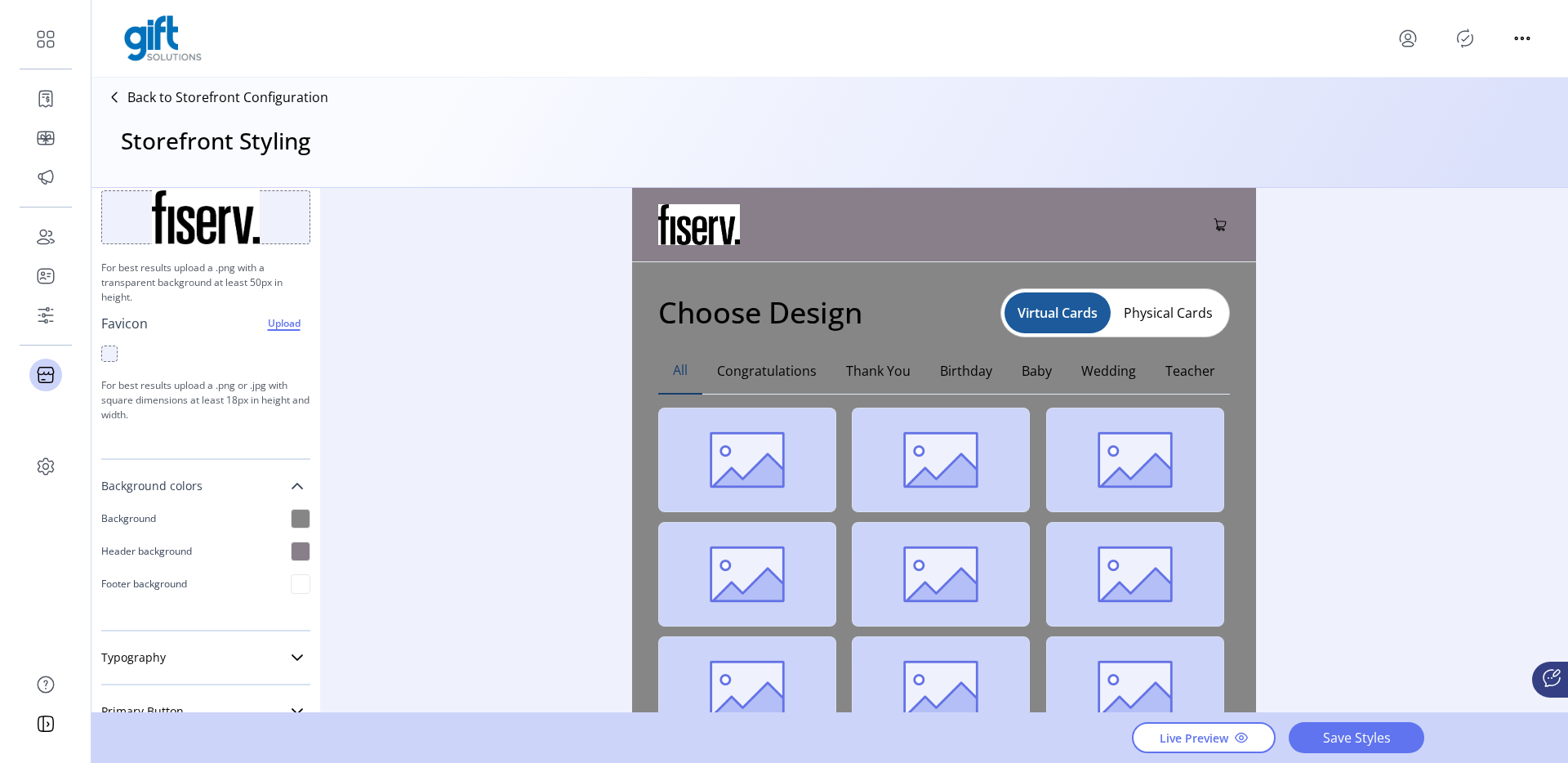
scroll to position [126, 0]
click at [292, 516] on div at bounding box center [300, 515] width 19 height 19
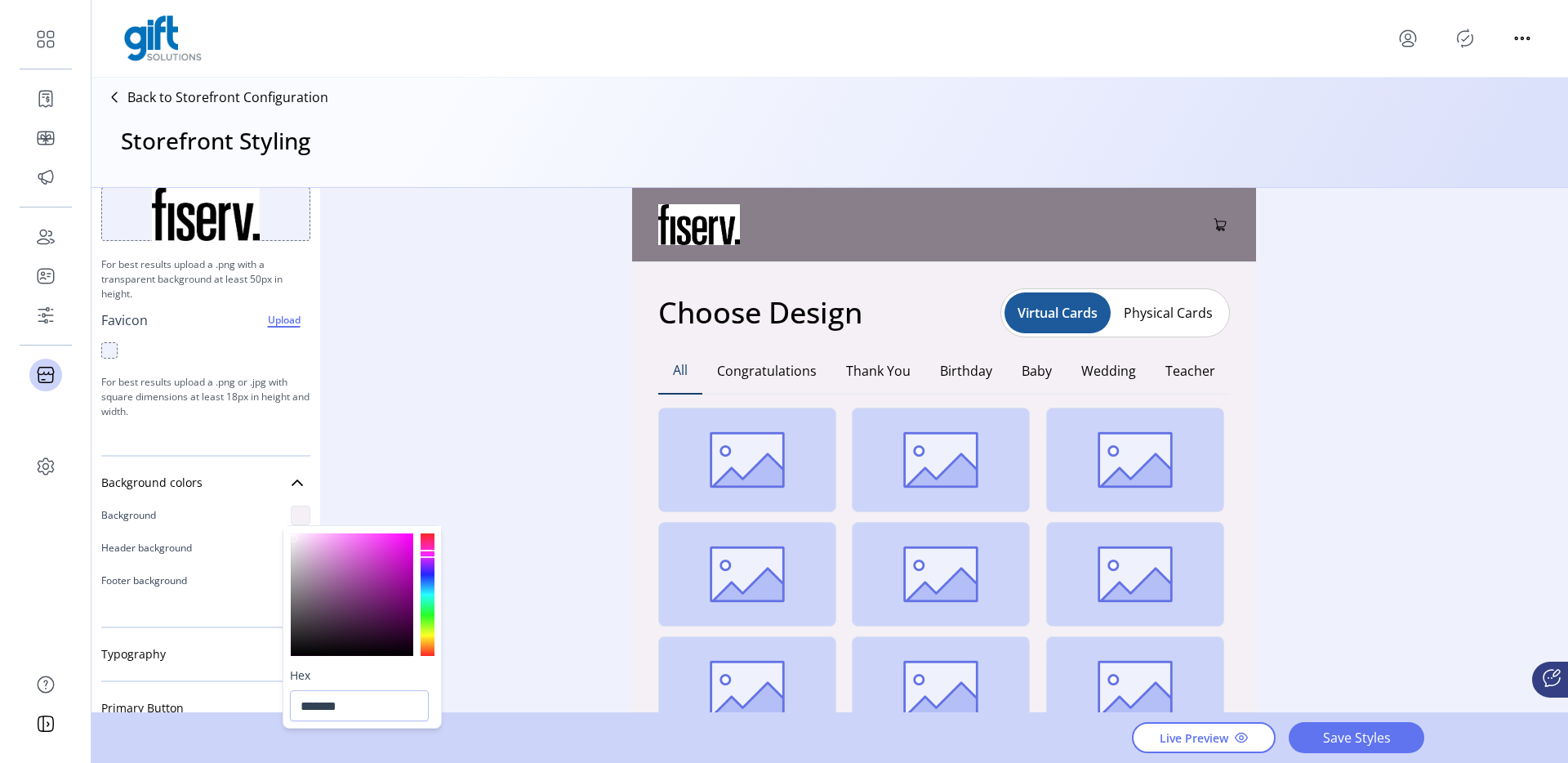
click at [294, 536] on div at bounding box center [352, 595] width 123 height 123
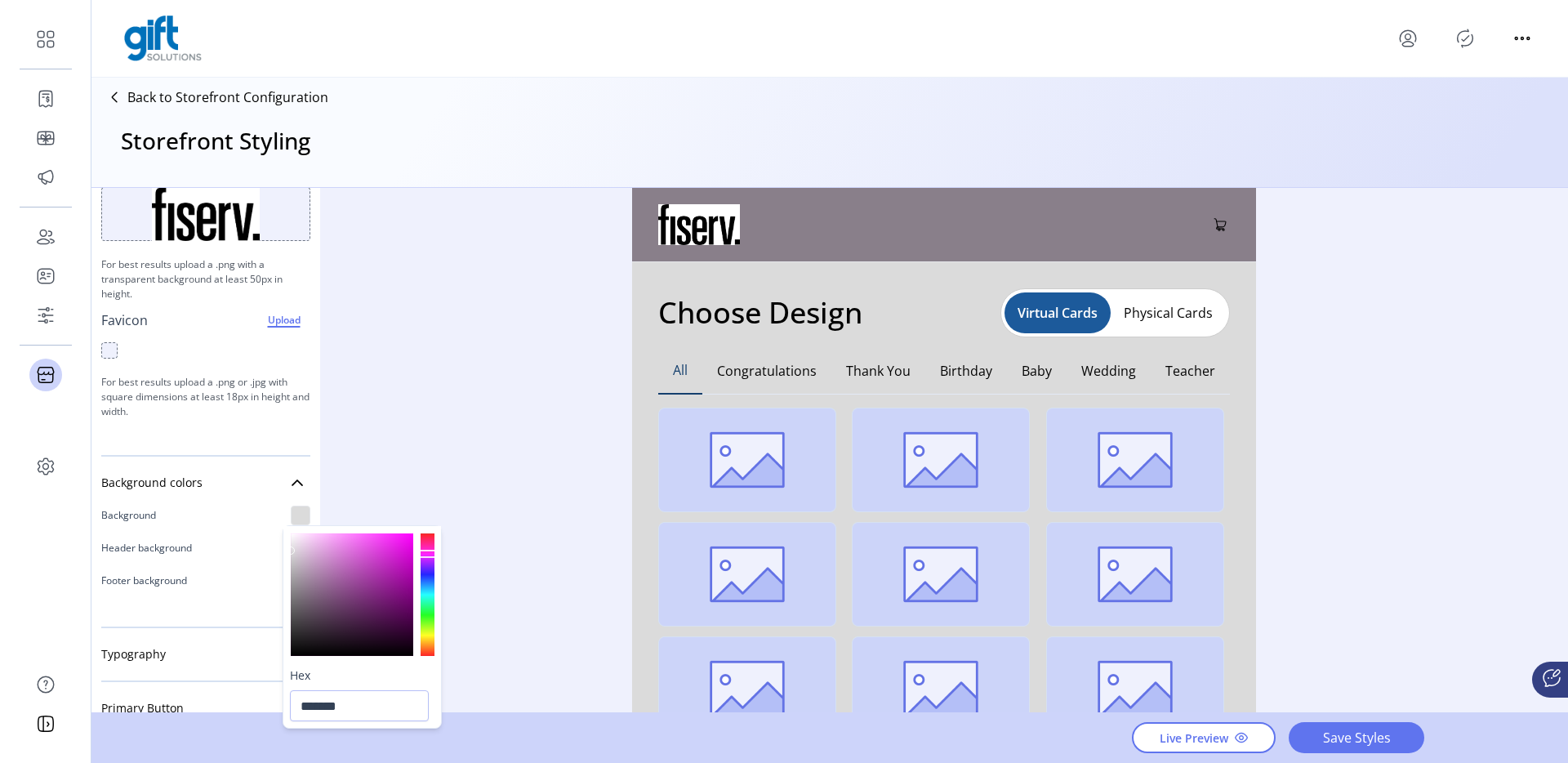
type input "*******"
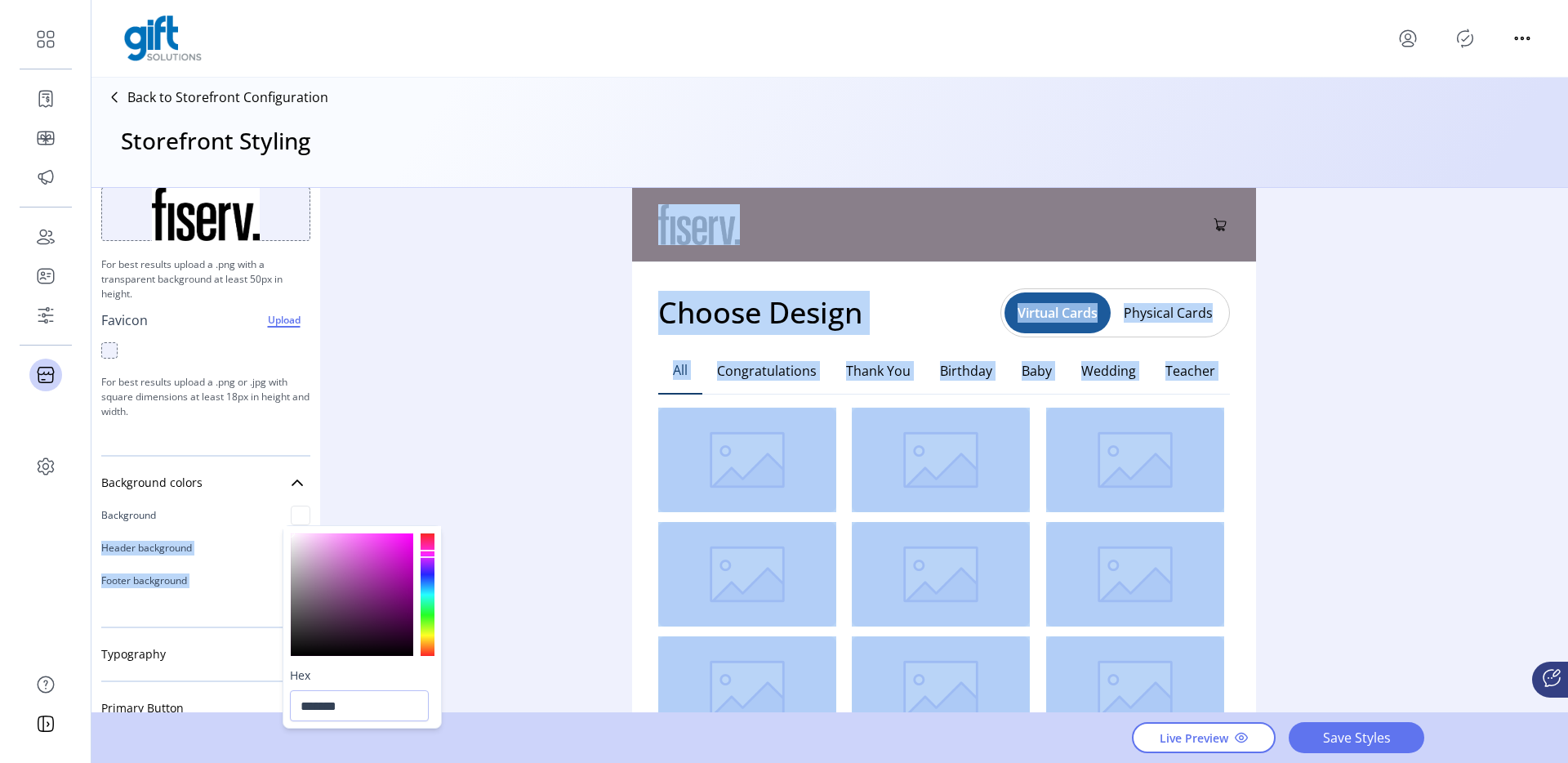
drag, startPoint x: 291, startPoint y: 551, endPoint x: 291, endPoint y: 521, distance: 30.0
click at [291, 521] on body "Dashboard Orders Catalog Promotions Users Accounts Schedules Storefront Configu…" at bounding box center [784, 382] width 1568 height 763
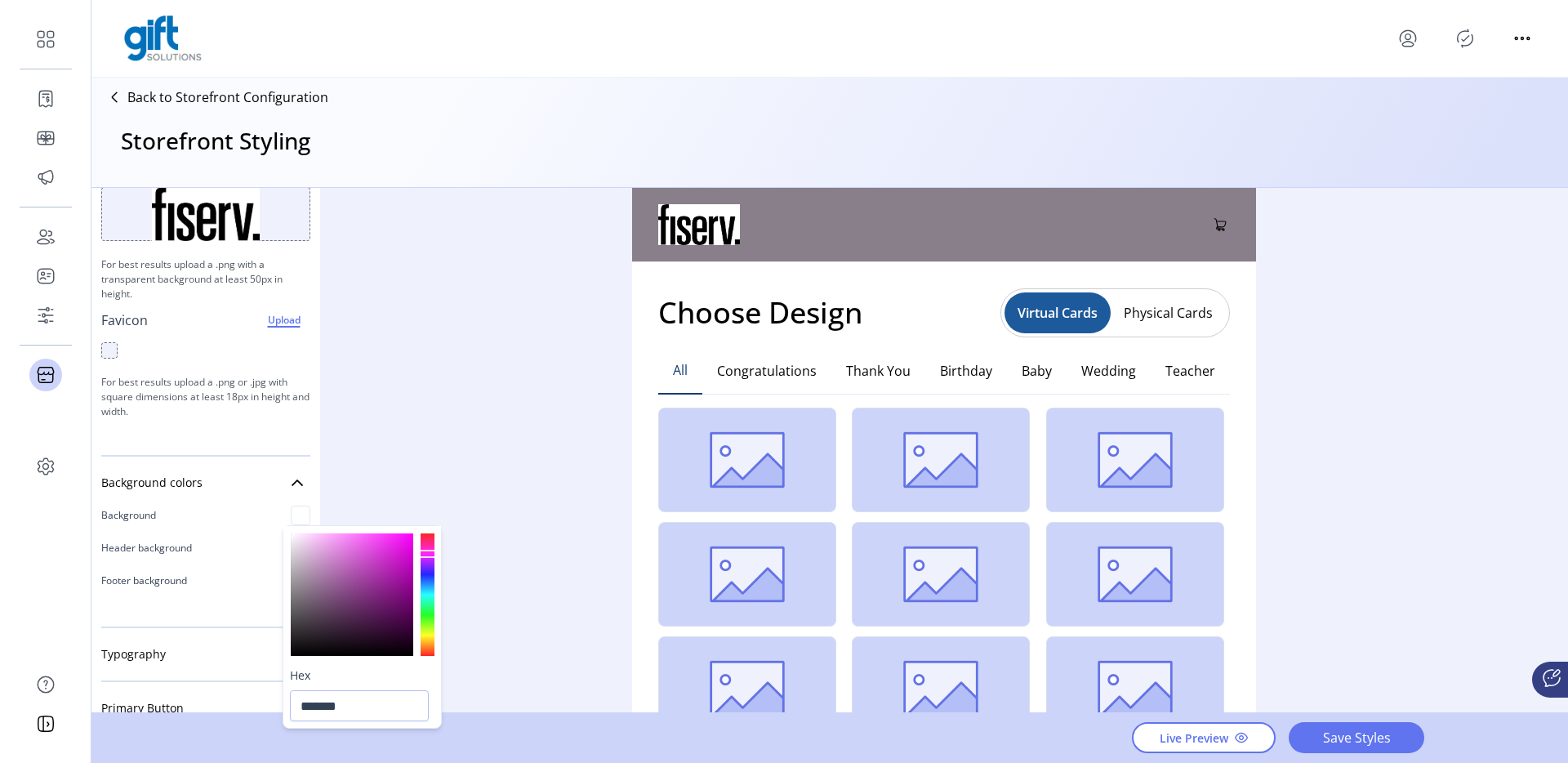
drag, startPoint x: 380, startPoint y: 463, endPoint x: 403, endPoint y: 440, distance: 32.5
click at [381, 458] on div "Styling Toolbar Brand Logo Upload For best results upload a .png with a transpa…" at bounding box center [829, 451] width 1476 height 526
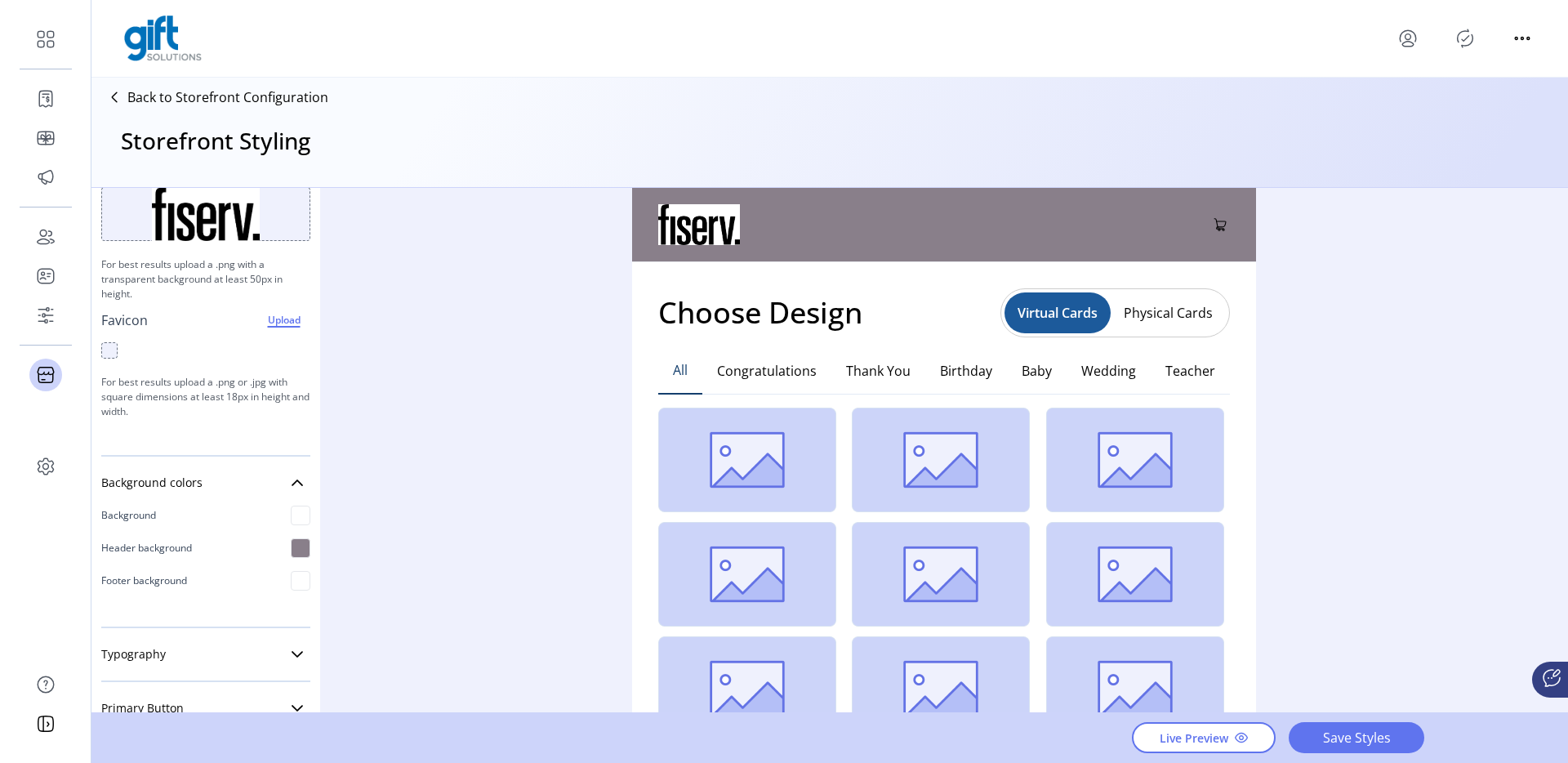
click at [296, 548] on div at bounding box center [300, 548] width 19 height 19
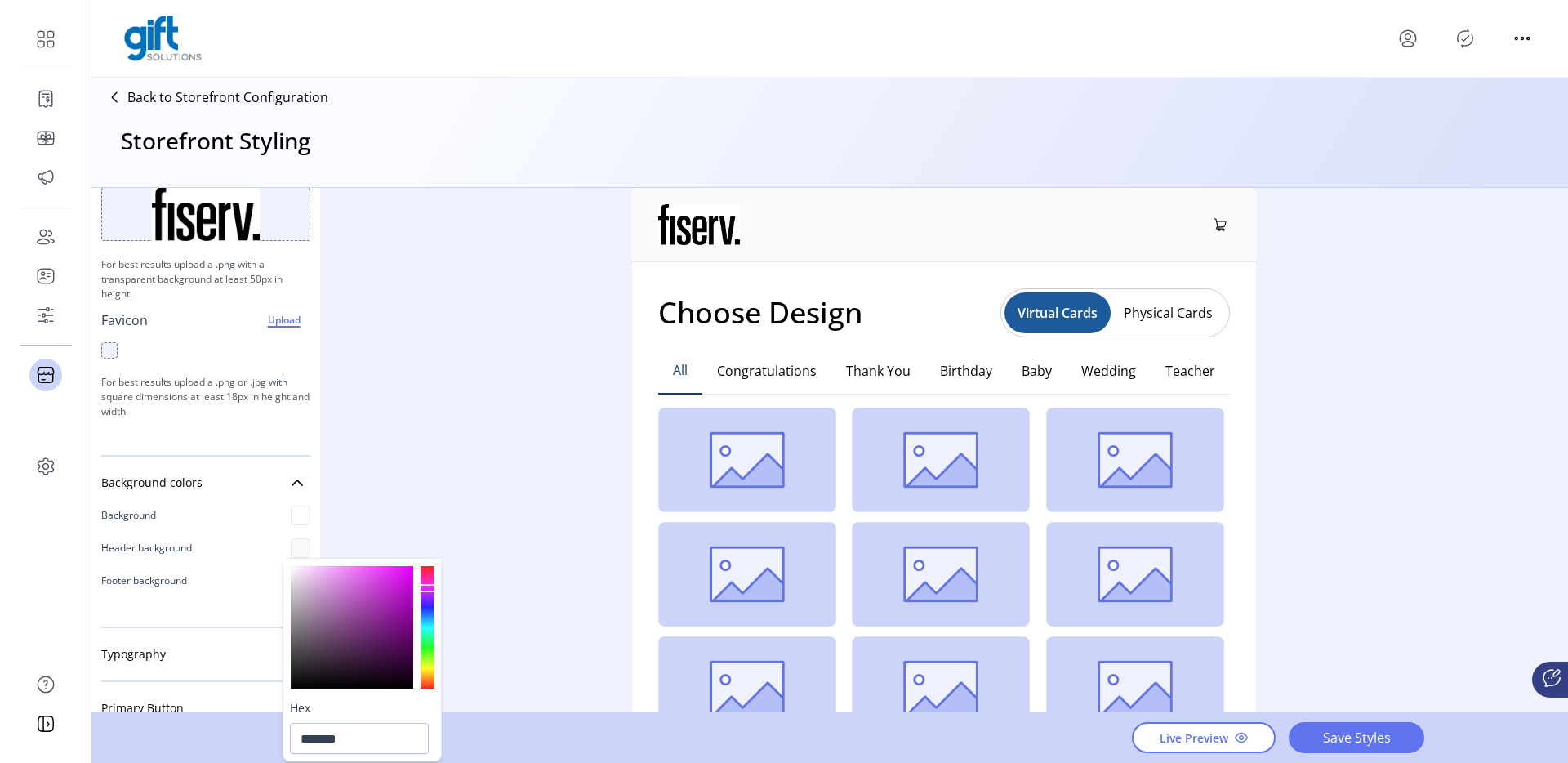
type input "*******"
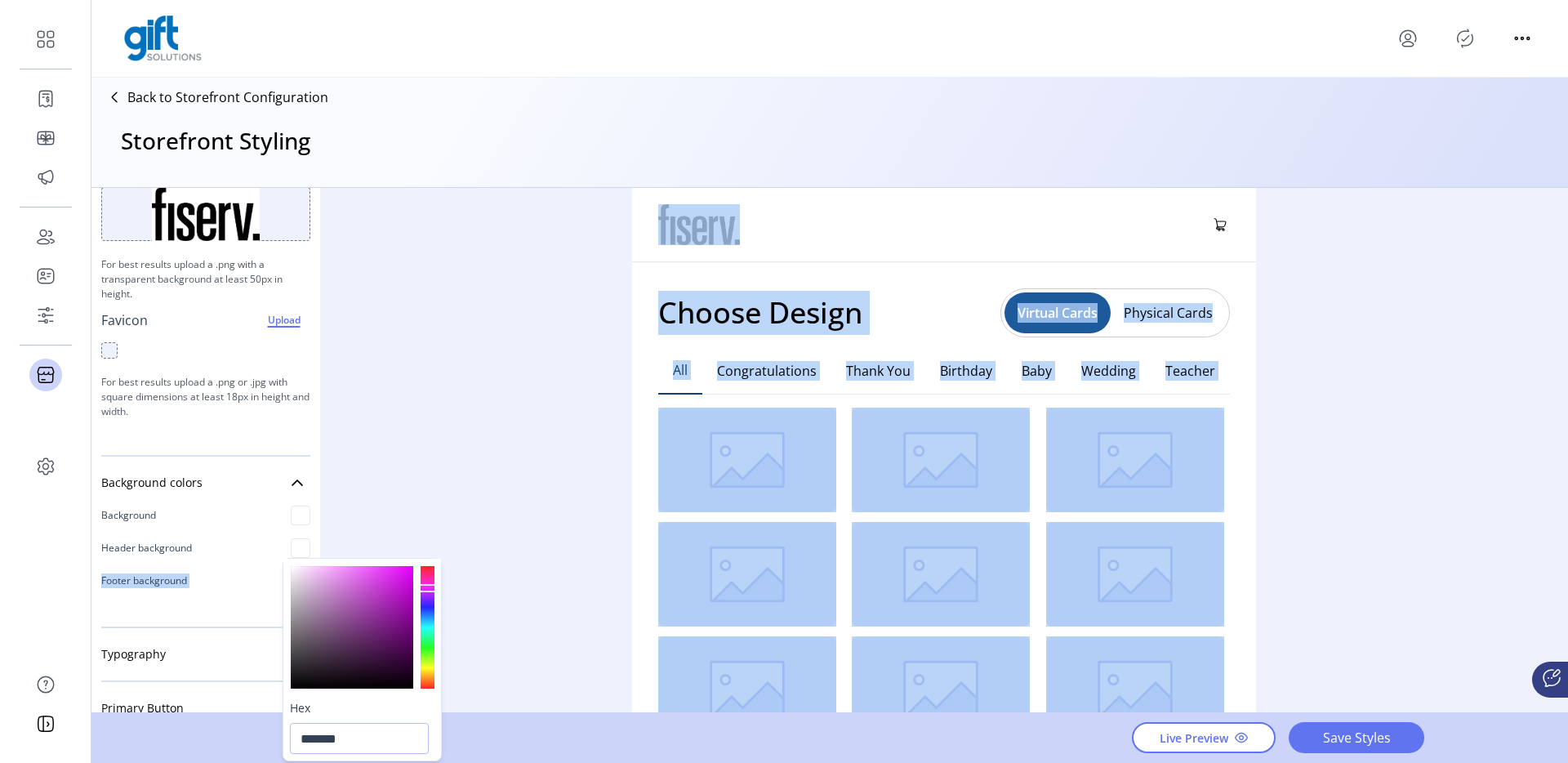
drag, startPoint x: 296, startPoint y: 572, endPoint x: 279, endPoint y: 558, distance: 22.0
click at [279, 558] on body "Dashboard Orders Catalog Promotions Users Accounts Schedules Storefront Configu…" at bounding box center [784, 382] width 1568 height 763
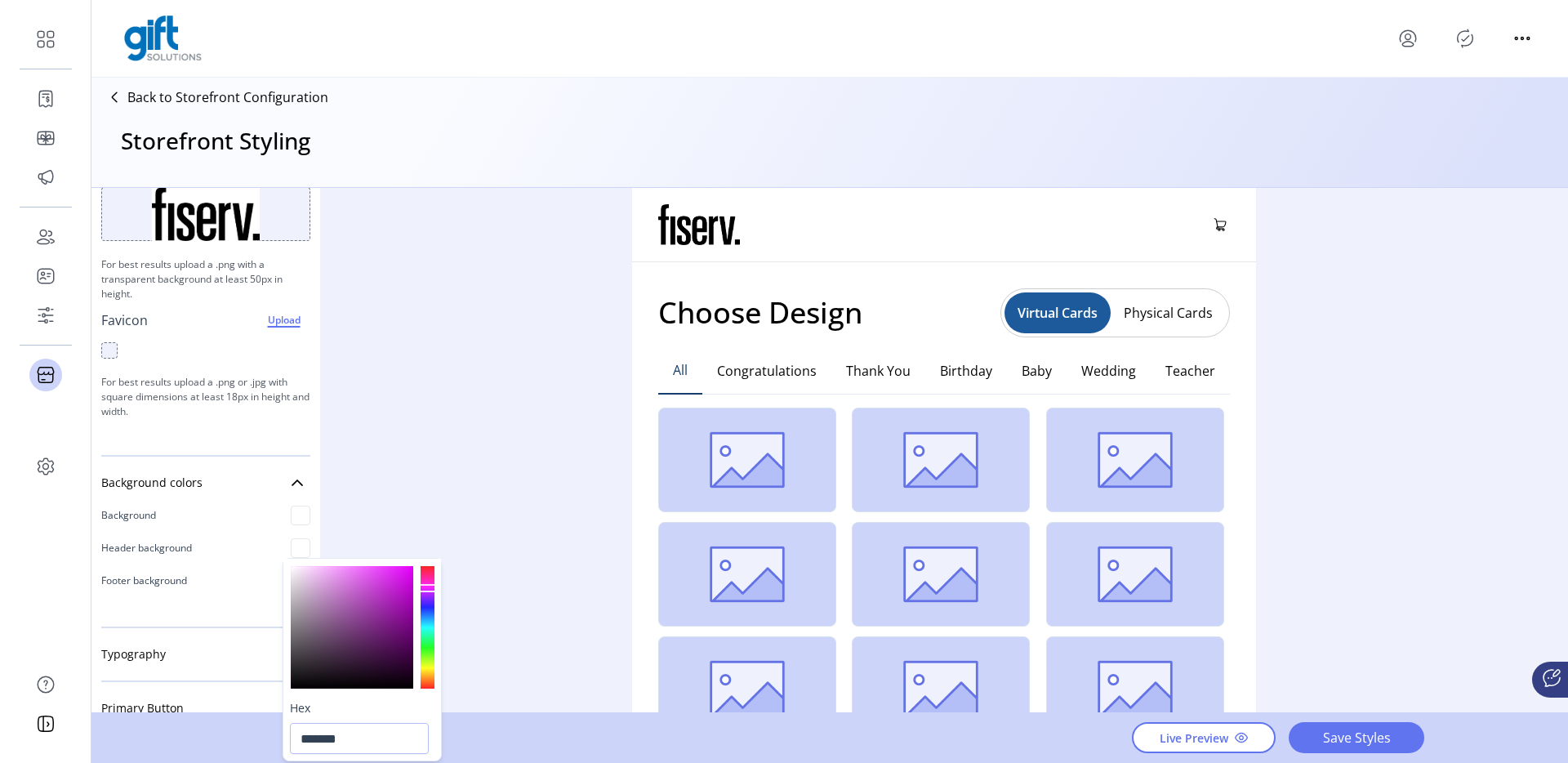
click at [390, 500] on div "Styling Toolbar Brand Logo Upload For best results upload a .png with a transpa…" at bounding box center [829, 451] width 1476 height 526
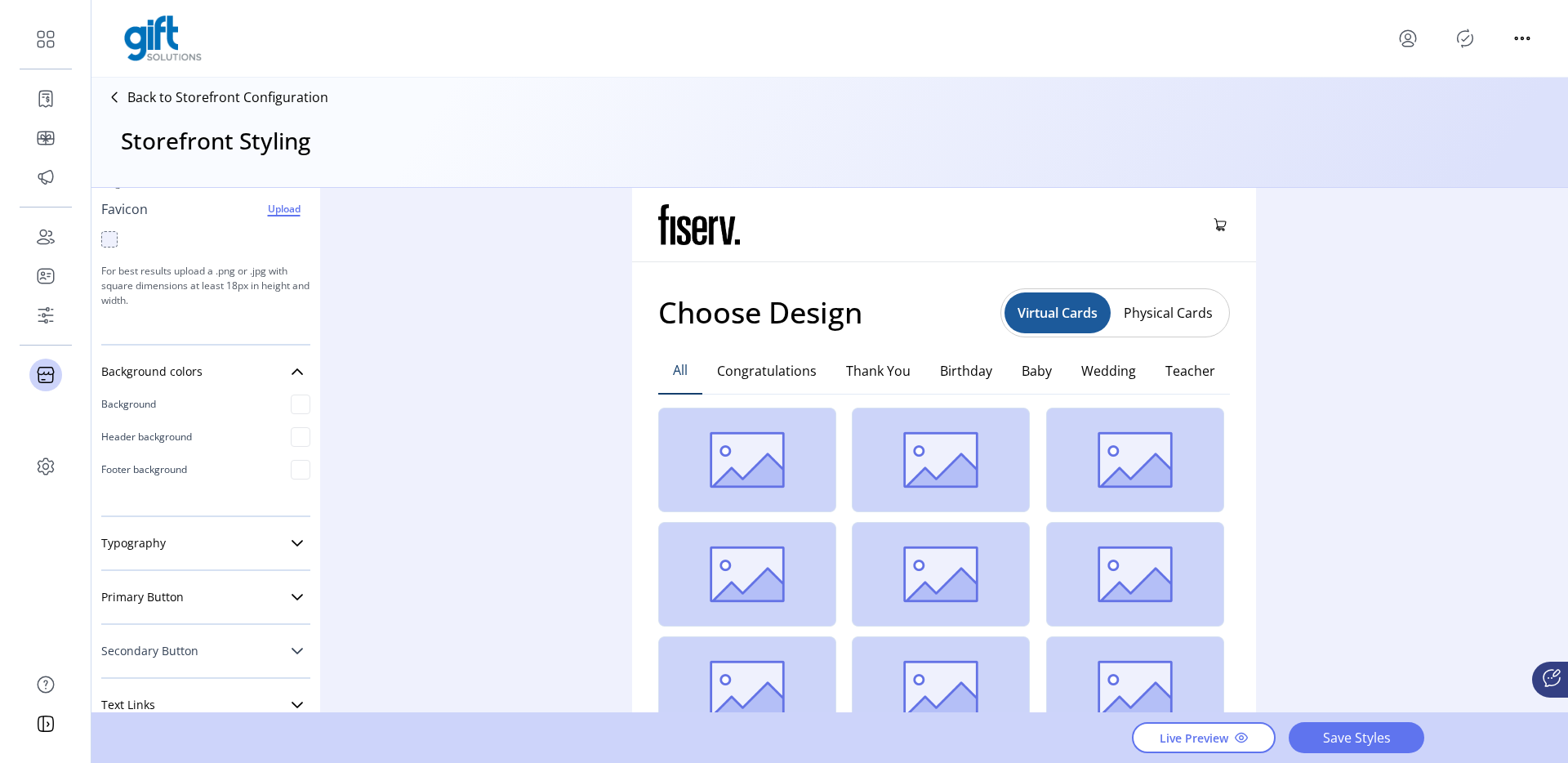
scroll to position [384, 0]
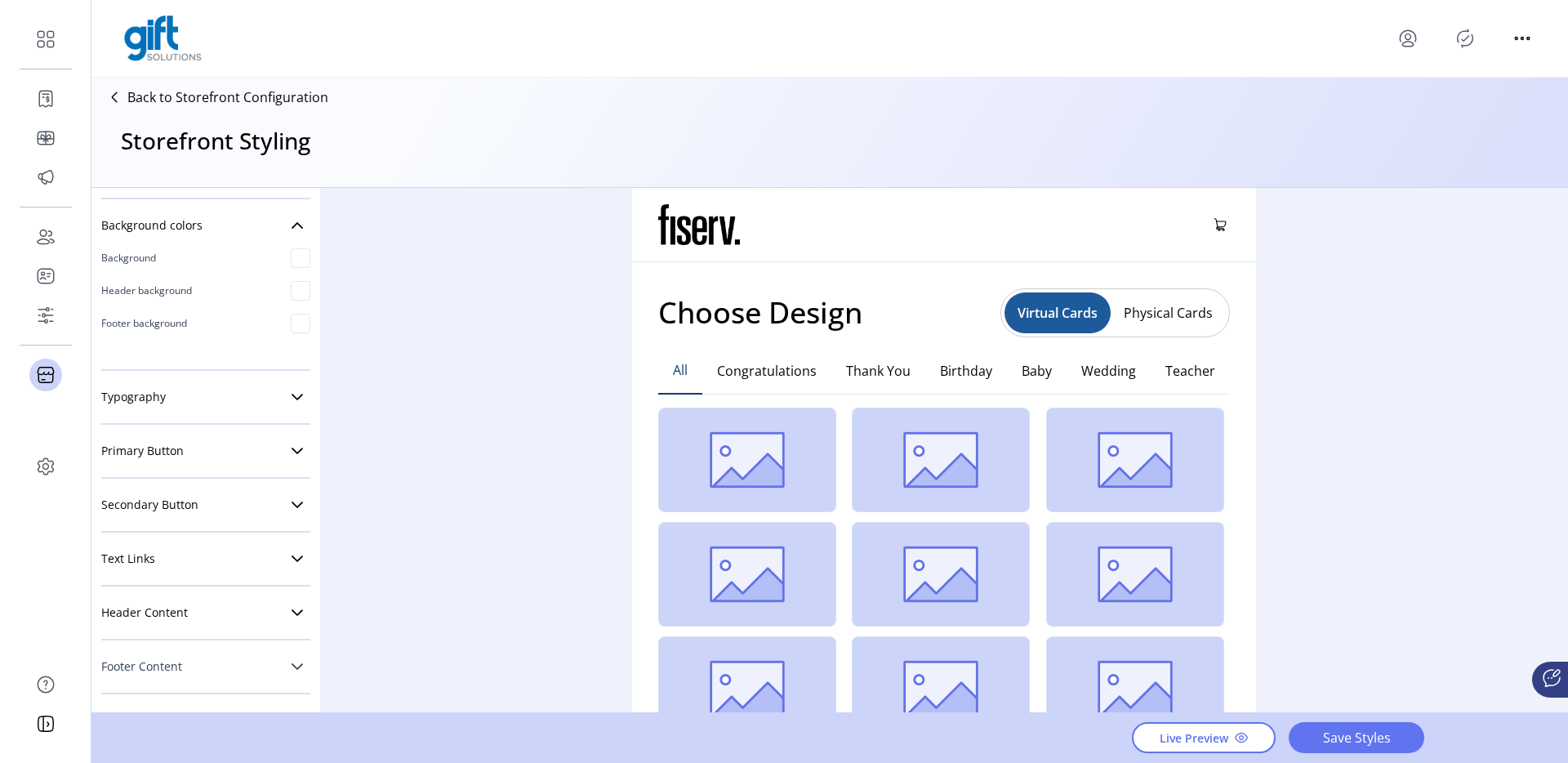
click at [182, 657] on link "Footer Content" at bounding box center [205, 666] width 209 height 32
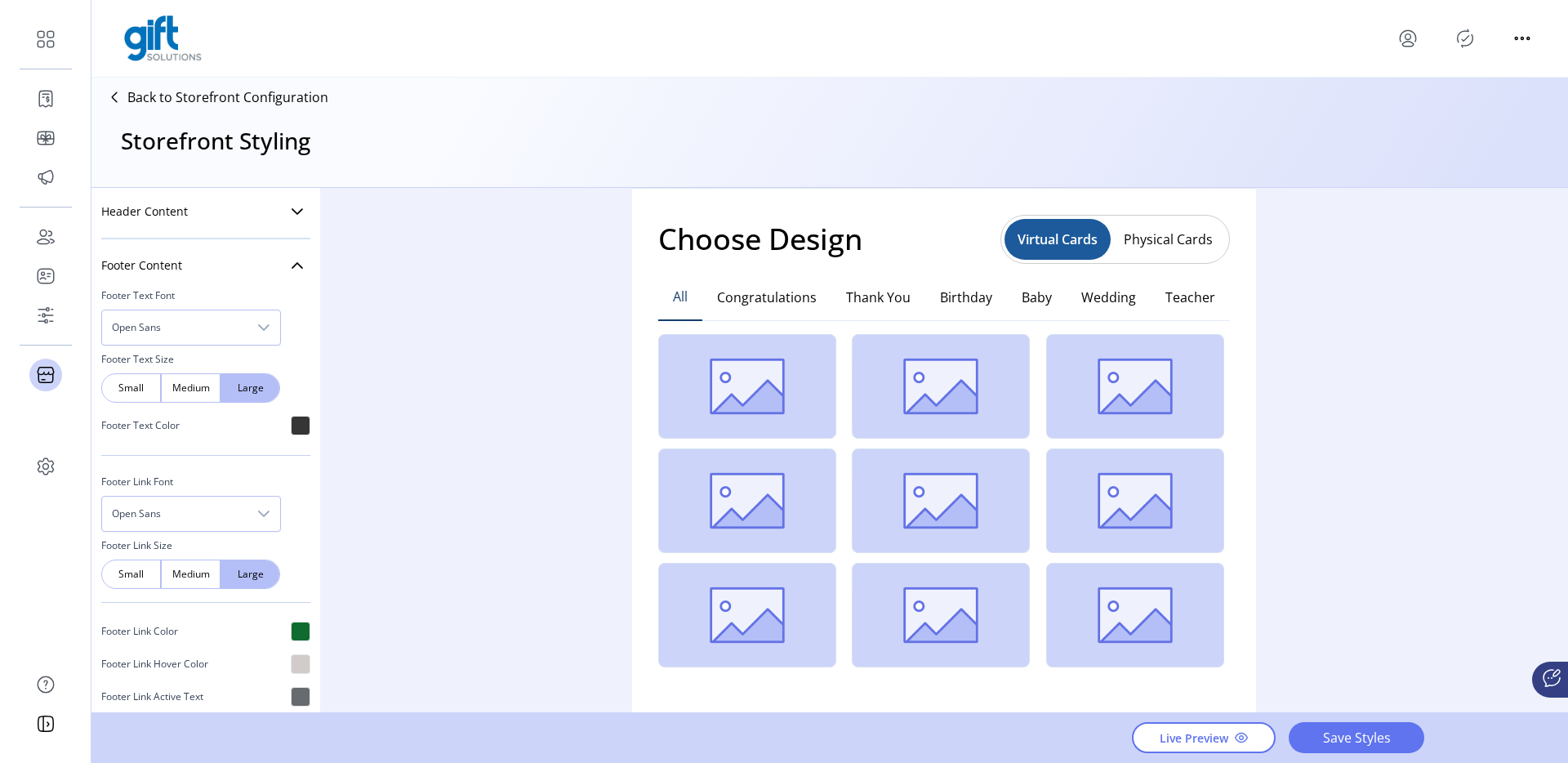
scroll to position [445, 0]
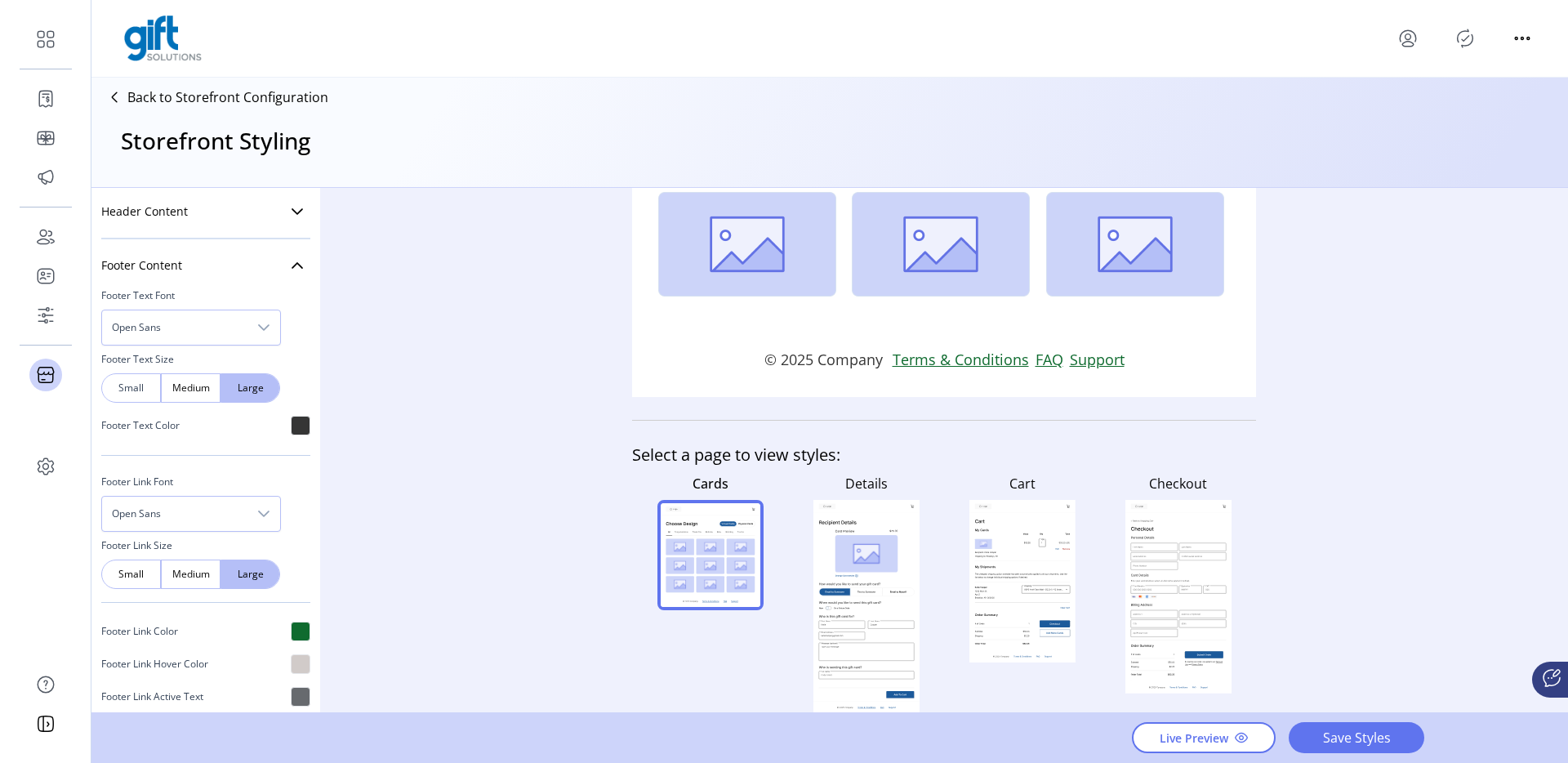
drag, startPoint x: 144, startPoint y: 400, endPoint x: 136, endPoint y: 392, distance: 11.3
click at [143, 400] on div "Small" at bounding box center [131, 389] width 60 height 30
click at [134, 390] on span "Small" at bounding box center [131, 388] width 18 height 15
click at [132, 389] on span "Small" at bounding box center [131, 388] width 18 height 15
click at [212, 386] on div "Medium" at bounding box center [190, 389] width 60 height 30
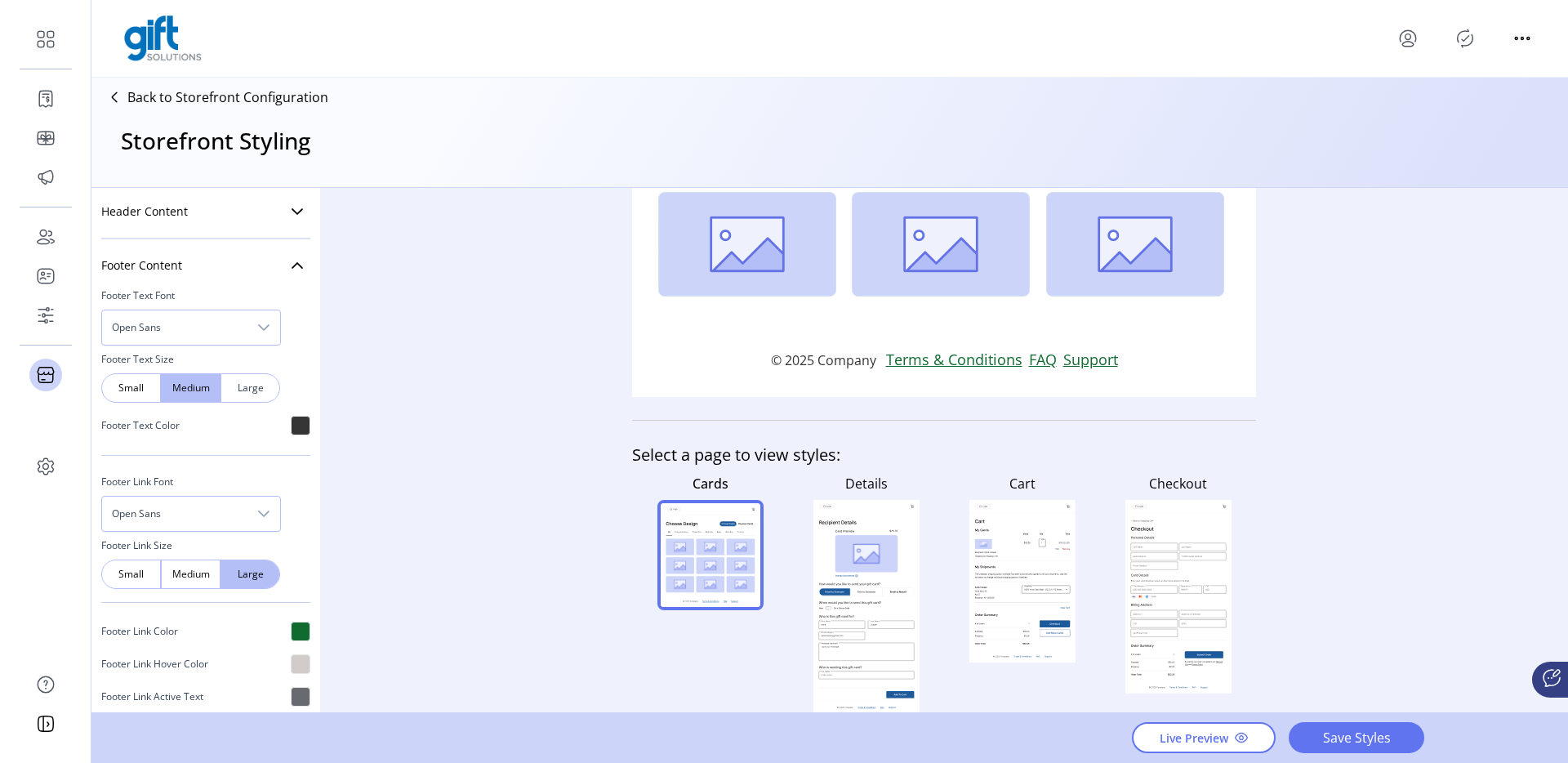
click at [243, 384] on span "Large" at bounding box center [250, 388] width 18 height 15
click at [111, 385] on div "Small" at bounding box center [131, 389] width 60 height 30
click at [192, 338] on span "Open Sans" at bounding box center [175, 327] width 146 height 34
click at [148, 400] on li "Arial" at bounding box center [192, 402] width 172 height 32
click at [185, 501] on span "Open Sans" at bounding box center [175, 513] width 146 height 34
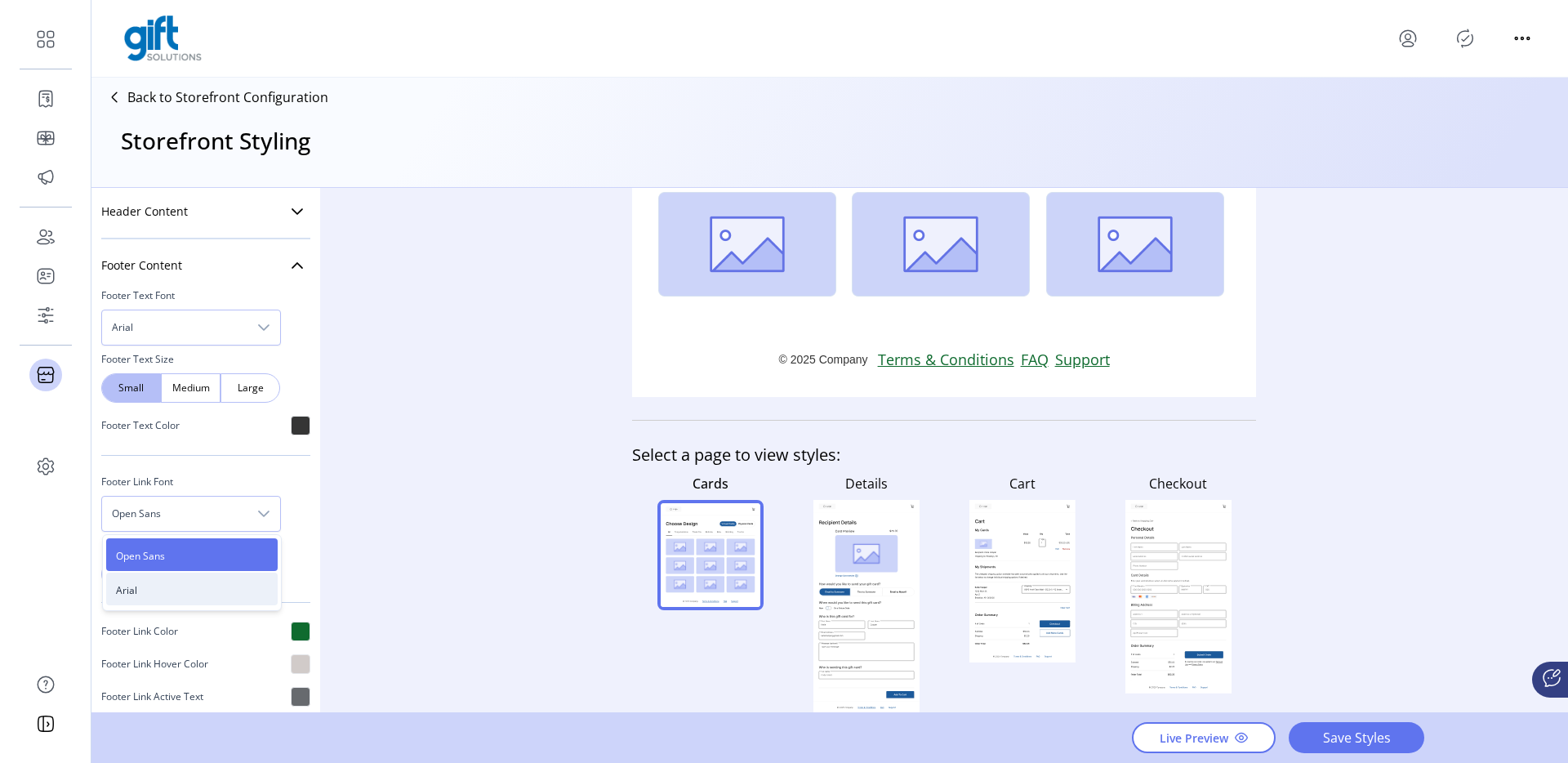
click at [147, 589] on li "Arial" at bounding box center [192, 588] width 172 height 32
click at [182, 575] on span "Medium" at bounding box center [190, 574] width 18 height 15
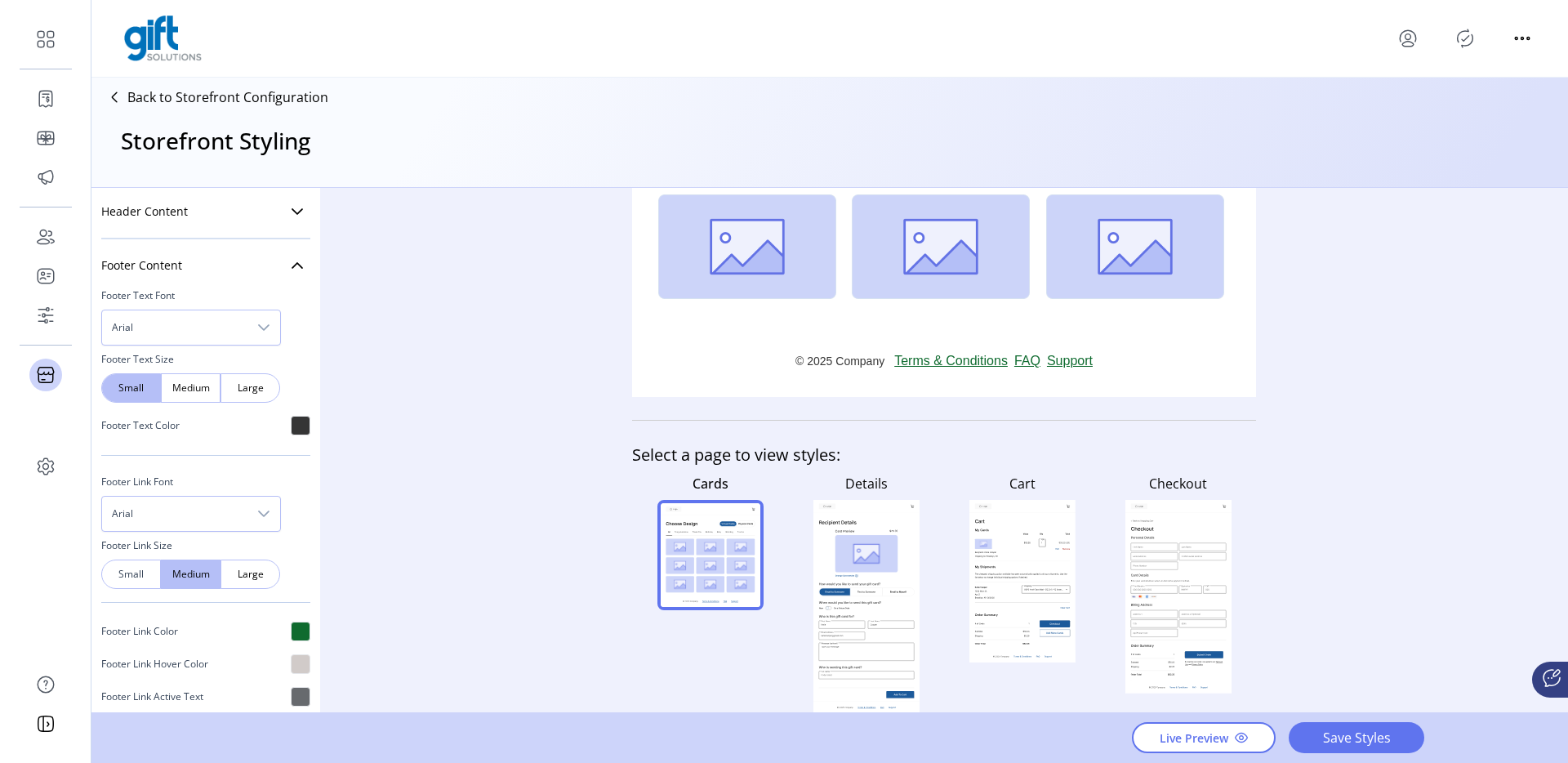
click at [129, 571] on span "Small" at bounding box center [131, 574] width 18 height 15
click at [182, 576] on span "Medium" at bounding box center [190, 574] width 18 height 15
click at [140, 574] on span "Small" at bounding box center [131, 574] width 18 height 15
click at [845, 563] on rect at bounding box center [866, 553] width 63 height 38
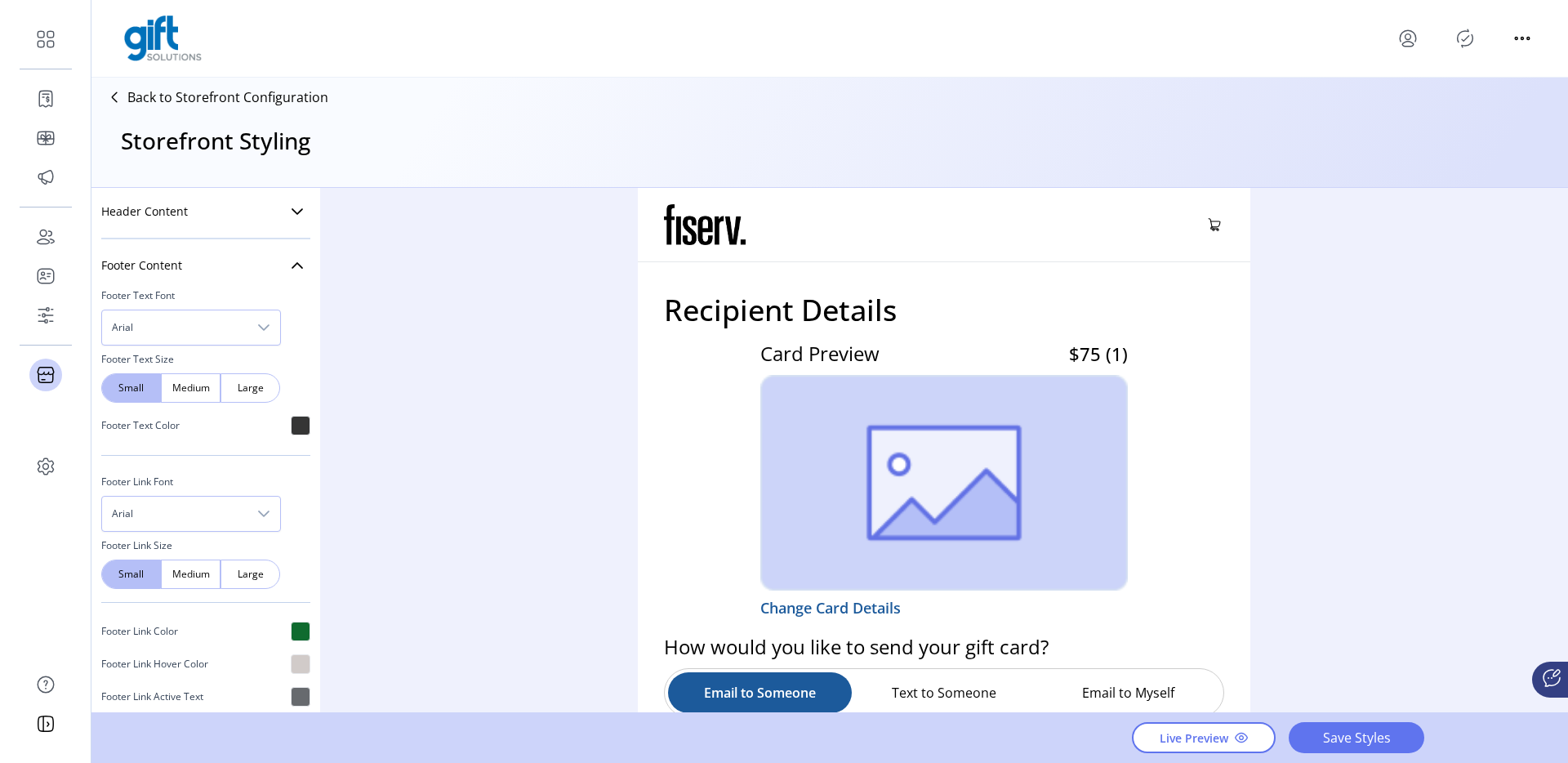
scroll to position [1005, 0]
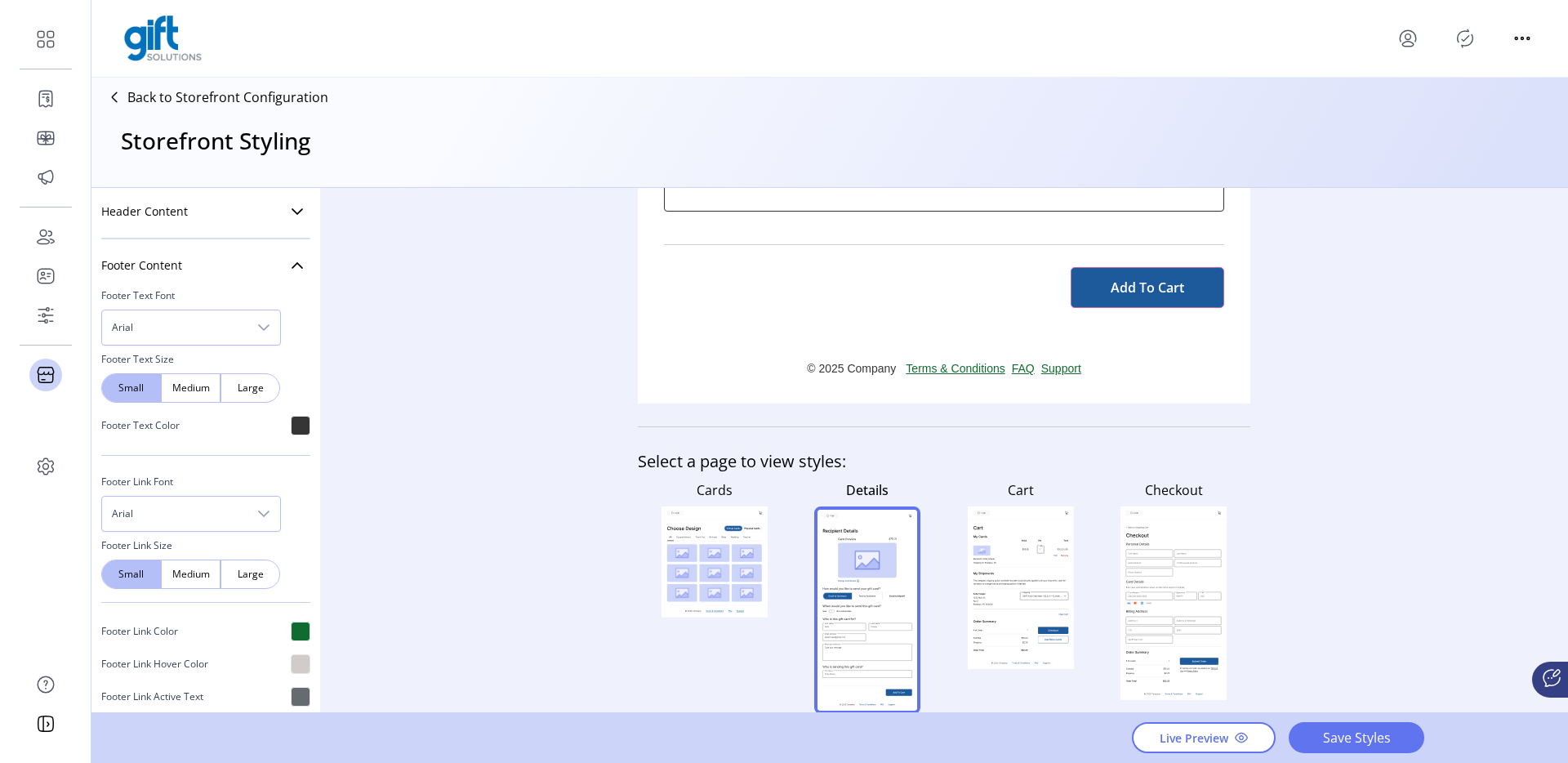
click at [1049, 557] on icon at bounding box center [1021, 554] width 95 height 25
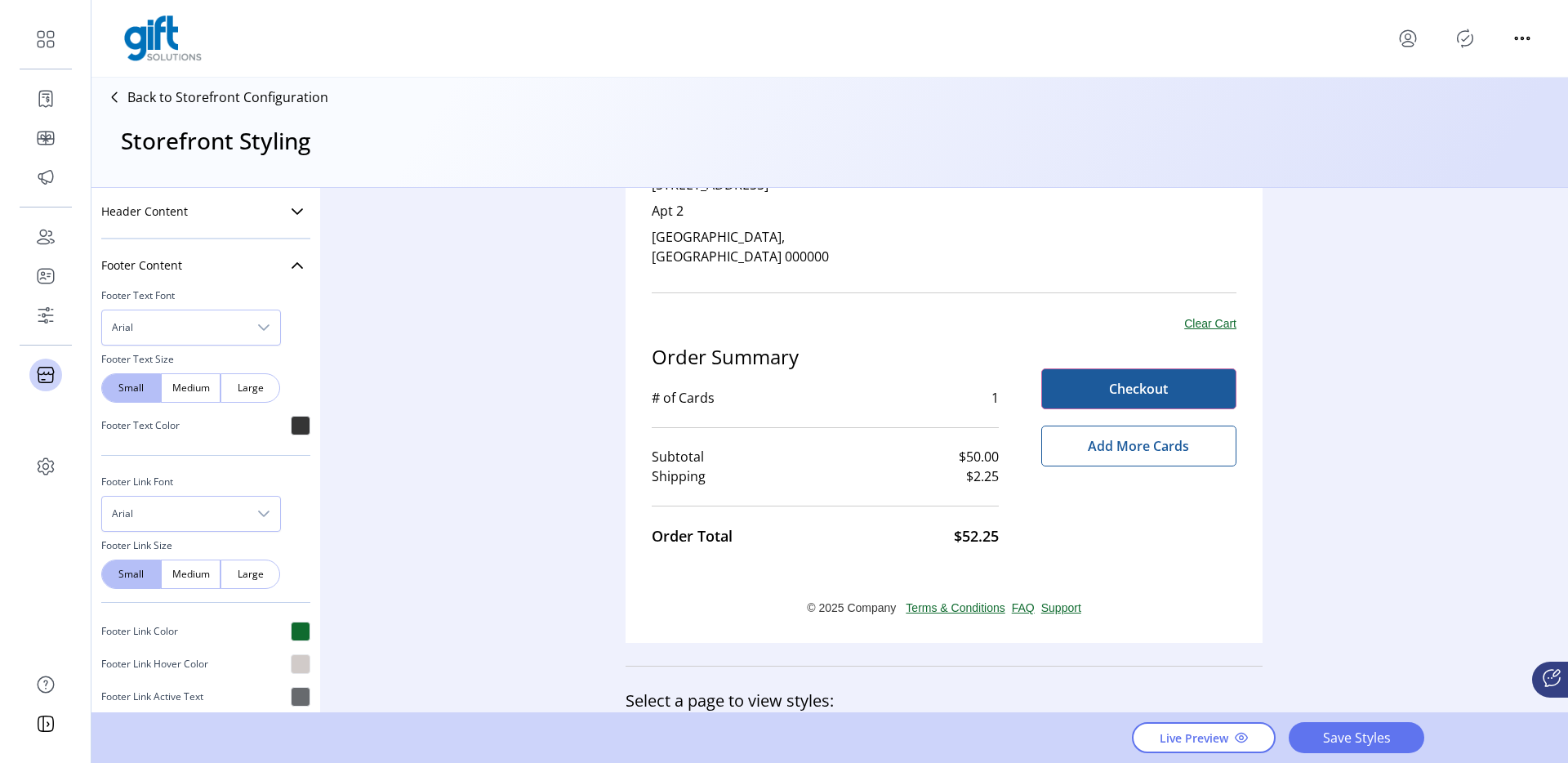
scroll to position [819, 0]
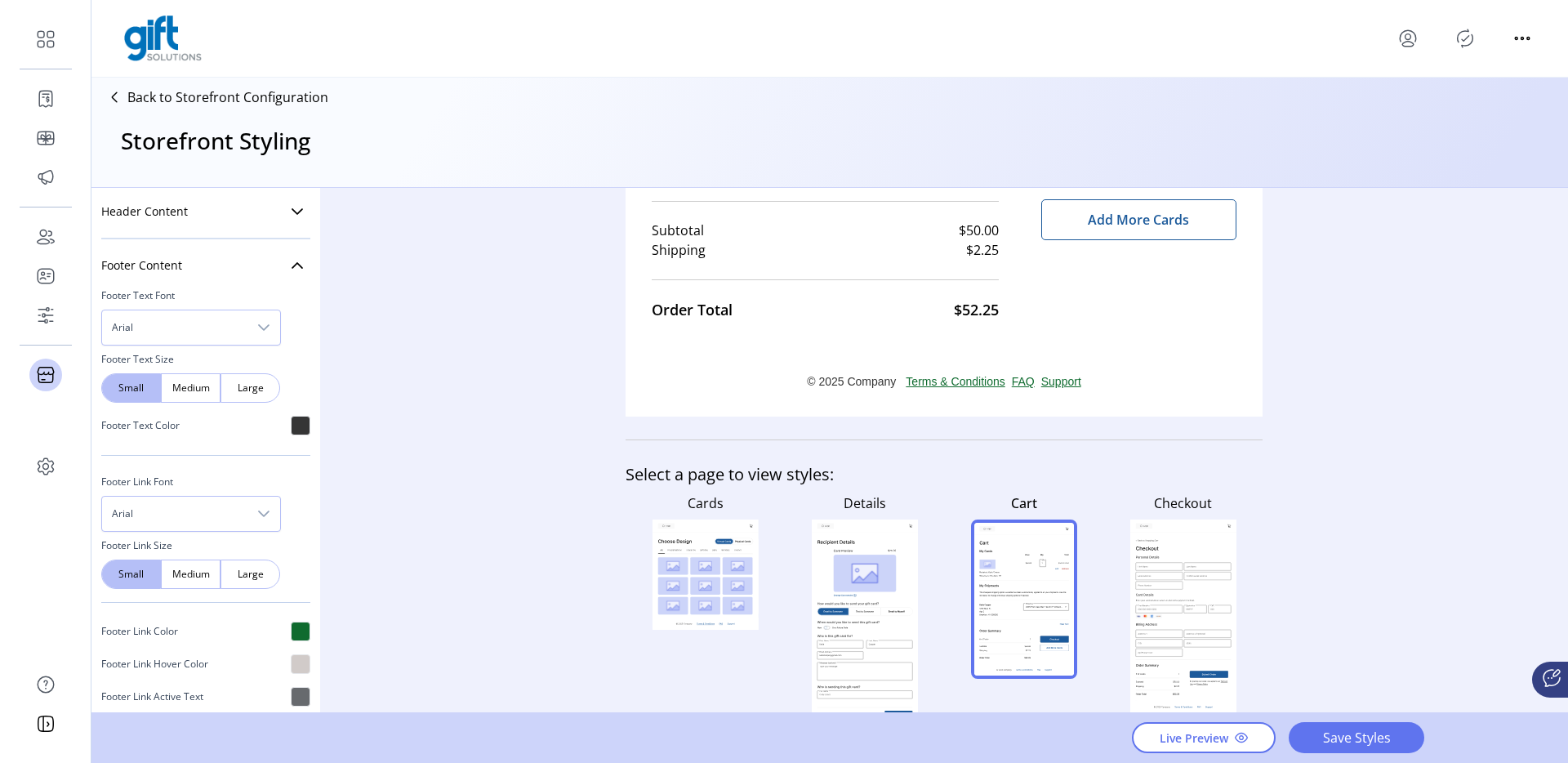
click at [1165, 592] on rect at bounding box center [1182, 594] width 95 height 4
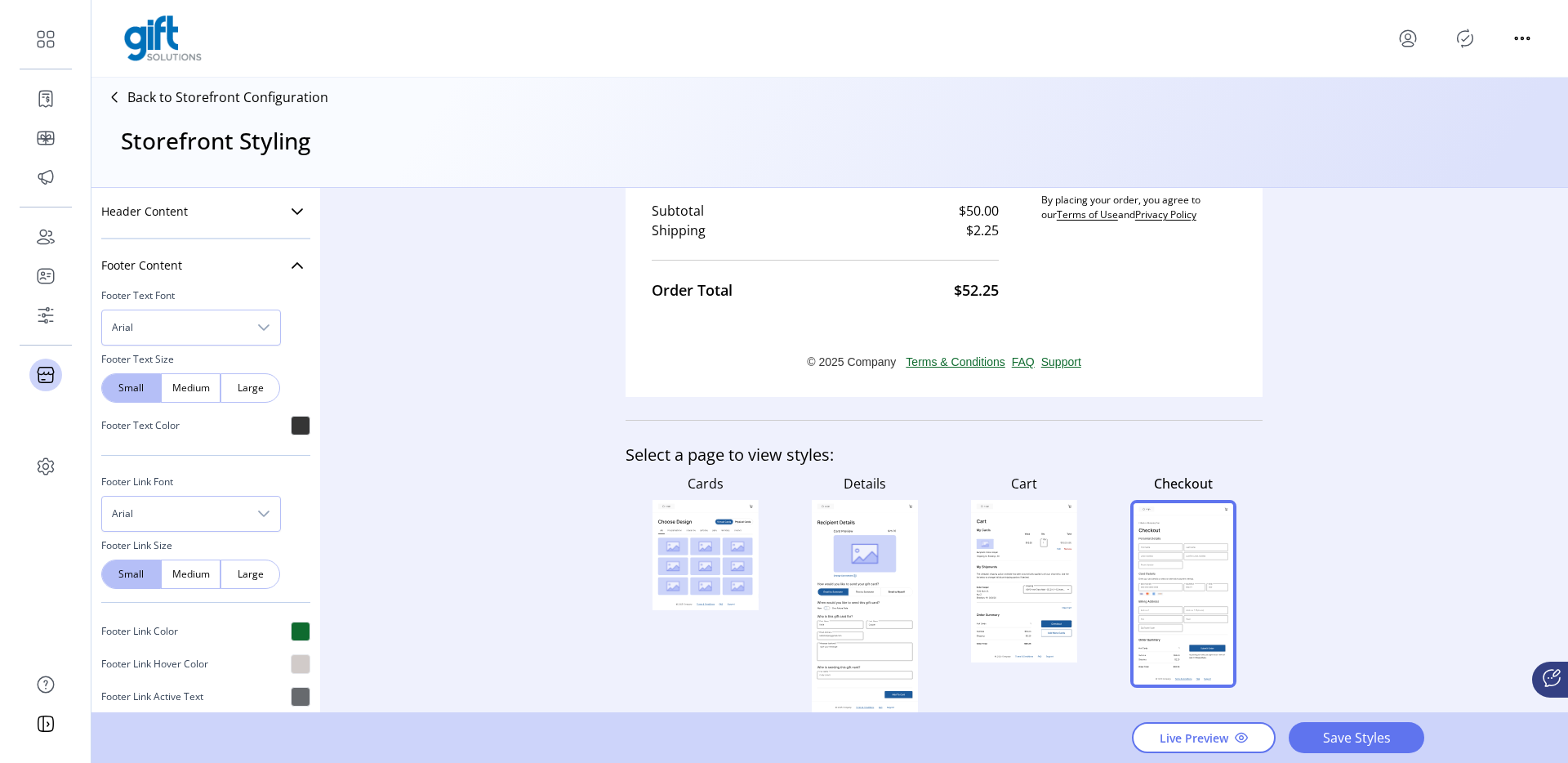
scroll to position [835, 0]
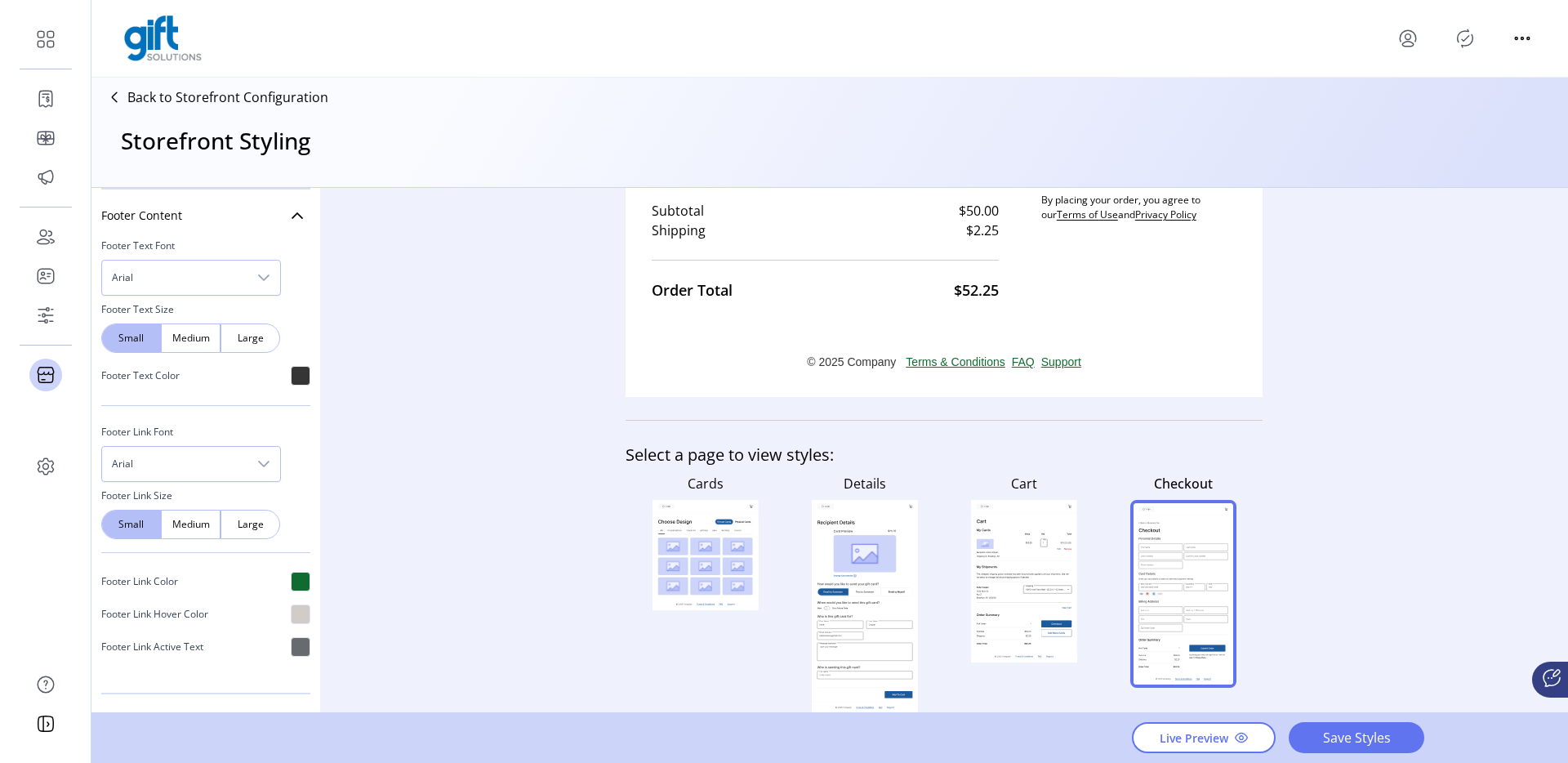
click at [296, 588] on div at bounding box center [300, 581] width 19 height 19
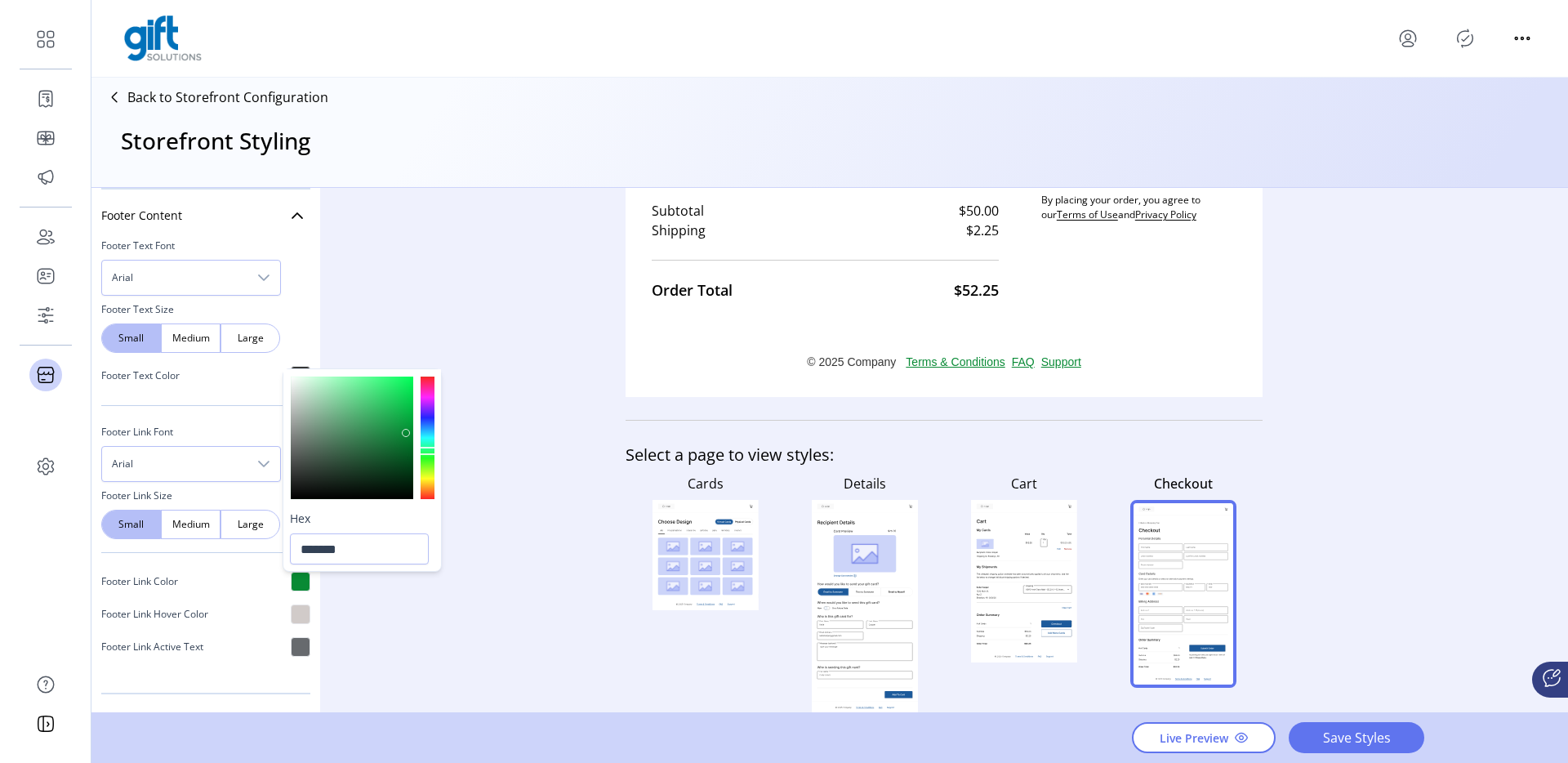
type input "*******"
drag, startPoint x: 305, startPoint y: 385, endPoint x: 409, endPoint y: 430, distance: 113.3
click at [409, 430] on div at bounding box center [352, 438] width 123 height 123
click at [528, 377] on div "Styling Toolbar Brand Logo Upload For best results upload a .png with a transpa…" at bounding box center [829, 451] width 1476 height 526
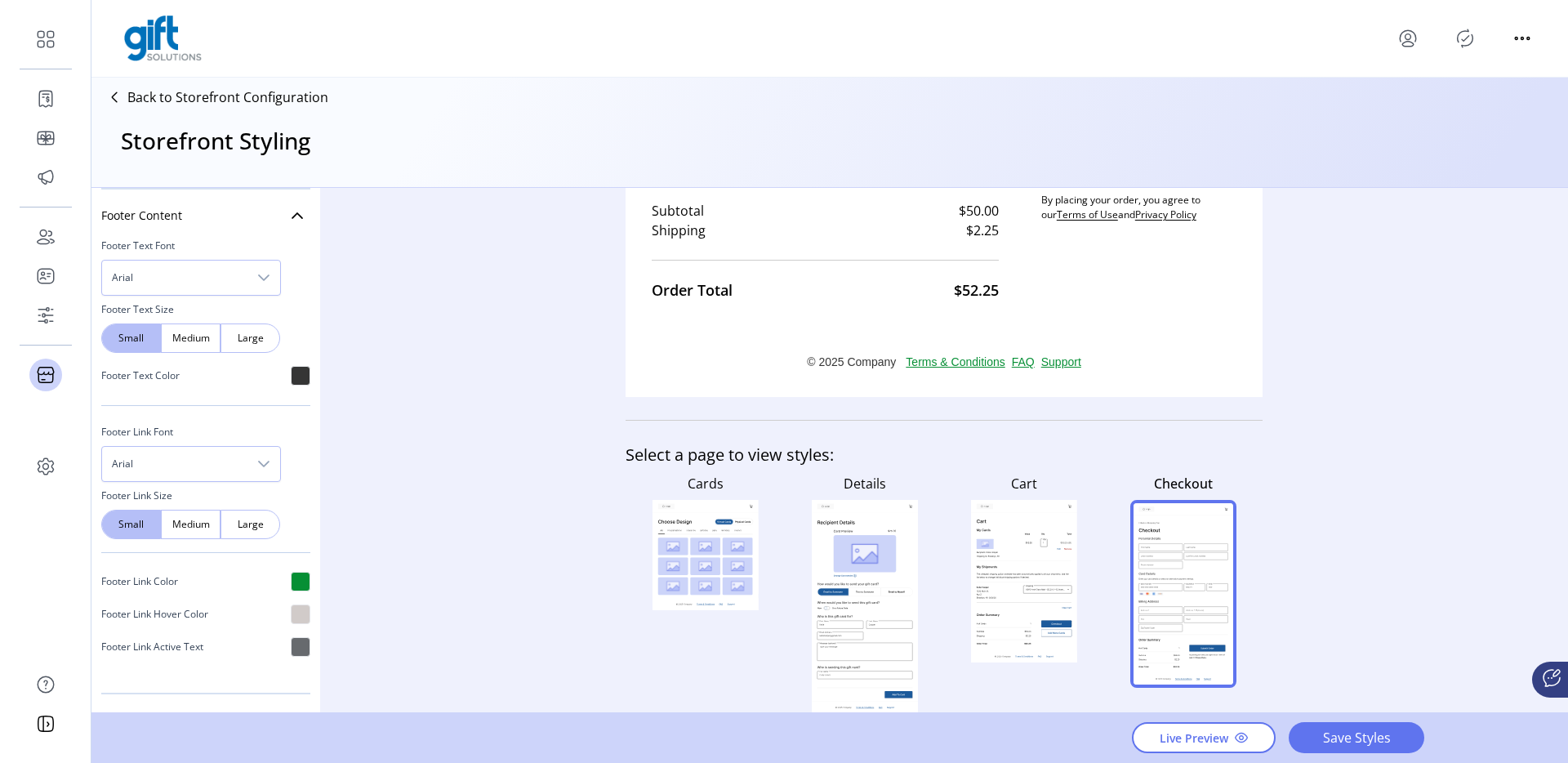
click at [292, 615] on div at bounding box center [300, 614] width 19 height 19
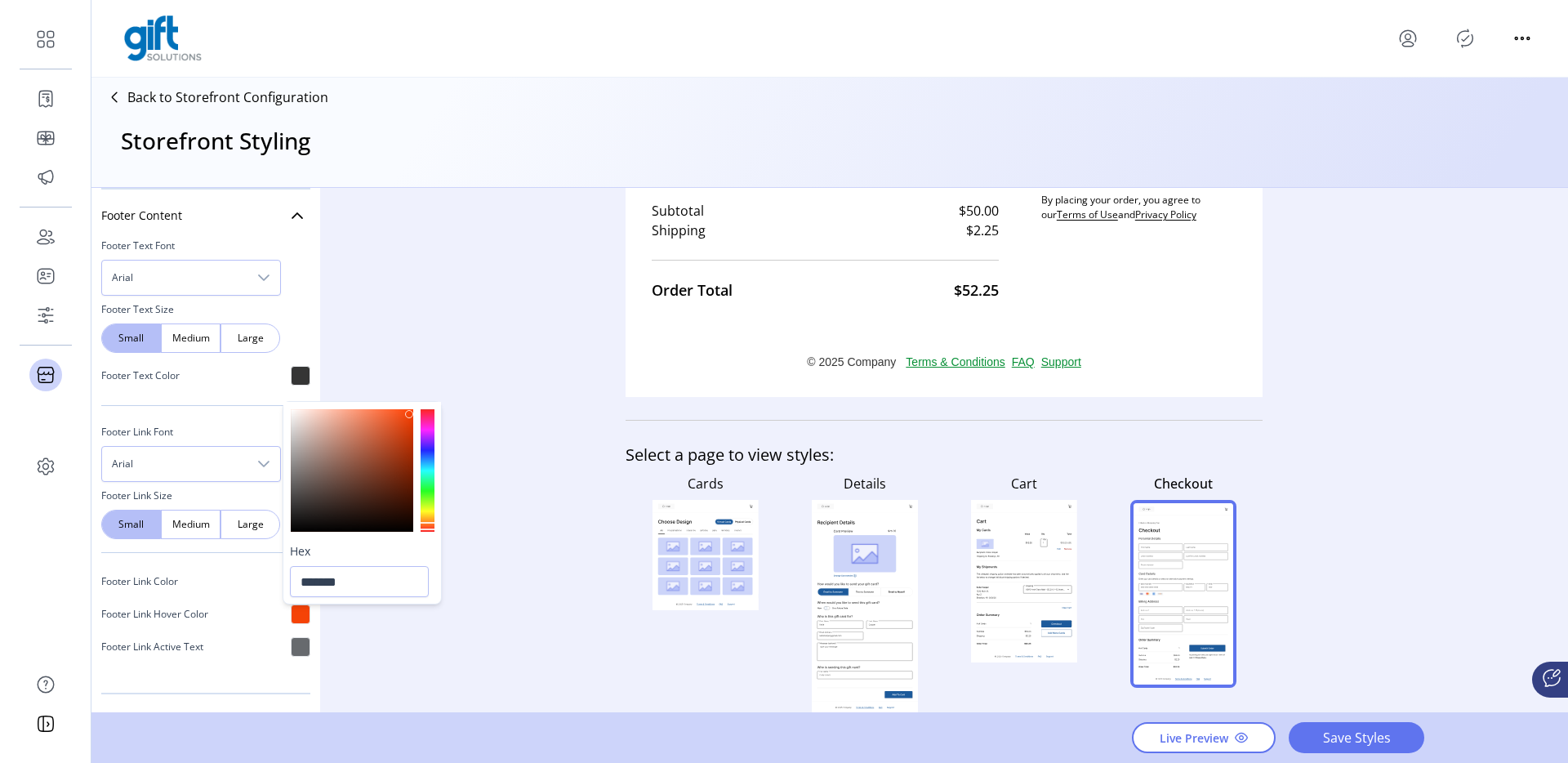
drag, startPoint x: 359, startPoint y: 491, endPoint x: 410, endPoint y: 413, distance: 93.2
click at [410, 413] on div at bounding box center [352, 470] width 123 height 123
drag, startPoint x: 394, startPoint y: 456, endPoint x: 417, endPoint y: 478, distance: 31.8
click at [413, 478] on div at bounding box center [352, 470] width 123 height 123
click at [432, 489] on div at bounding box center [428, 470] width 14 height 123
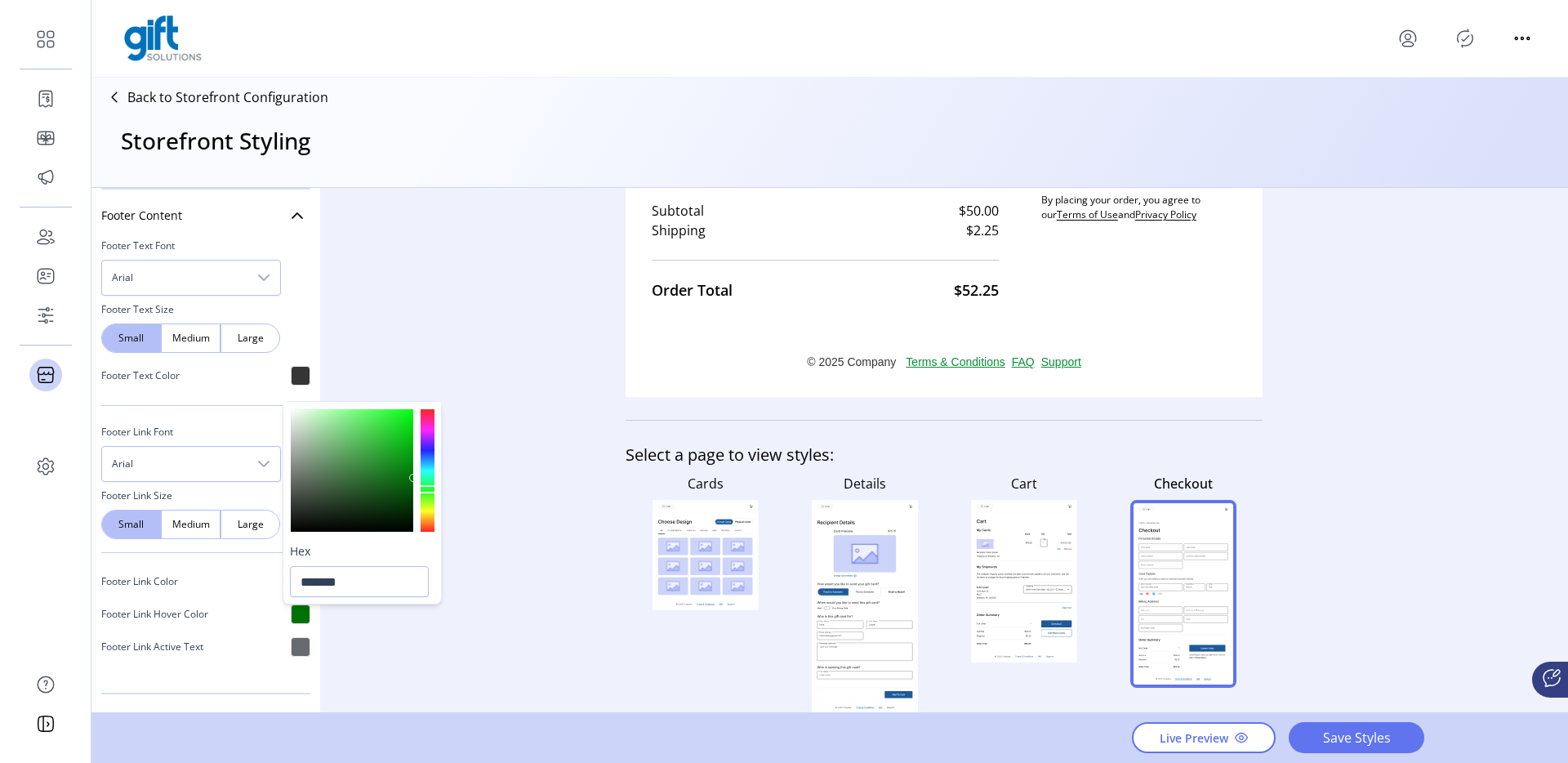
click at [426, 446] on div at bounding box center [428, 470] width 14 height 123
type input "*******"
click at [431, 415] on div at bounding box center [428, 470] width 14 height 123
click at [489, 340] on div "Styling Toolbar Brand Logo Upload For best results upload a .png with a transpa…" at bounding box center [829, 451] width 1476 height 526
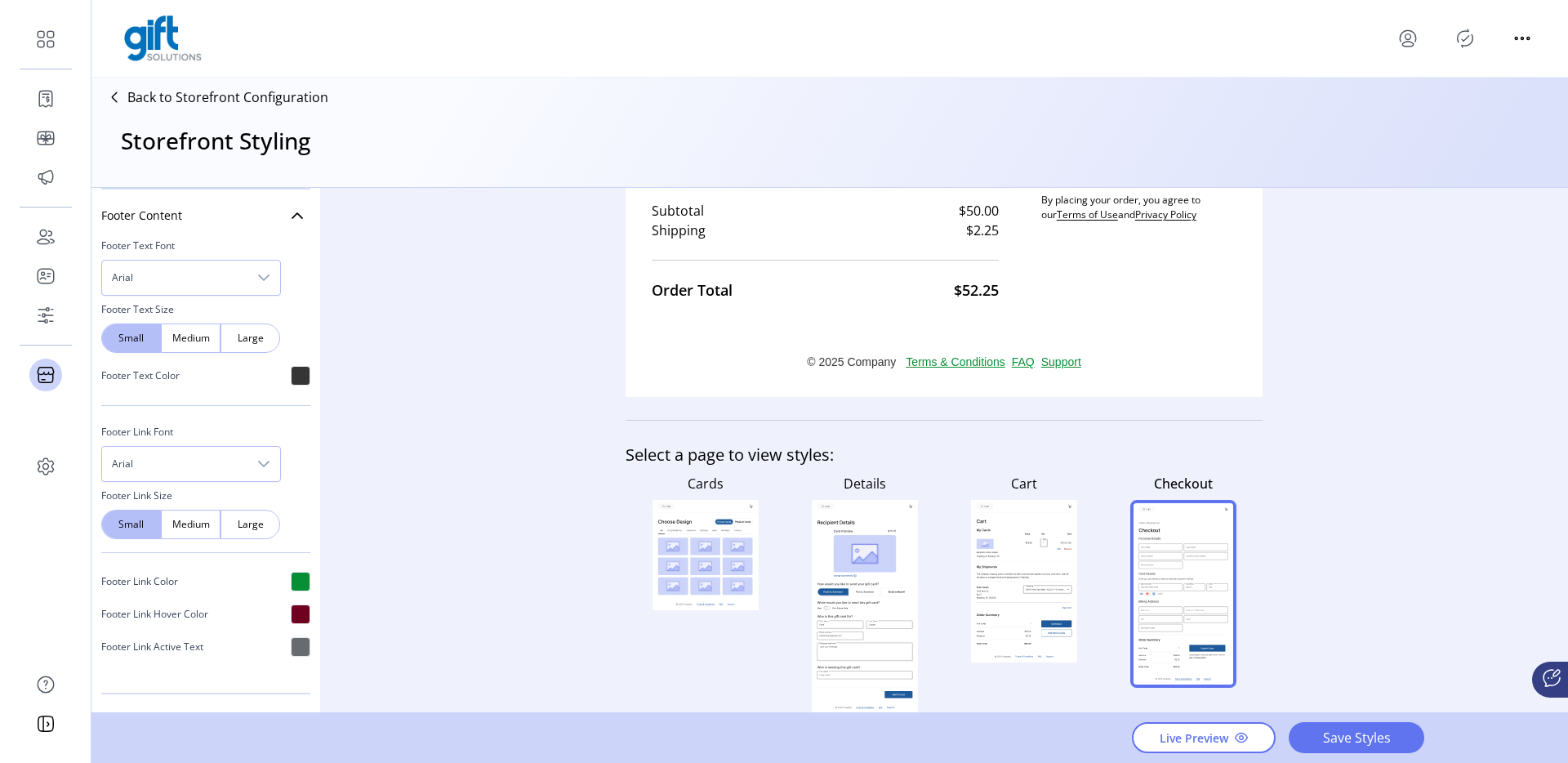
click at [290, 646] on div at bounding box center [300, 646] width 19 height 19
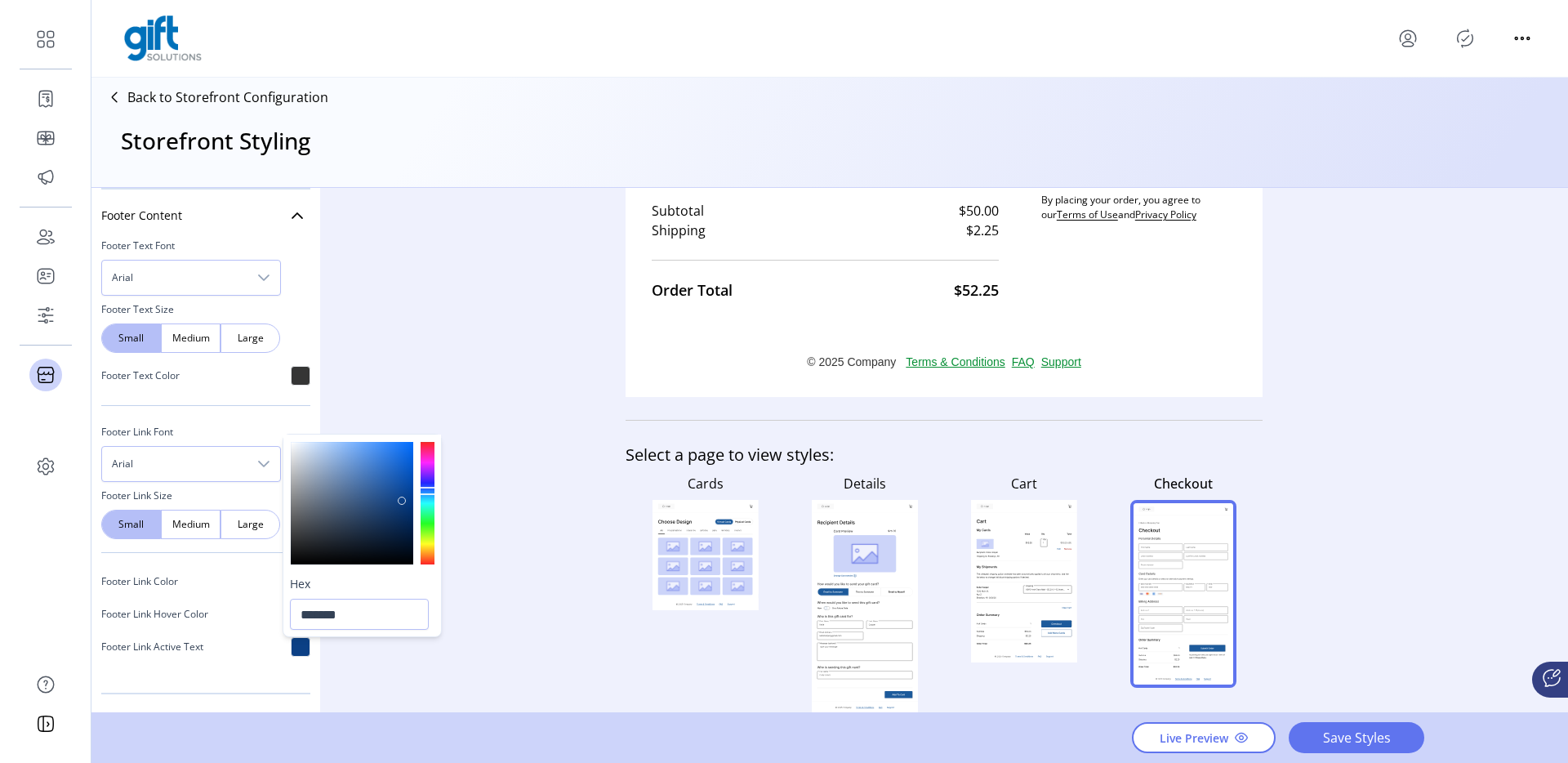
type input "*******"
drag, startPoint x: 389, startPoint y: 489, endPoint x: 403, endPoint y: 499, distance: 17.2
click at [403, 499] on div at bounding box center [352, 503] width 123 height 123
click at [517, 390] on div "Styling Toolbar Brand Logo Upload For best results upload a .png with a transpa…" at bounding box center [829, 451] width 1476 height 526
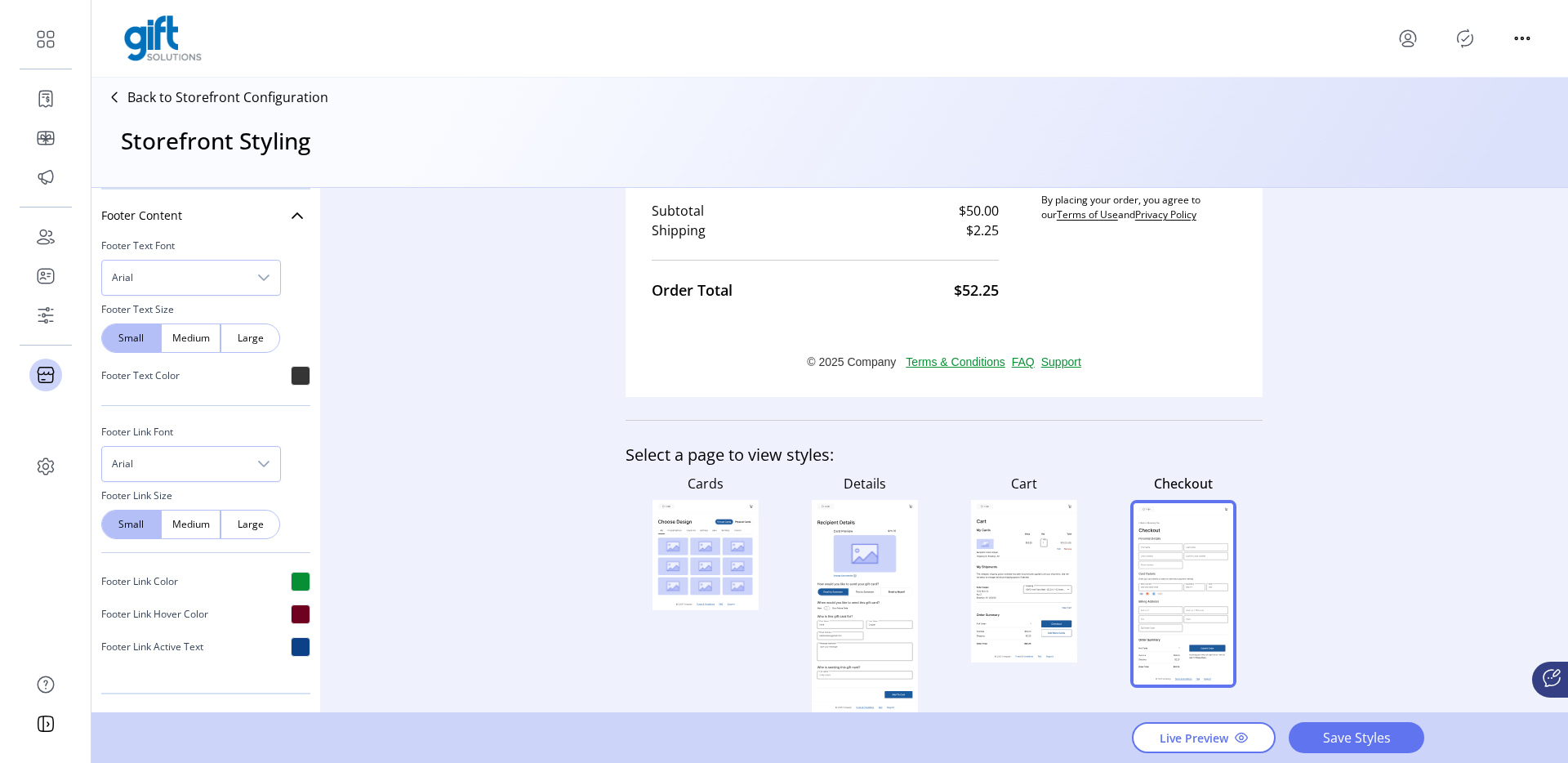
click at [1023, 558] on icon at bounding box center [1023, 548] width 95 height 25
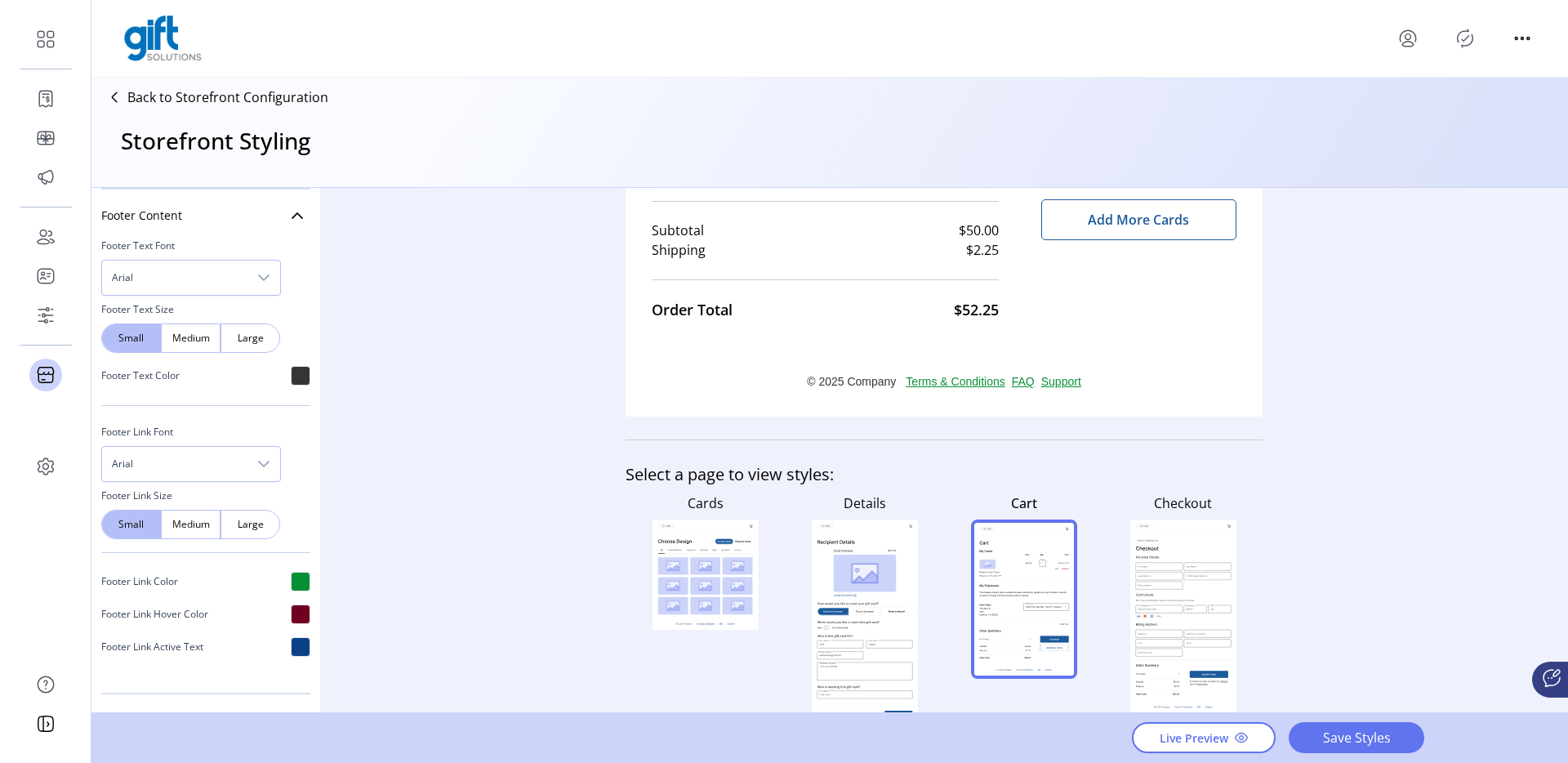
click at [859, 554] on rect at bounding box center [865, 573] width 63 height 38
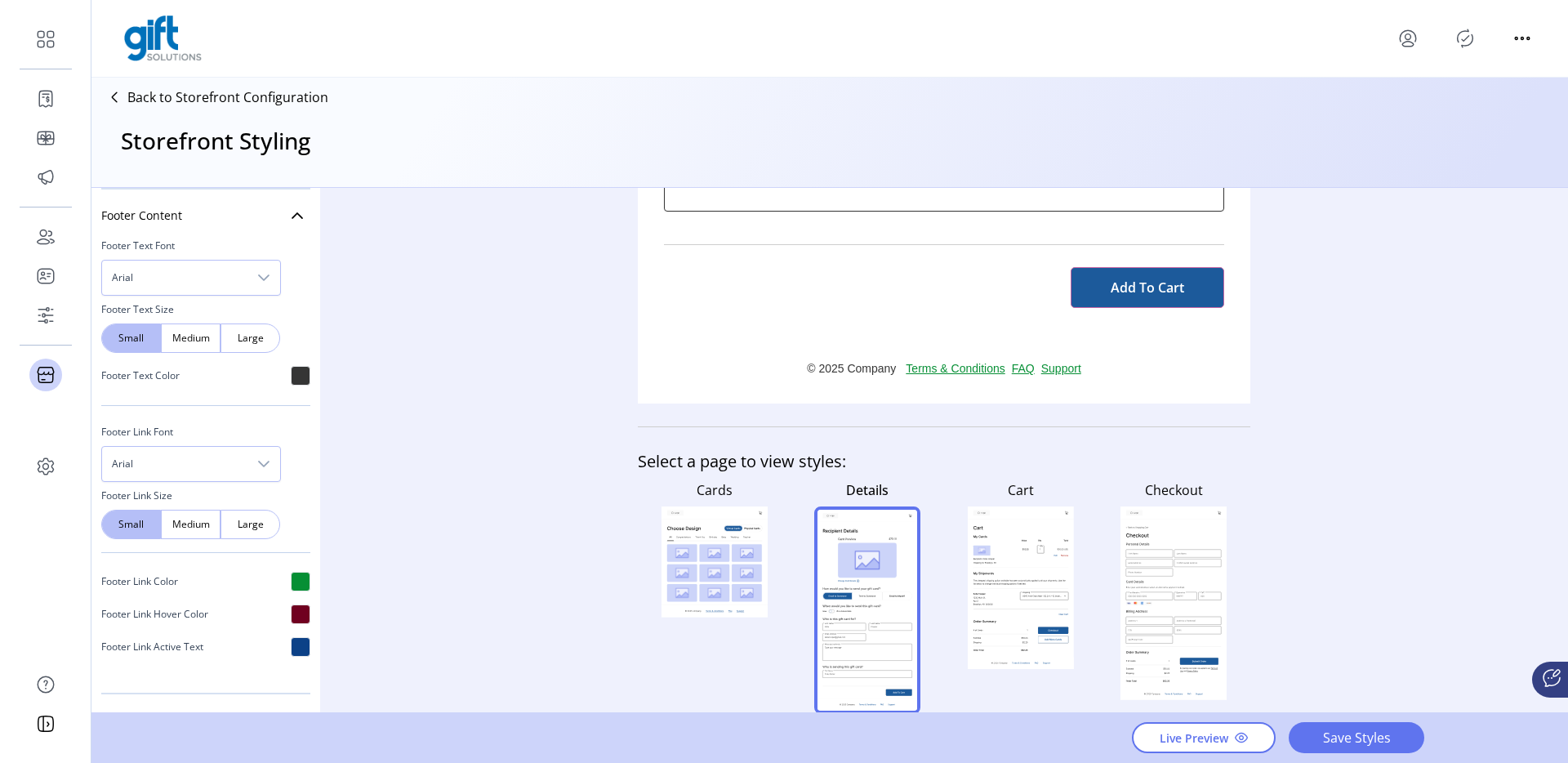
click at [749, 549] on rect at bounding box center [746, 553] width 30 height 18
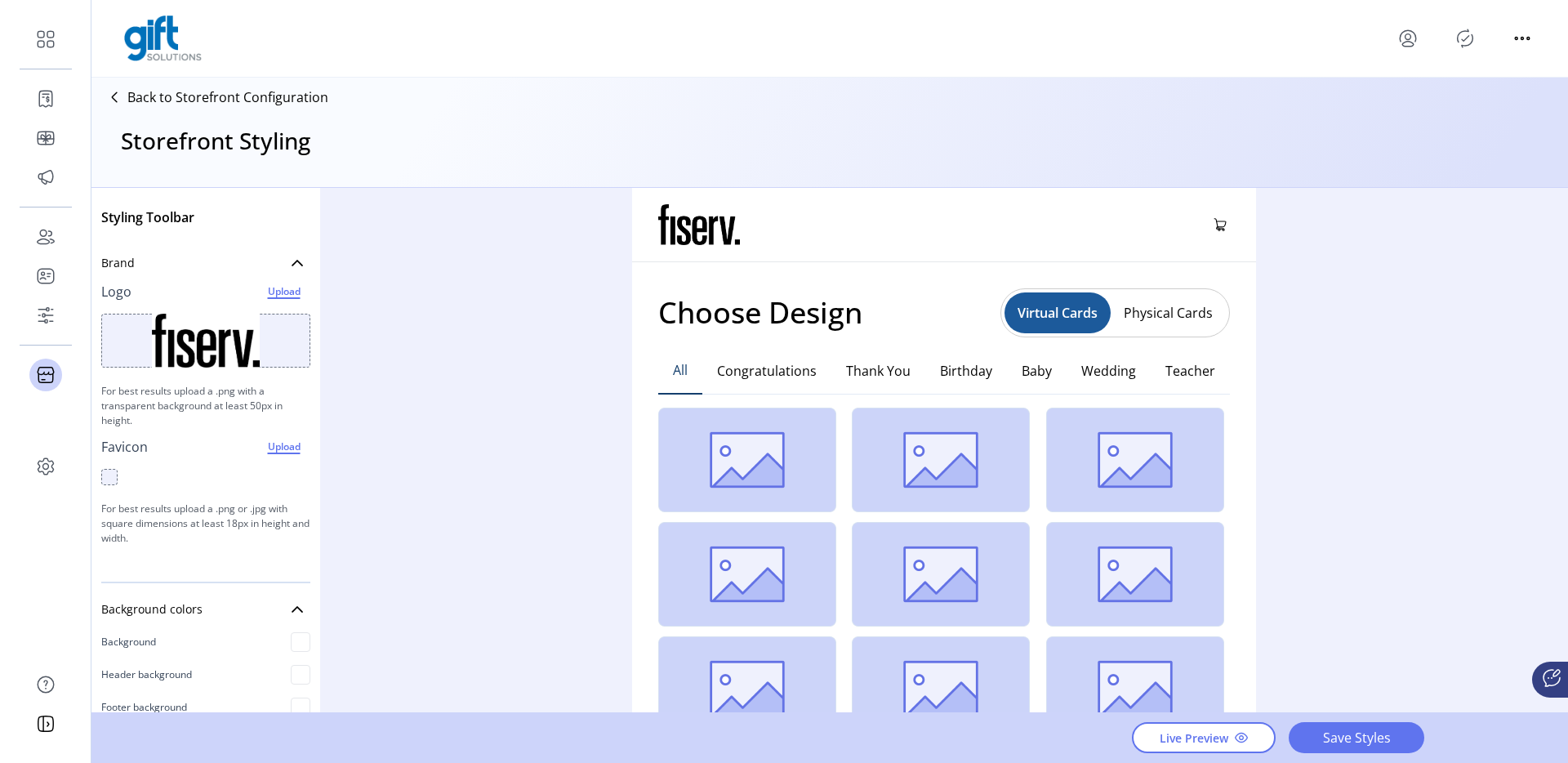
scroll to position [824, 0]
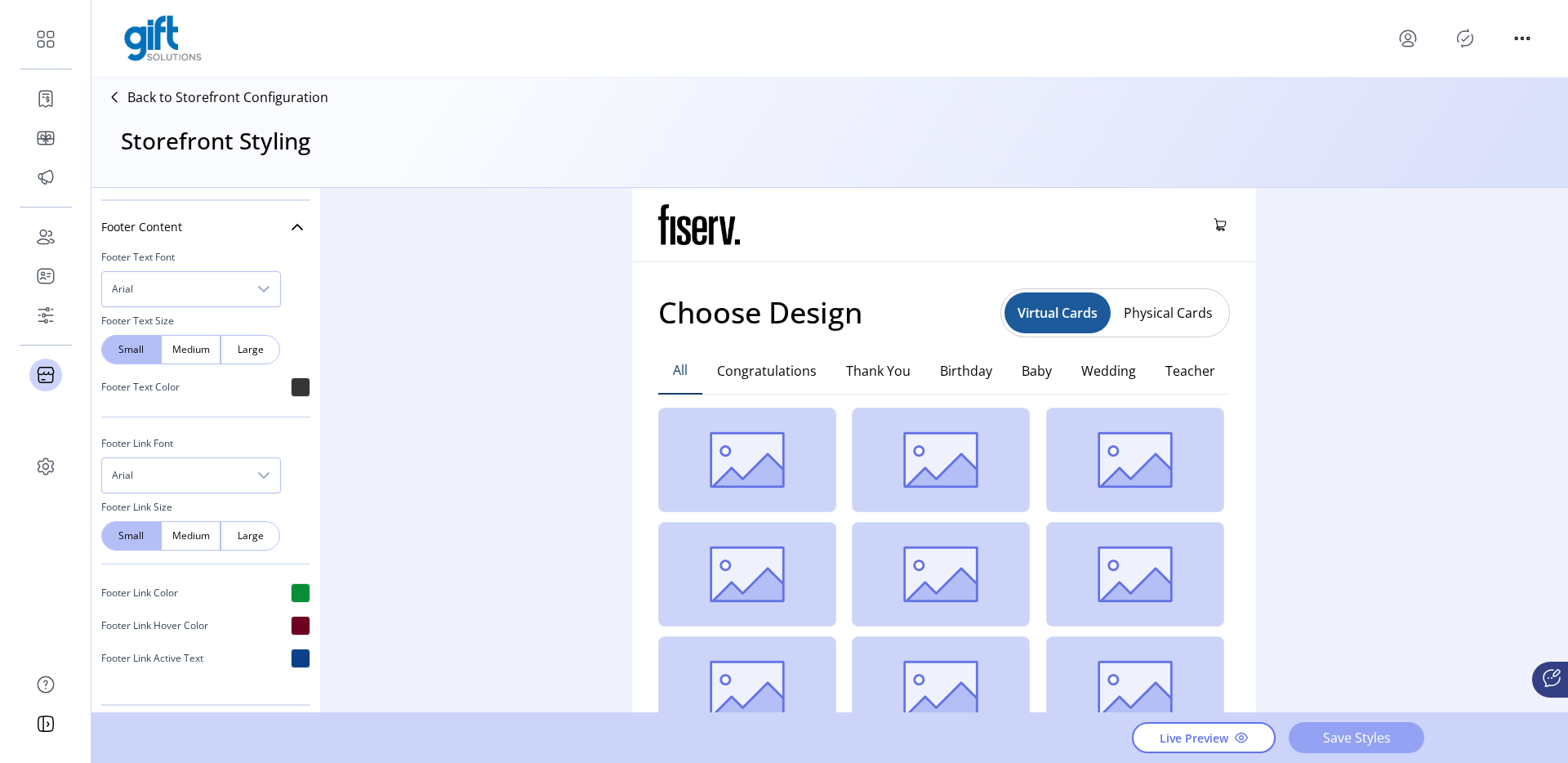
click at [1388, 726] on button "Save Styles" at bounding box center [1356, 737] width 136 height 31
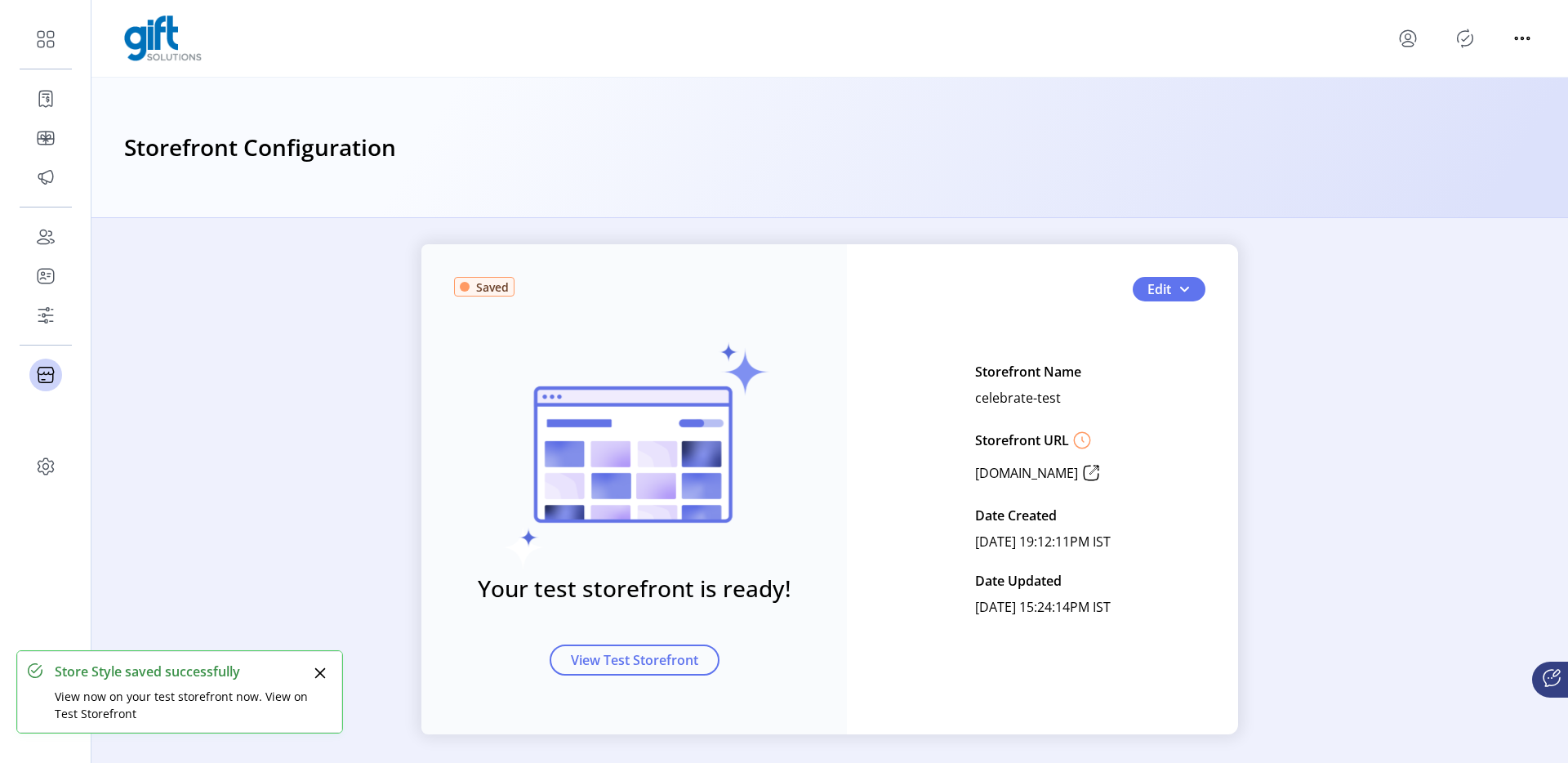
scroll to position [24, 0]
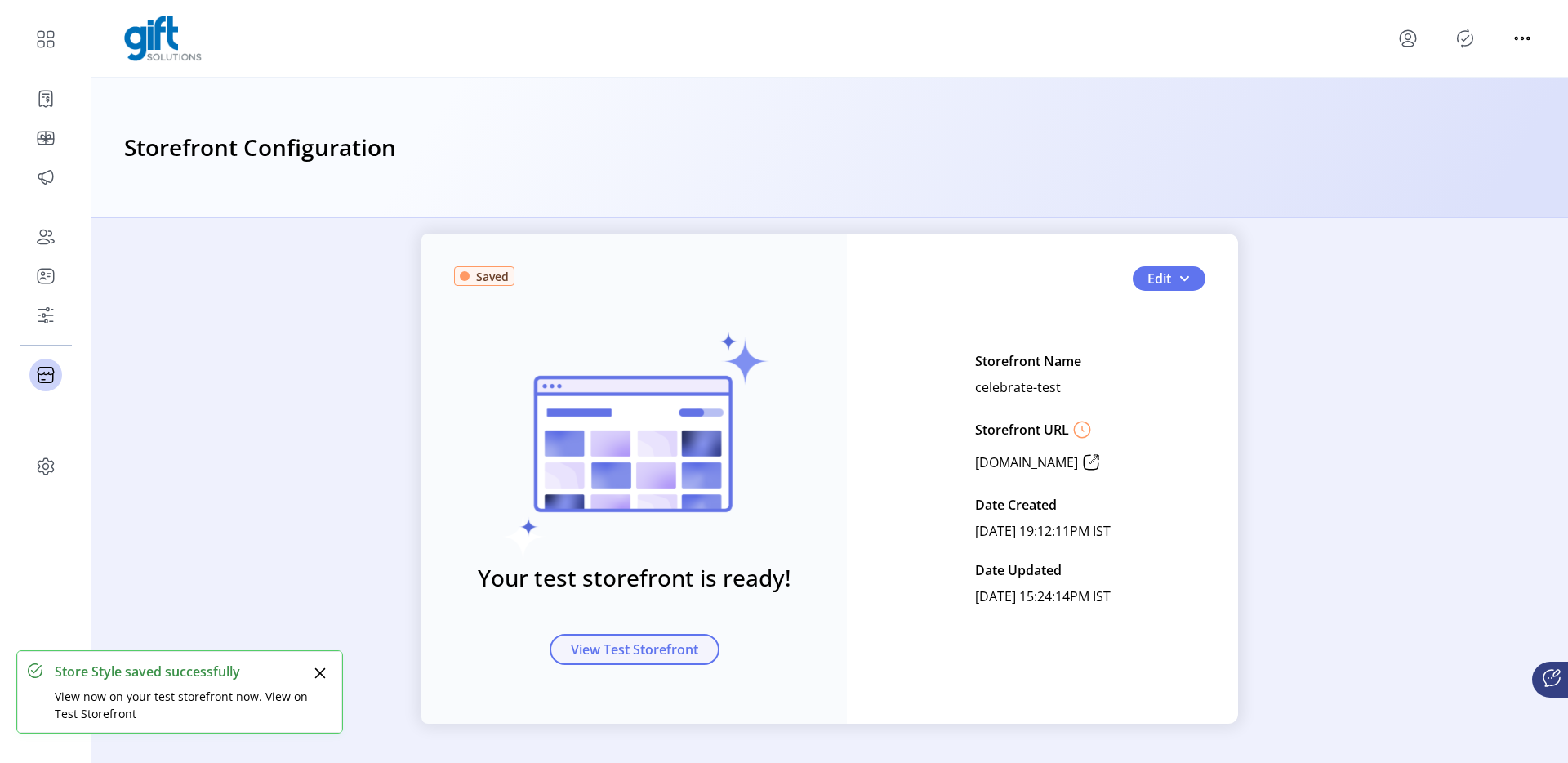
click at [654, 655] on span "View Test Storefront" at bounding box center [634, 649] width 127 height 19
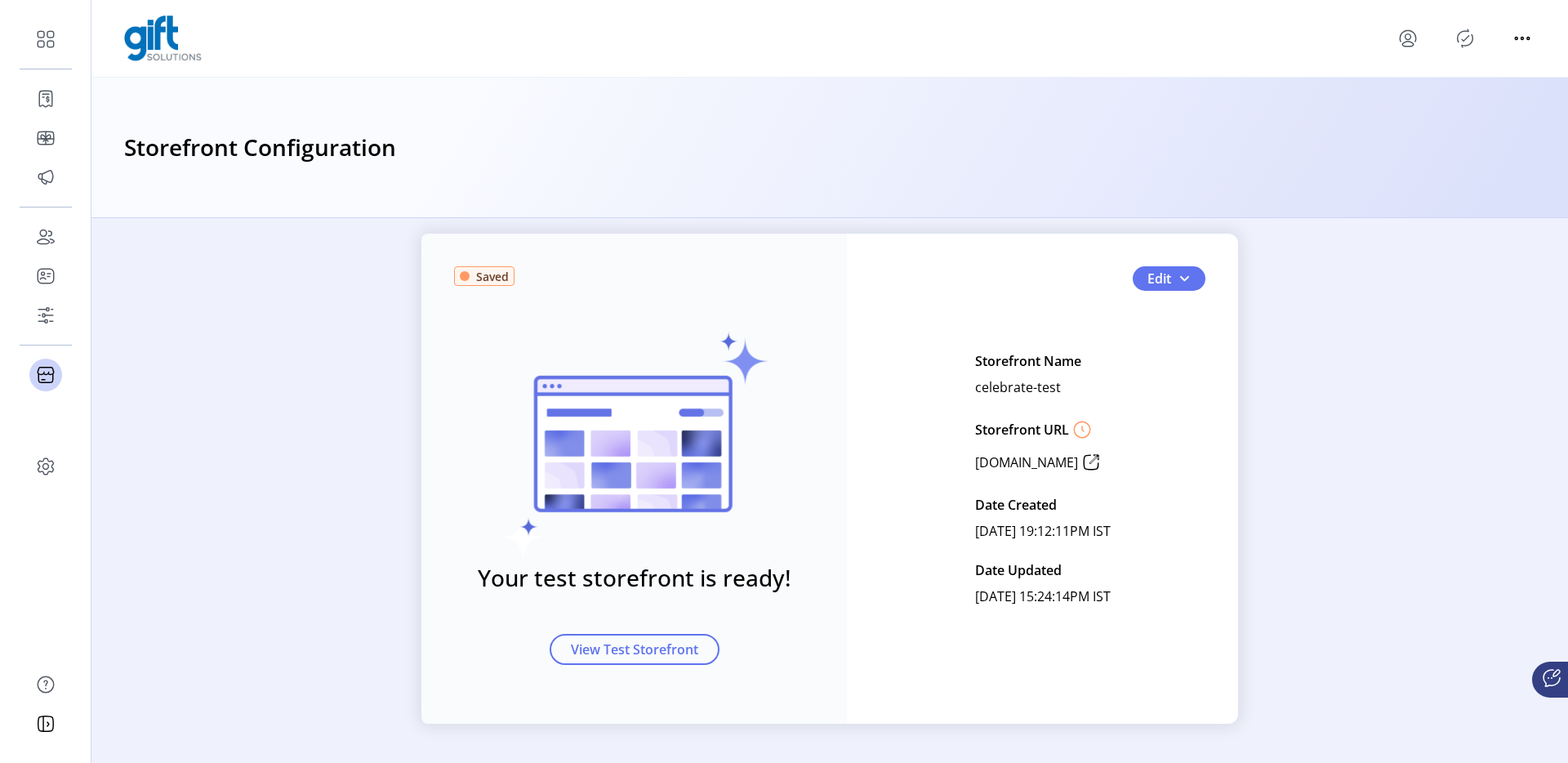
click at [1467, 46] on icon "Publisher Panel" at bounding box center [1465, 39] width 26 height 26
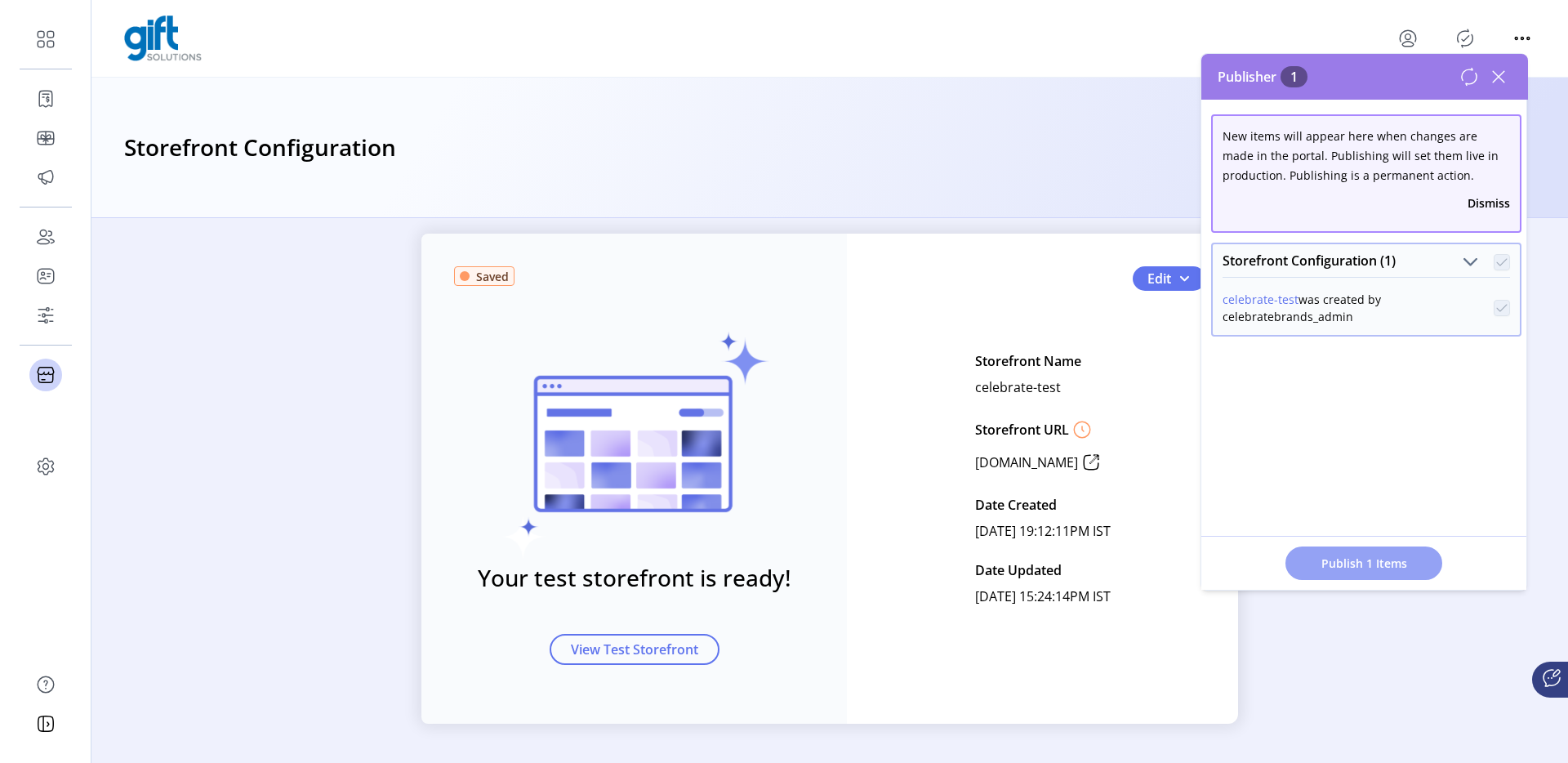
click at [1335, 564] on span "Publish 1 Items" at bounding box center [1364, 563] width 114 height 18
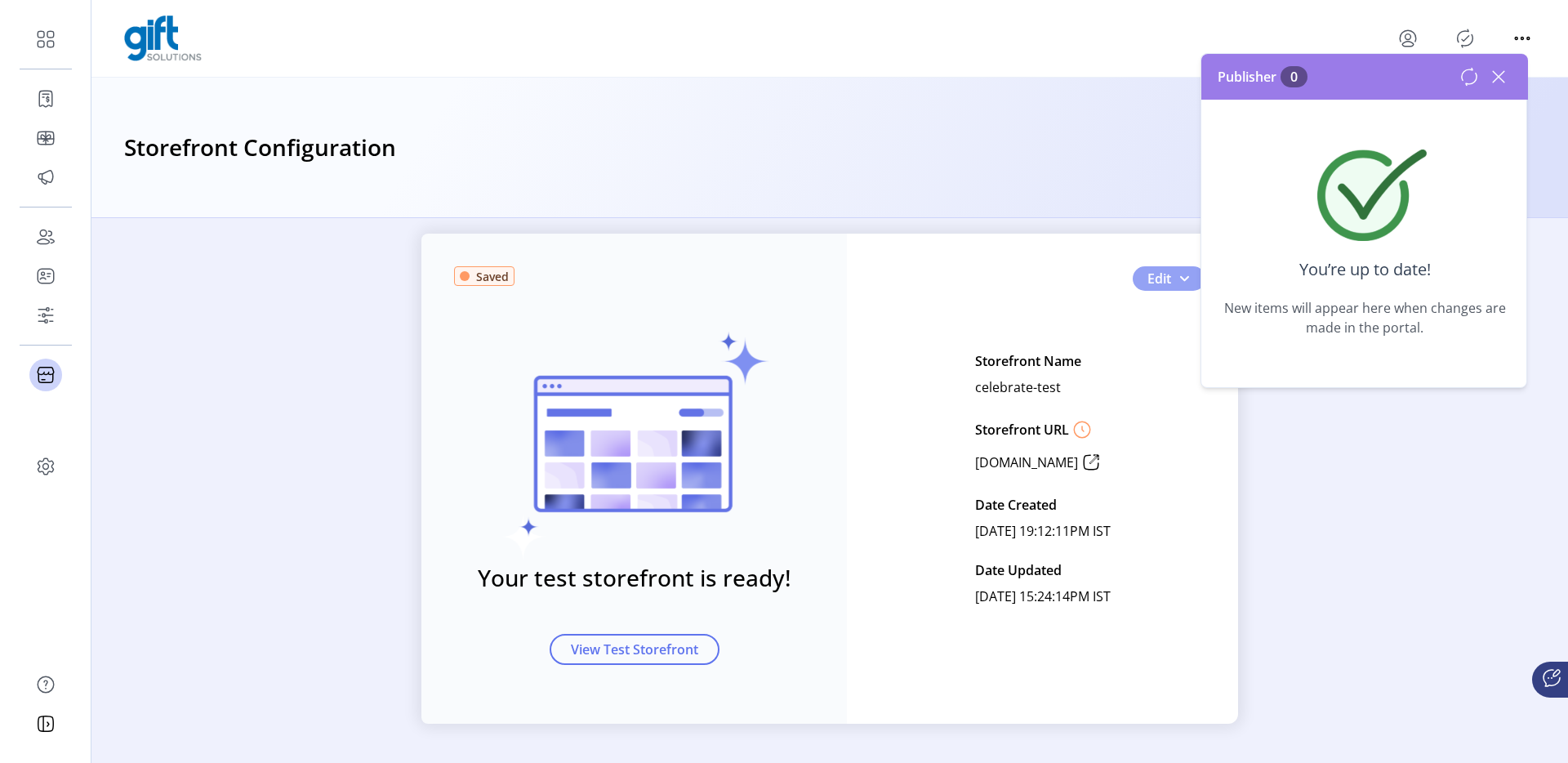
click at [1183, 279] on span "button" at bounding box center [1184, 278] width 13 height 13
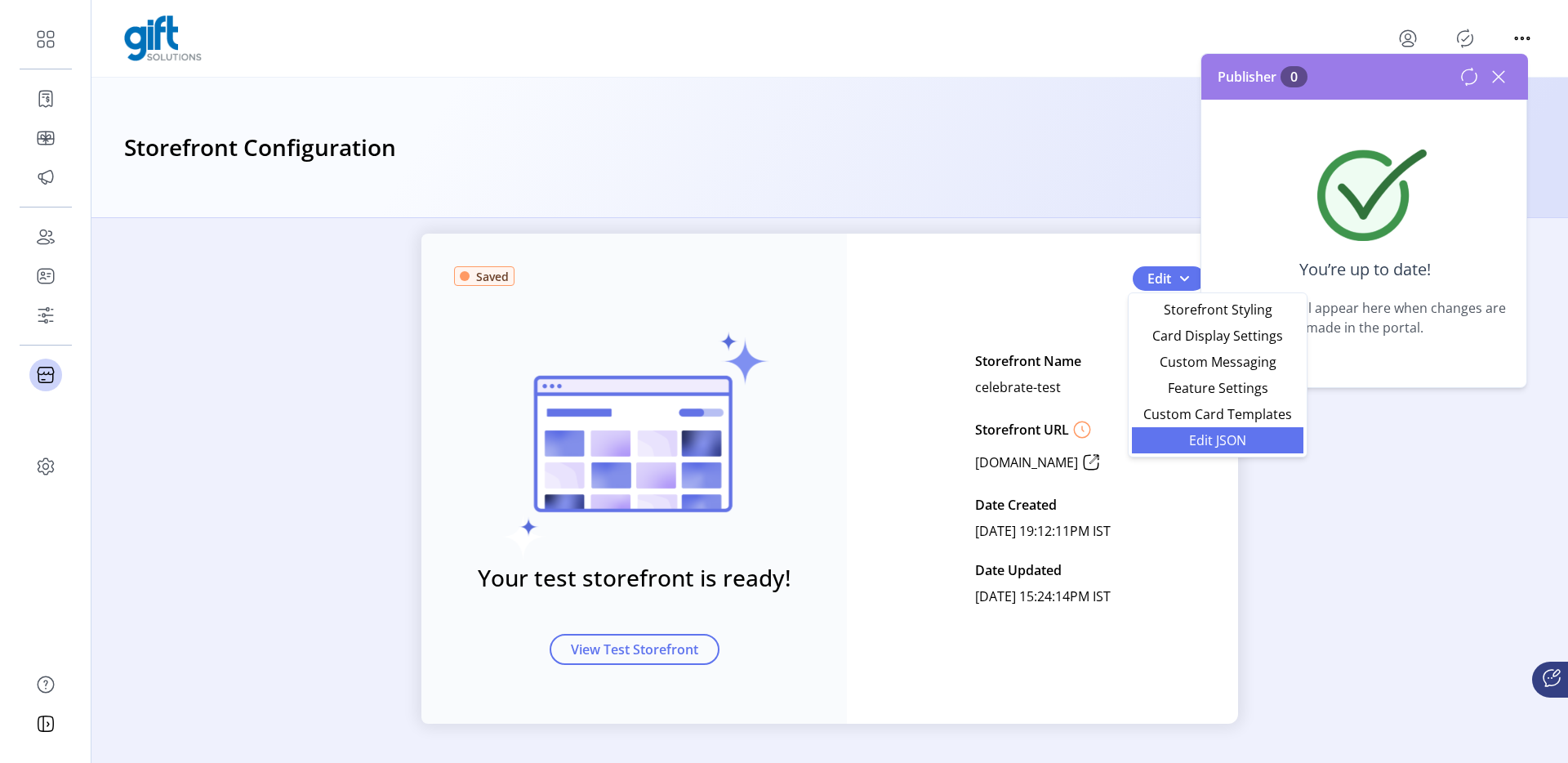
click at [1182, 436] on span "Edit JSON" at bounding box center [1217, 439] width 152 height 13
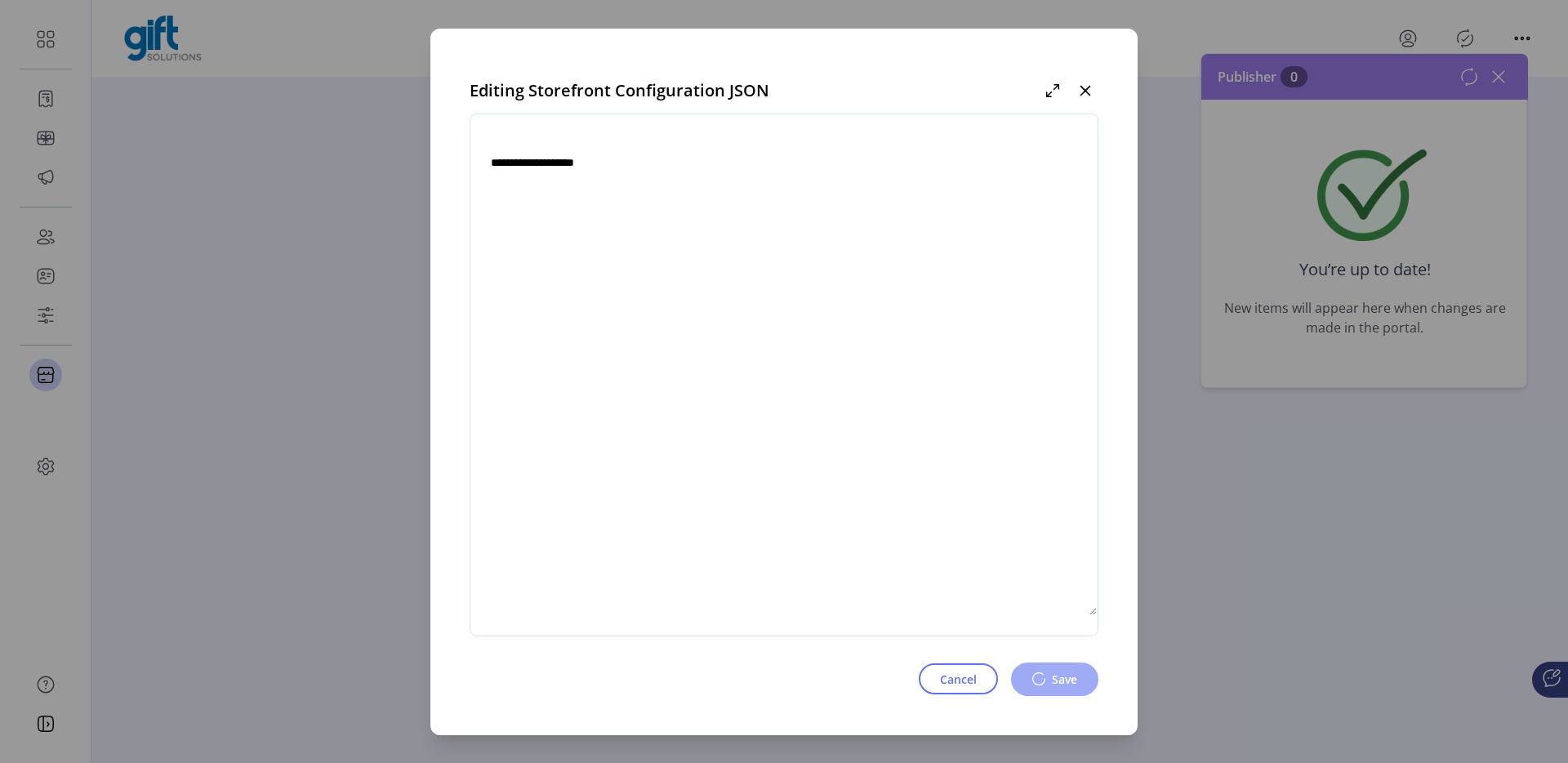
type textarea "**********"
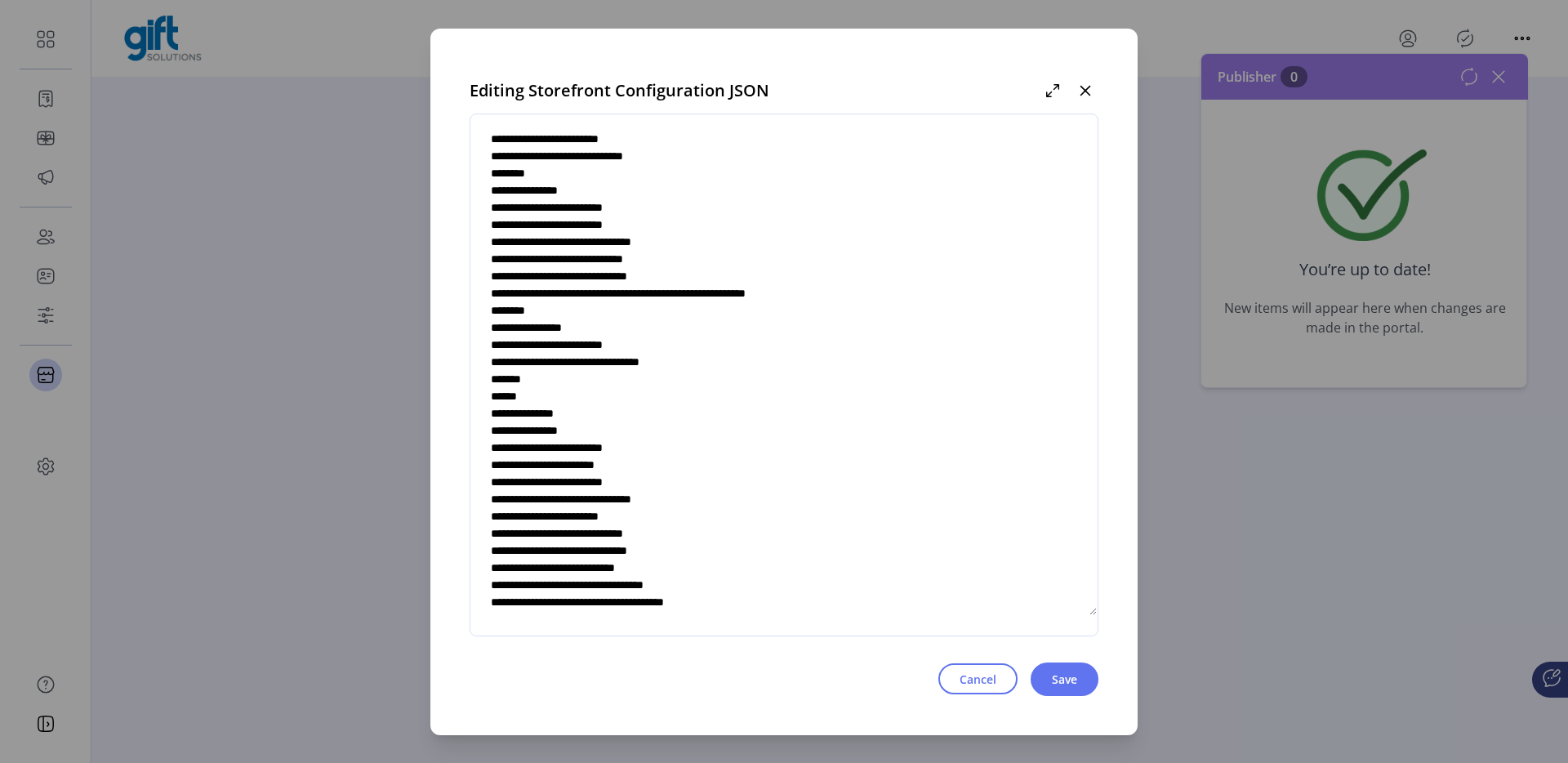
scroll to position [584, 0]
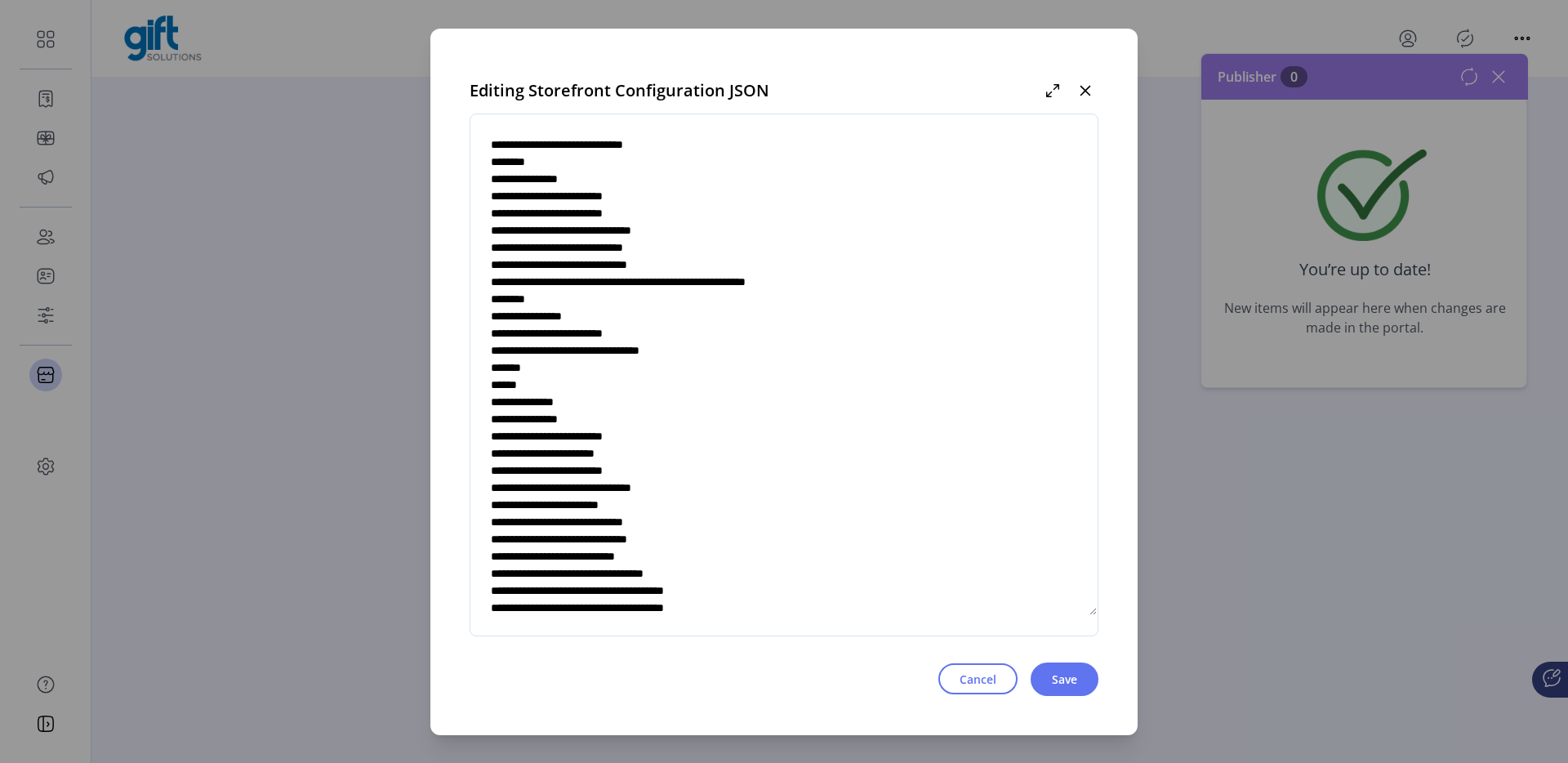
click at [705, 437] on textarea at bounding box center [783, 374] width 627 height 481
click at [1080, 89] on icon "button" at bounding box center [1085, 90] width 13 height 13
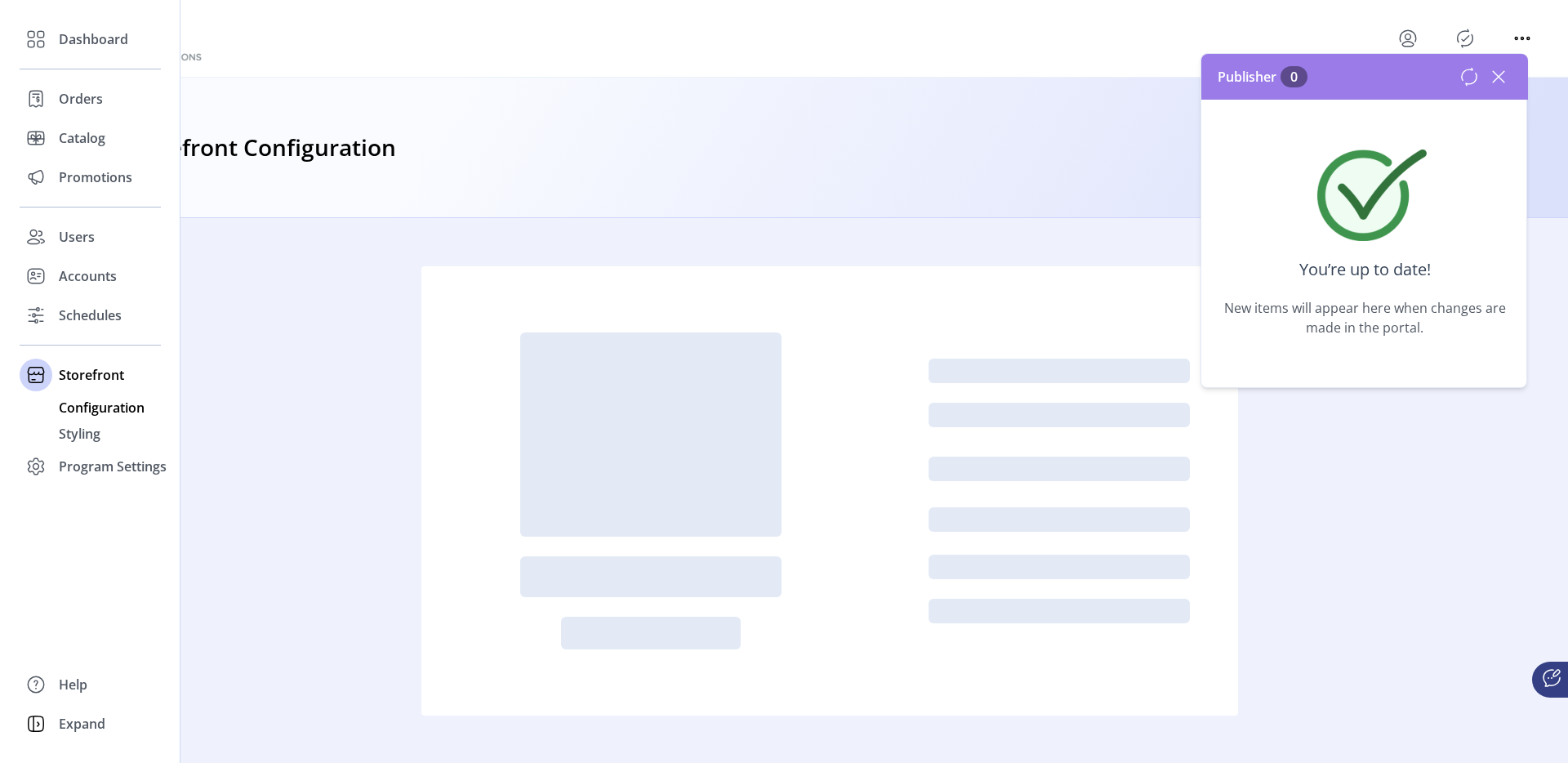
click at [96, 415] on span "Configuration" at bounding box center [102, 407] width 86 height 19
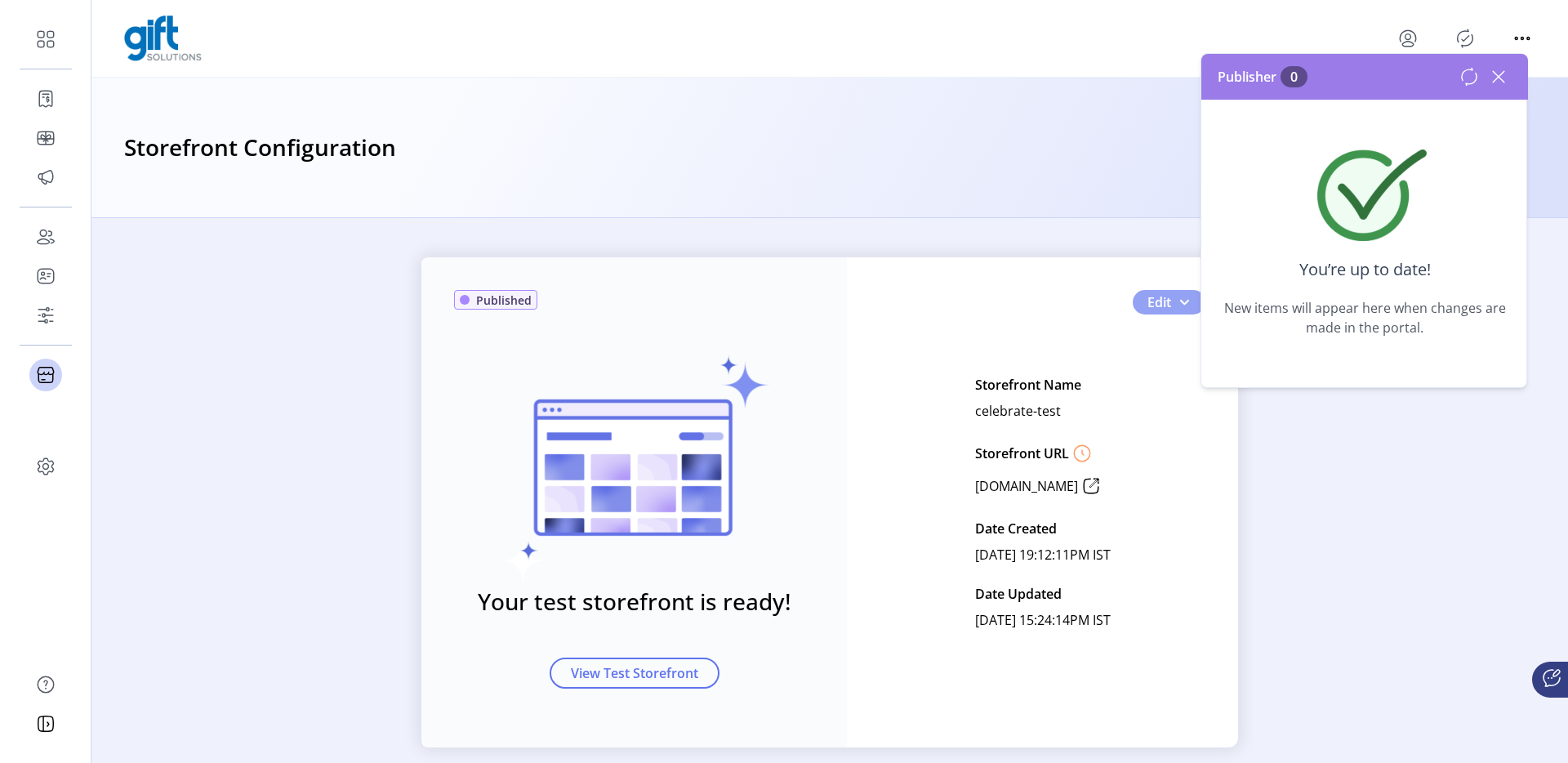
click at [1187, 299] on button "Edit" at bounding box center [1168, 303] width 73 height 25
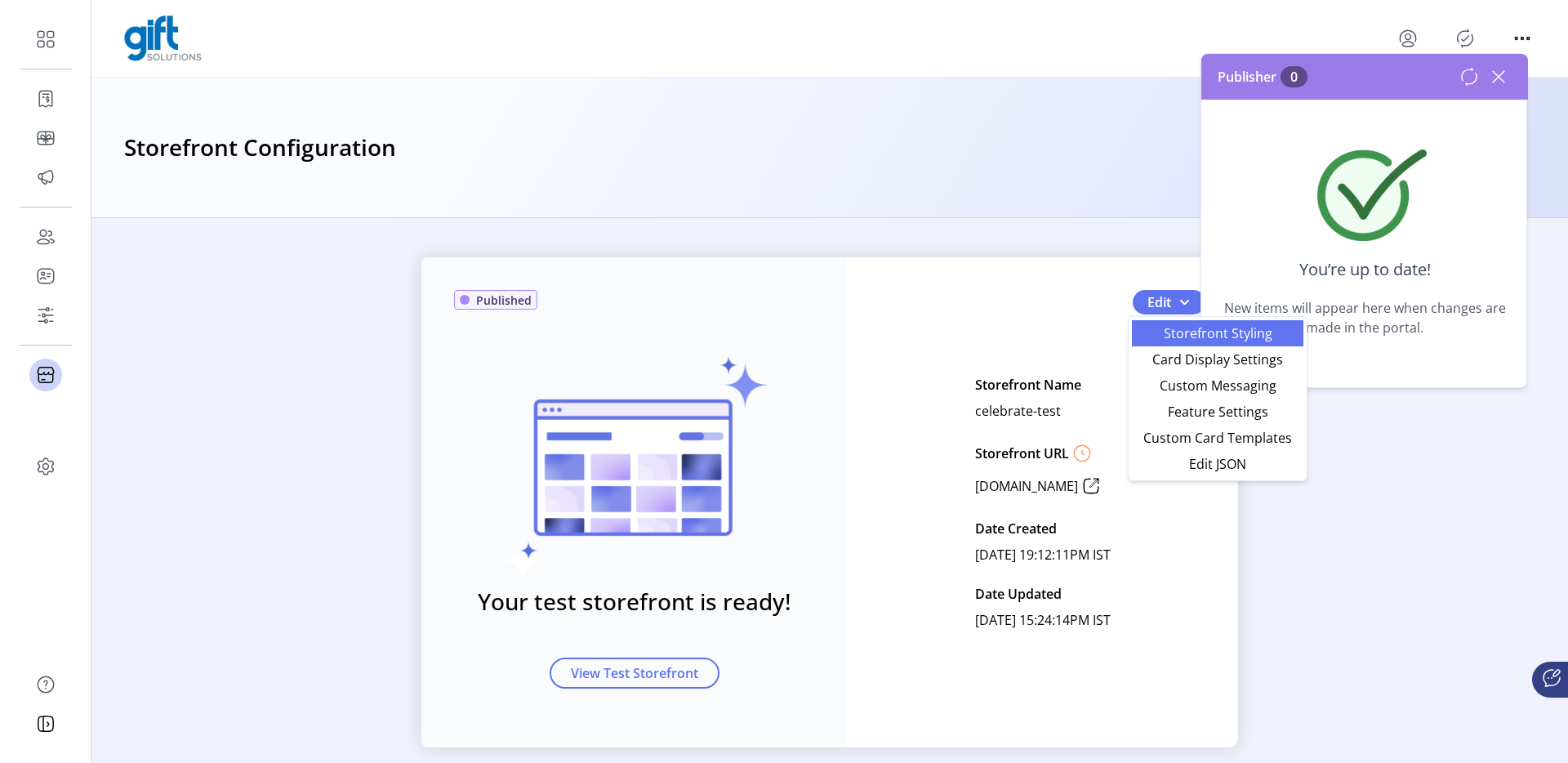
click at [1191, 338] on span "Storefront Styling" at bounding box center [1217, 332] width 152 height 13
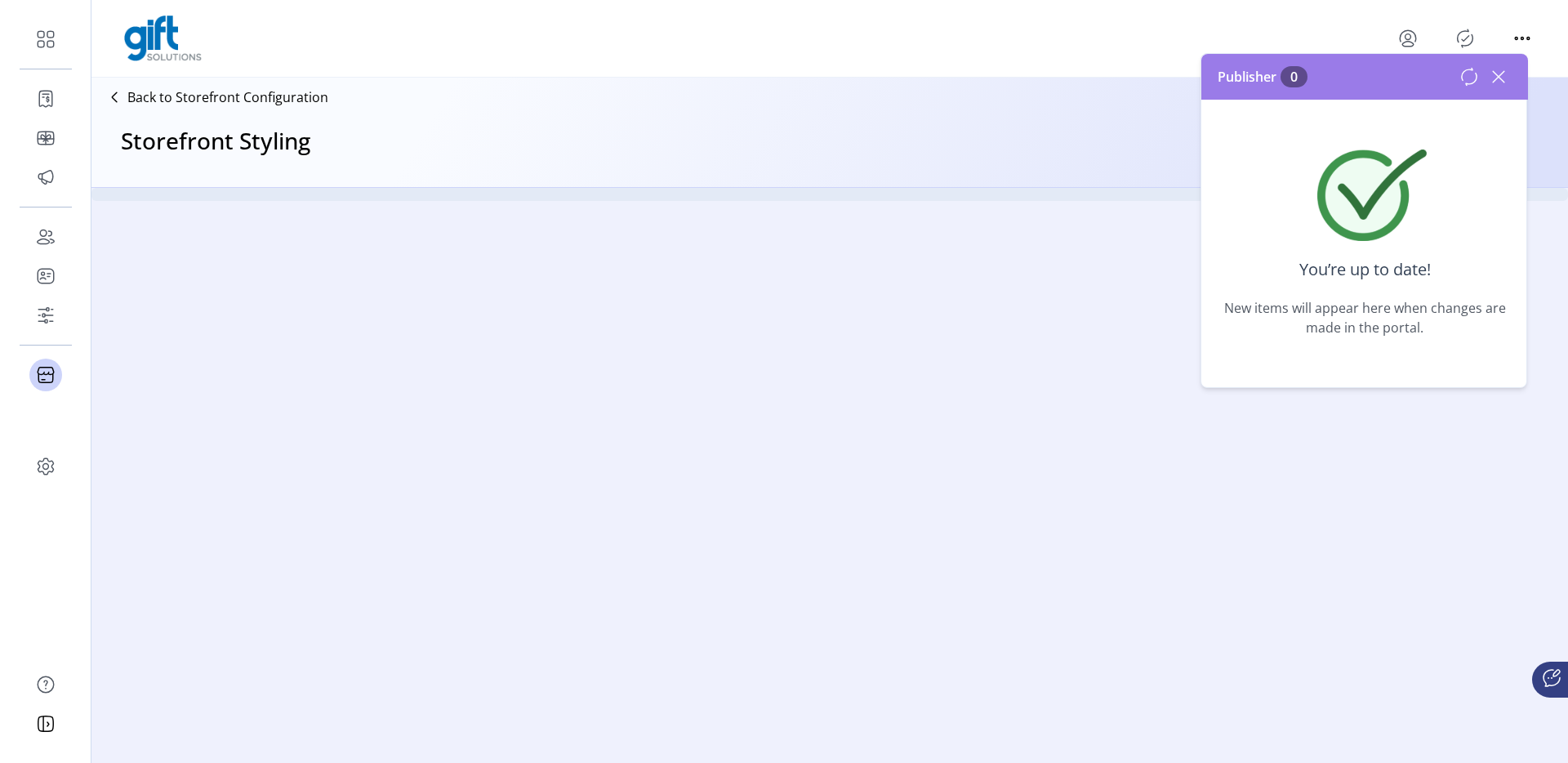
click at [1497, 76] on icon at bounding box center [1499, 77] width 26 height 26
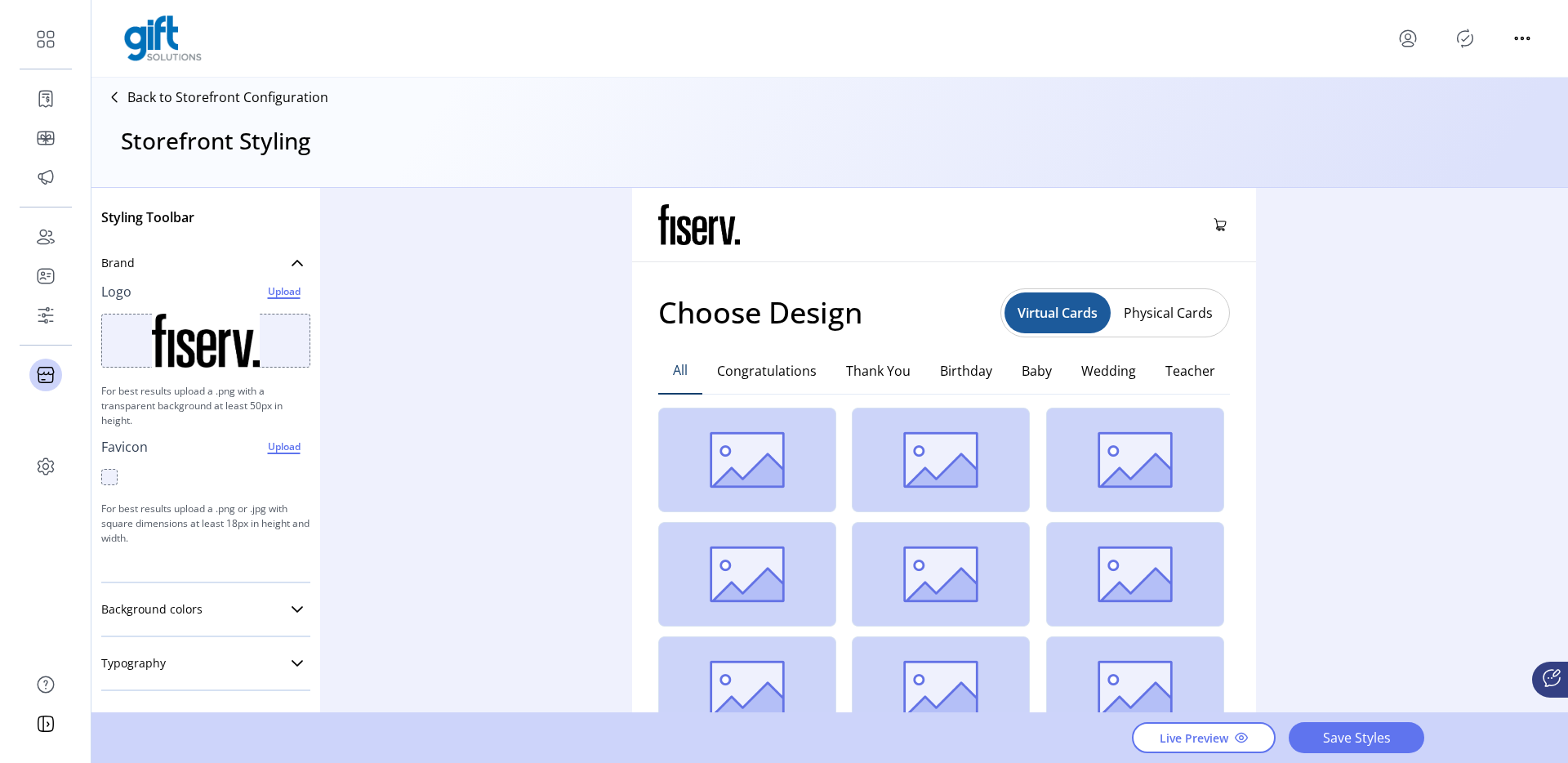
click at [436, 373] on div "Styling Toolbar Brand Logo Upload For best results upload a .png with a transpa…" at bounding box center [829, 451] width 1476 height 526
click at [225, 619] on link "Background colors" at bounding box center [205, 609] width 209 height 32
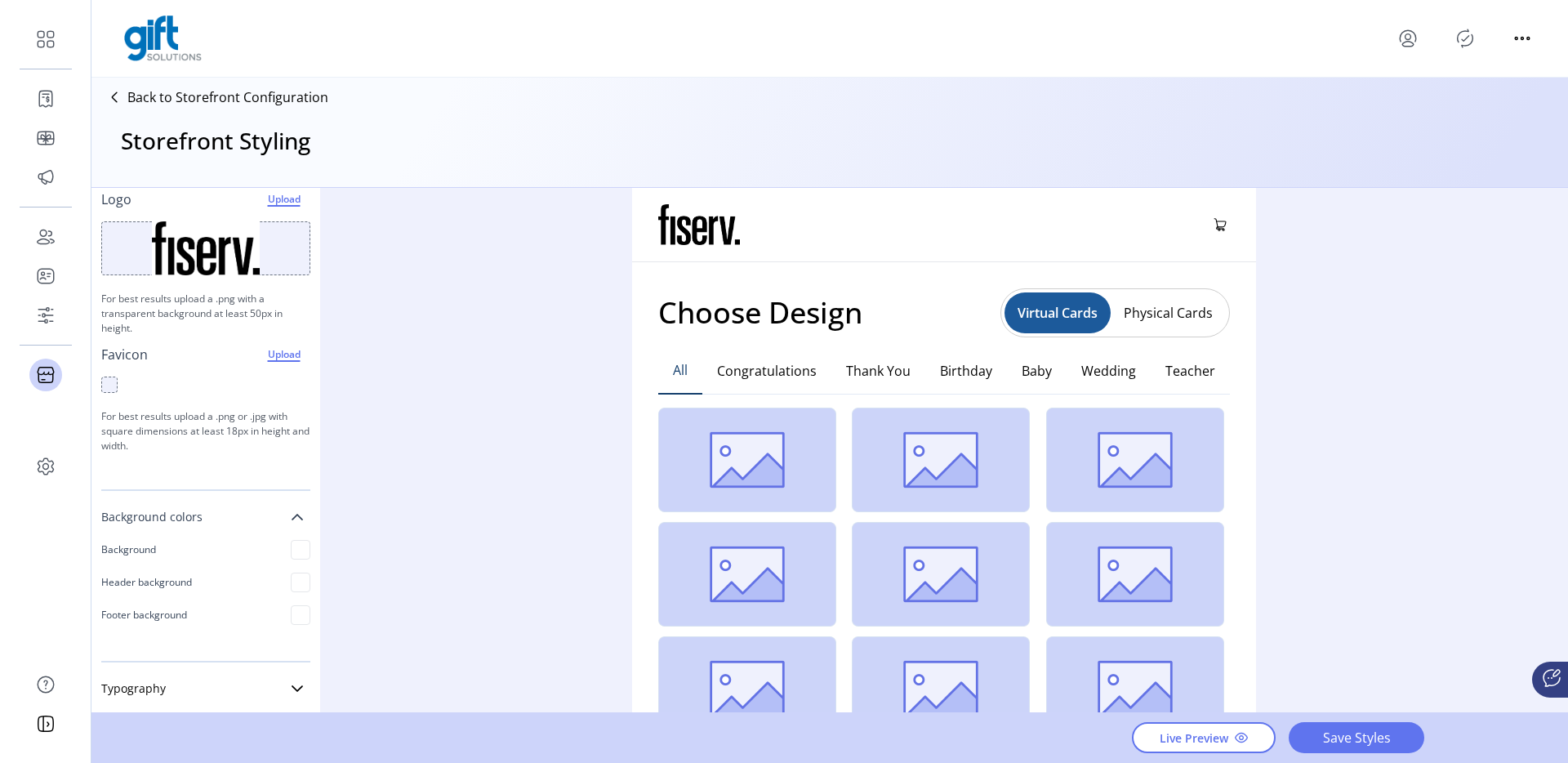
scroll to position [95, 0]
click at [290, 543] on div at bounding box center [300, 547] width 19 height 19
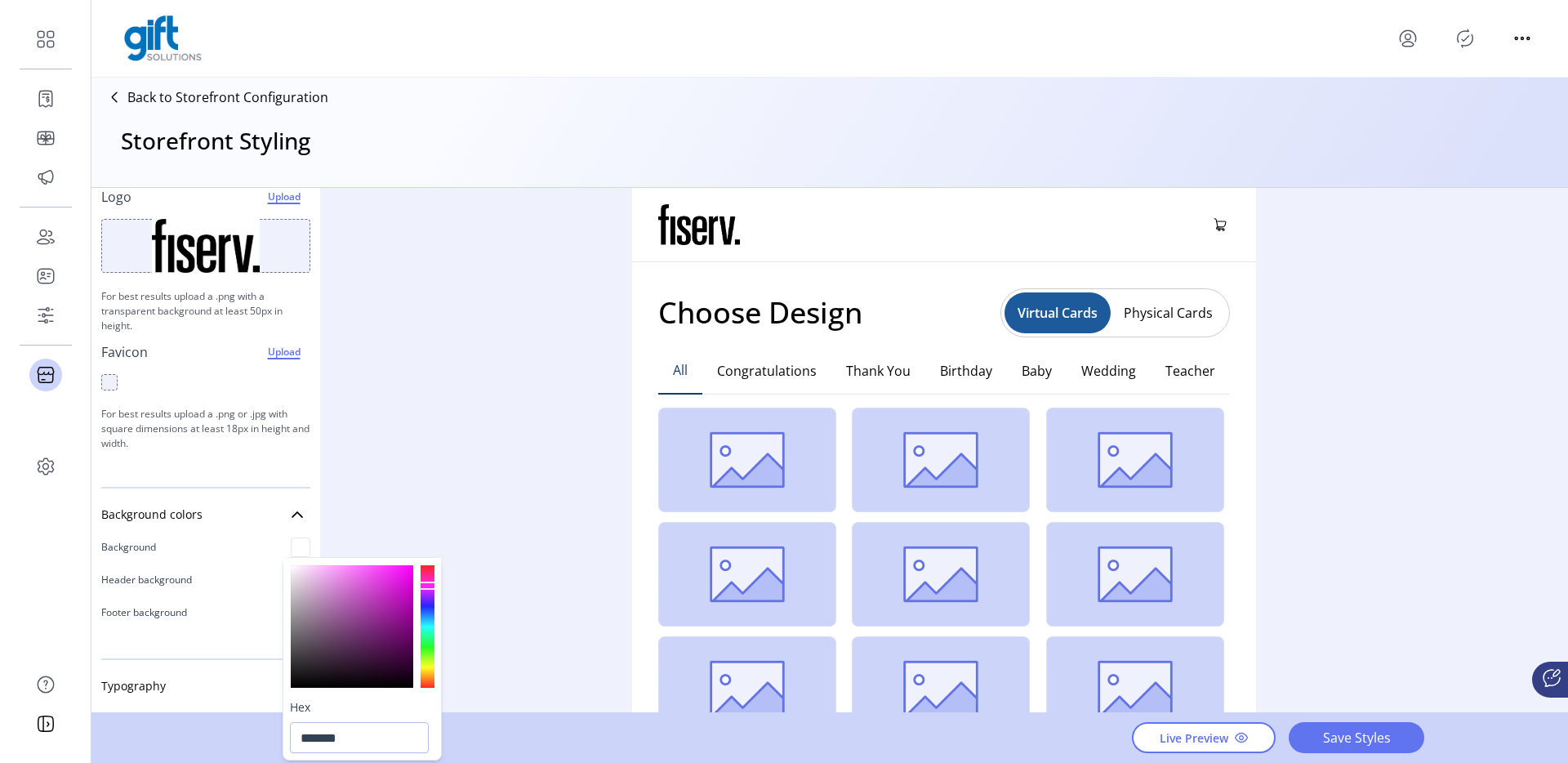
click at [457, 429] on div "Styling Toolbar Brand Logo Upload For best results upload a .png with a transpa…" at bounding box center [829, 451] width 1476 height 526
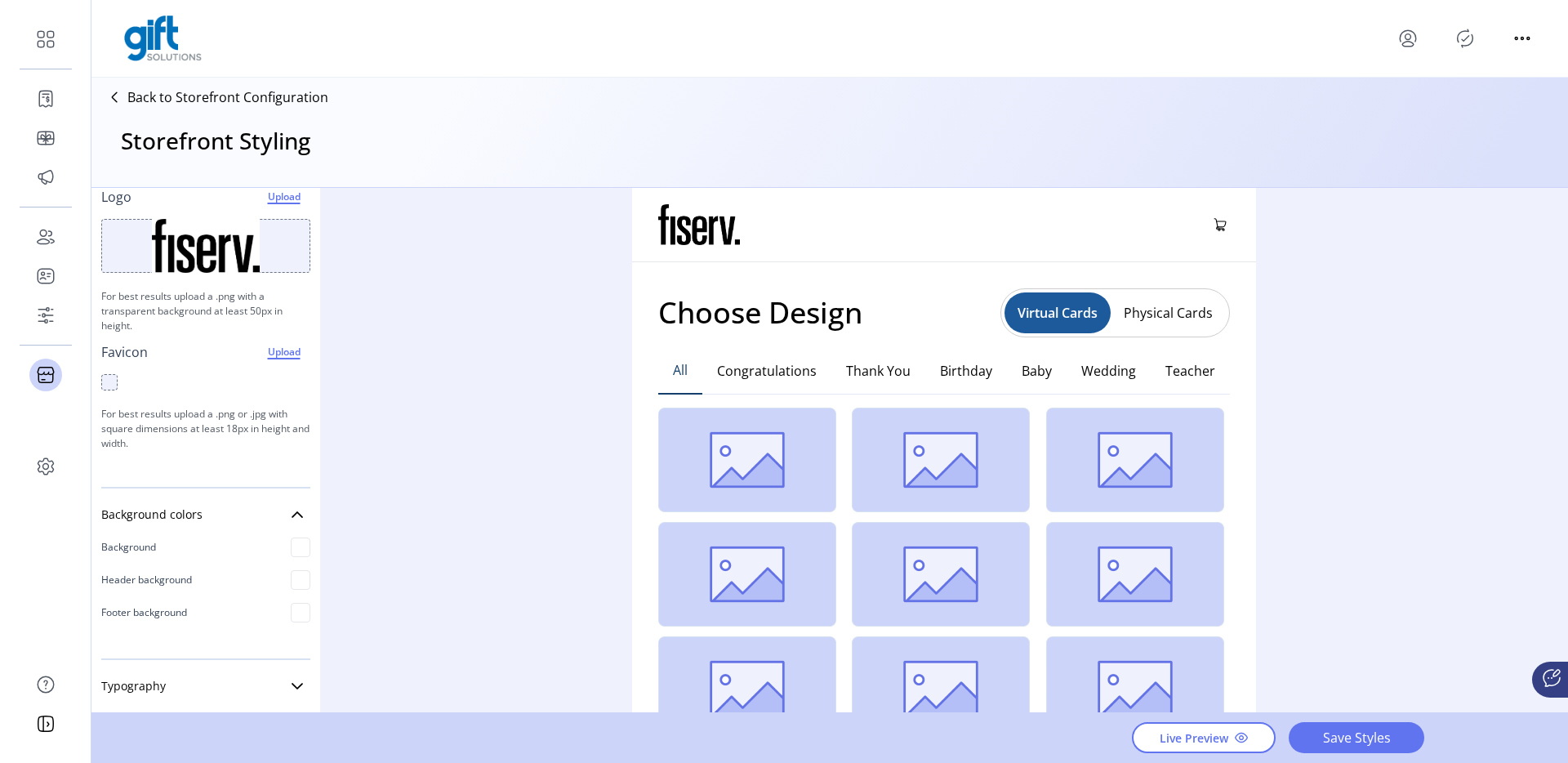
click at [293, 583] on div at bounding box center [300, 580] width 19 height 19
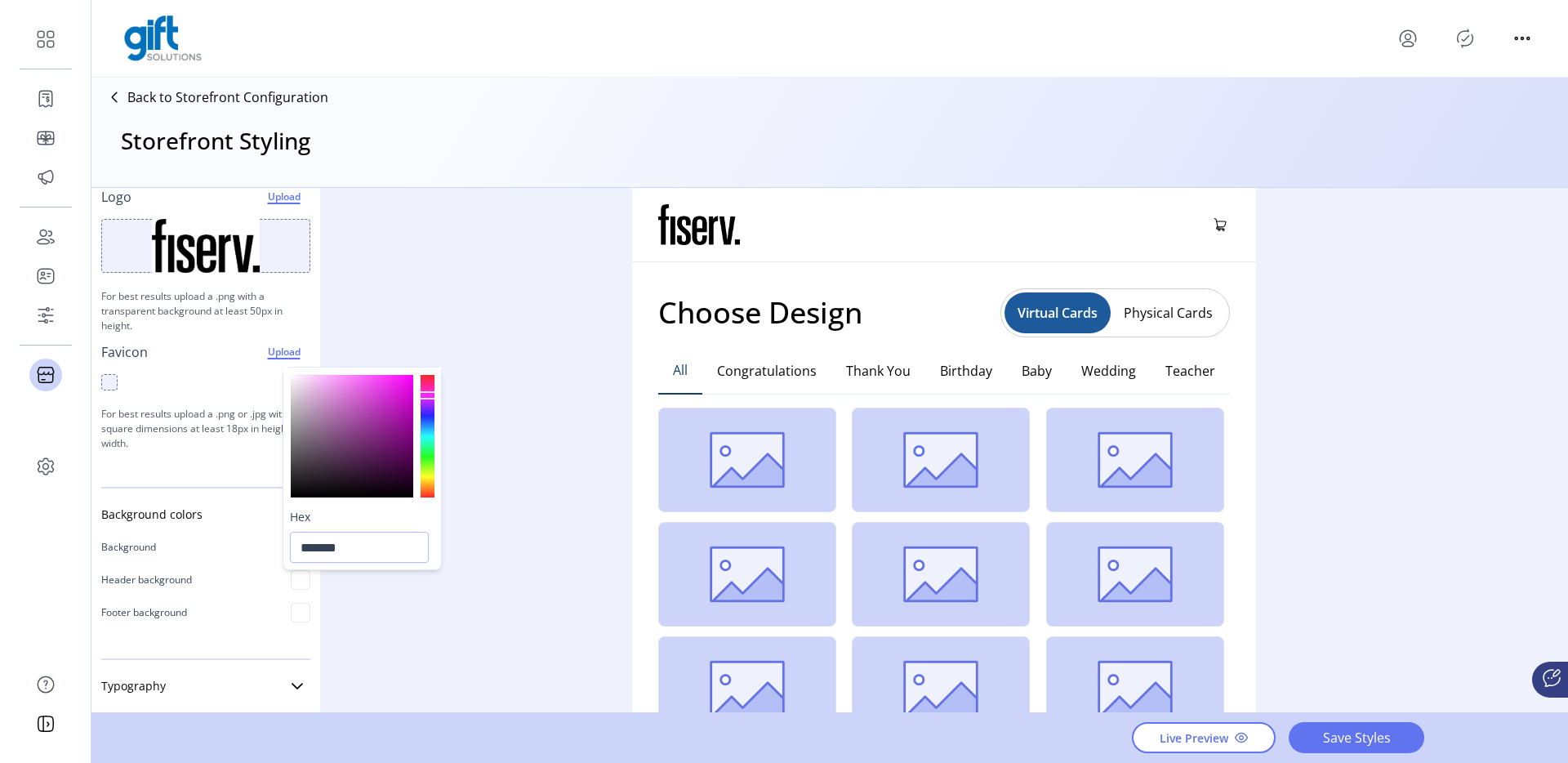
click at [505, 479] on div "Styling Toolbar Brand Logo Upload For best results upload a .png with a transpa…" at bounding box center [829, 451] width 1476 height 526
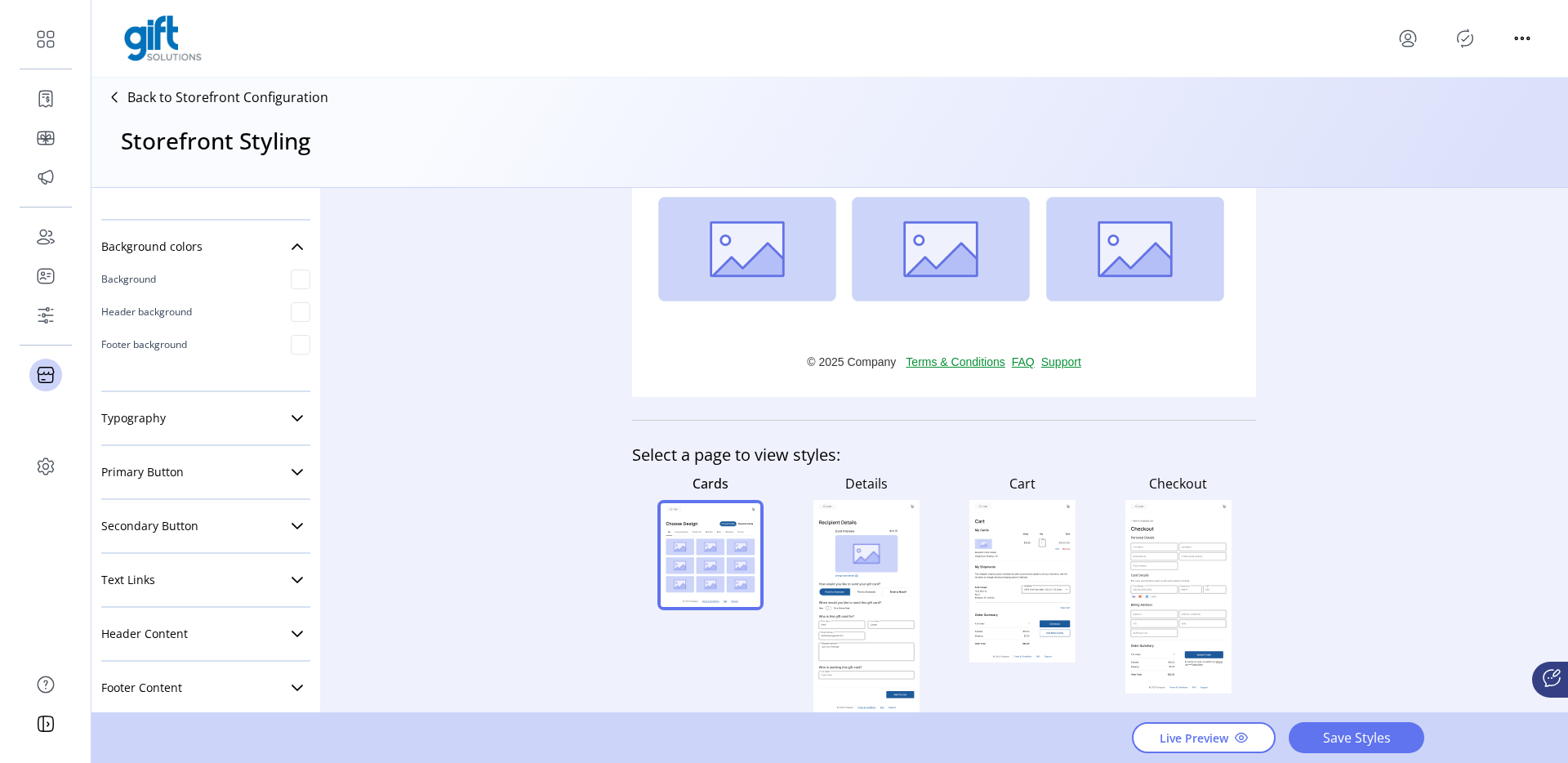
scroll to position [384, 0]
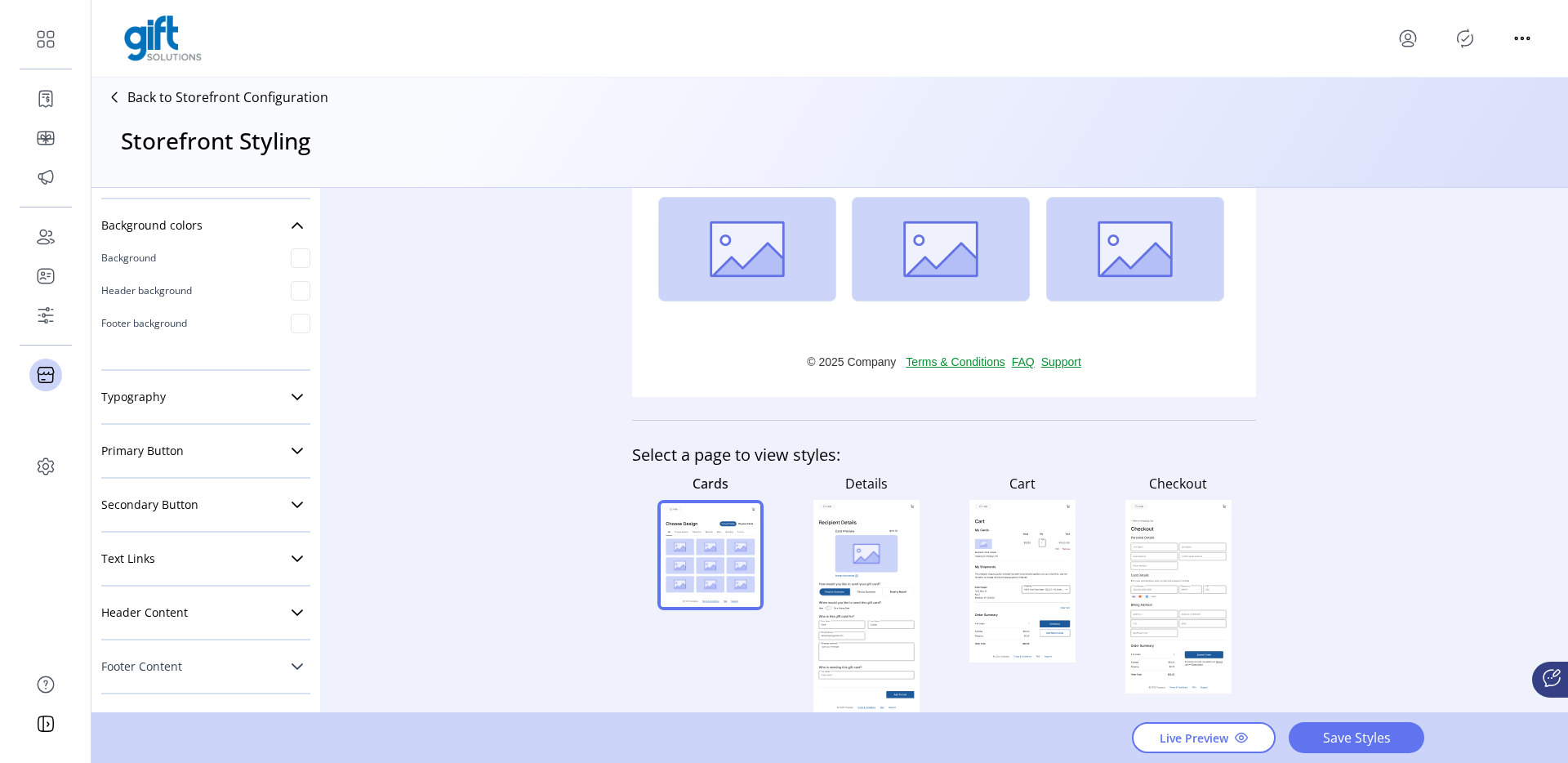
click at [178, 668] on span "Footer Content" at bounding box center [141, 666] width 81 height 11
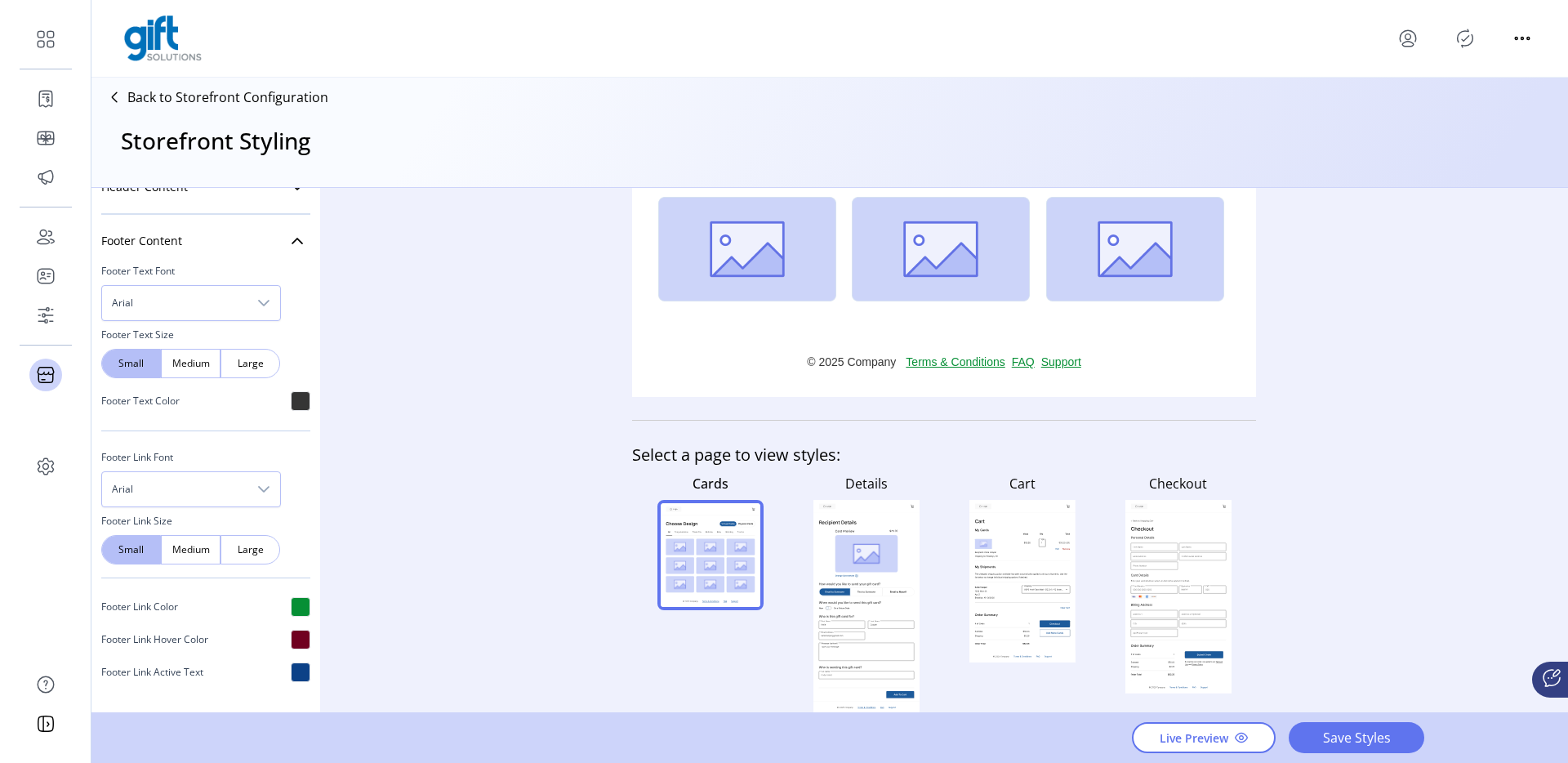
scroll to position [812, 0]
click at [301, 394] on div at bounding box center [300, 397] width 19 height 19
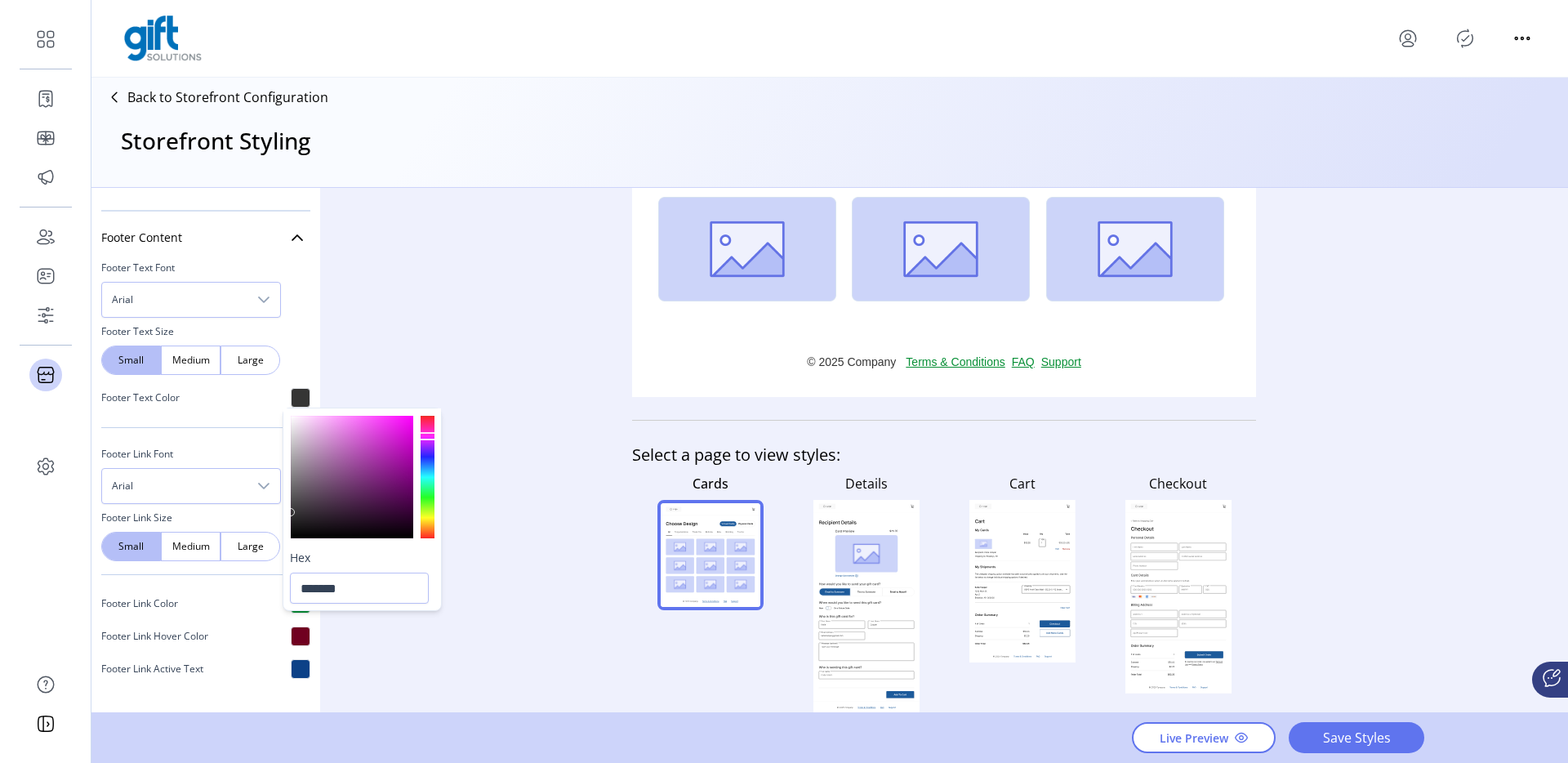
click at [387, 634] on div "Styling Toolbar Brand Logo Upload For best results upload a .png with a transpa…" at bounding box center [829, 451] width 1476 height 526
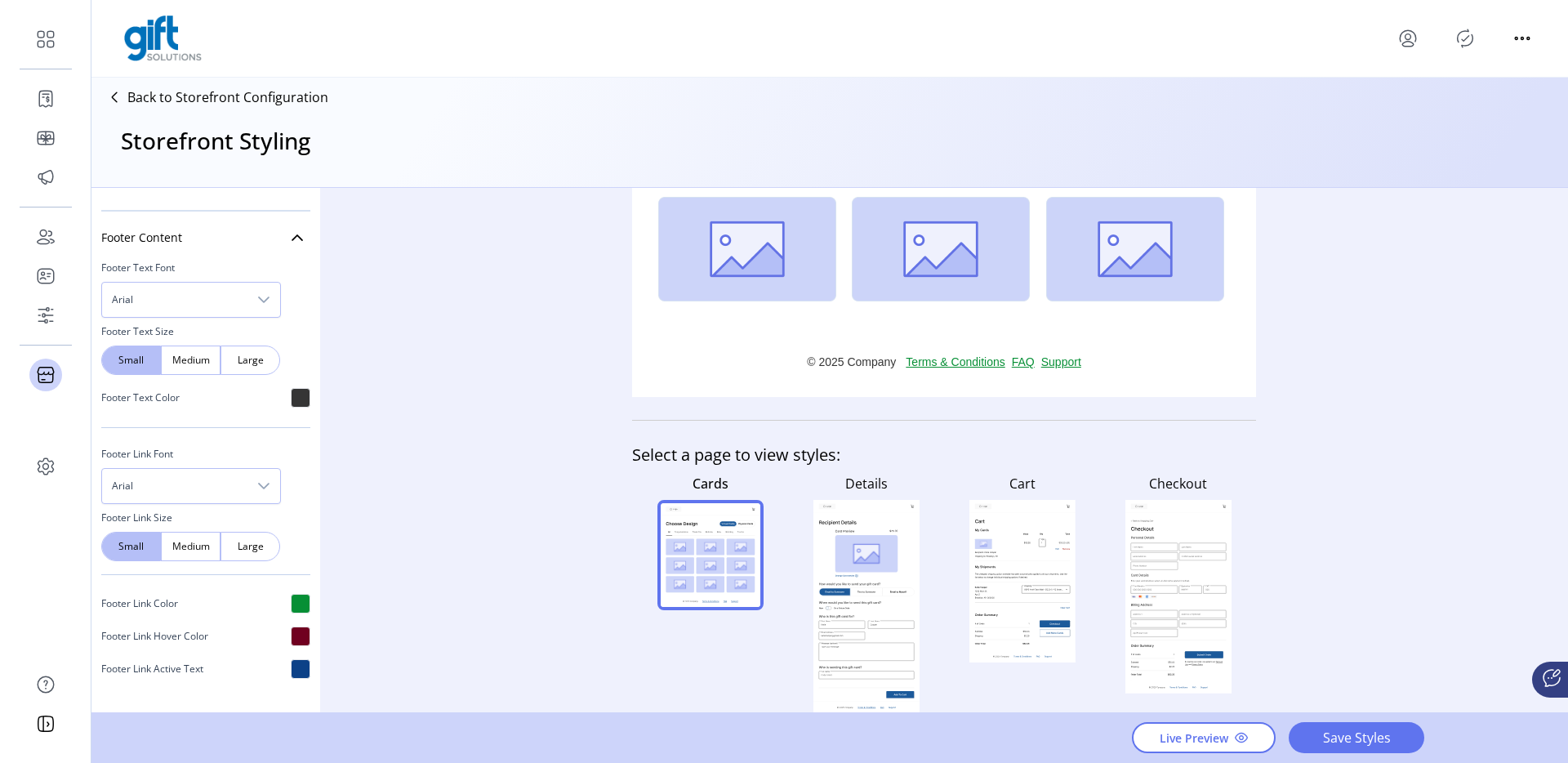
click at [295, 681] on div "Footer Link Active Text" at bounding box center [205, 668] width 209 height 32
click at [296, 673] on div at bounding box center [300, 668] width 19 height 19
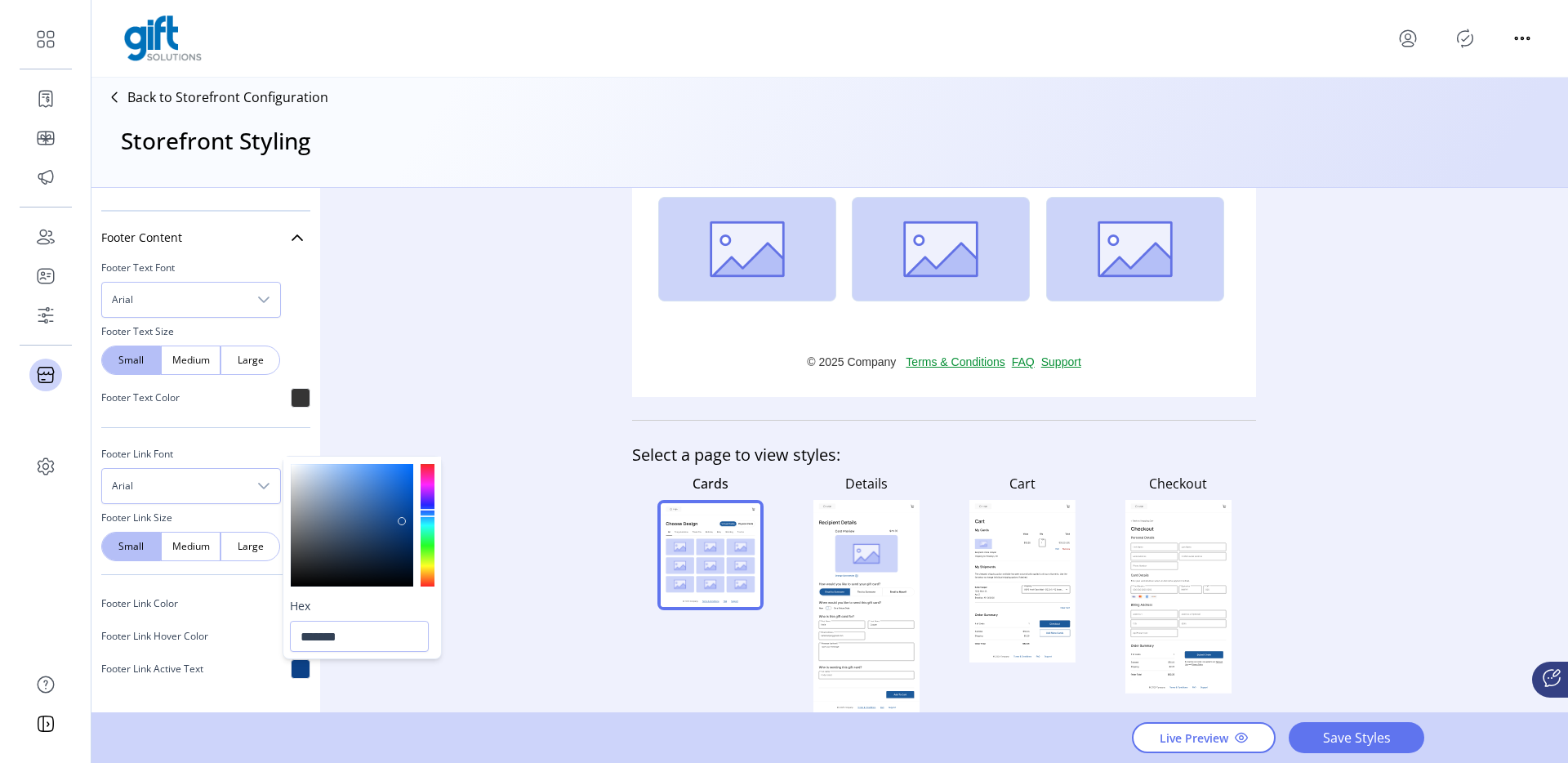
click at [242, 86] on div "Back to Storefront Configuration" at bounding box center [213, 97] width 231 height 26
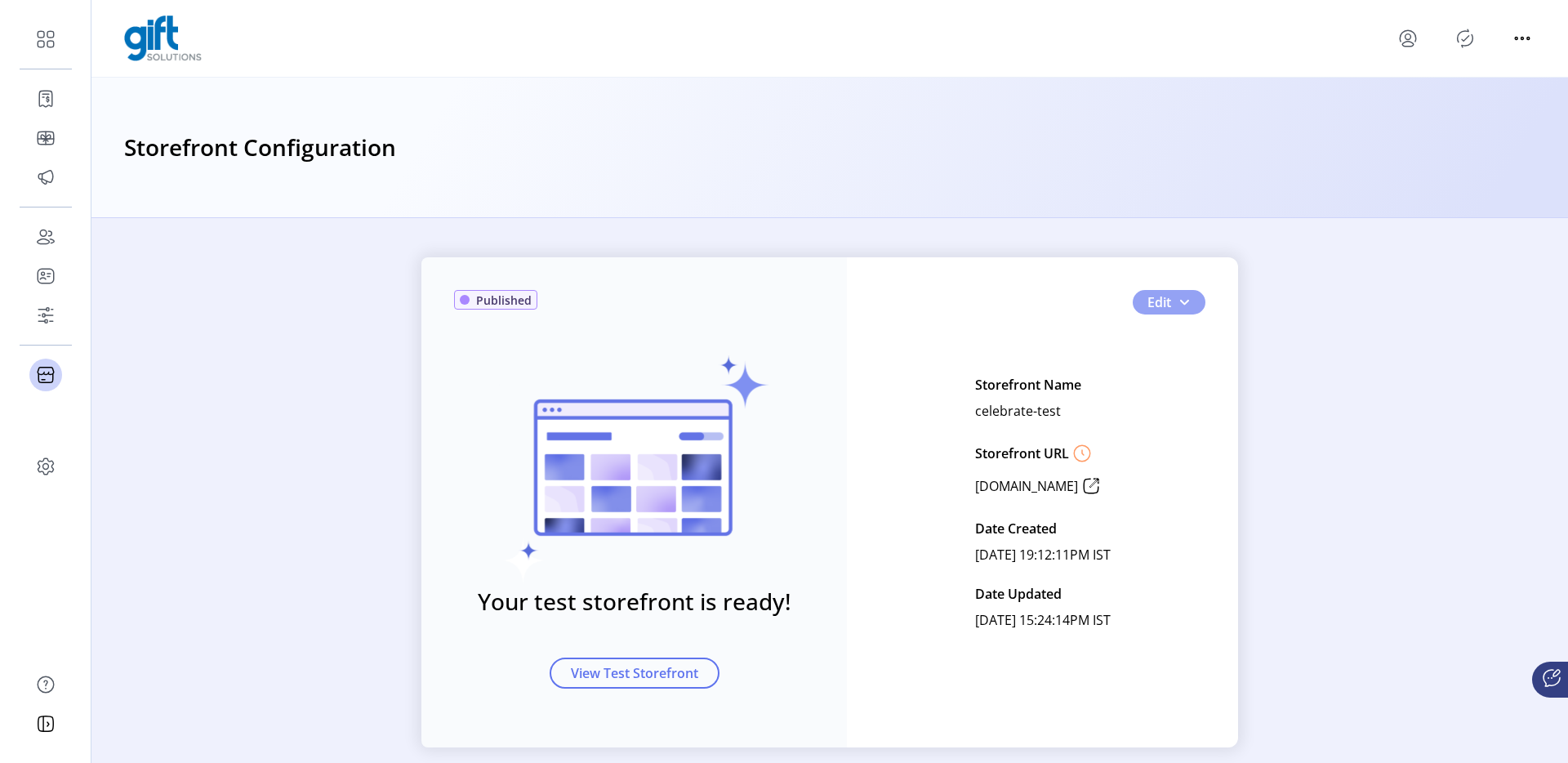
click at [1191, 305] on button "Edit" at bounding box center [1168, 303] width 73 height 25
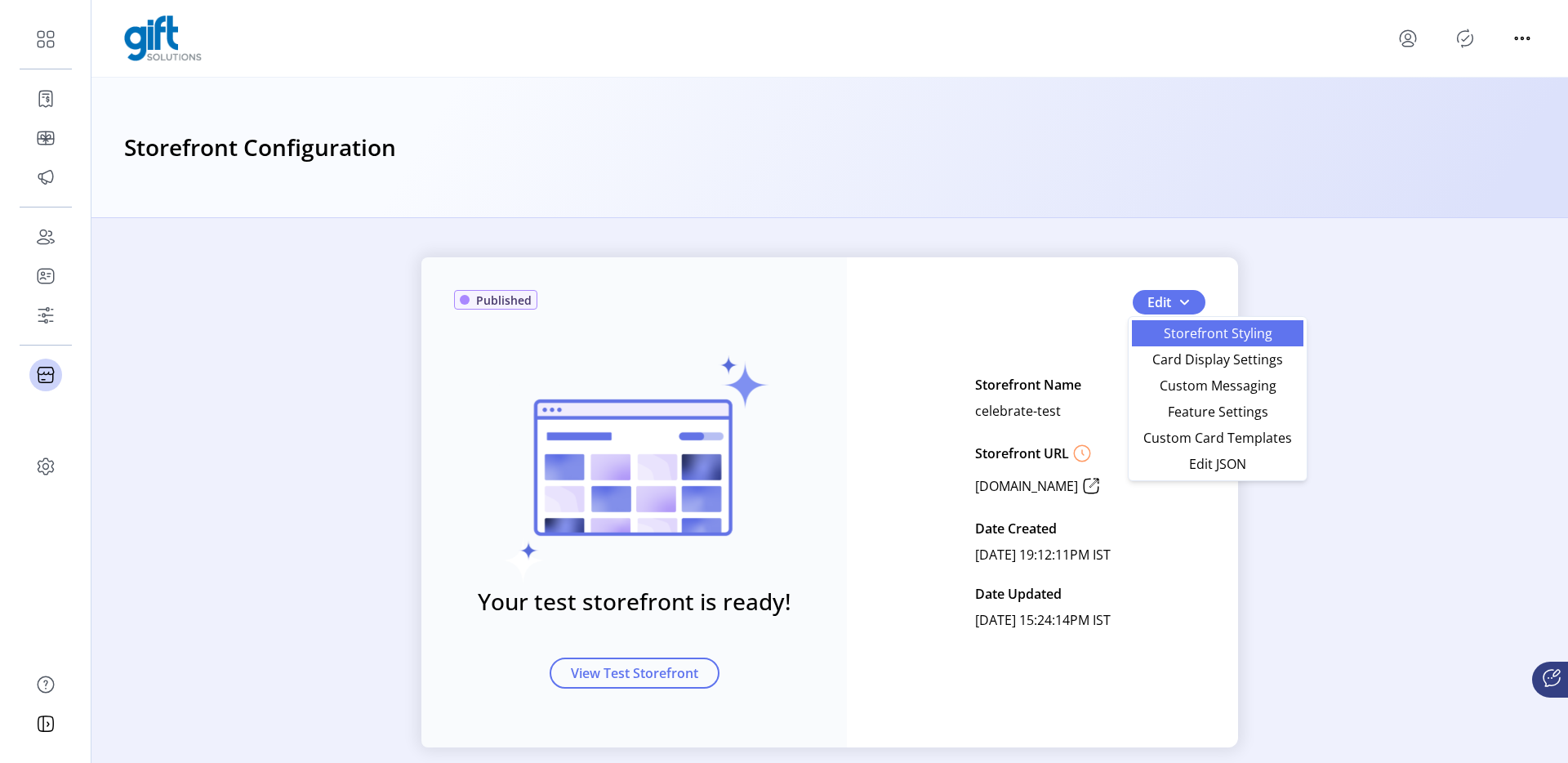
click at [1182, 326] on span "Storefront Styling" at bounding box center [1217, 332] width 152 height 13
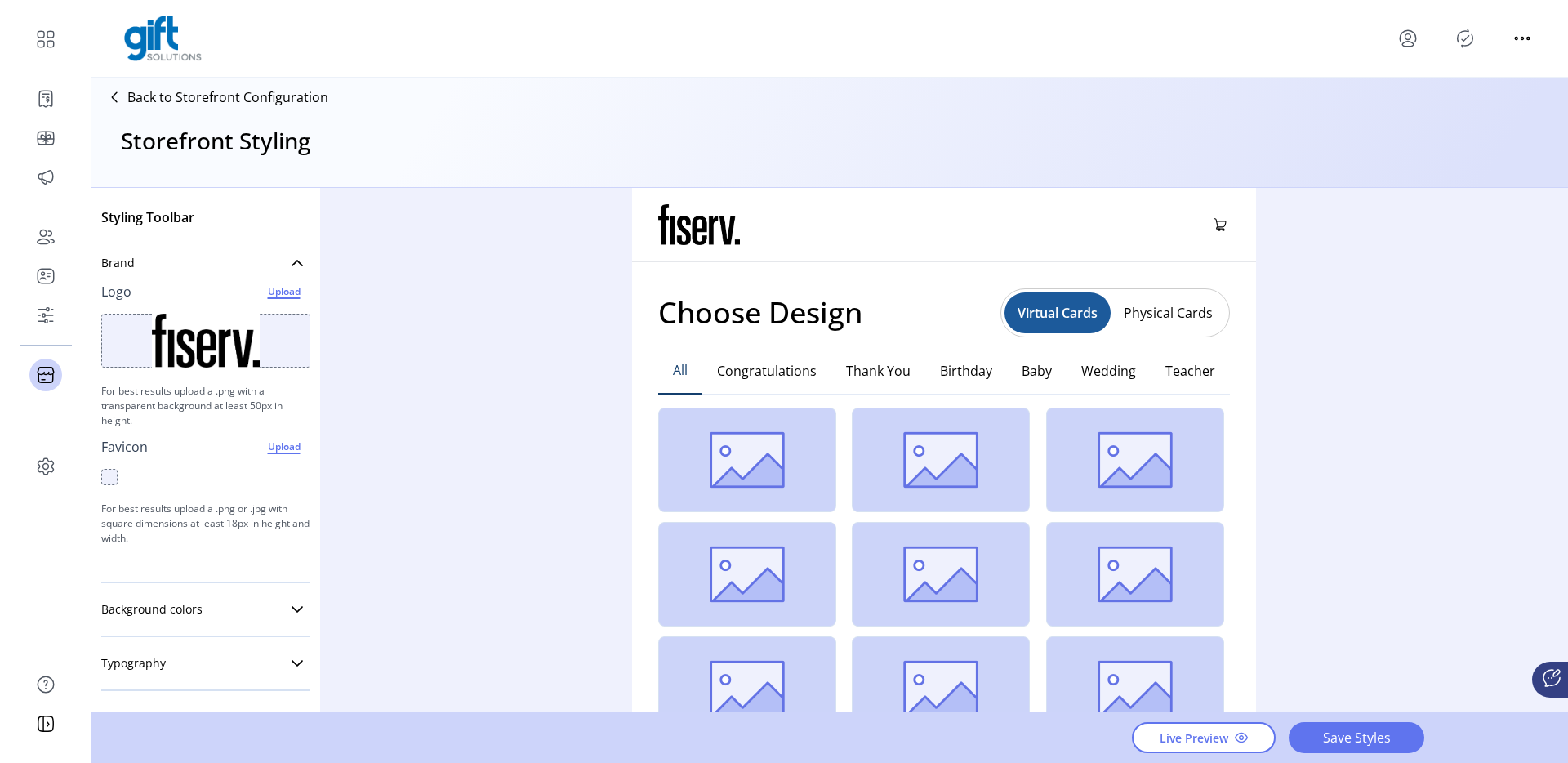
click at [1405, 535] on div "Styling Toolbar Brand Logo Upload For best results upload a .png with a transpa…" at bounding box center [829, 451] width 1476 height 526
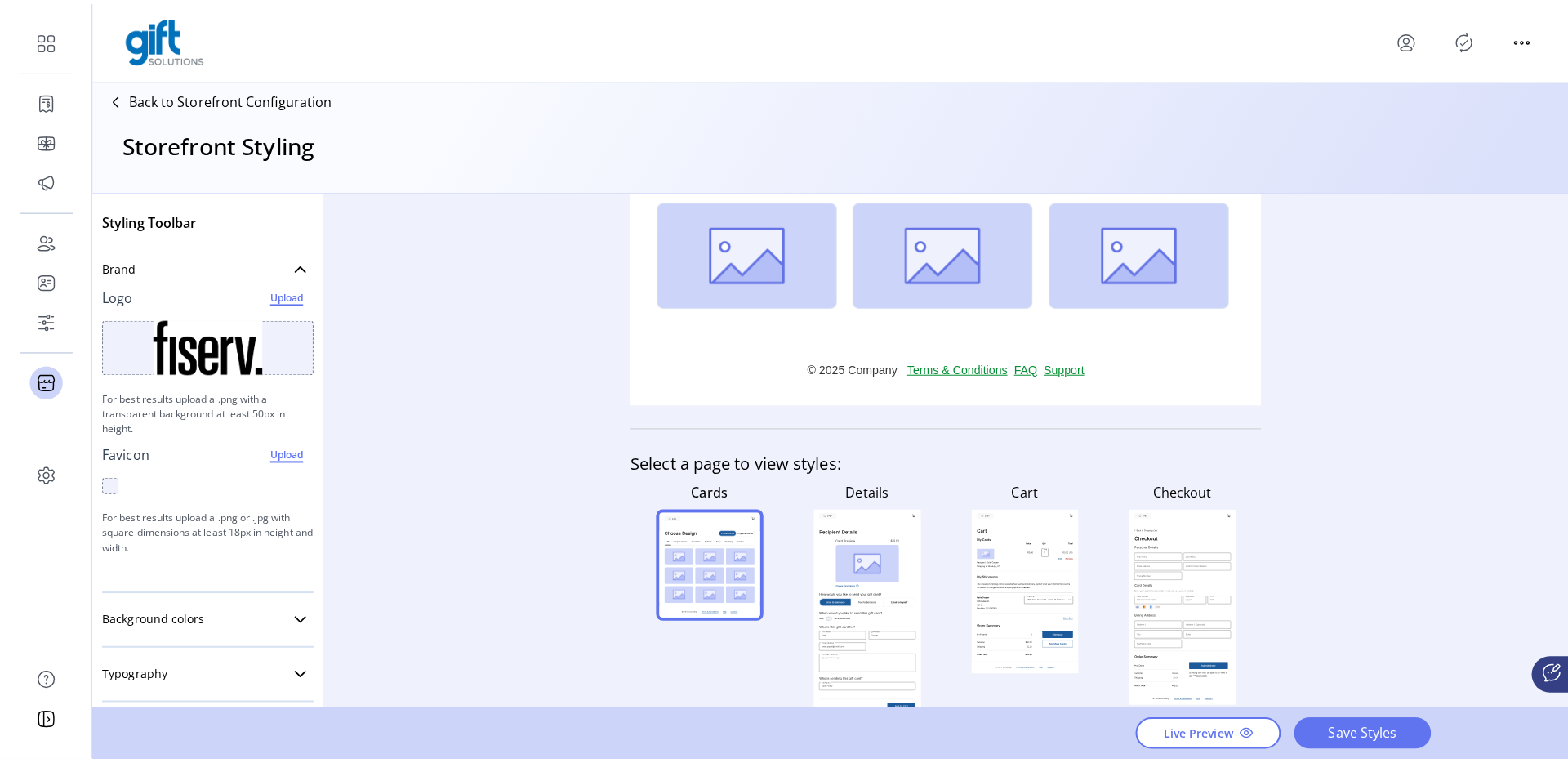
scroll to position [456, 0]
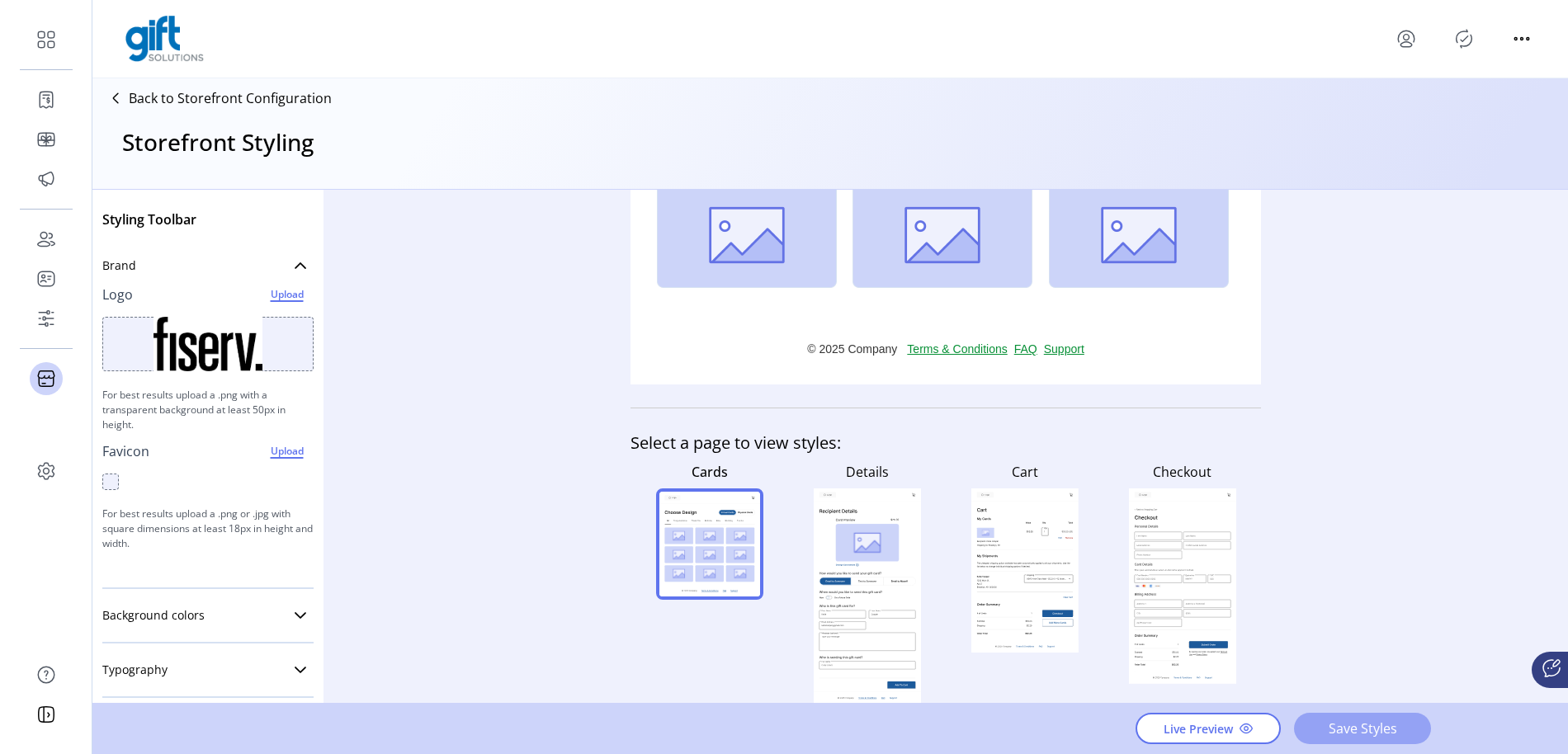
click at [1394, 719] on span "Save Styles" at bounding box center [1362, 728] width 94 height 19
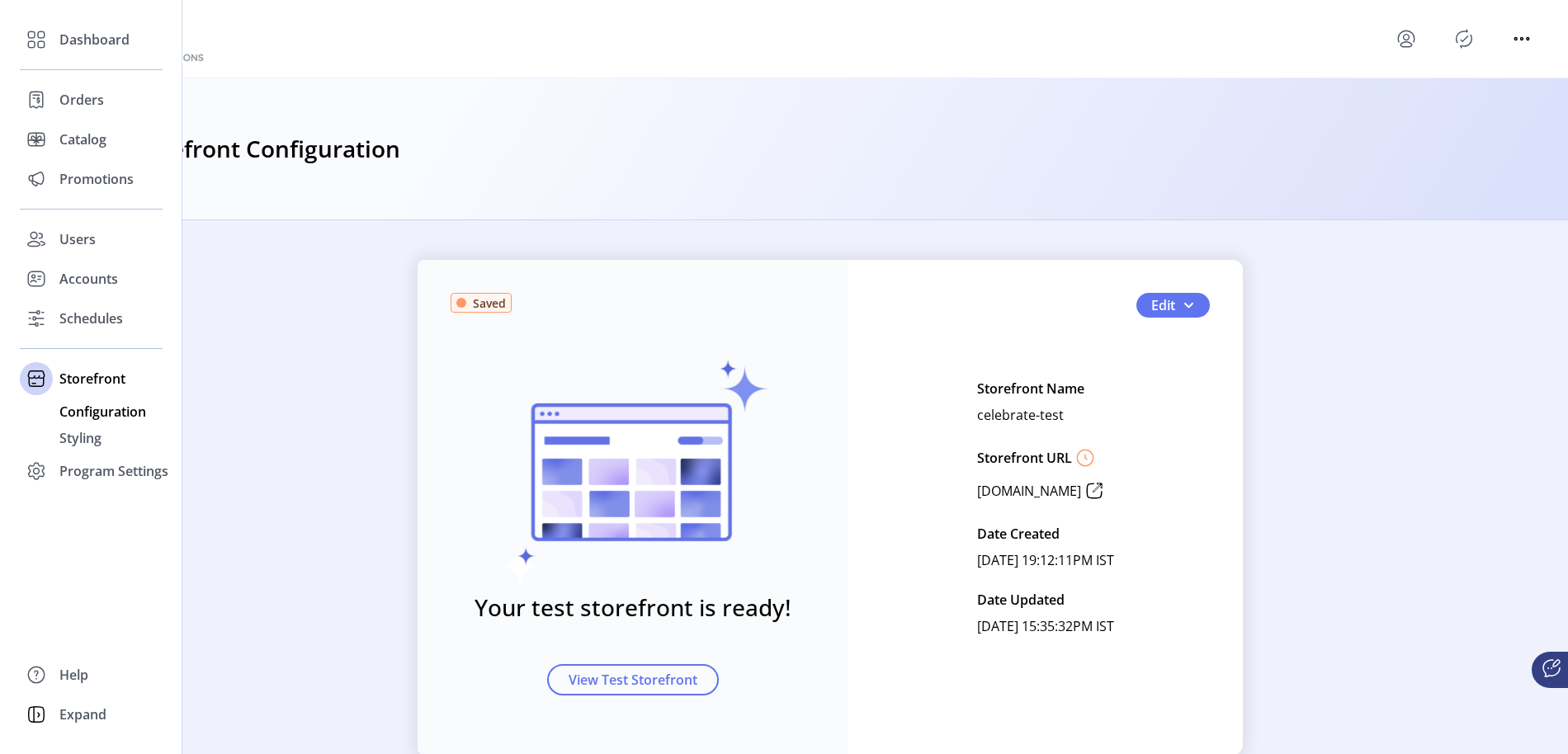
click at [102, 413] on span "Configuration" at bounding box center [103, 411] width 87 height 19
click at [85, 425] on div "Styling" at bounding box center [90, 439] width 143 height 27
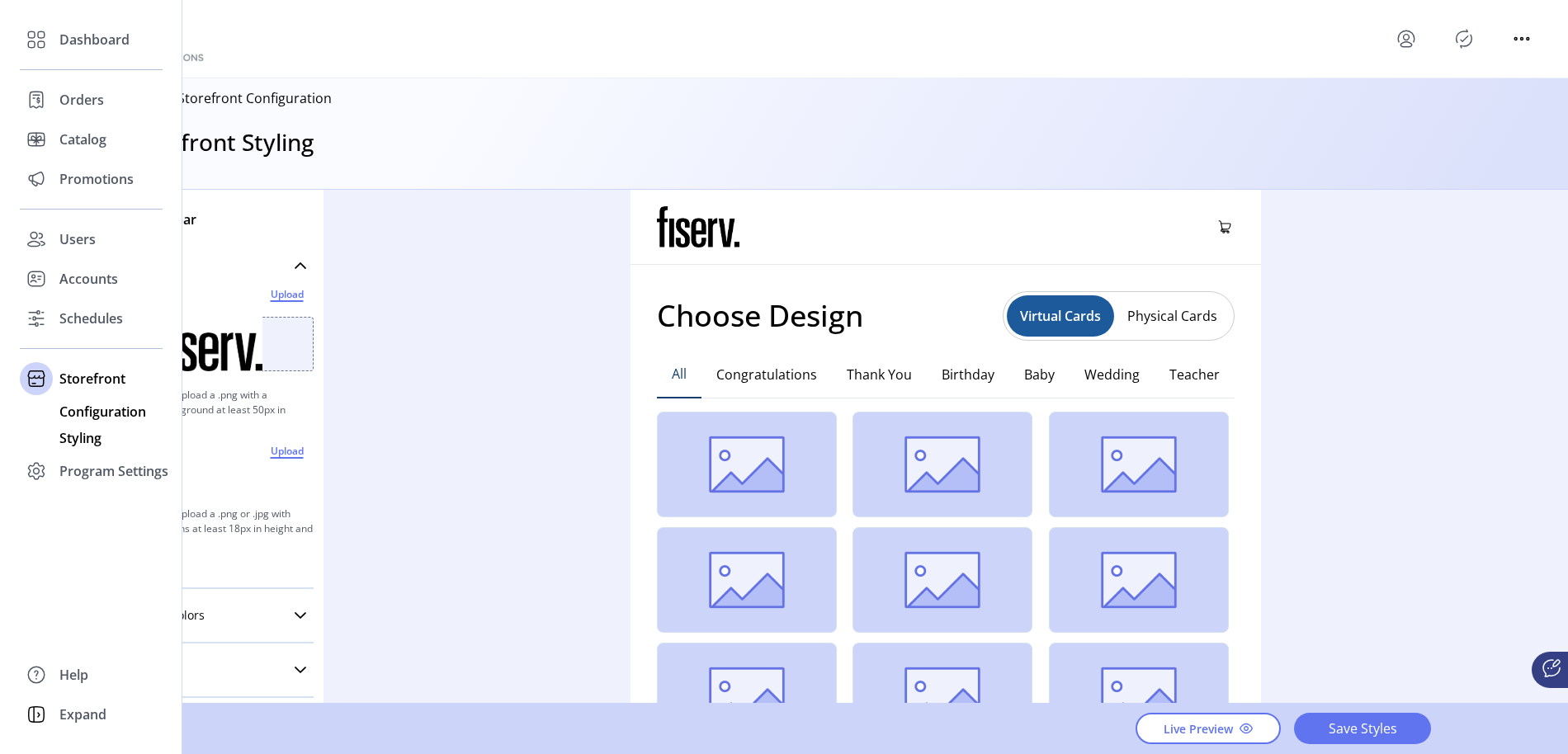
click at [90, 408] on span "Configuration" at bounding box center [103, 411] width 87 height 19
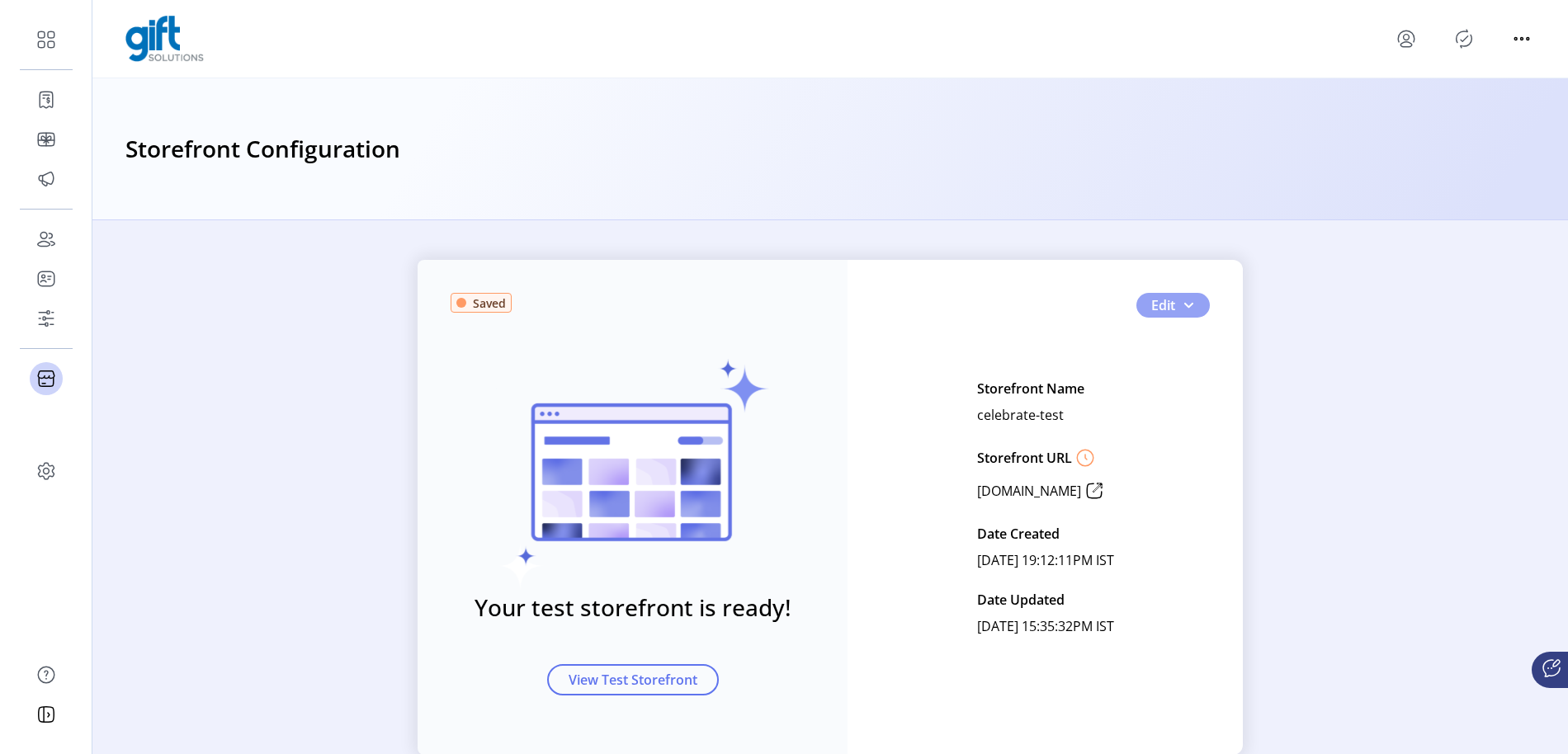
click at [1196, 310] on button "Edit" at bounding box center [1173, 306] width 74 height 25
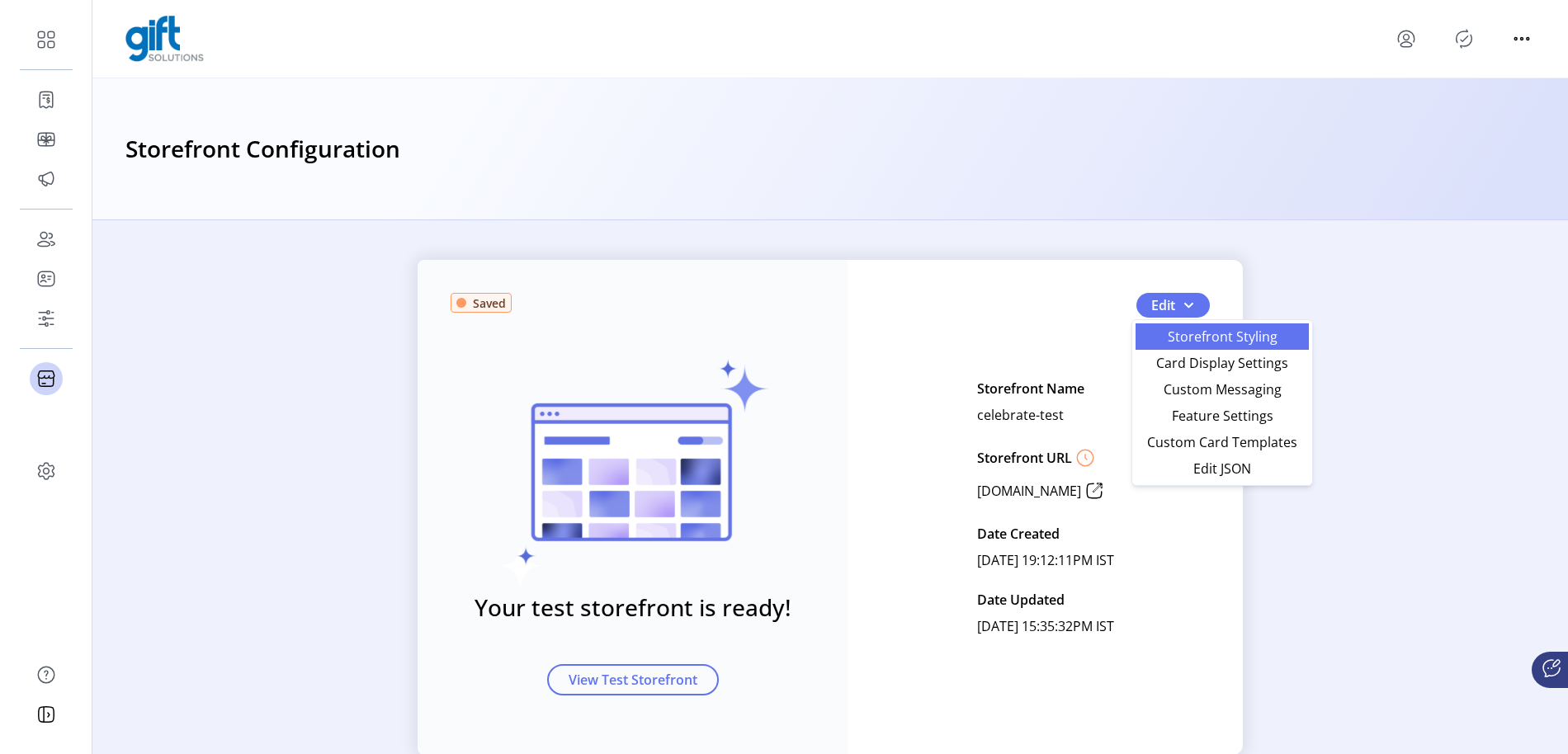
click at [1201, 342] on span "Storefront Styling" at bounding box center [1221, 336] width 153 height 13
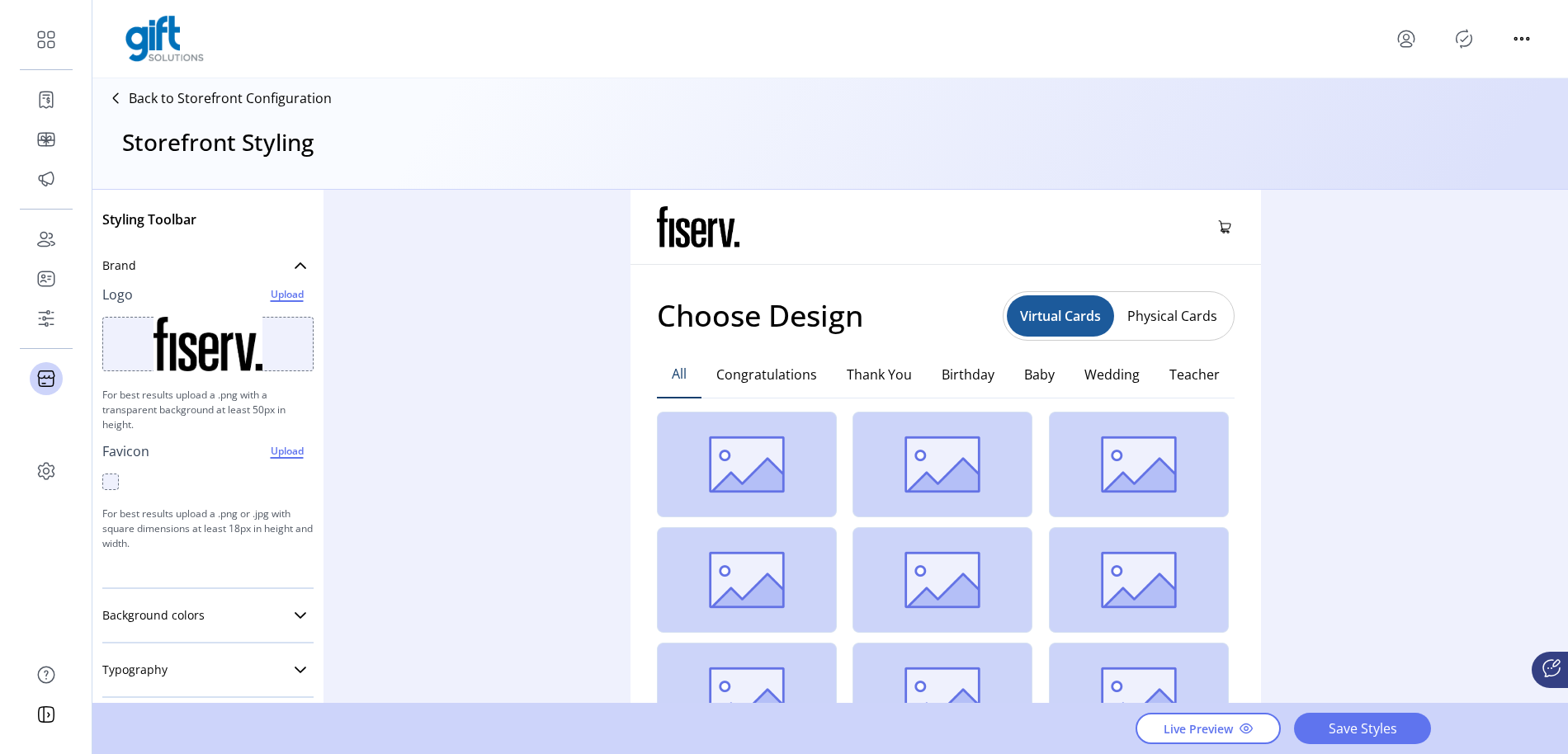
click at [302, 106] on p "Back to Storefront Configuration" at bounding box center [230, 98] width 203 height 19
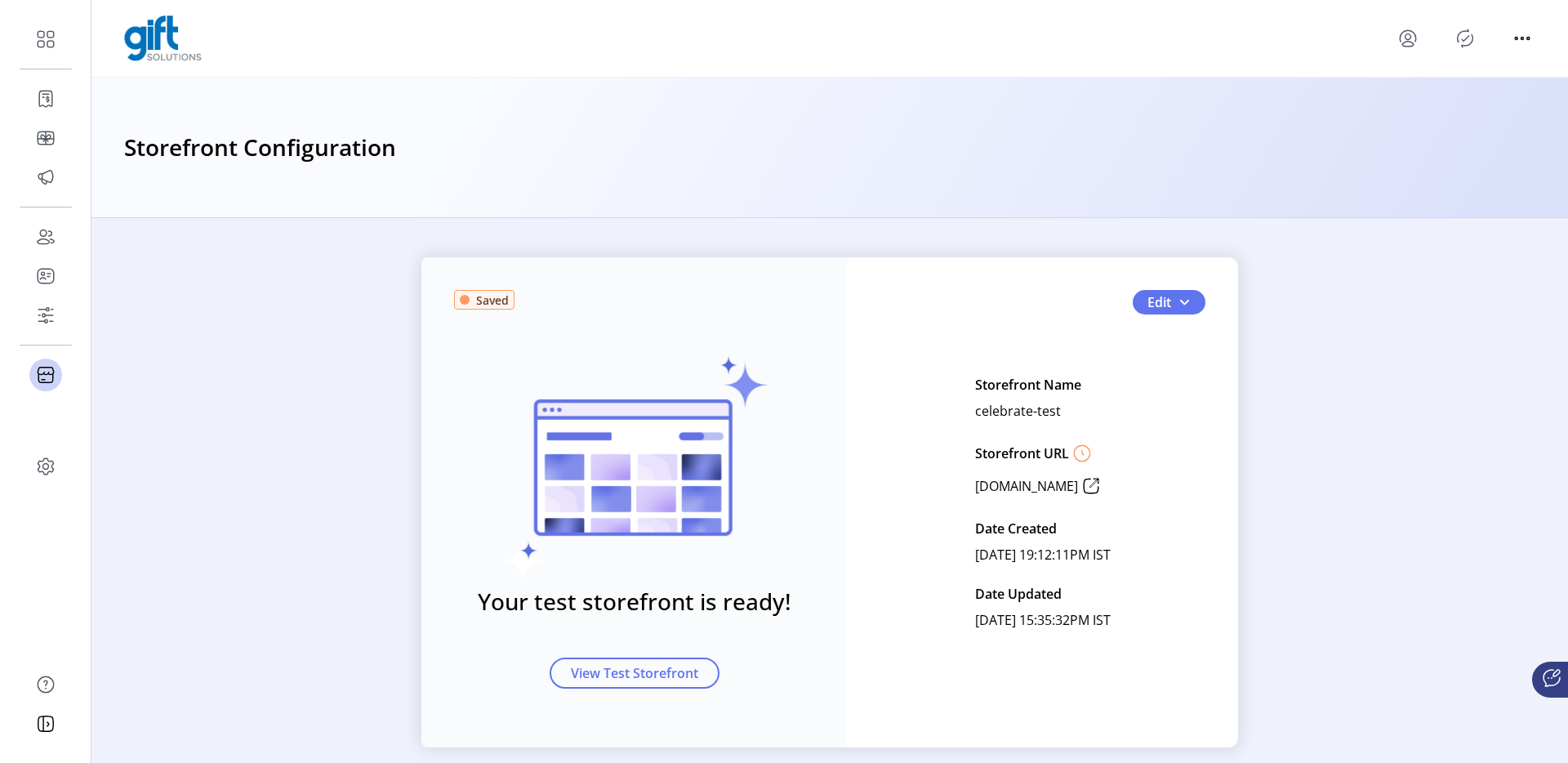
click at [1364, 398] on div "Saved Your test storefront is ready! View Test Storefront Edit Storefront Name …" at bounding box center [829, 502] width 1476 height 490
click at [1182, 303] on span "button" at bounding box center [1184, 302] width 13 height 13
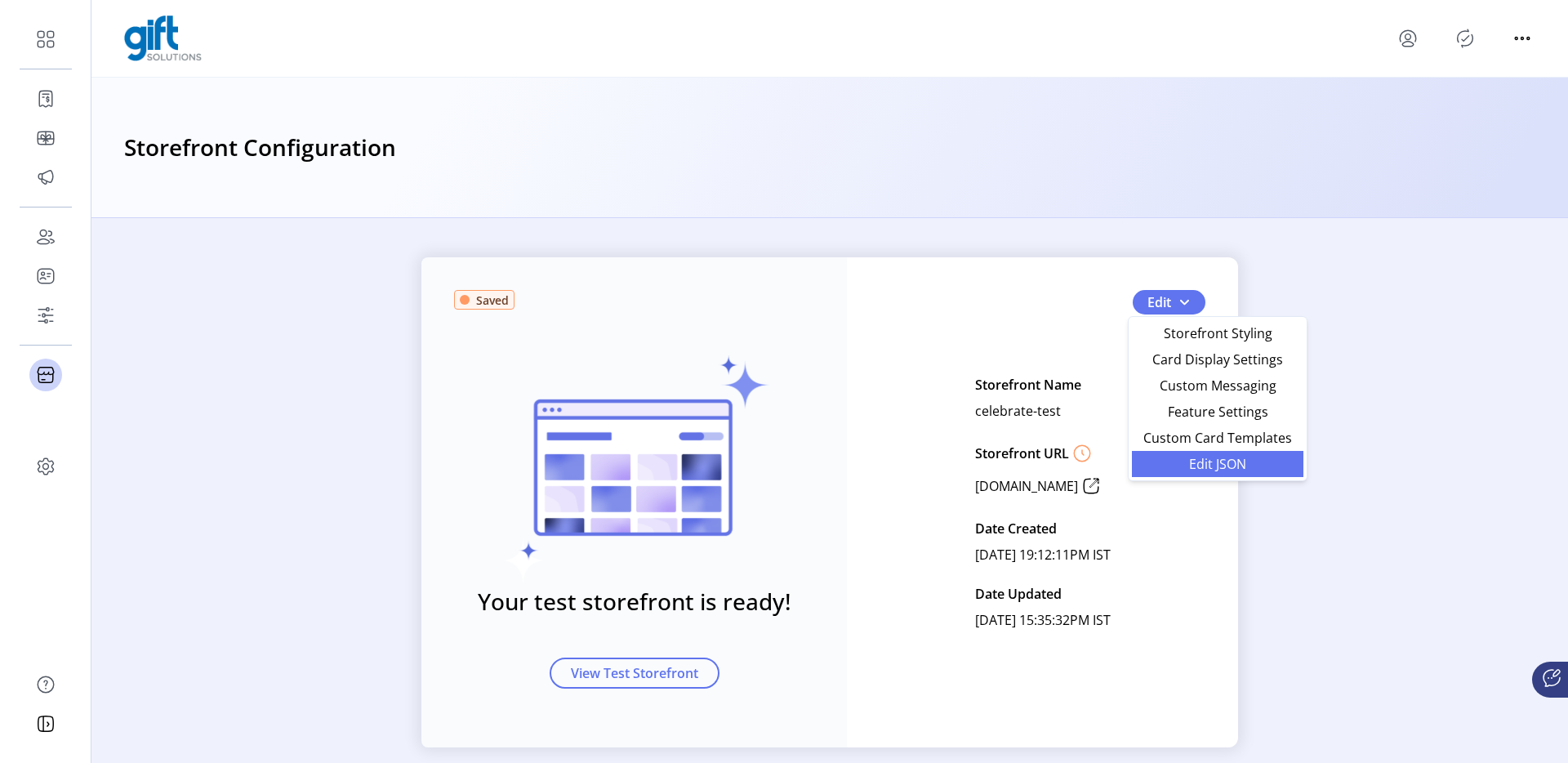
click at [1207, 459] on span "Edit JSON" at bounding box center [1217, 463] width 152 height 13
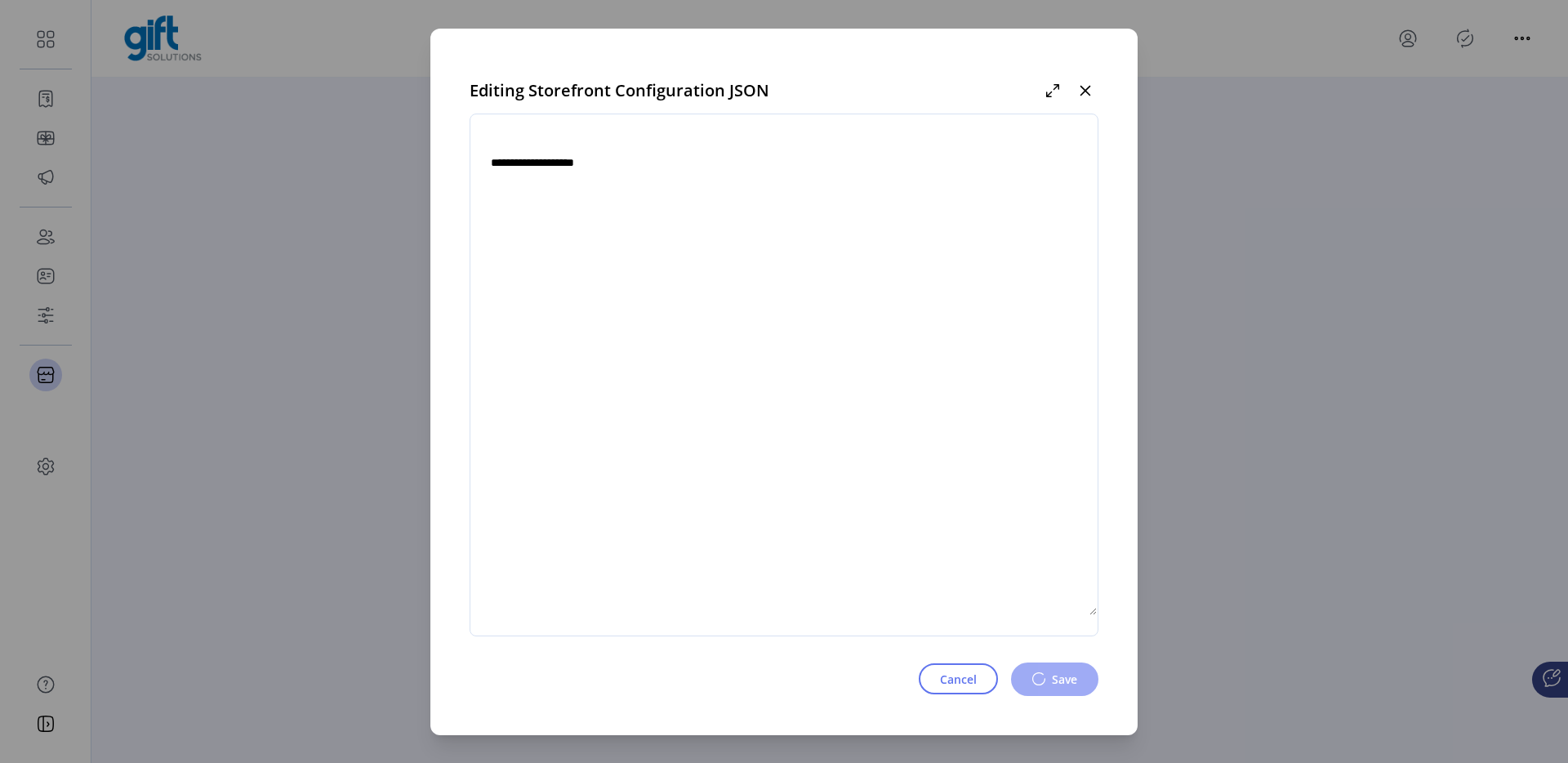
type textarea "**********"
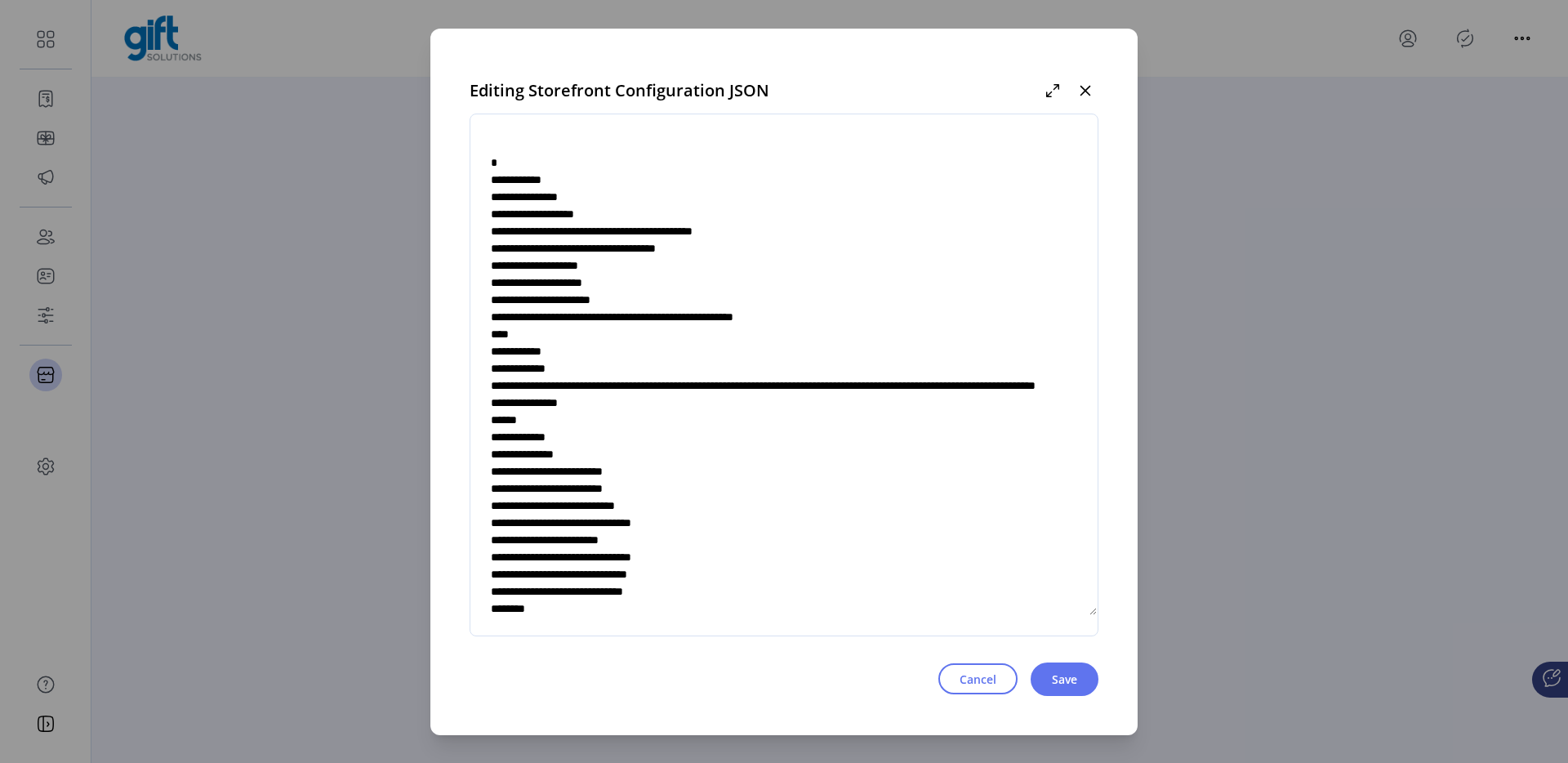
click at [713, 296] on textarea at bounding box center [783, 374] width 627 height 481
click at [965, 676] on span "Cancel" at bounding box center [978, 679] width 37 height 18
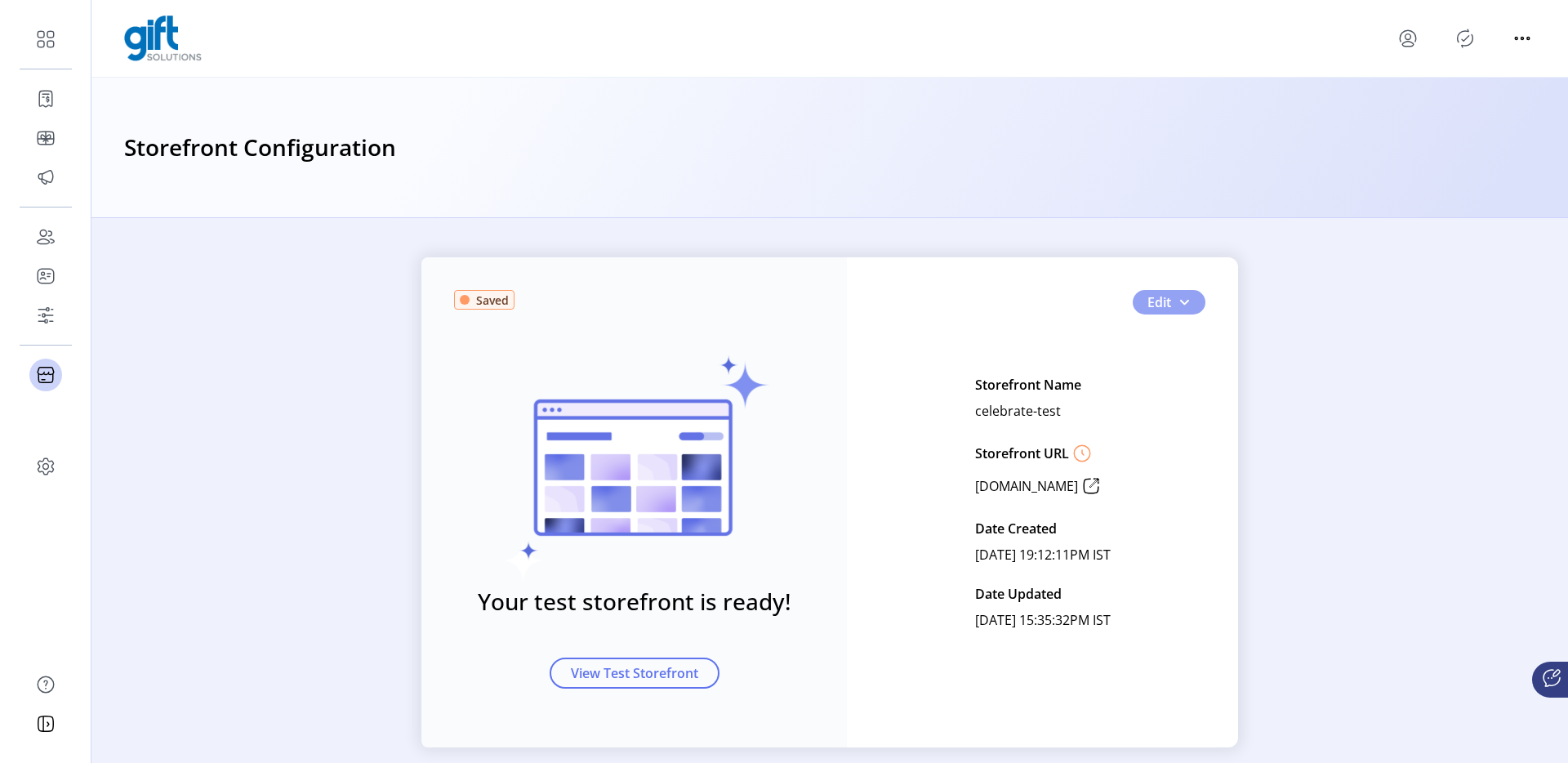
click at [1178, 298] on span "button" at bounding box center [1184, 302] width 13 height 13
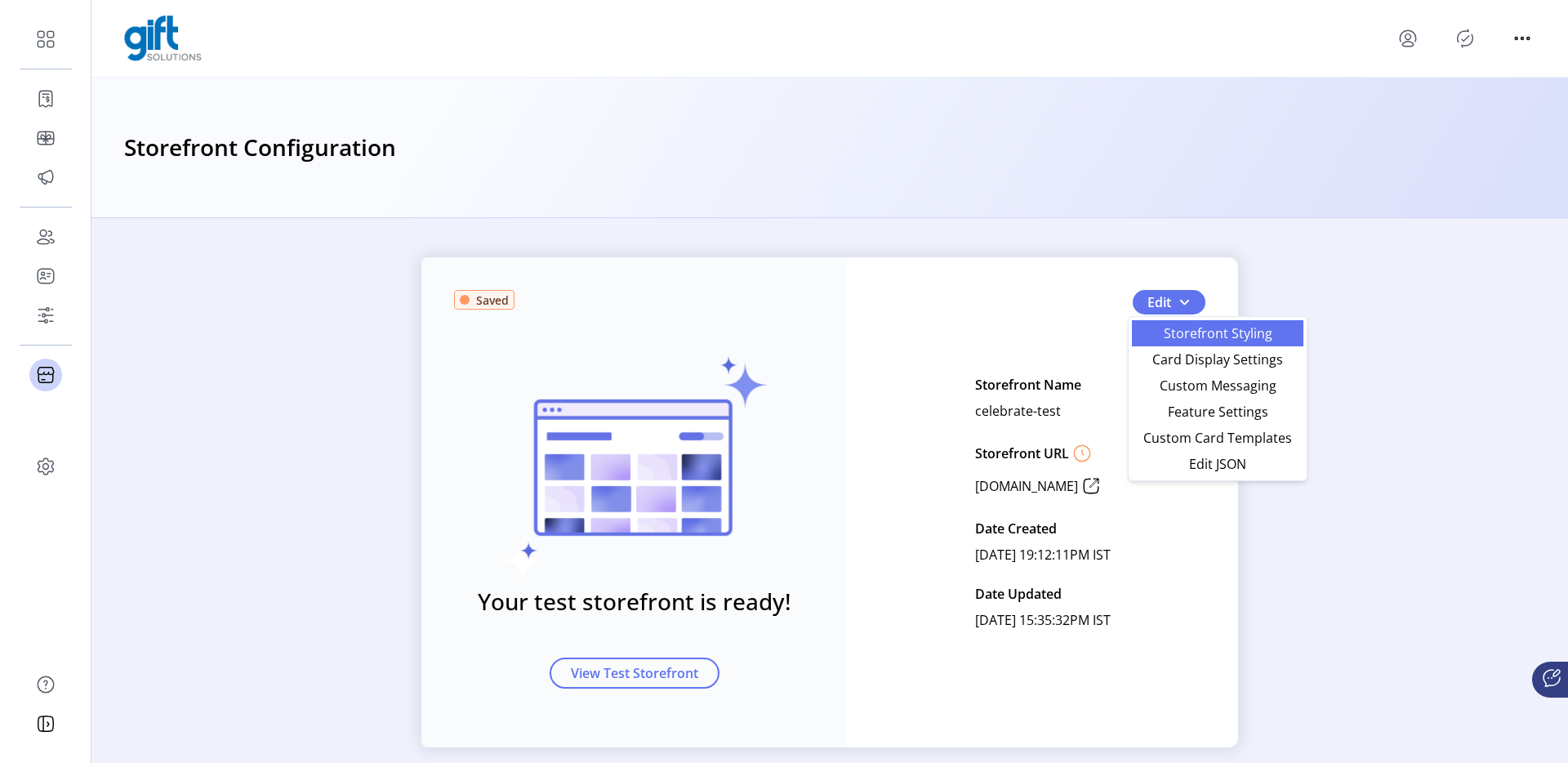
click at [1185, 326] on span "Storefront Styling" at bounding box center [1217, 332] width 152 height 13
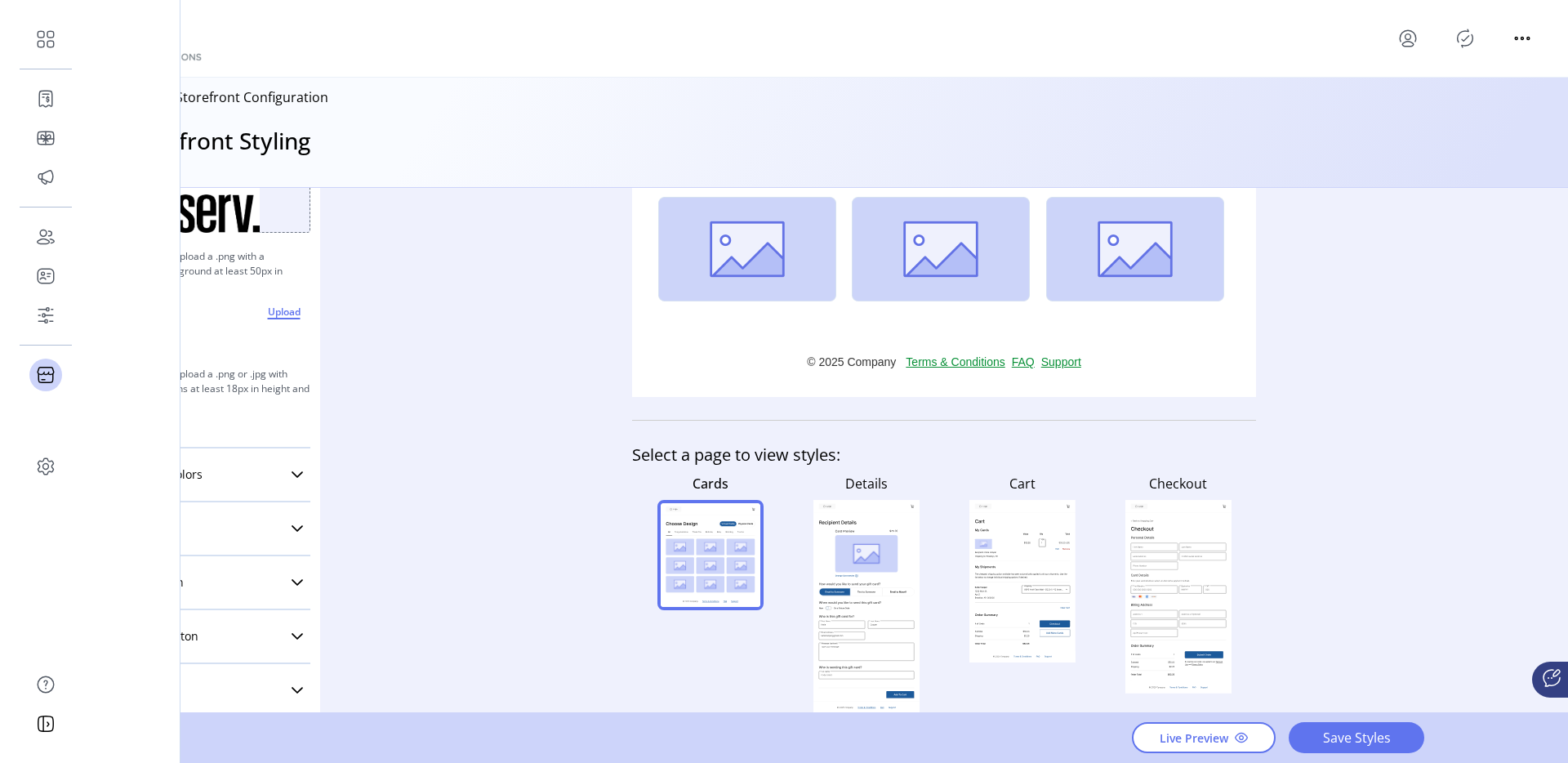
scroll to position [134, 0]
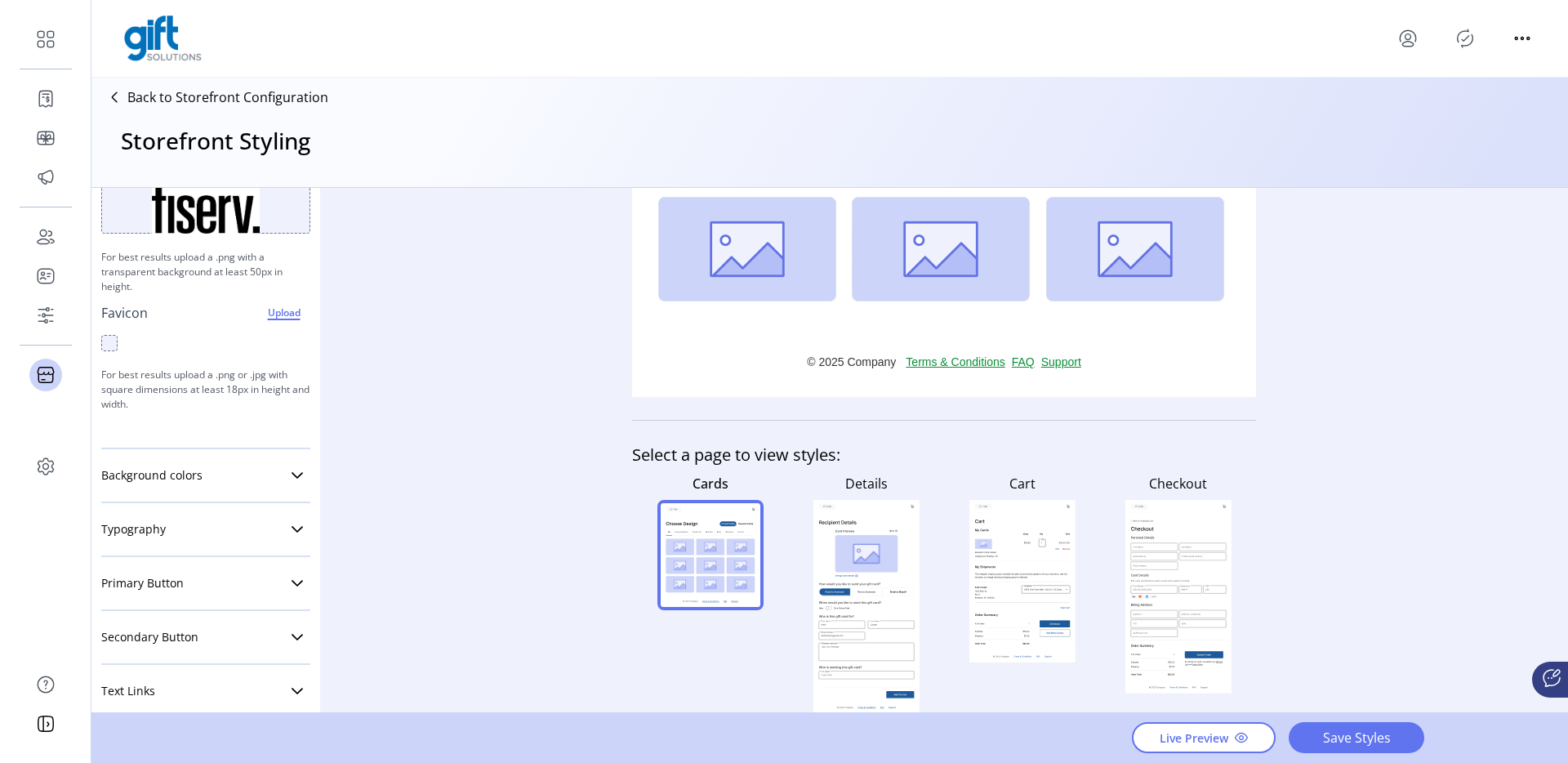
click at [119, 314] on p "Favicon" at bounding box center [124, 312] width 46 height 19
click at [445, 303] on div "Styling Toolbar Brand Logo Upload For best results upload a .png with a transpa…" at bounding box center [829, 451] width 1476 height 526
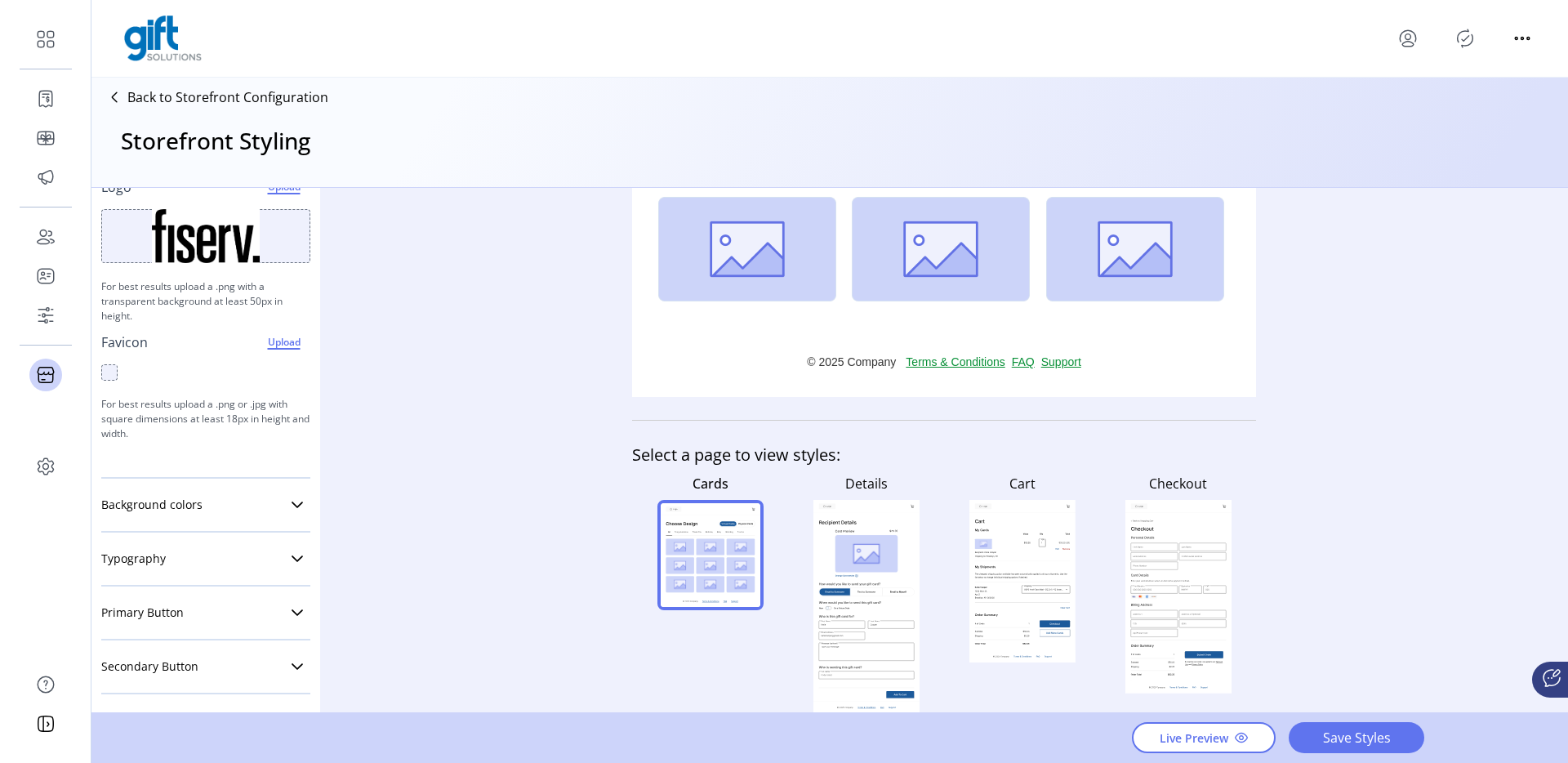
scroll to position [267, 0]
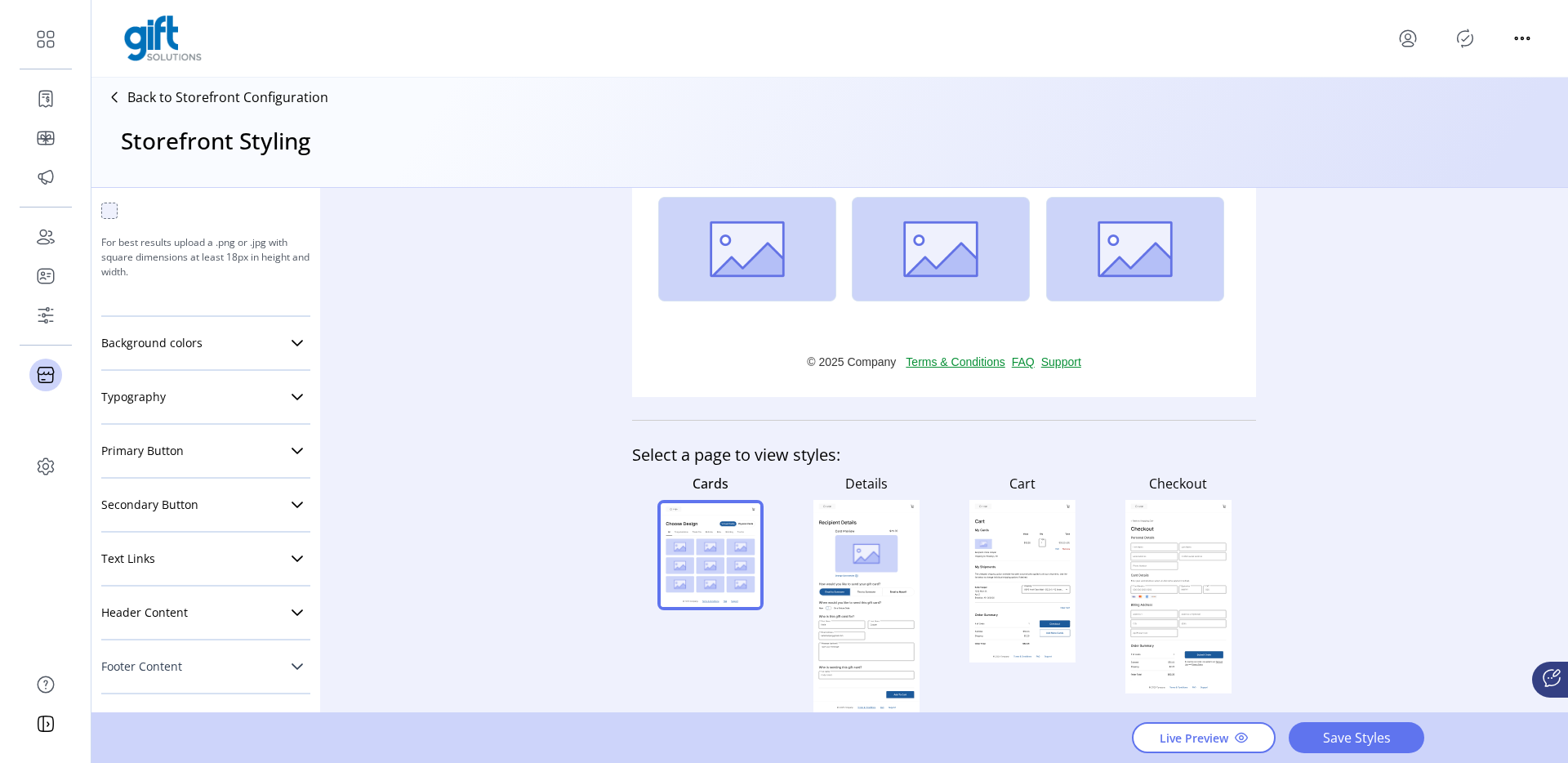
click at [183, 657] on link "Footer Content" at bounding box center [205, 666] width 209 height 32
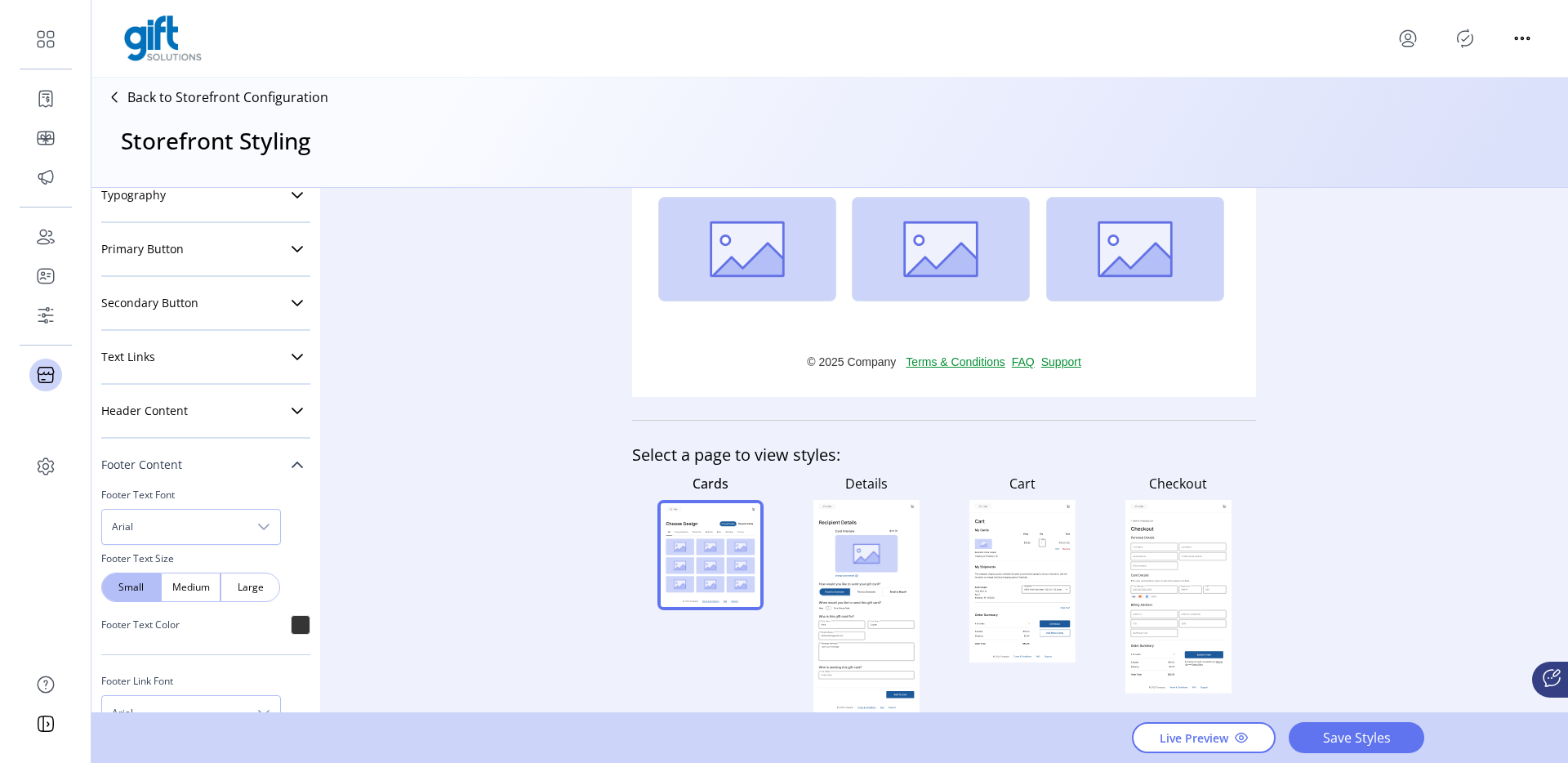
scroll to position [717, 0]
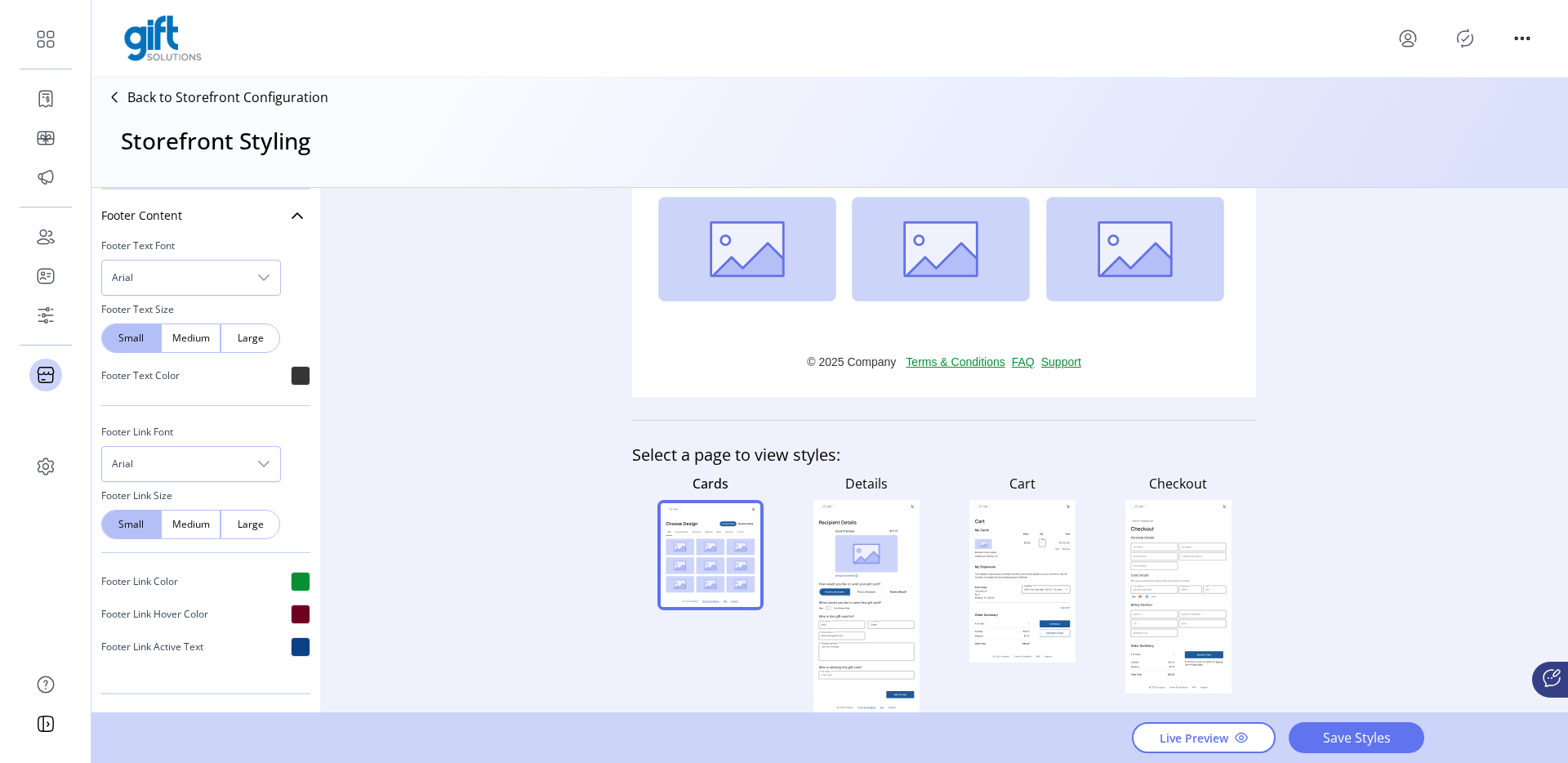
click at [290, 656] on div at bounding box center [300, 646] width 19 height 19
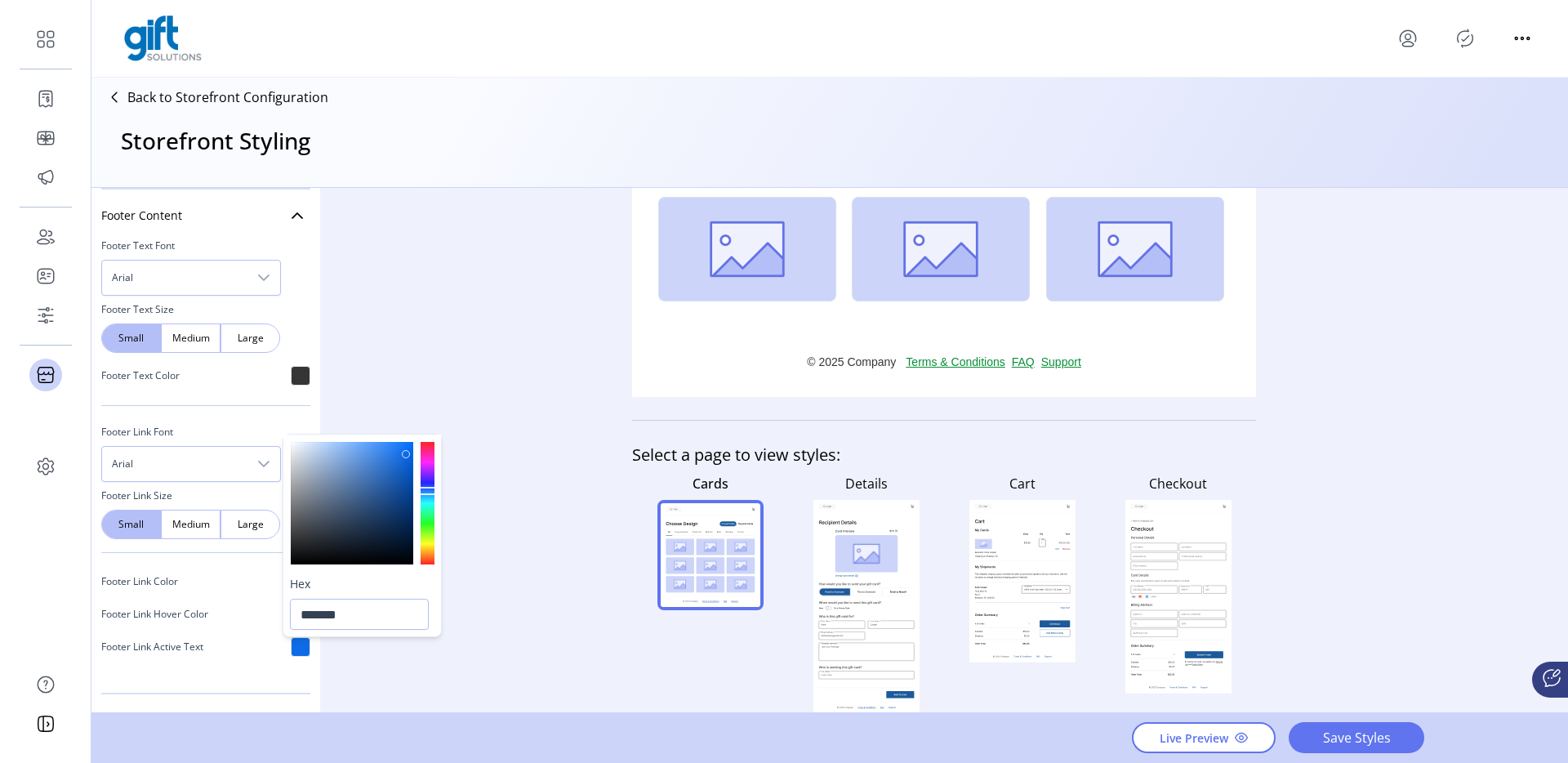
type input "*******"
drag, startPoint x: 403, startPoint y: 491, endPoint x: 406, endPoint y: 452, distance: 39.1
click at [406, 452] on div at bounding box center [352, 503] width 123 height 123
click at [955, 358] on link "Terms & Conditions" at bounding box center [959, 362] width 105 height 18
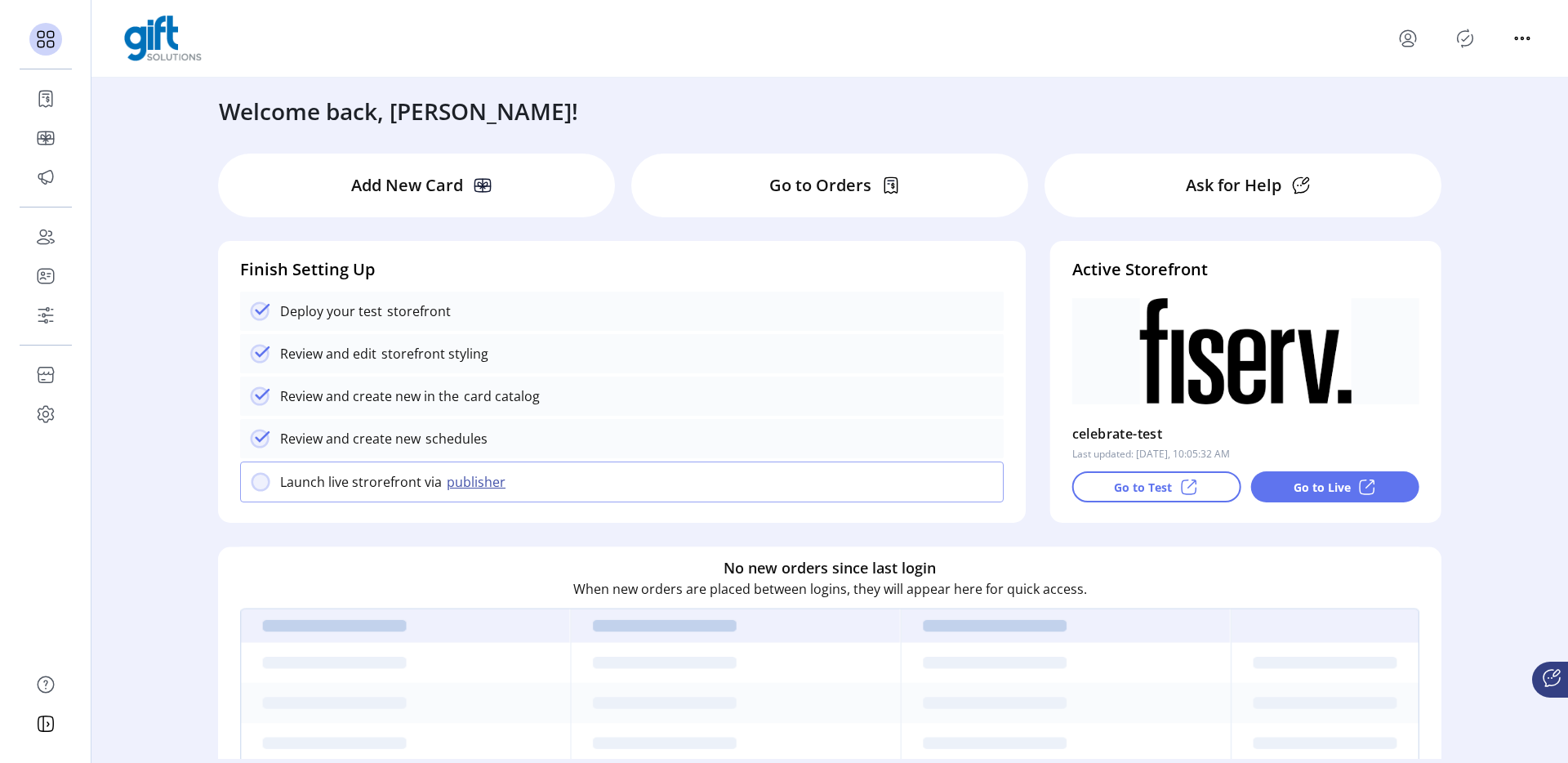
scroll to position [434, 0]
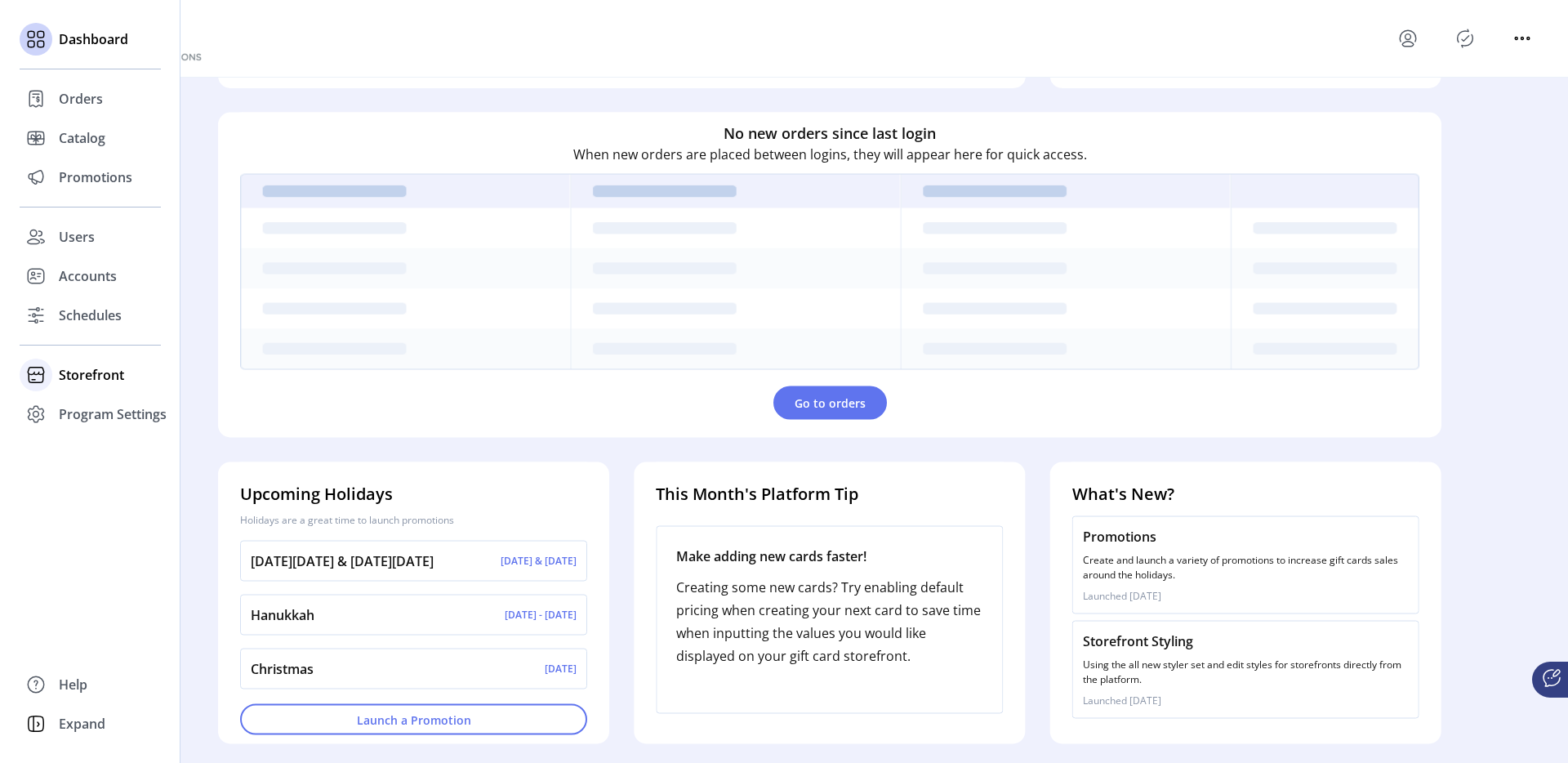
click at [76, 370] on span "Storefront" at bounding box center [91, 374] width 65 height 19
click at [126, 402] on span "Configuration" at bounding box center [102, 407] width 86 height 19
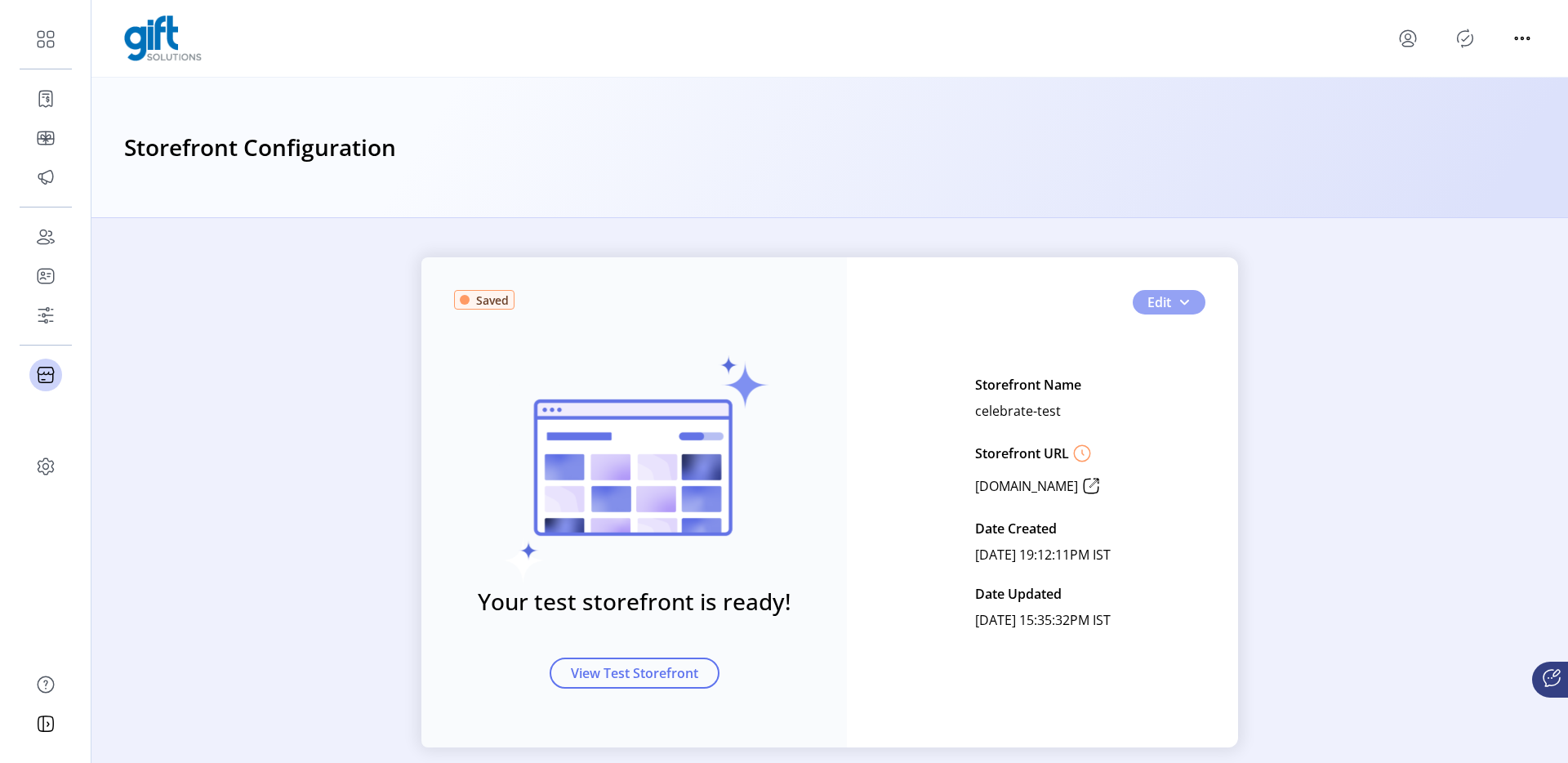
click at [1178, 302] on span "button" at bounding box center [1184, 302] width 13 height 13
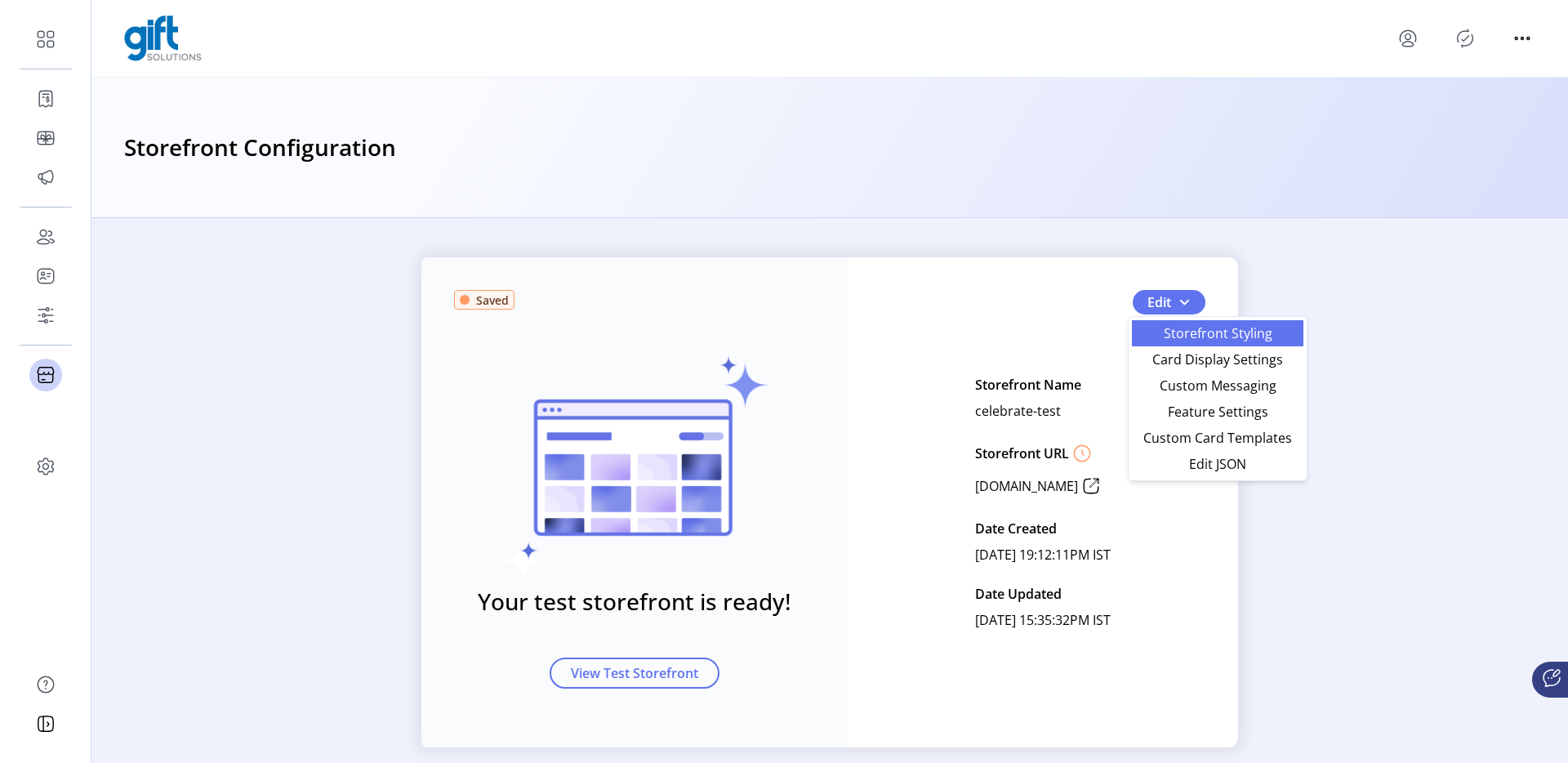
click at [1167, 345] on link "Storefront Styling" at bounding box center [1218, 333] width 172 height 26
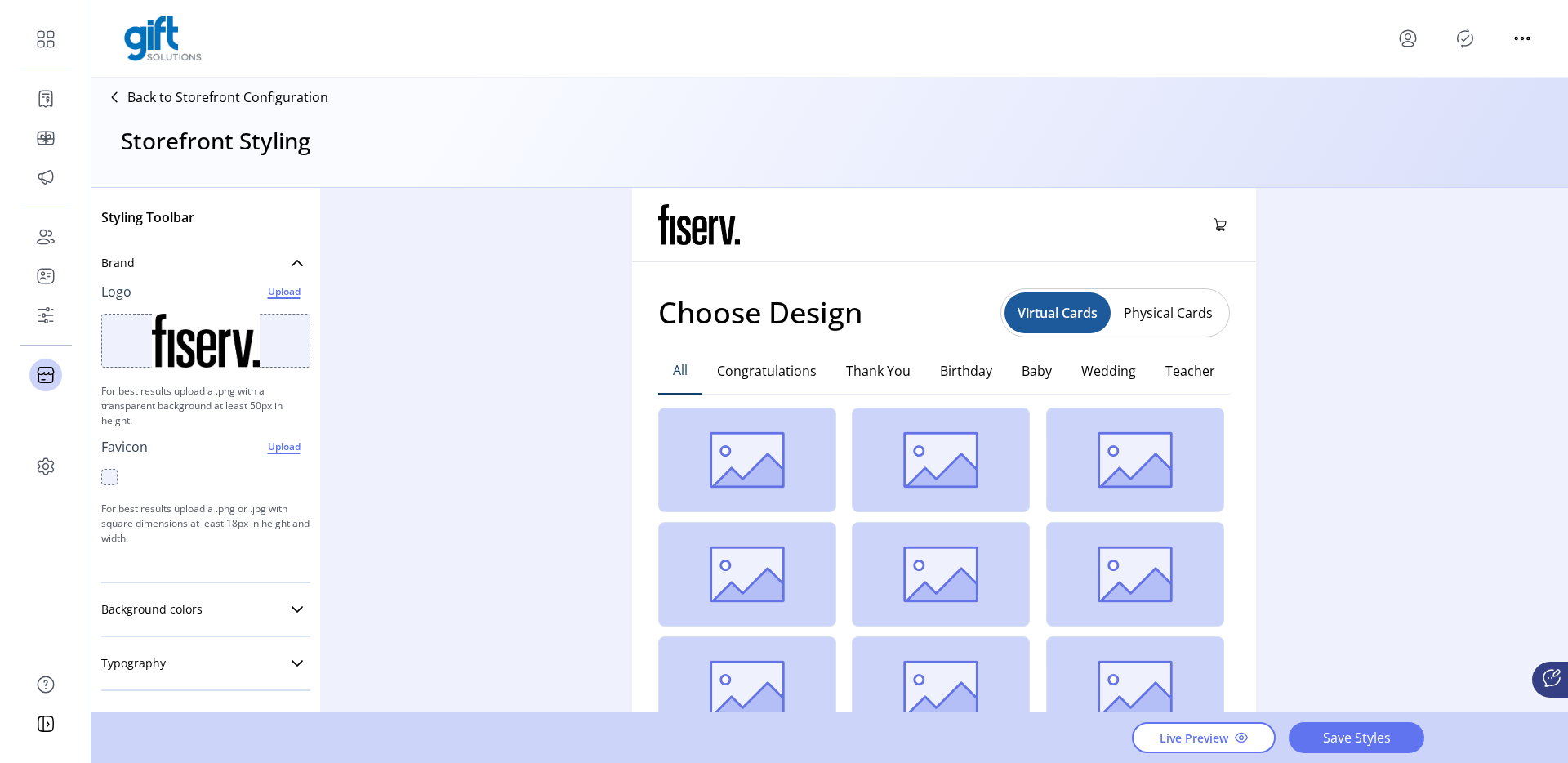
scroll to position [267, 0]
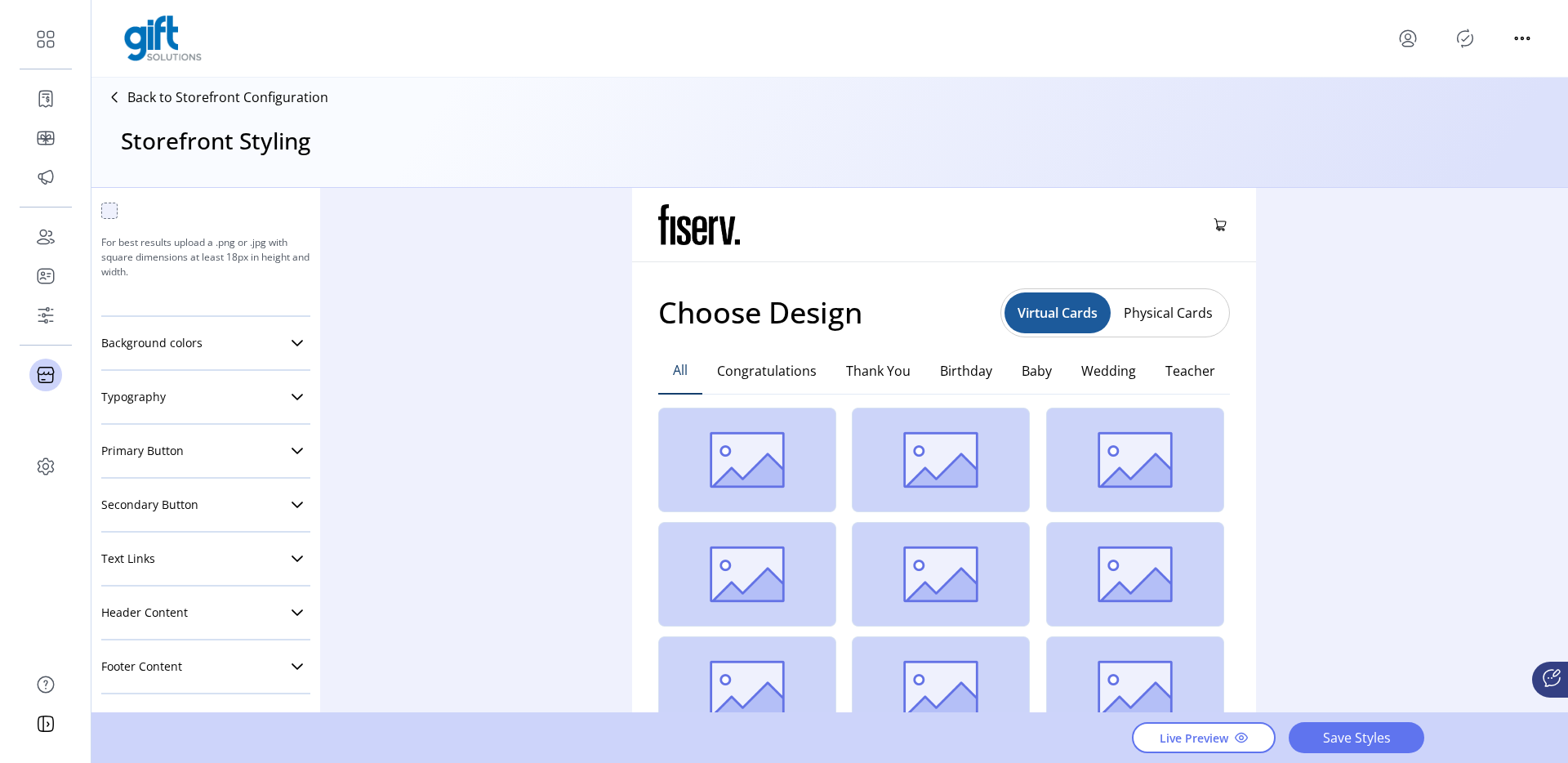
click at [184, 687] on div "Footer Content Footer Text Font Arial Footer Text Size Small Medium Large Foote…" at bounding box center [205, 667] width 209 height 53
click at [209, 642] on div "Footer Content Footer Text Font Arial Footer Text Size Small Medium Large Foote…" at bounding box center [205, 667] width 209 height 53
click at [196, 654] on link "Footer Content" at bounding box center [205, 666] width 209 height 32
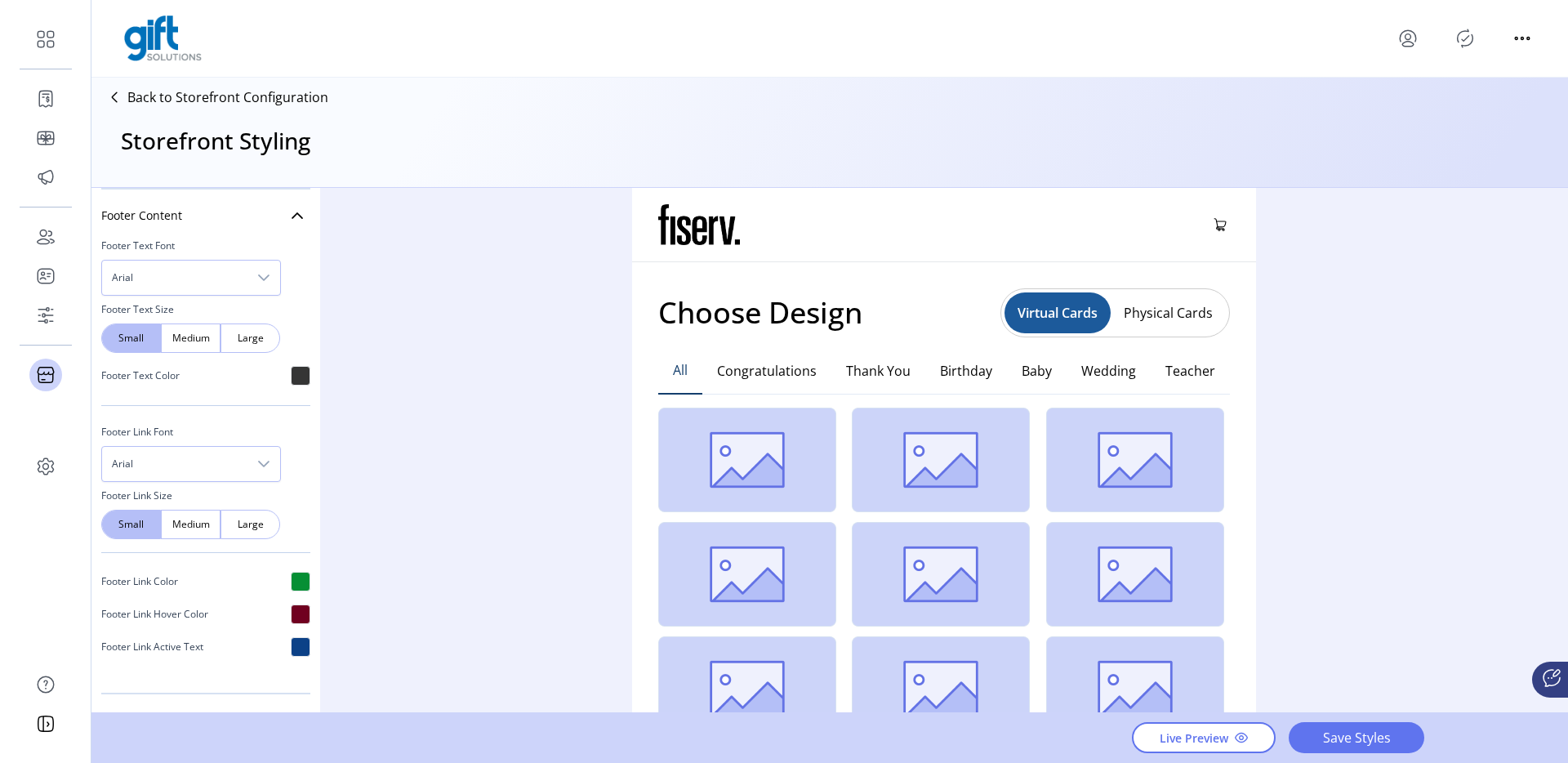
click at [1422, 43] on div at bounding box center [1465, 39] width 140 height 26
click at [1407, 43] on icon "menu" at bounding box center [1408, 39] width 26 height 26
click at [1422, 93] on link "Sign Out" at bounding box center [1466, 103] width 142 height 26
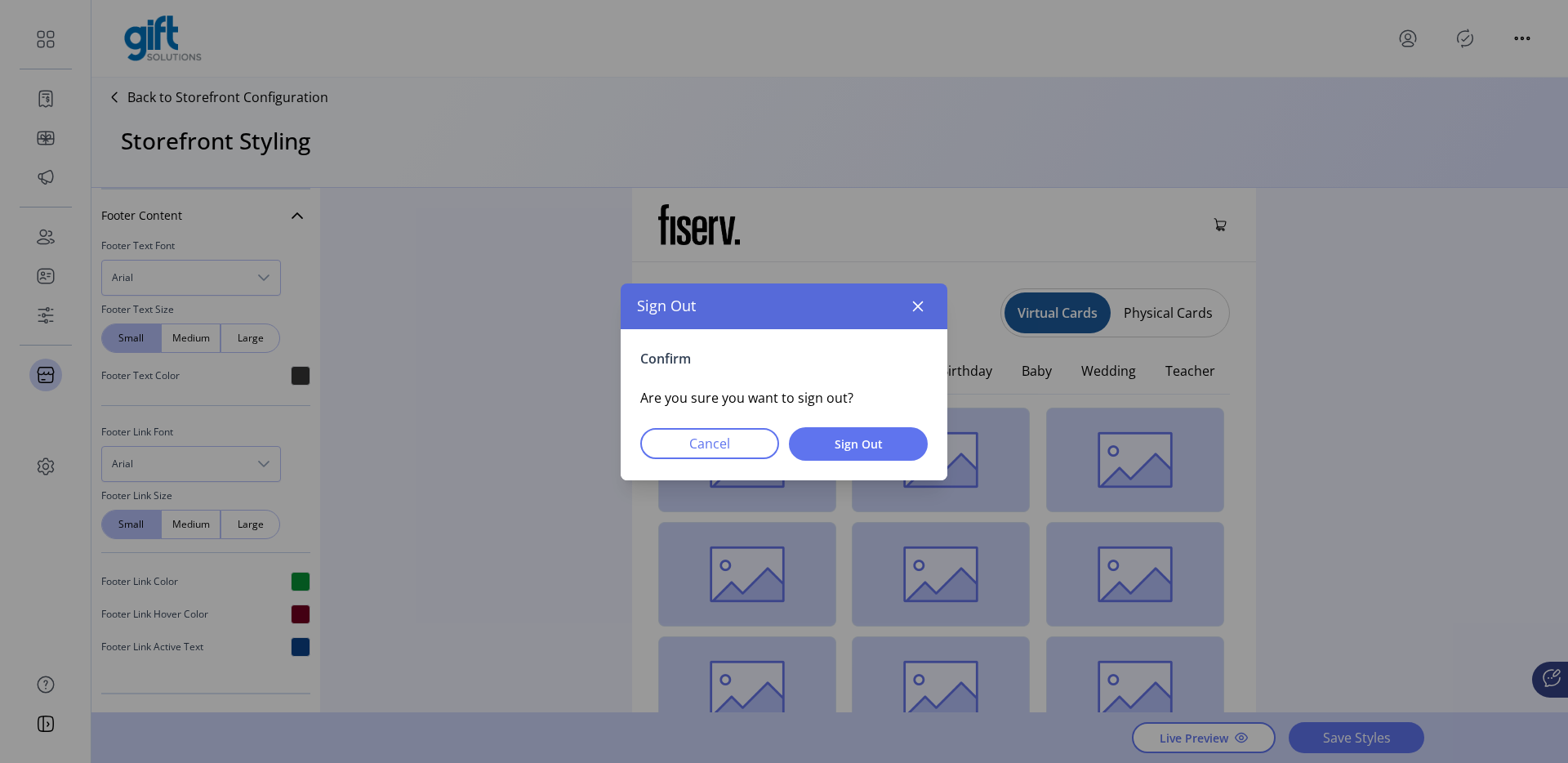
click at [858, 423] on div "Confirm Are you sure you want to sign out? Cancel Sign Out" at bounding box center [784, 404] width 326 height 151
click at [858, 439] on span "Sign Out" at bounding box center [859, 444] width 96 height 18
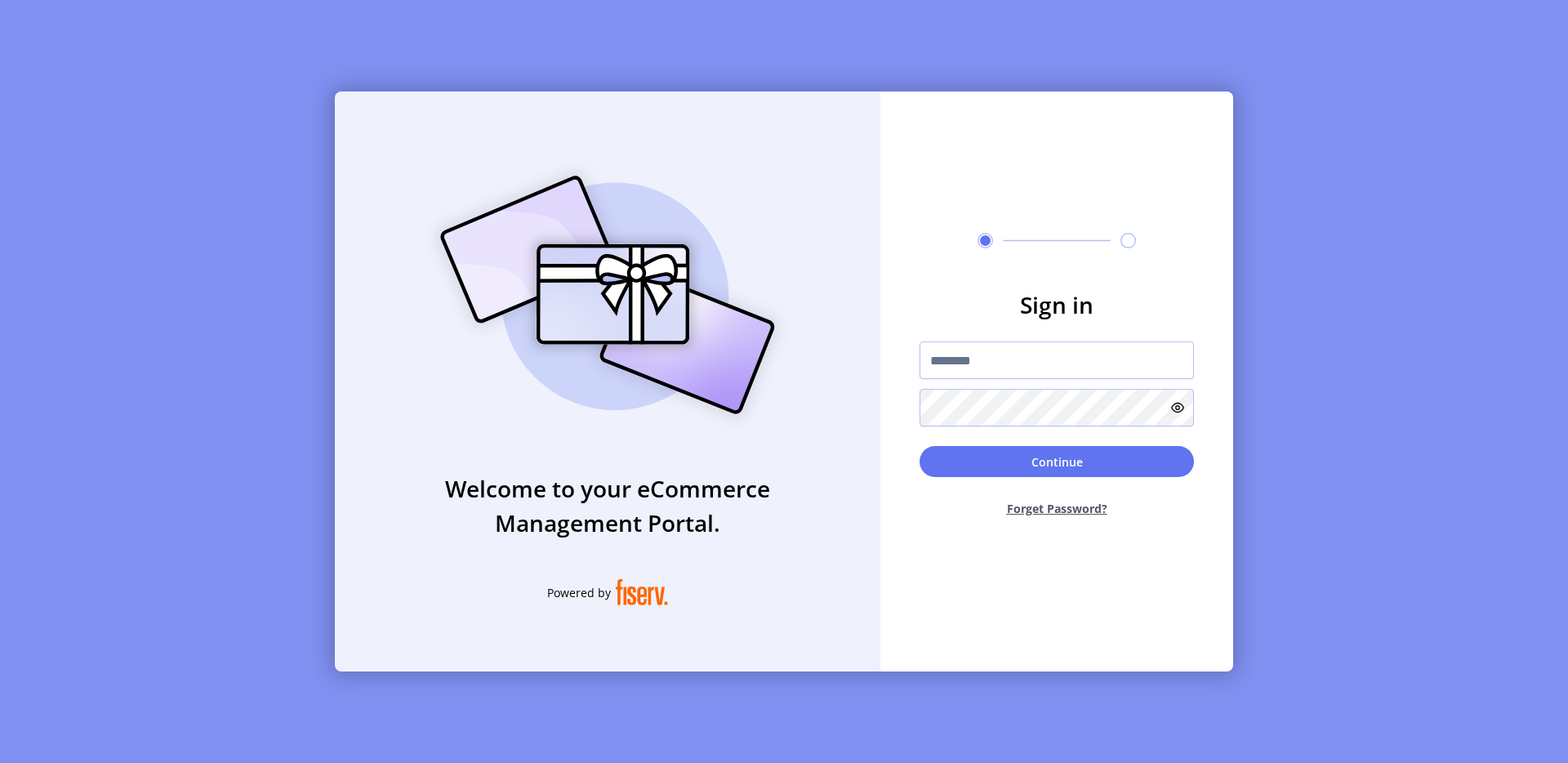
click at [1173, 164] on div "Sign in Continue Forget Password?" at bounding box center [1057, 381] width 353 height 580
click at [441, 75] on div "Welcome to your eCommerce Management Portal. Powered by Sign in Continue Forget…" at bounding box center [784, 382] width 1568 height 763
